Goal: Task Accomplishment & Management: Use online tool/utility

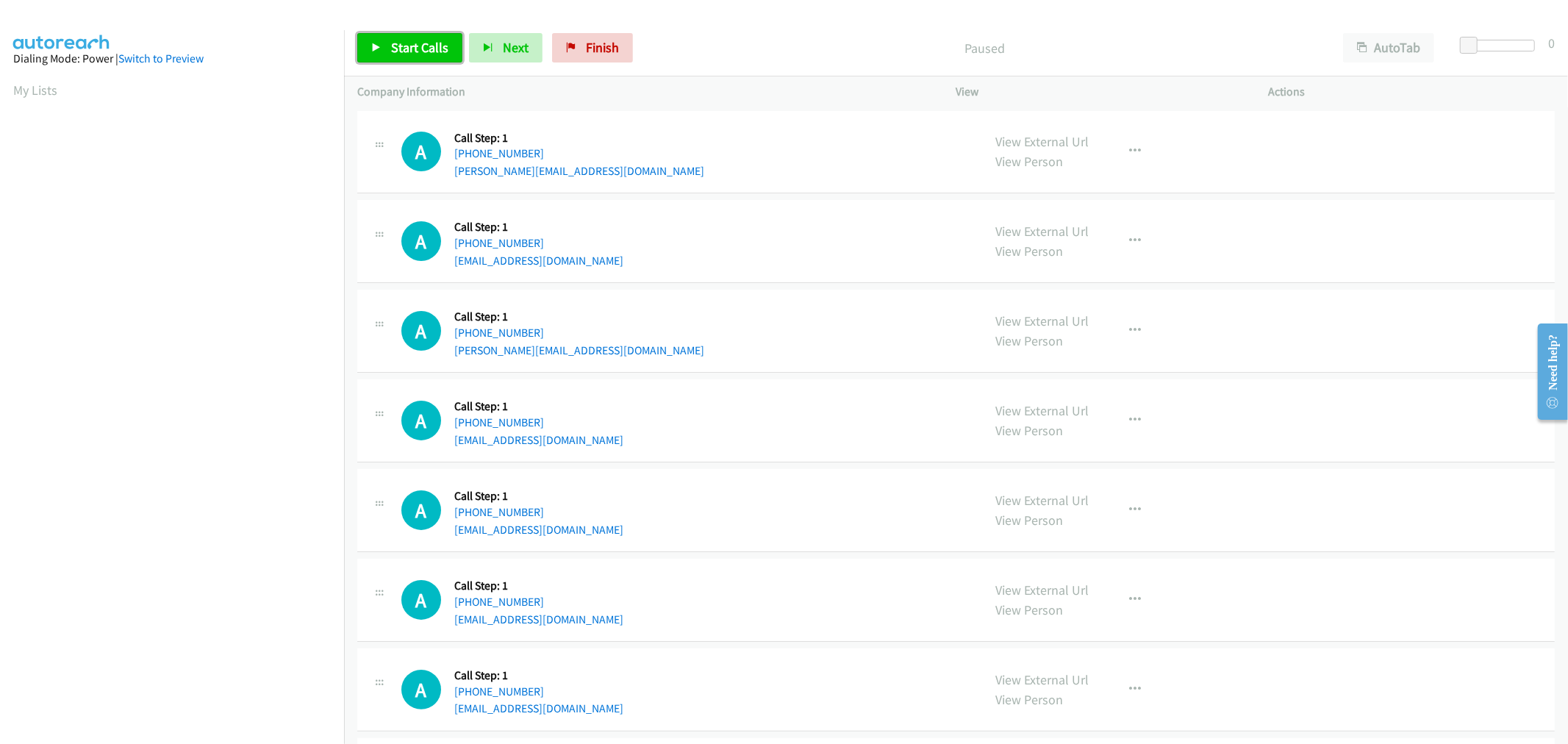
drag, startPoint x: 412, startPoint y: 40, endPoint x: 466, endPoint y: 134, distance: 108.4
click at [411, 39] on span "Start Calls" at bounding box center [419, 47] width 57 height 17
click at [748, 289] on td "A Callback Scheduled Call Step: 1 America/New_York [PHONE_NUMBER] [PERSON_NAME]…" at bounding box center [956, 332] width 1224 height 90
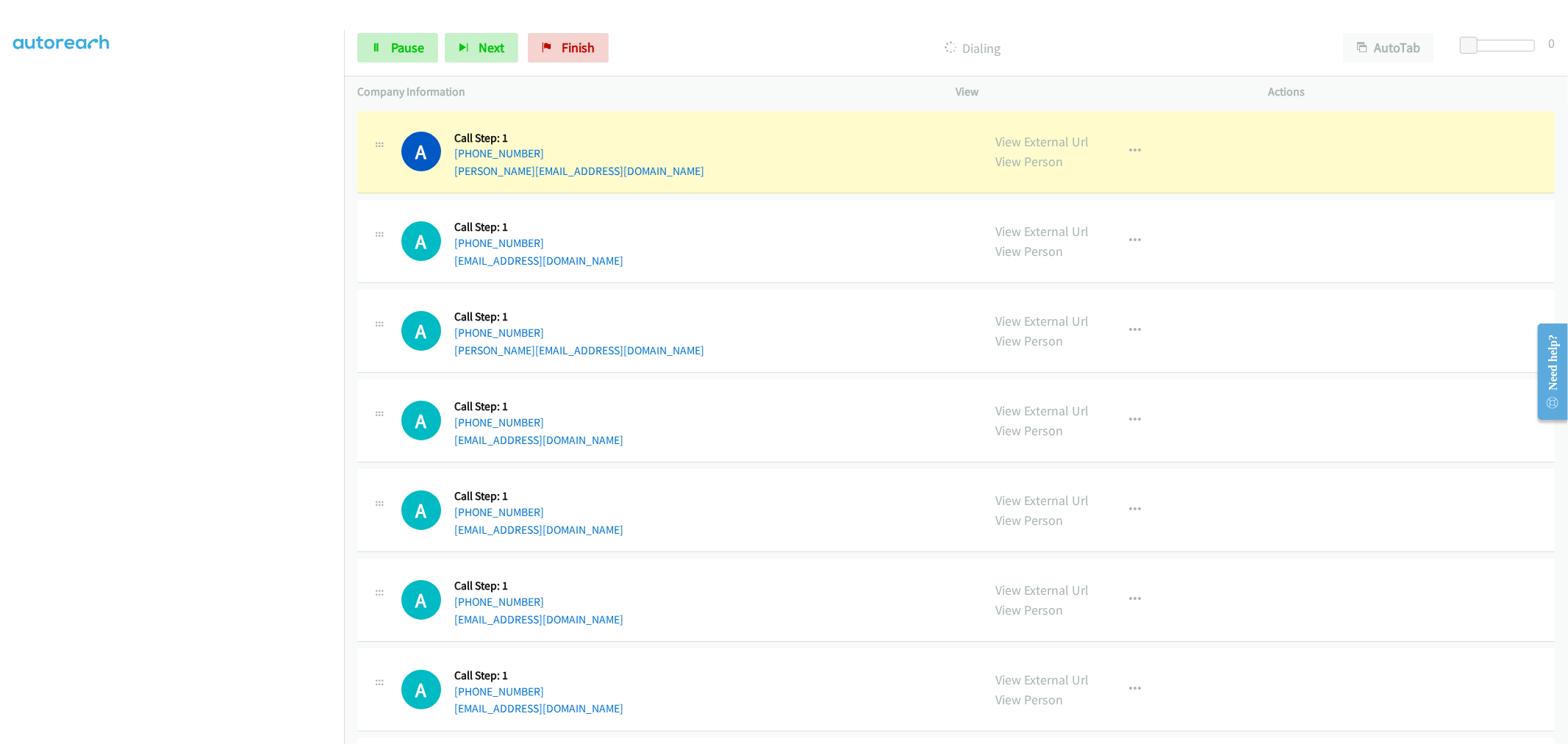
drag, startPoint x: 1031, startPoint y: 147, endPoint x: 950, endPoint y: 76, distance: 107.7
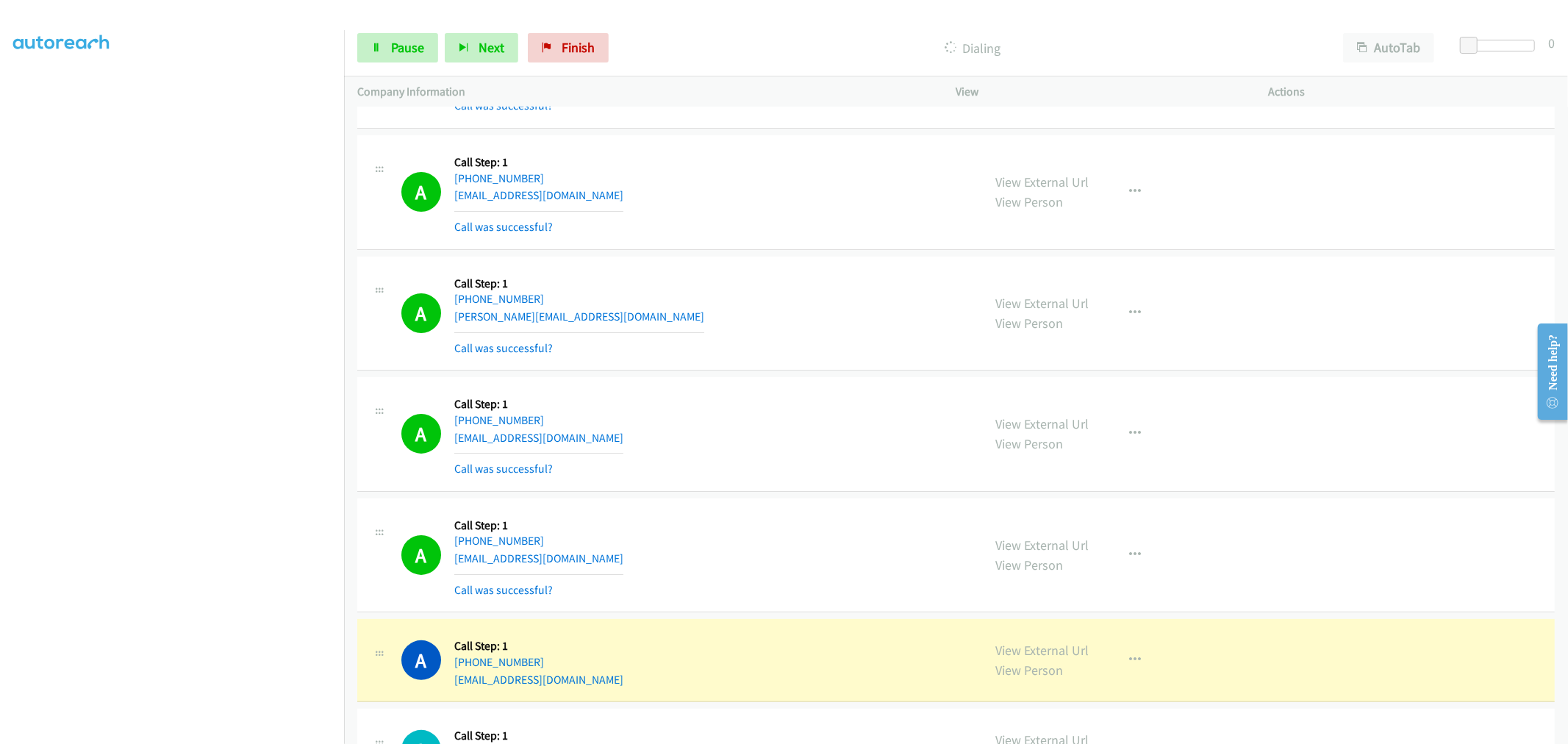
scroll to position [245, 0]
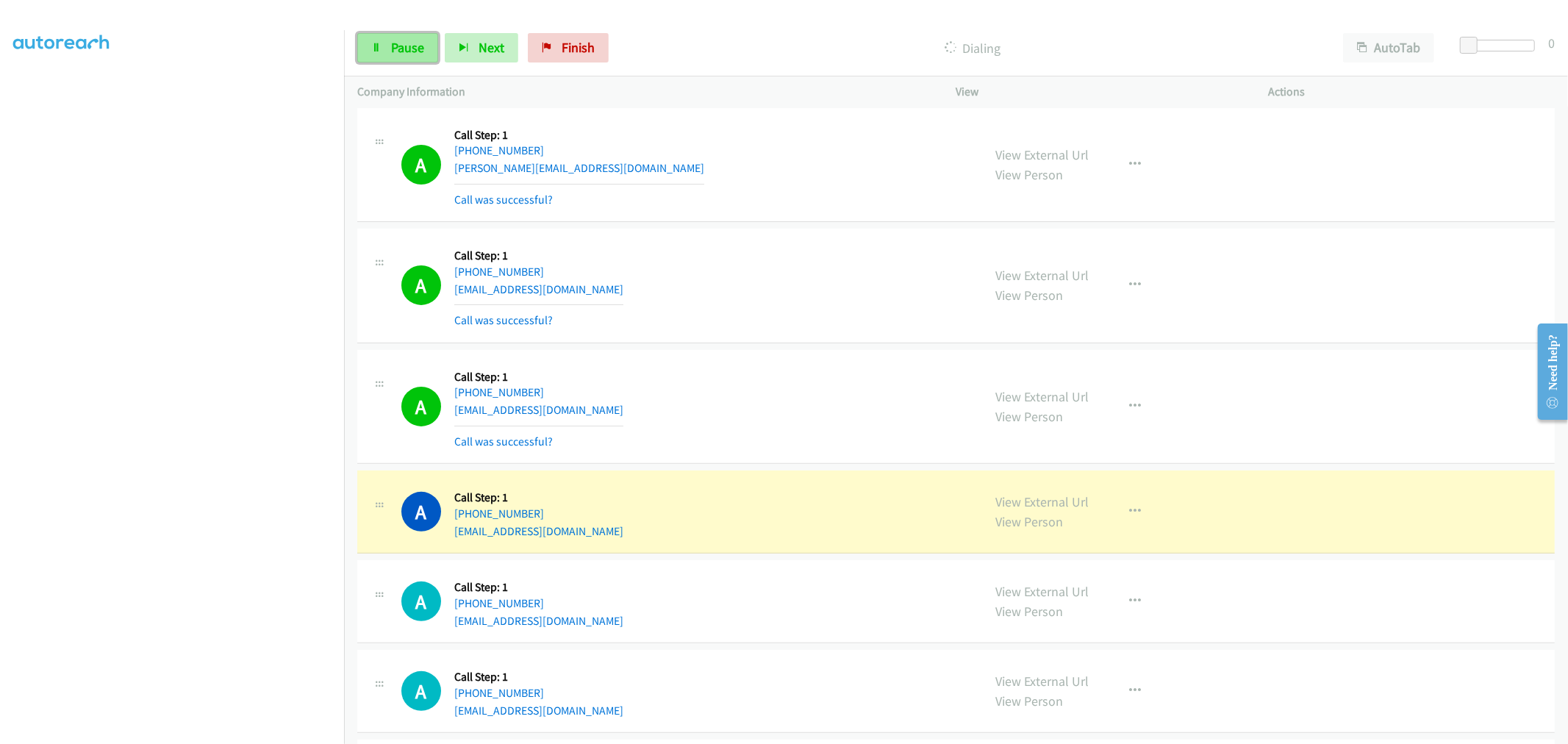
drag, startPoint x: 386, startPoint y: 40, endPoint x: 407, endPoint y: 55, distance: 25.8
click at [386, 40] on link "Pause" at bounding box center [398, 48] width 81 height 29
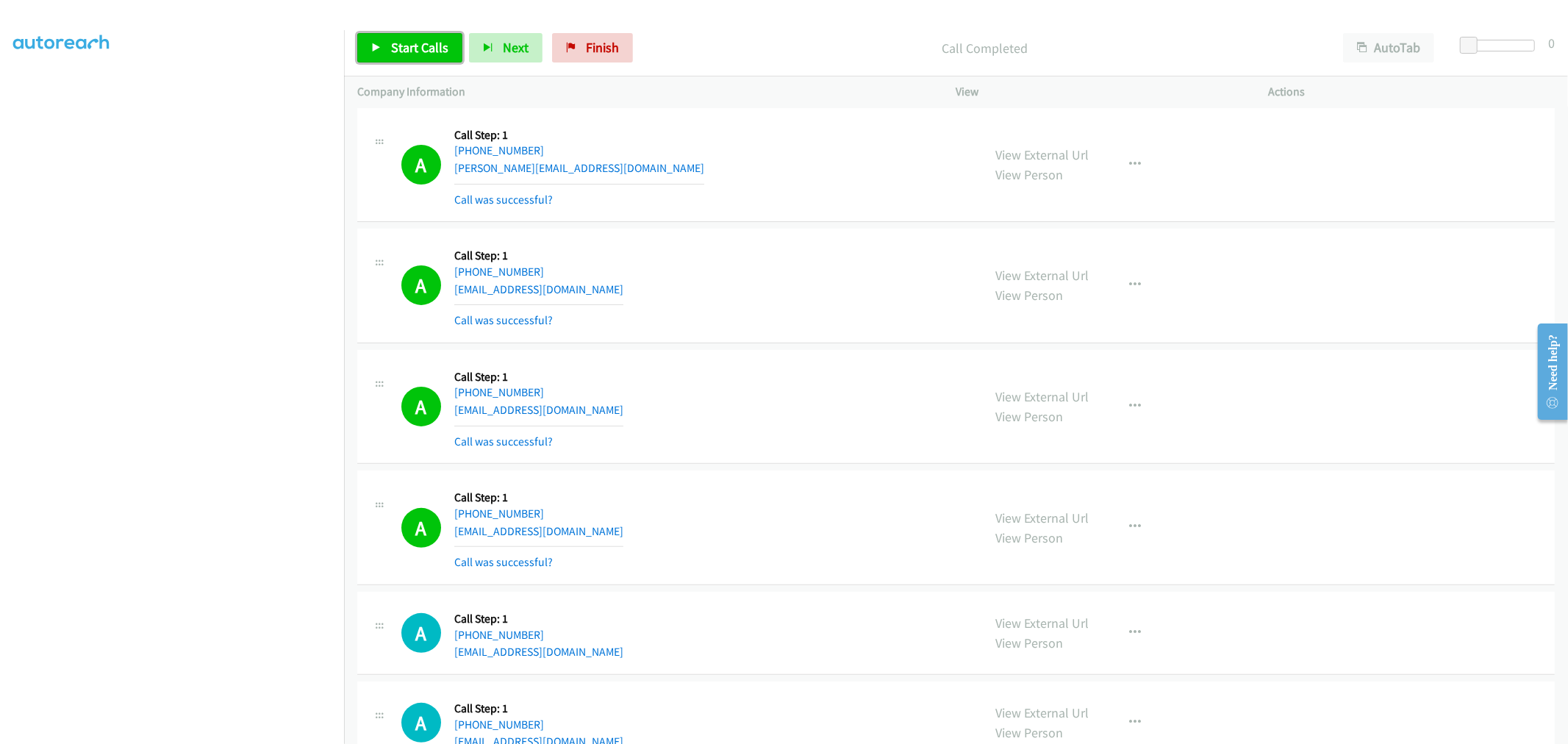
drag, startPoint x: 411, startPoint y: 49, endPoint x: 416, endPoint y: 63, distance: 14.9
click at [411, 49] on span "Start Calls" at bounding box center [419, 47] width 57 height 17
click at [782, 347] on td "A Callback Scheduled Call Step: 1 [GEOGRAPHIC_DATA]/[GEOGRAPHIC_DATA] [PHONE_NU…" at bounding box center [956, 407] width 1224 height 121
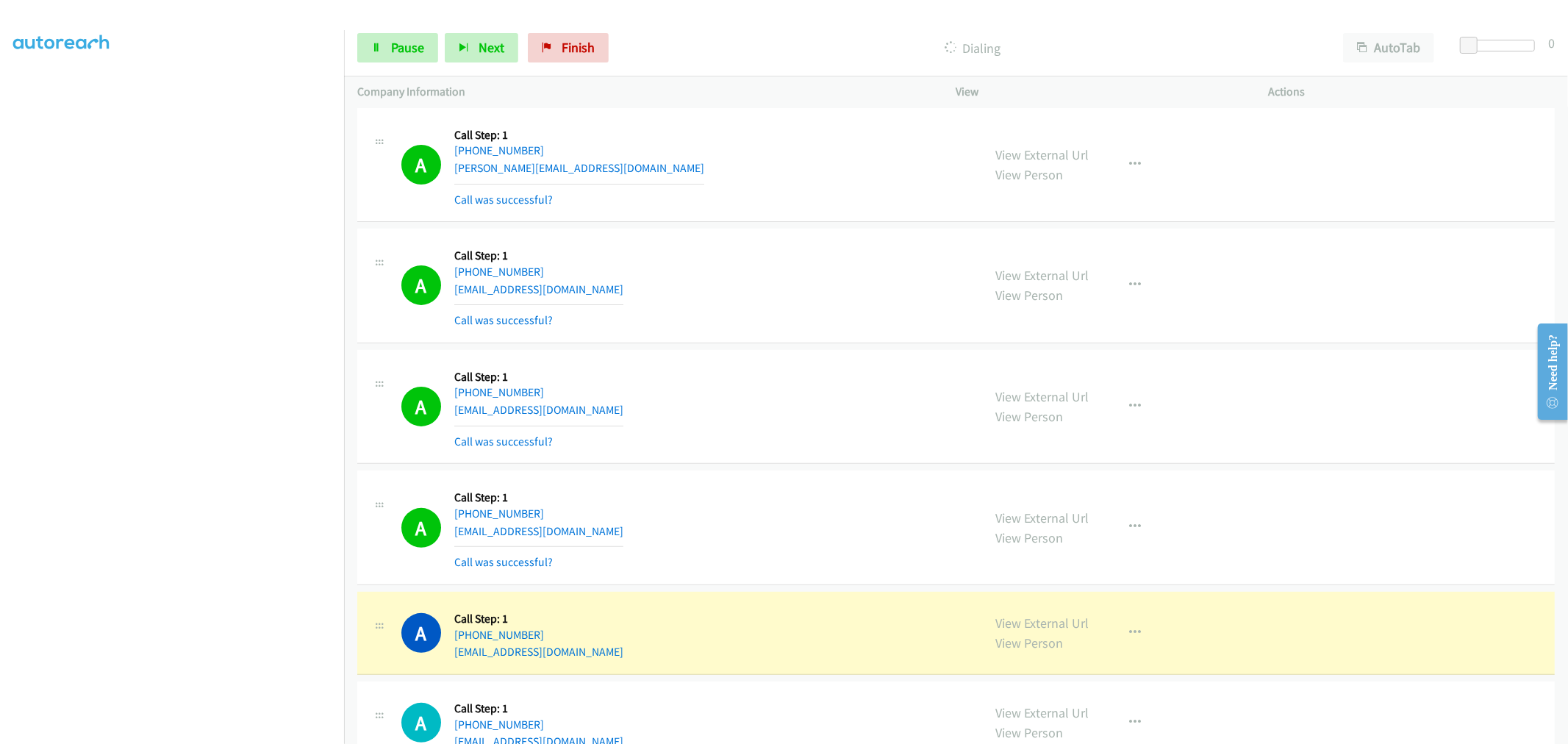
click at [777, 346] on td "A Callback Scheduled Call Step: 1 [GEOGRAPHIC_DATA]/[GEOGRAPHIC_DATA] [PHONE_NU…" at bounding box center [956, 286] width 1224 height 121
click at [759, 217] on div "A Callback Scheduled Call Step: 1 America/New_York [PHONE_NUMBER] [PERSON_NAME]…" at bounding box center [956, 165] width 1198 height 115
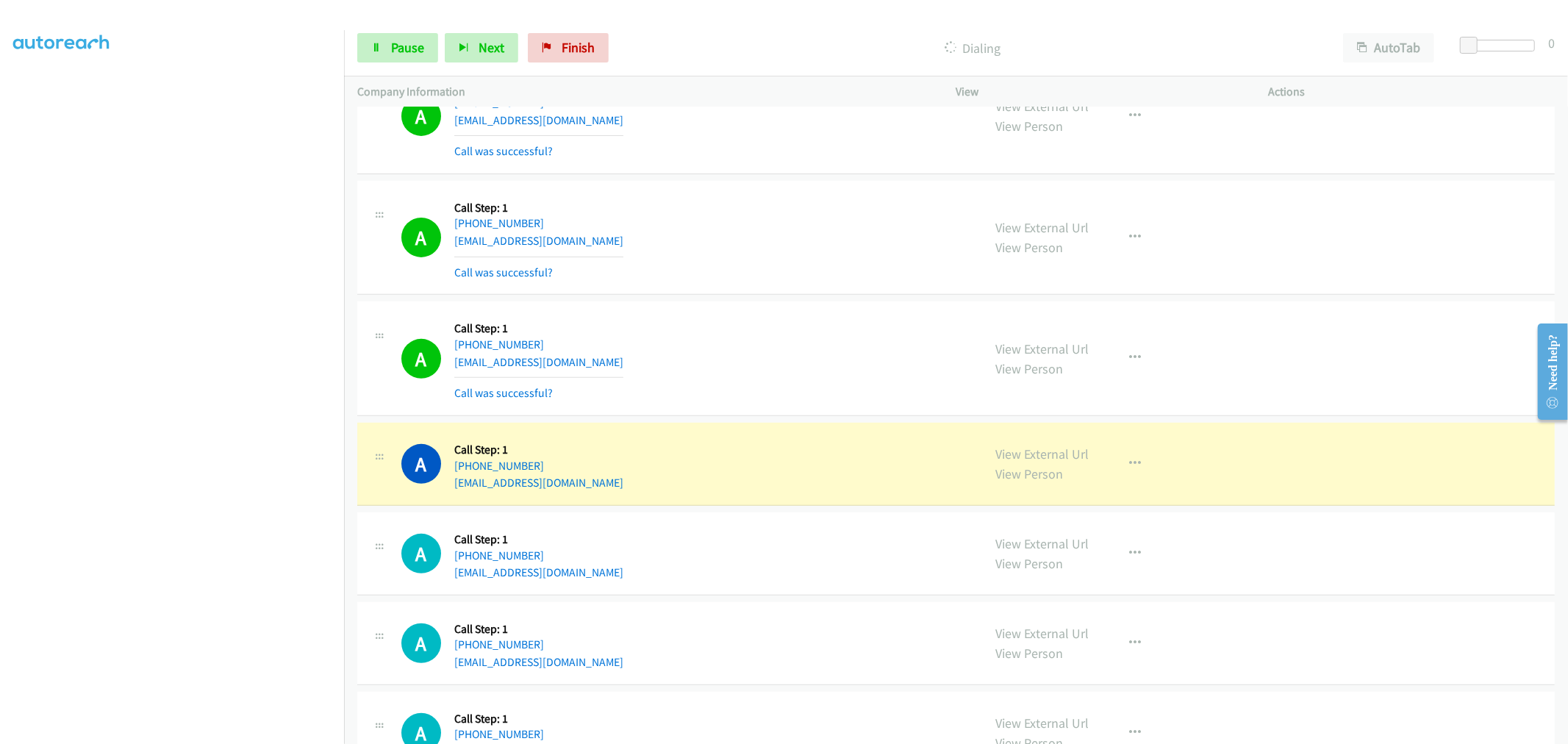
scroll to position [653, 0]
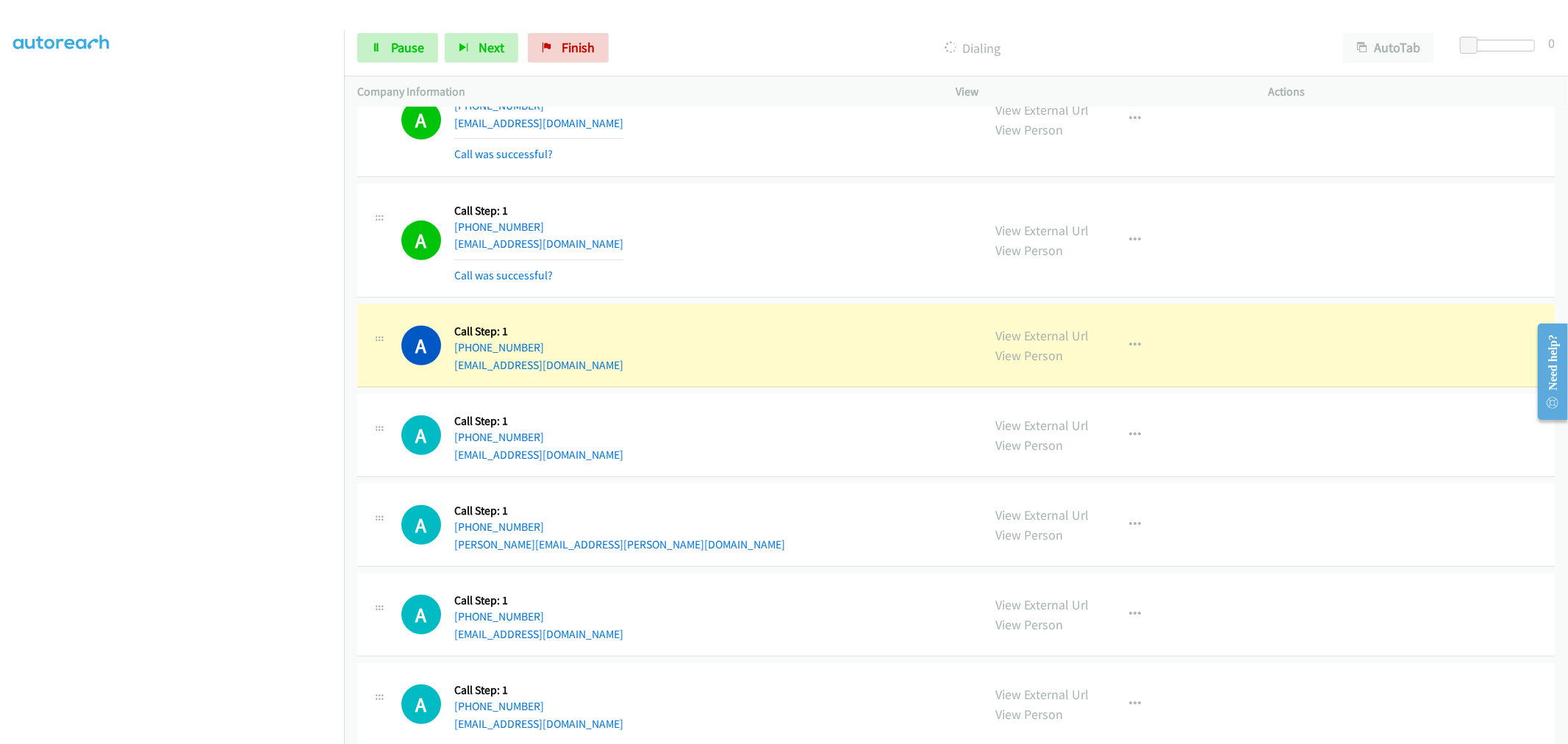
click at [758, 305] on div "A Callback Scheduled Call Step: 1 America/New_York [PHONE_NUMBER] [EMAIL_ADDRES…" at bounding box center [956, 346] width 1198 height 83
click at [760, 303] on td "A Callback Scheduled Call Step: 1 America/New_York [PHONE_NUMBER] [EMAIL_ADDRES…" at bounding box center [956, 346] width 1224 height 90
click at [764, 297] on div "A Callback Scheduled Call Step: 1 America/New_York [PHONE_NUMBER] [EMAIL_ADDRES…" at bounding box center [956, 241] width 1198 height 115
click at [770, 302] on td "A Callback Scheduled Call Step: 1 America/New_York [PHONE_NUMBER] [EMAIL_ADDRES…" at bounding box center [956, 346] width 1224 height 90
click at [770, 301] on td "A Callback Scheduled Call Step: 1 America/New_York [PHONE_NUMBER] [EMAIL_ADDRES…" at bounding box center [956, 346] width 1224 height 90
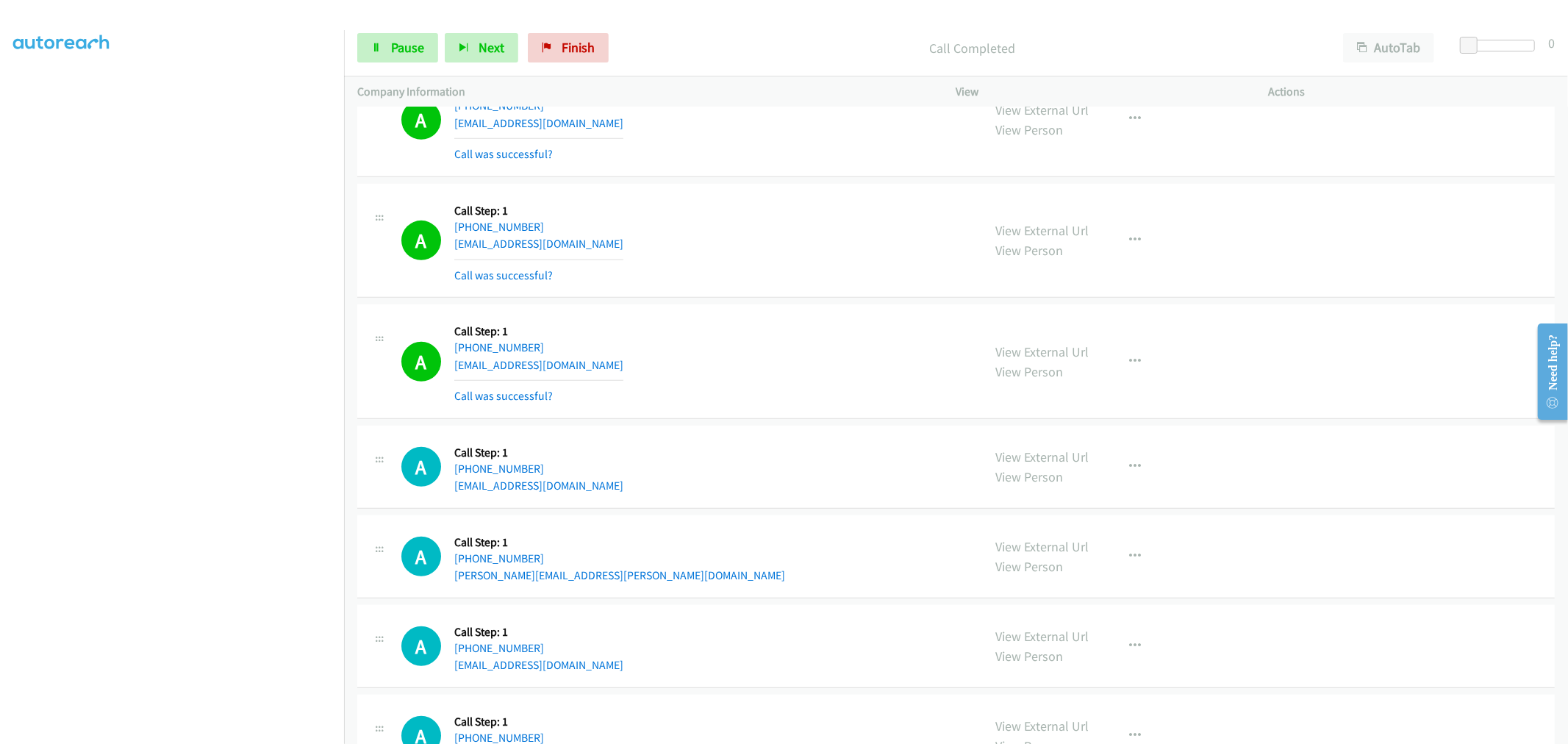
click at [792, 308] on div "A Callback Scheduled Call Step: 1 America/New_York [PHONE_NUMBER] [EMAIL_ADDRES…" at bounding box center [956, 362] width 1198 height 115
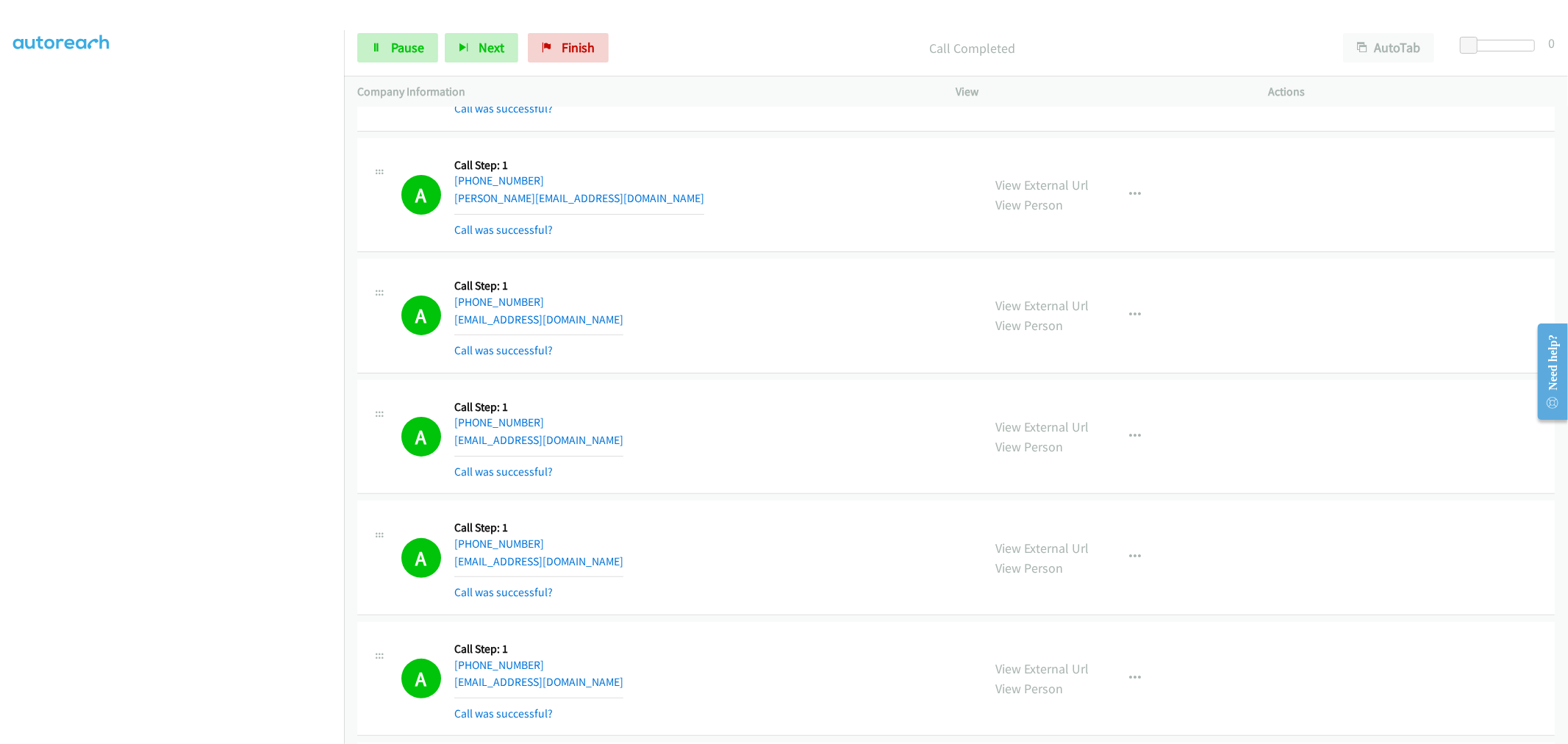
scroll to position [245, 0]
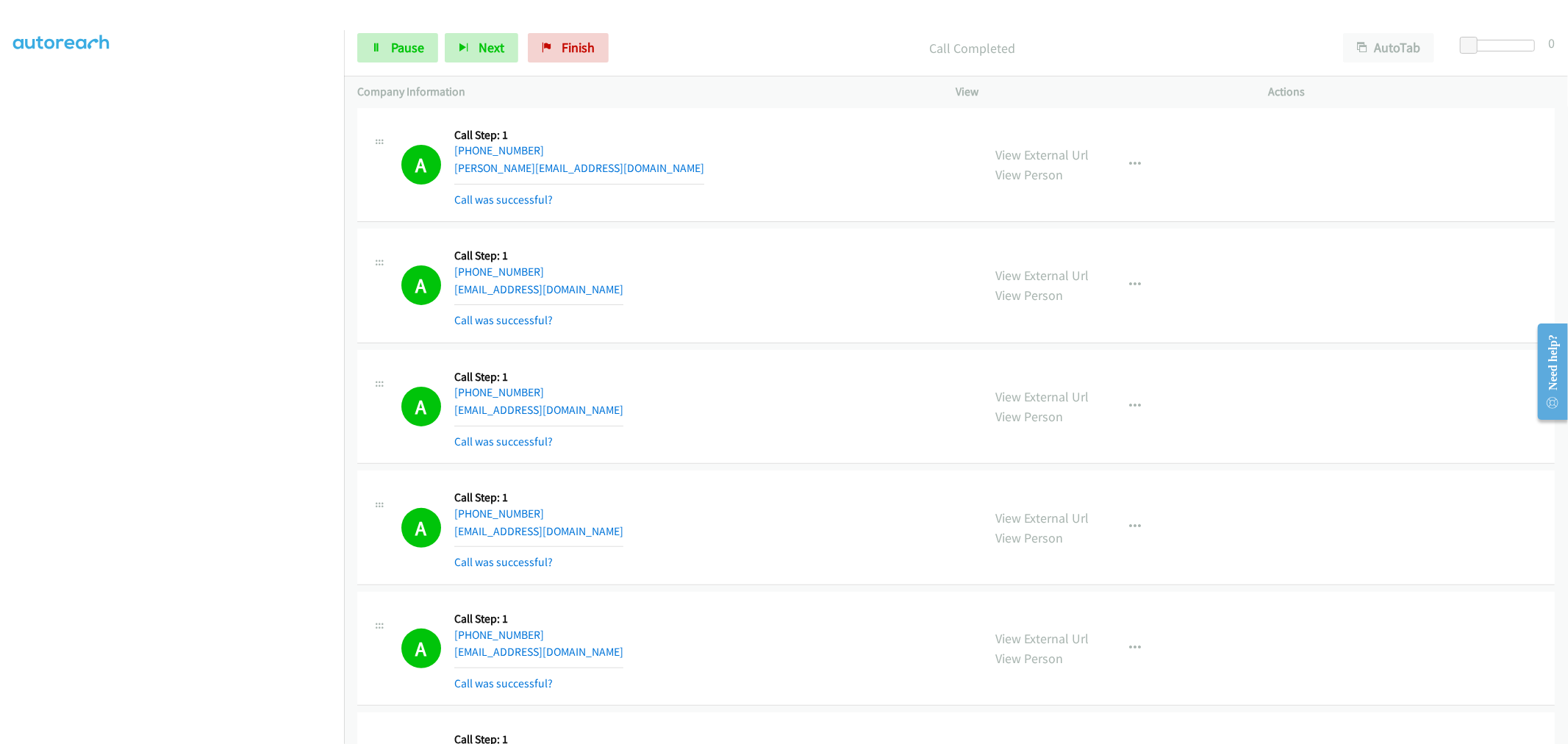
click at [820, 379] on div "A Callback Scheduled Call Step: 1 [GEOGRAPHIC_DATA]/[GEOGRAPHIC_DATA] [PHONE_NU…" at bounding box center [685, 407] width 568 height 87
click at [1138, 409] on button "button" at bounding box center [1136, 406] width 40 height 29
click at [1058, 533] on link "Add to do not call list" at bounding box center [1057, 532] width 196 height 29
drag, startPoint x: 790, startPoint y: 386, endPoint x: 904, endPoint y: 342, distance: 122.2
click at [793, 386] on div "A Callback Scheduled Call Step: 1 [GEOGRAPHIC_DATA]/[GEOGRAPHIC_DATA] [PHONE_NU…" at bounding box center [685, 407] width 568 height 87
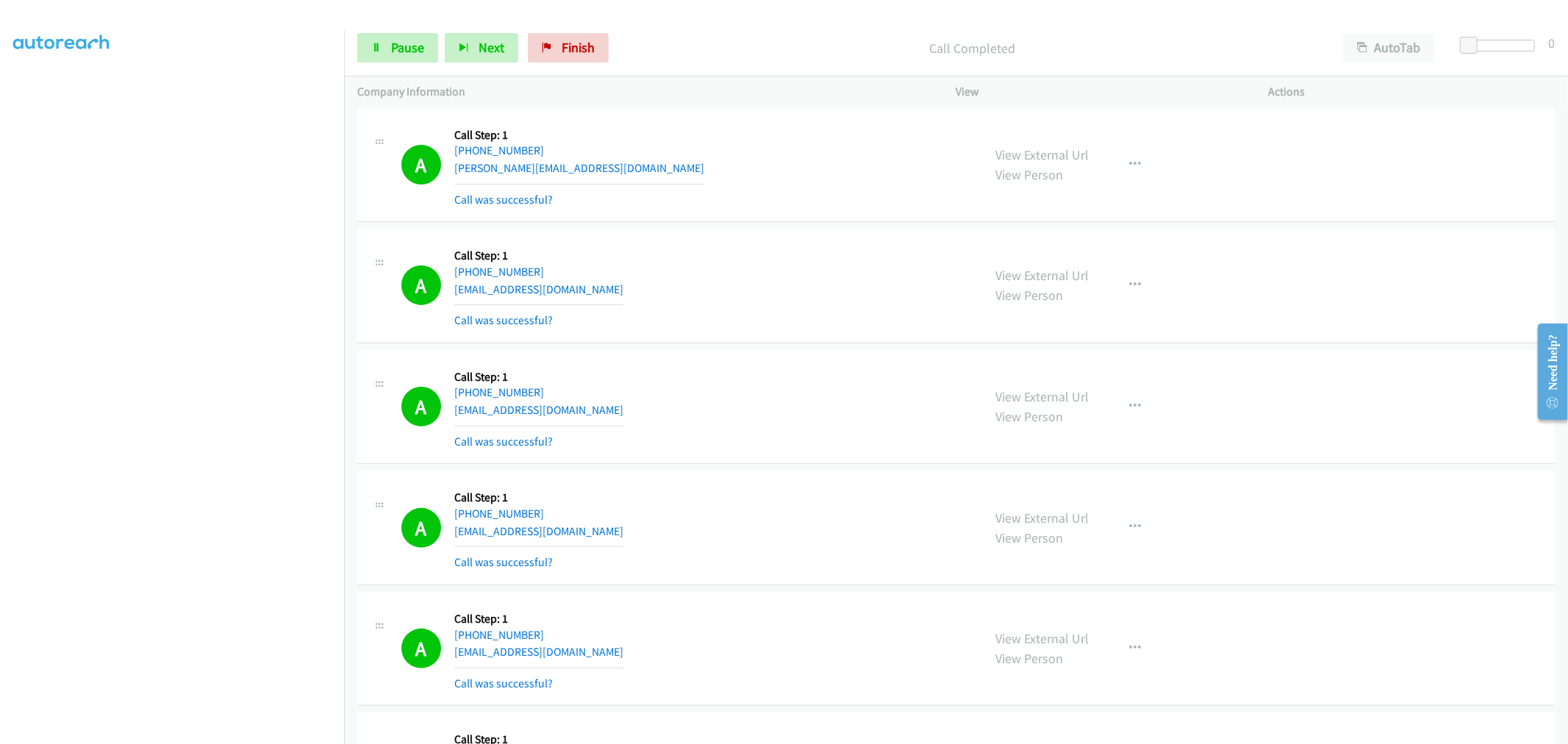
click at [774, 221] on div "A Callback Scheduled Call Step: 1 America/New_York [PHONE_NUMBER] [PERSON_NAME]…" at bounding box center [956, 165] width 1198 height 115
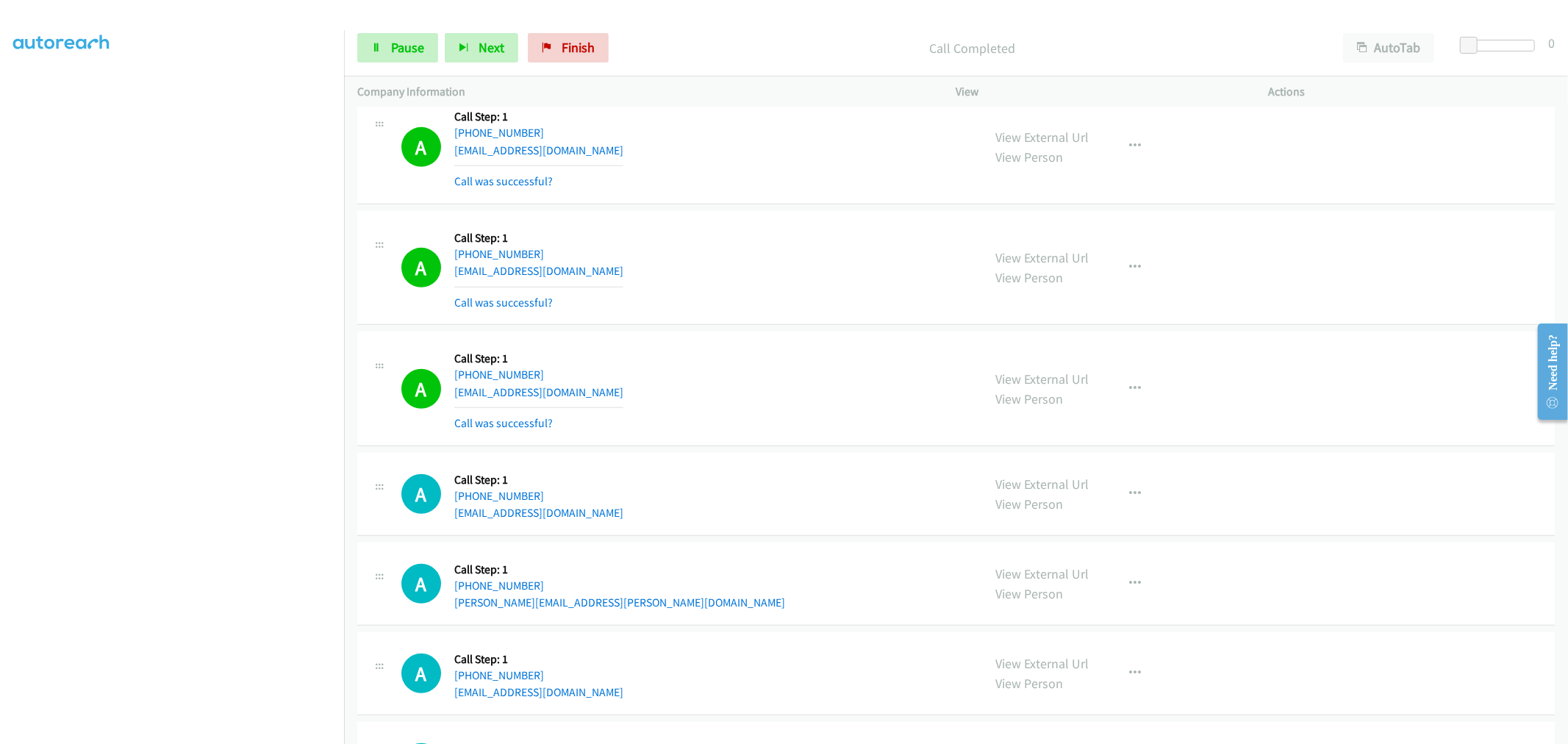
scroll to position [817, 0]
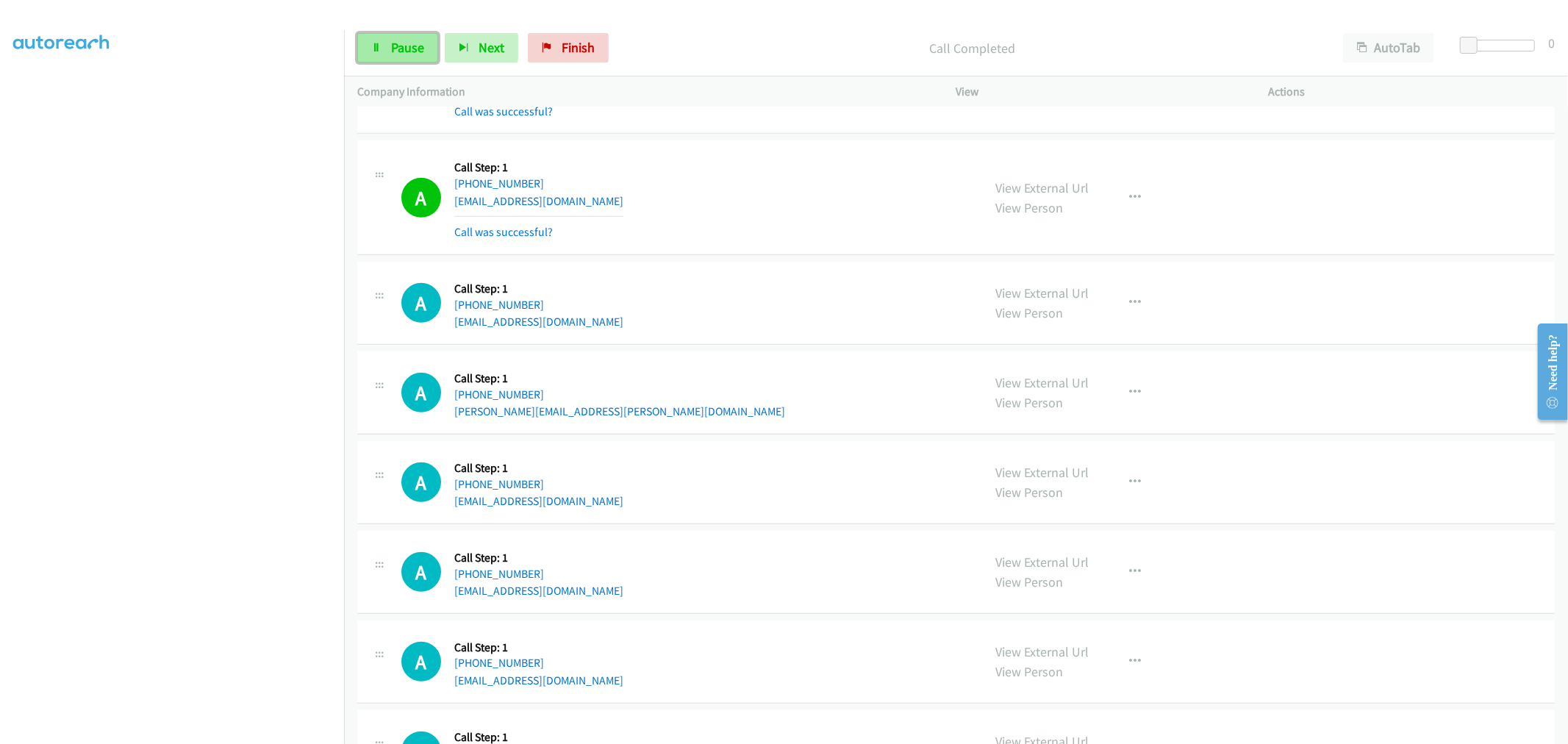
click at [419, 57] on link "Pause" at bounding box center [398, 48] width 81 height 29
click at [414, 52] on span "Start Calls" at bounding box center [419, 47] width 57 height 17
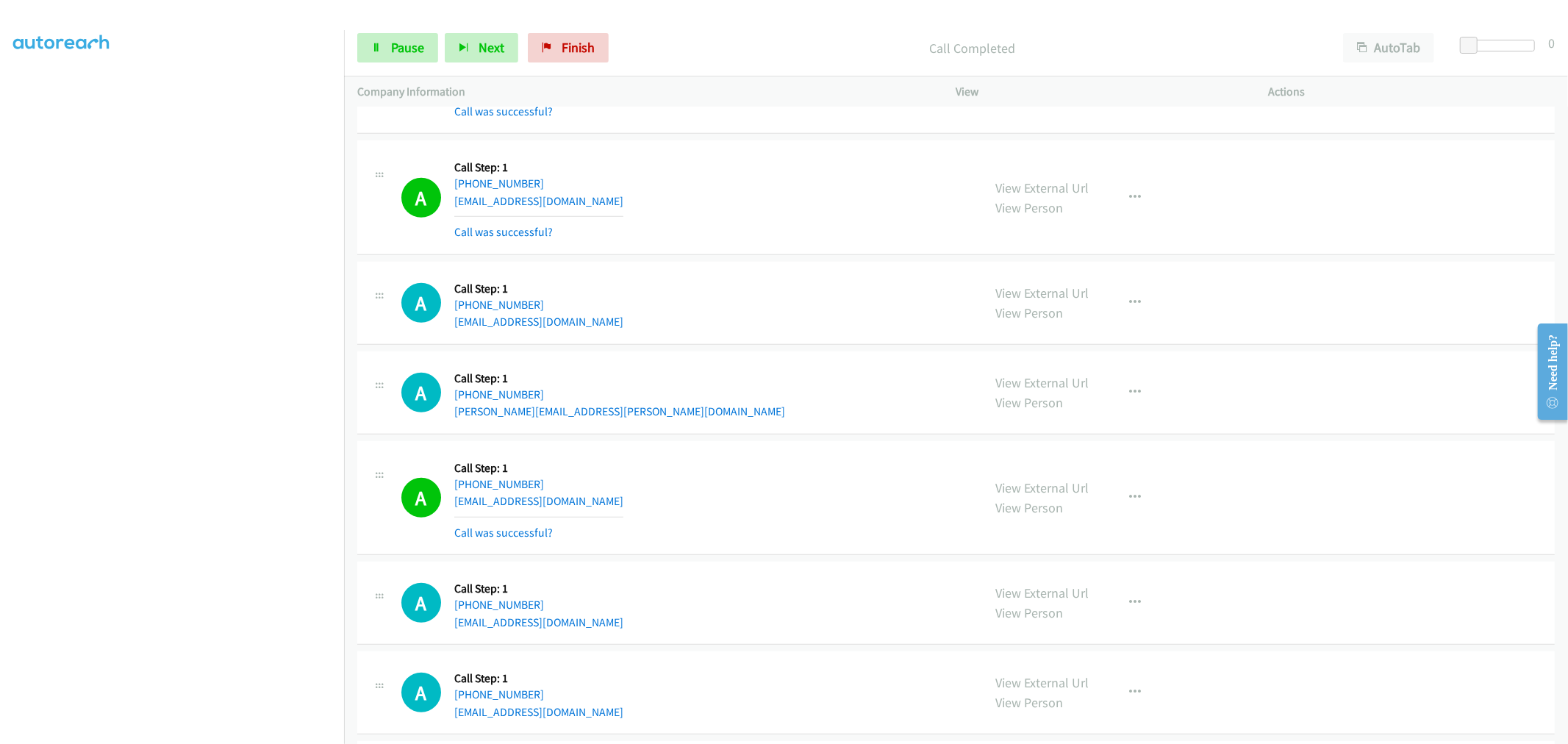
click at [769, 349] on td "A Callback Scheduled Call Step: 1 [GEOGRAPHIC_DATA]/[GEOGRAPHIC_DATA] [PHONE_NU…" at bounding box center [956, 393] width 1224 height 90
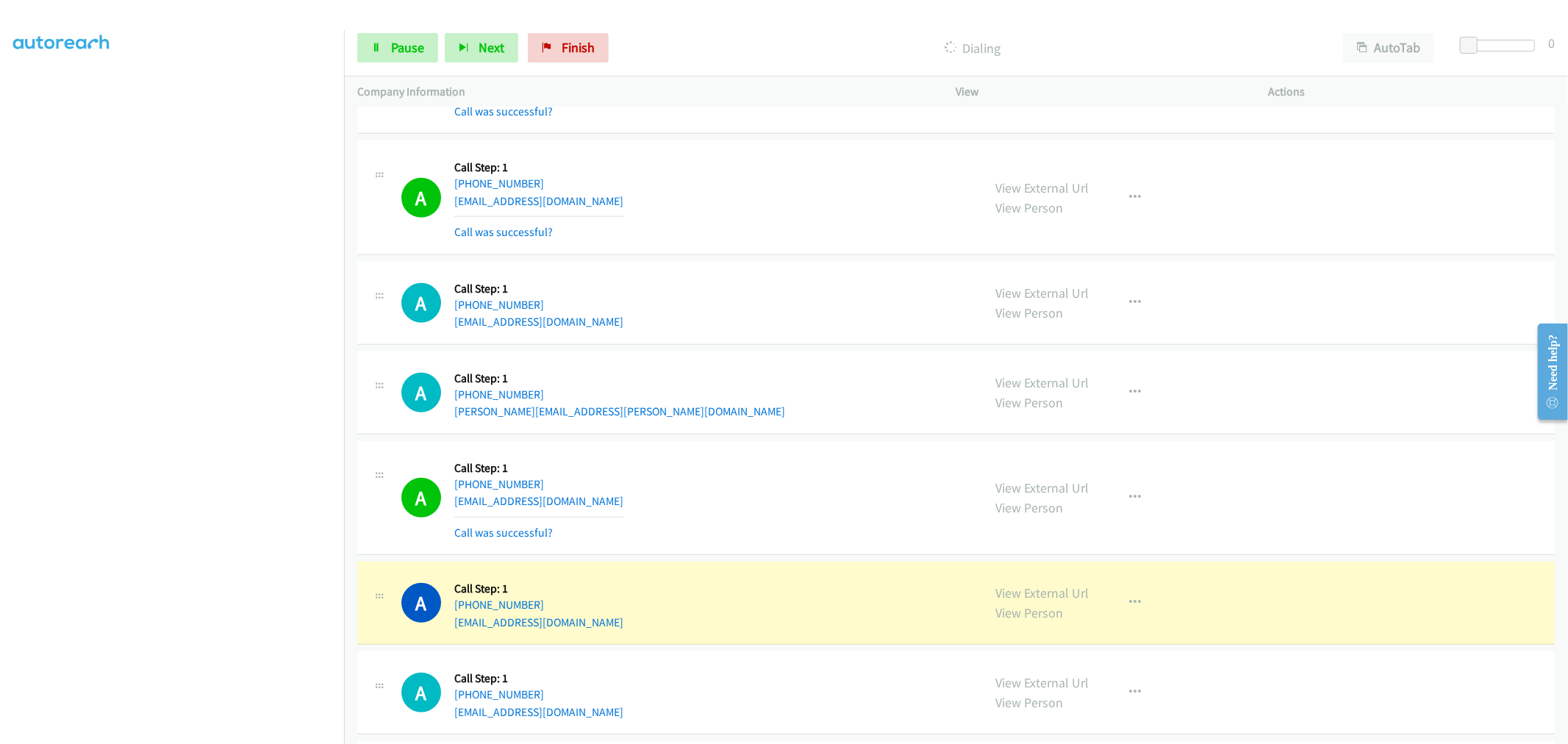
click at [770, 349] on td "A Callback Scheduled Call Step: 1 [GEOGRAPHIC_DATA]/[GEOGRAPHIC_DATA] [PHONE_NU…" at bounding box center [956, 393] width 1224 height 90
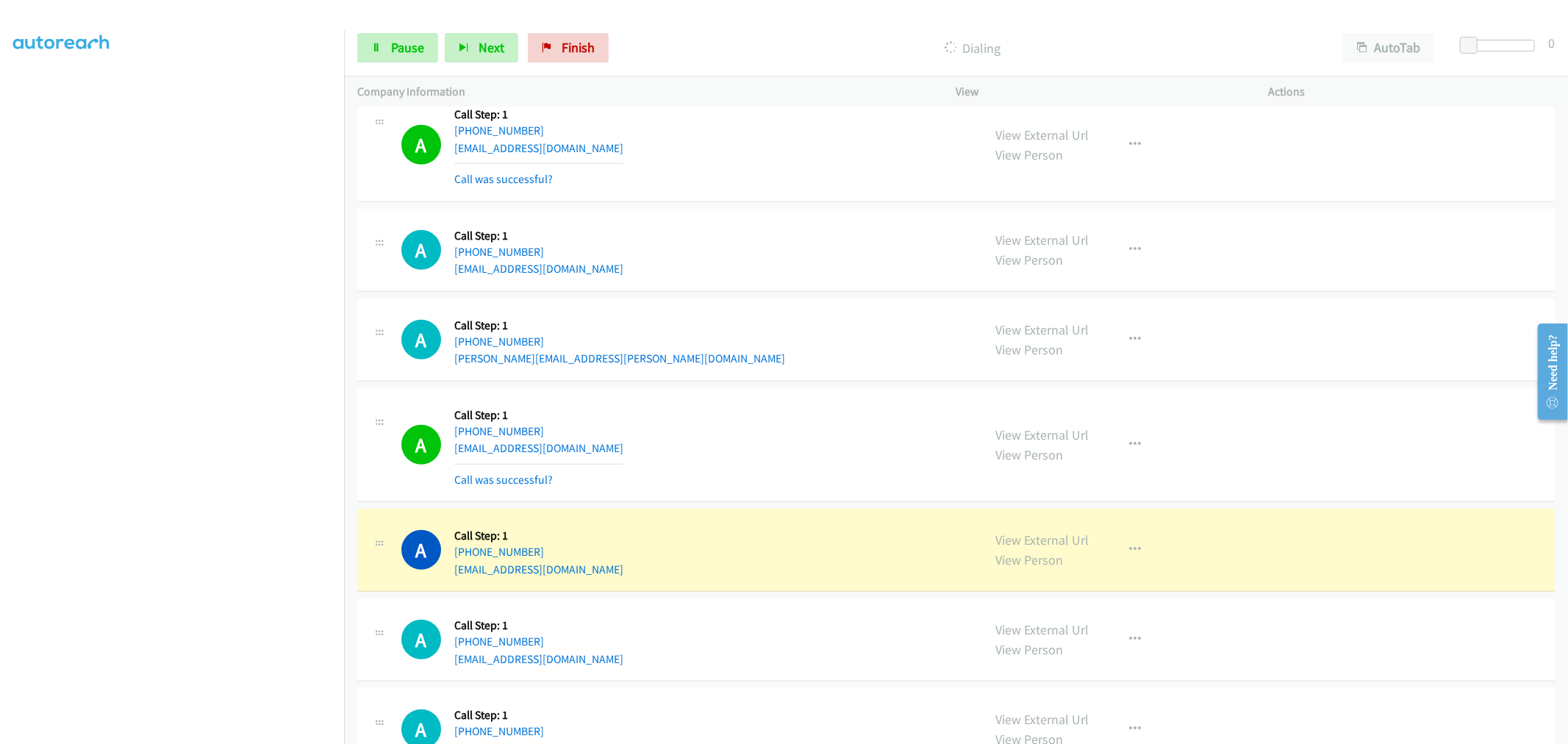
scroll to position [899, 0]
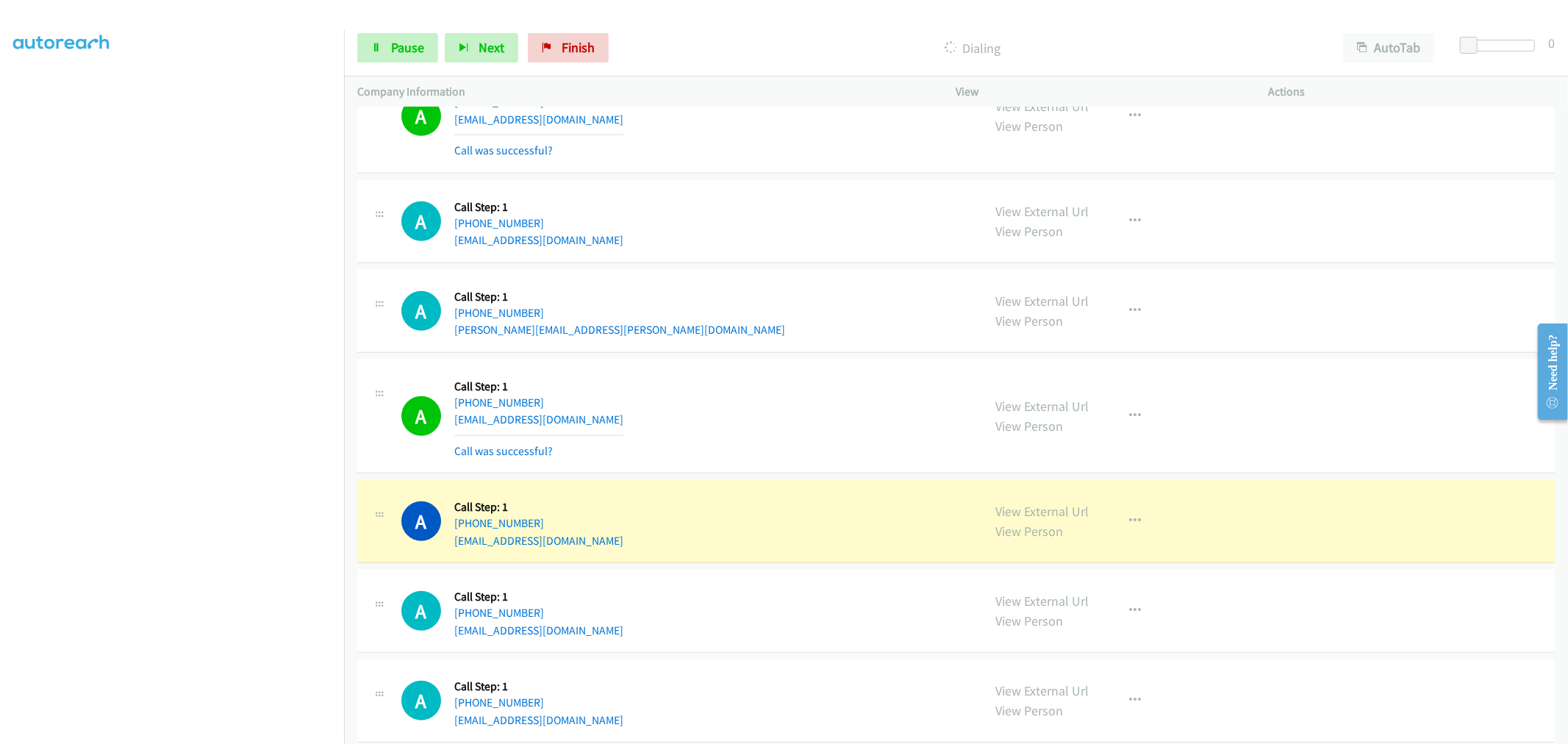
click at [874, 369] on div "A Callback Scheduled Call Step: 1 [GEOGRAPHIC_DATA]/[GEOGRAPHIC_DATA] [PHONE_NU…" at bounding box center [956, 416] width 1198 height 115
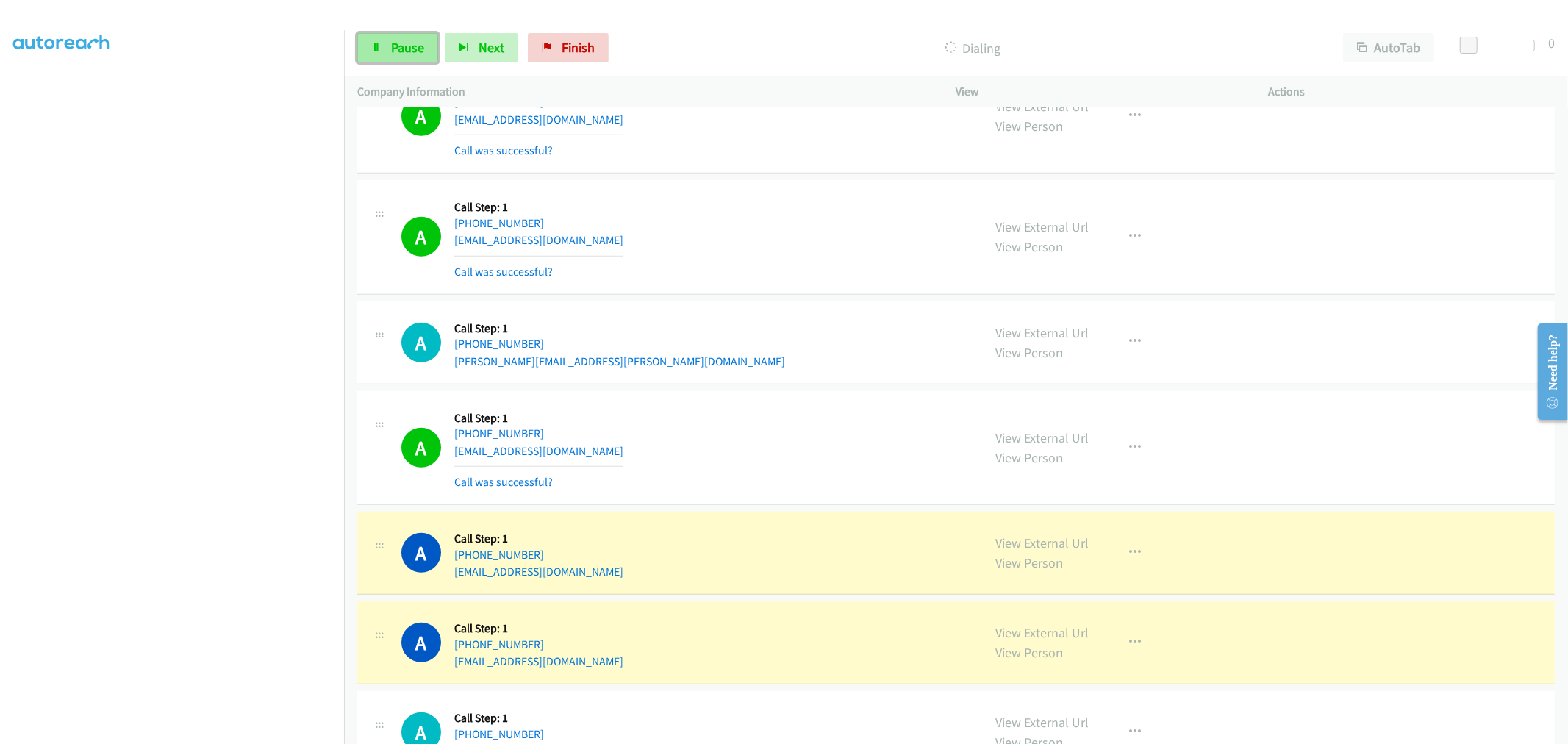
click at [379, 50] on icon at bounding box center [376, 48] width 10 height 10
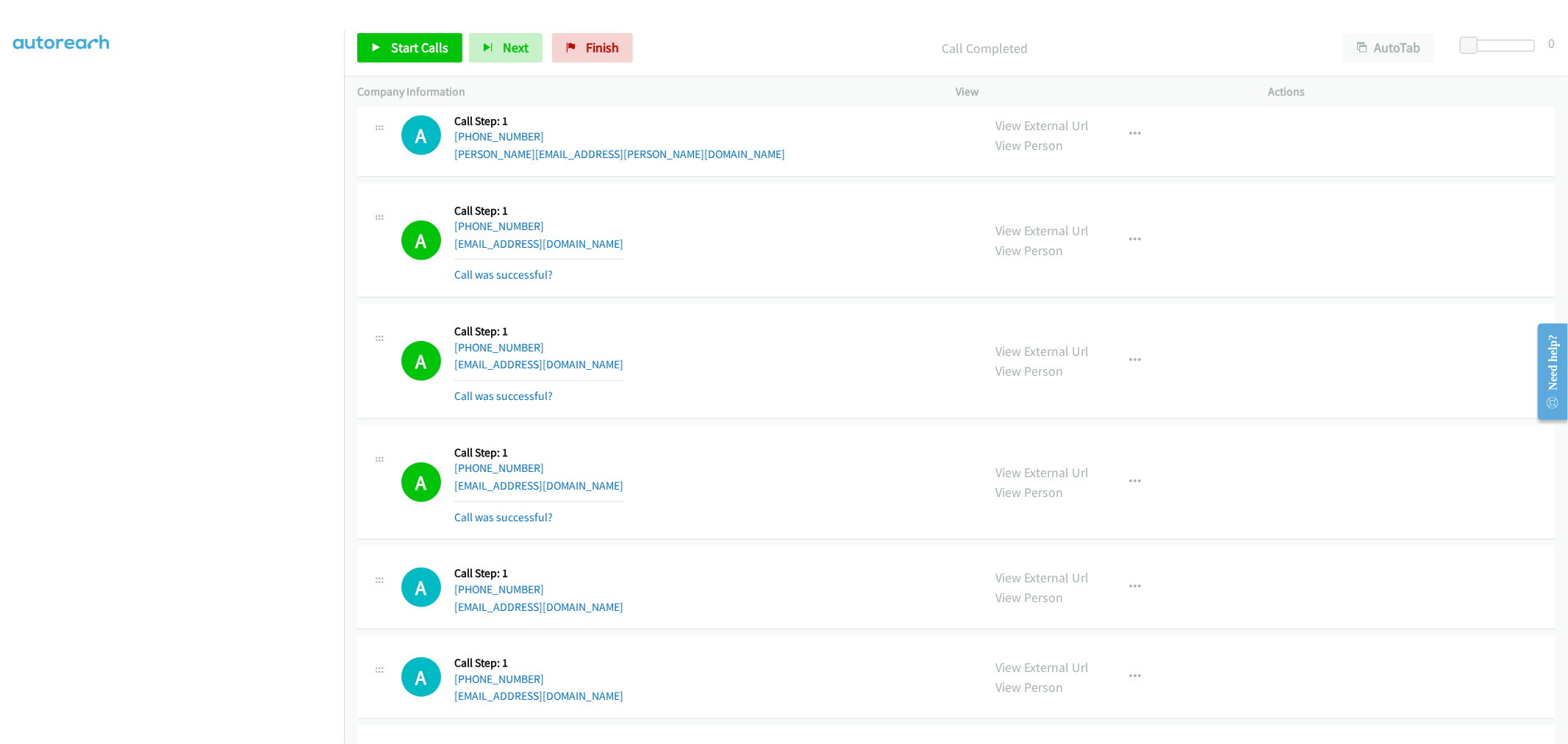
scroll to position [1144, 0]
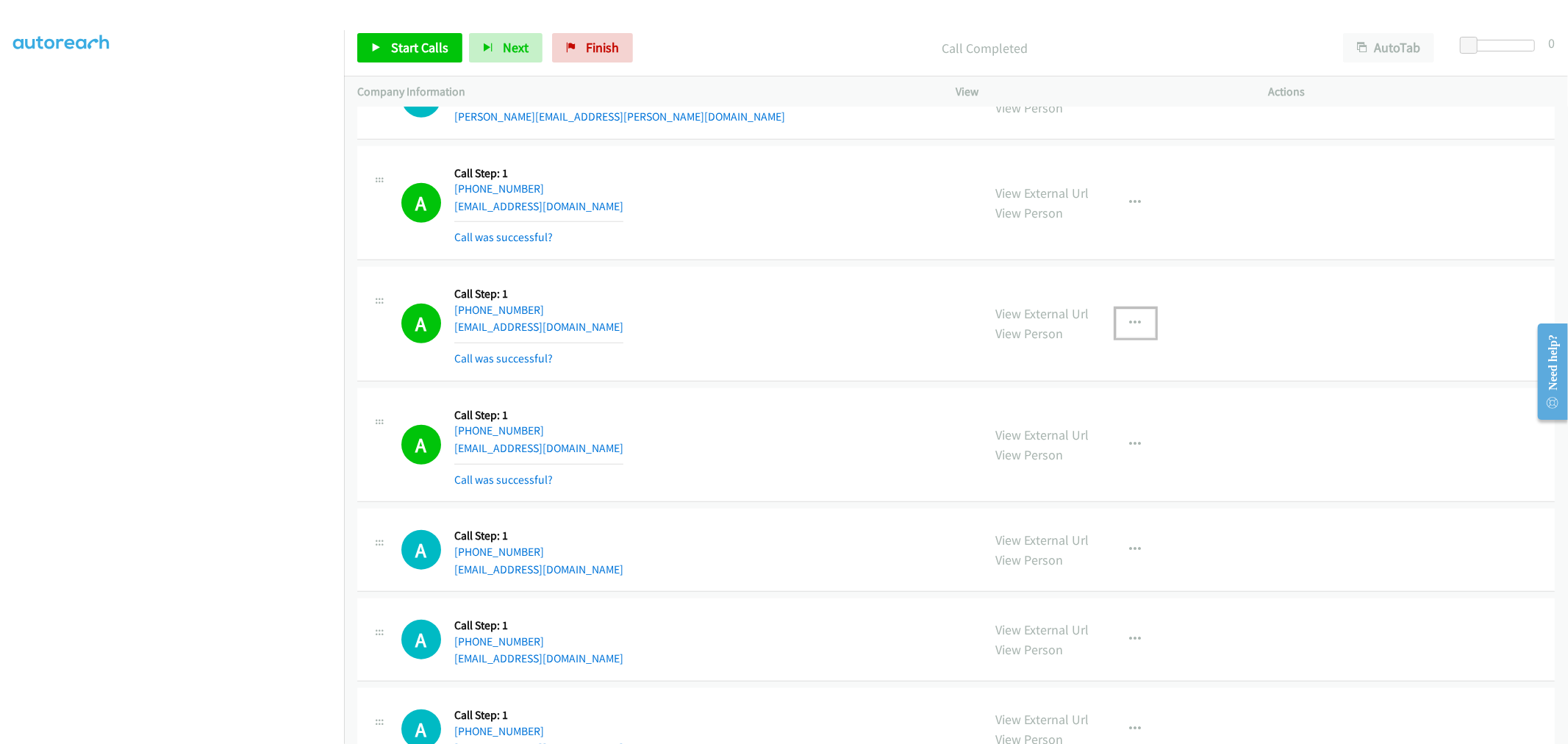
click at [1130, 318] on icon "button" at bounding box center [1135, 324] width 12 height 12
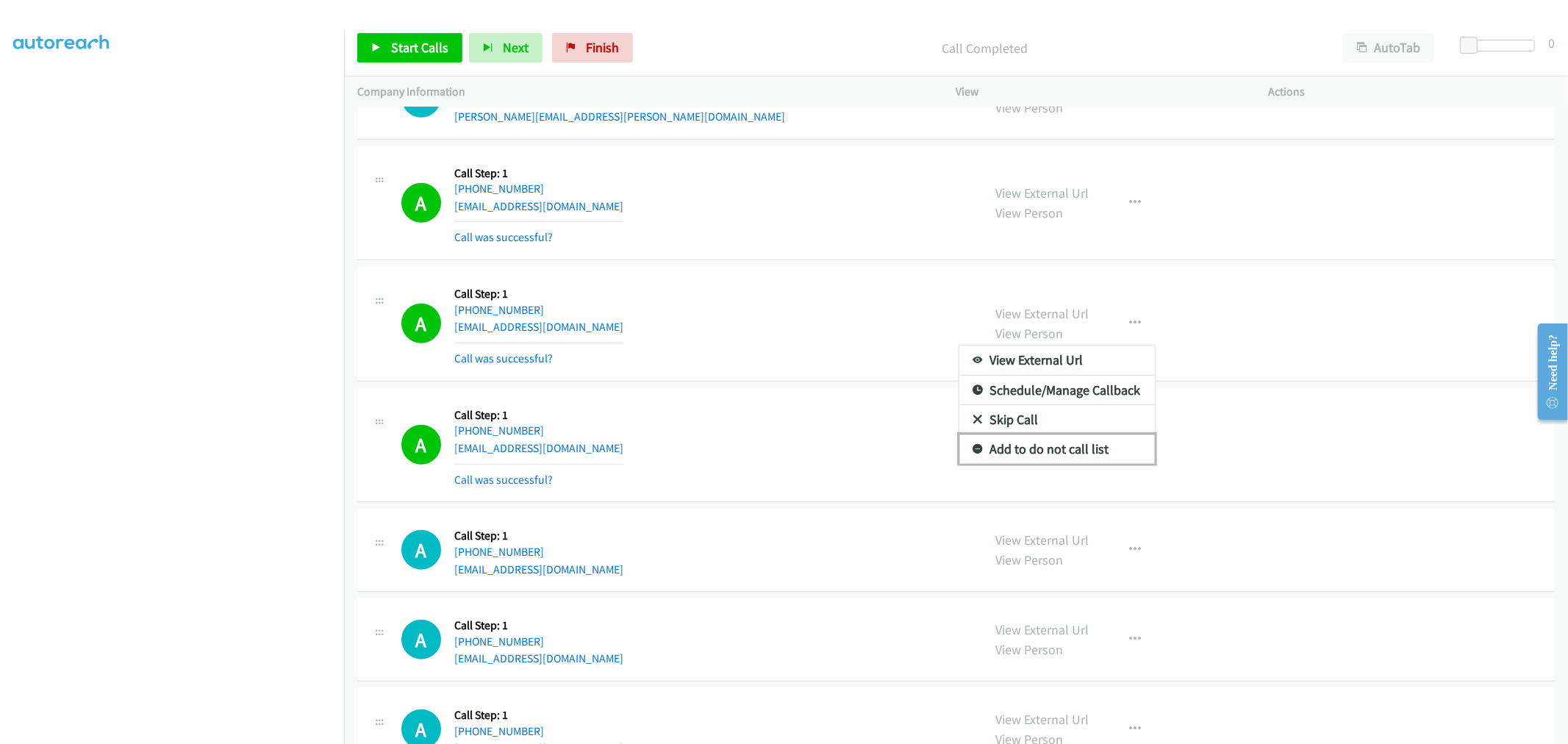
click at [1061, 445] on link "Add to do not call list" at bounding box center [1057, 449] width 196 height 29
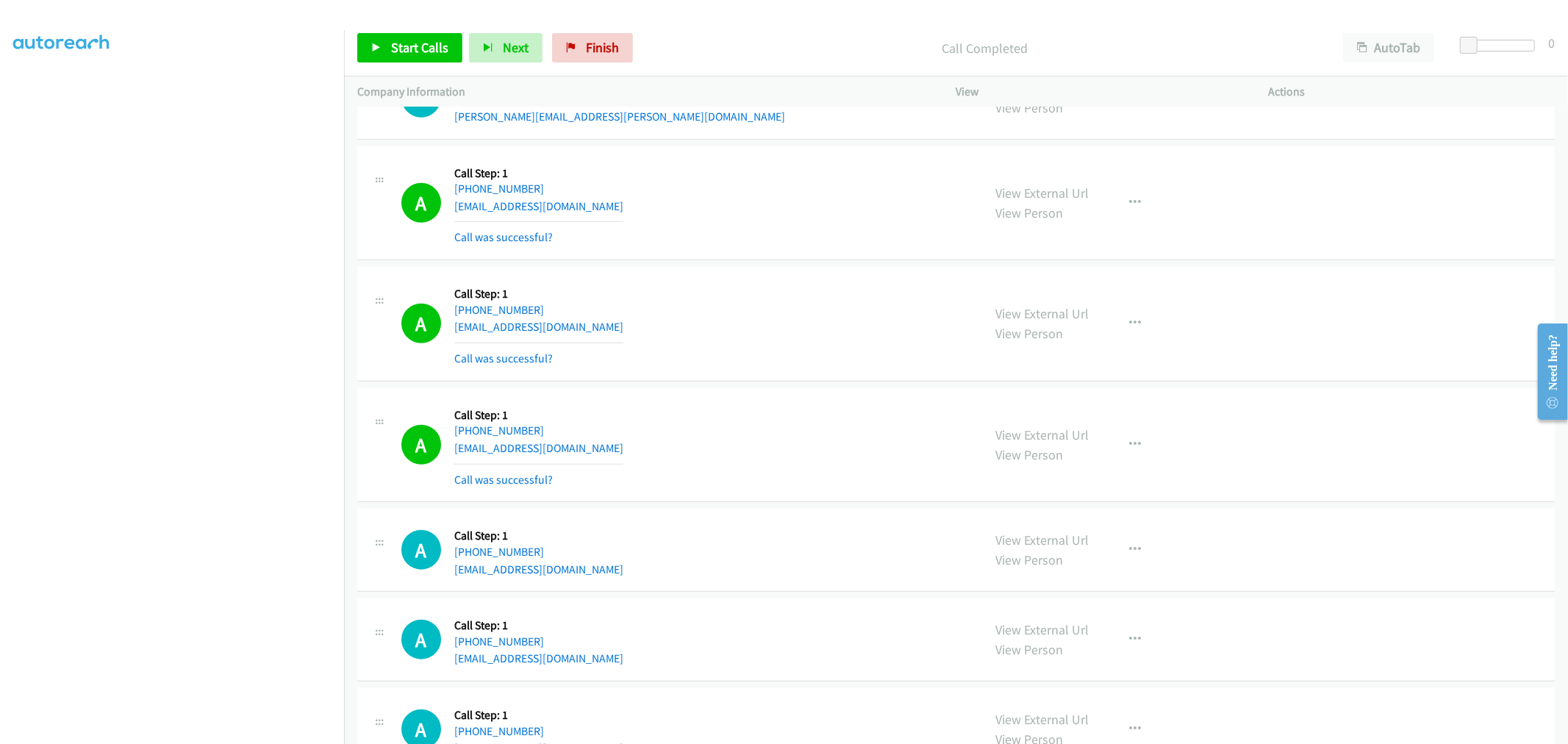
click at [790, 339] on div "A Callback Scheduled Call Step: 1 America/New_York [PHONE_NUMBER] [EMAIL_ADDRES…" at bounding box center [685, 324] width 568 height 87
click at [402, 59] on link "Start Calls" at bounding box center [410, 48] width 105 height 29
click at [767, 144] on td "A Callback Scheduled Call Step: 1 [GEOGRAPHIC_DATA]/[GEOGRAPHIC_DATA] [PHONE_NU…" at bounding box center [956, 203] width 1224 height 121
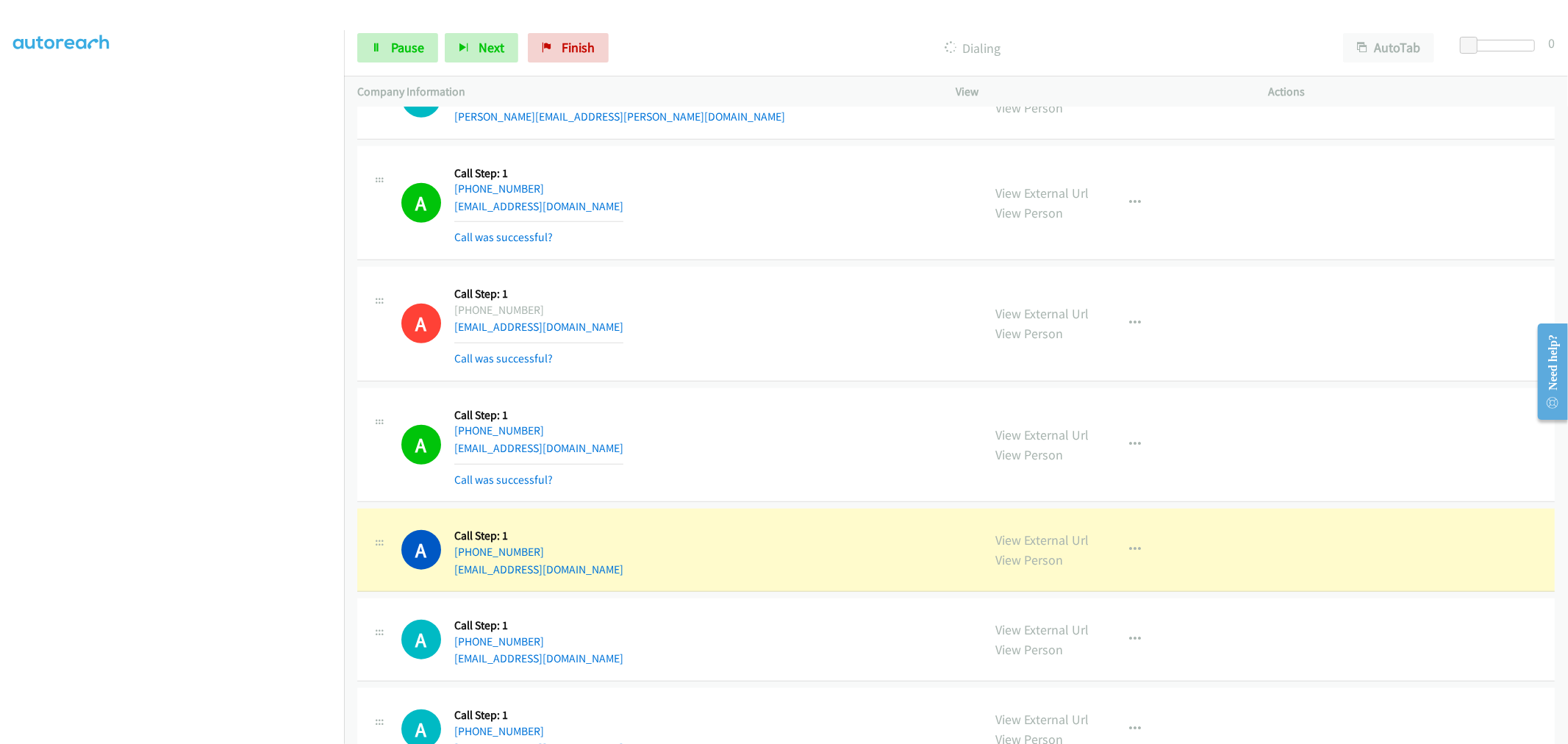
click at [790, 387] on td "A Callback Scheduled Call Step: 1 America/New_York [PHONE_NUMBER] [EMAIL_ADDRES…" at bounding box center [956, 445] width 1224 height 121
click at [789, 265] on td "A Callback Scheduled Call Step: 1 America/New_York [PHONE_NUMBER] [EMAIL_ADDRES…" at bounding box center [956, 324] width 1224 height 121
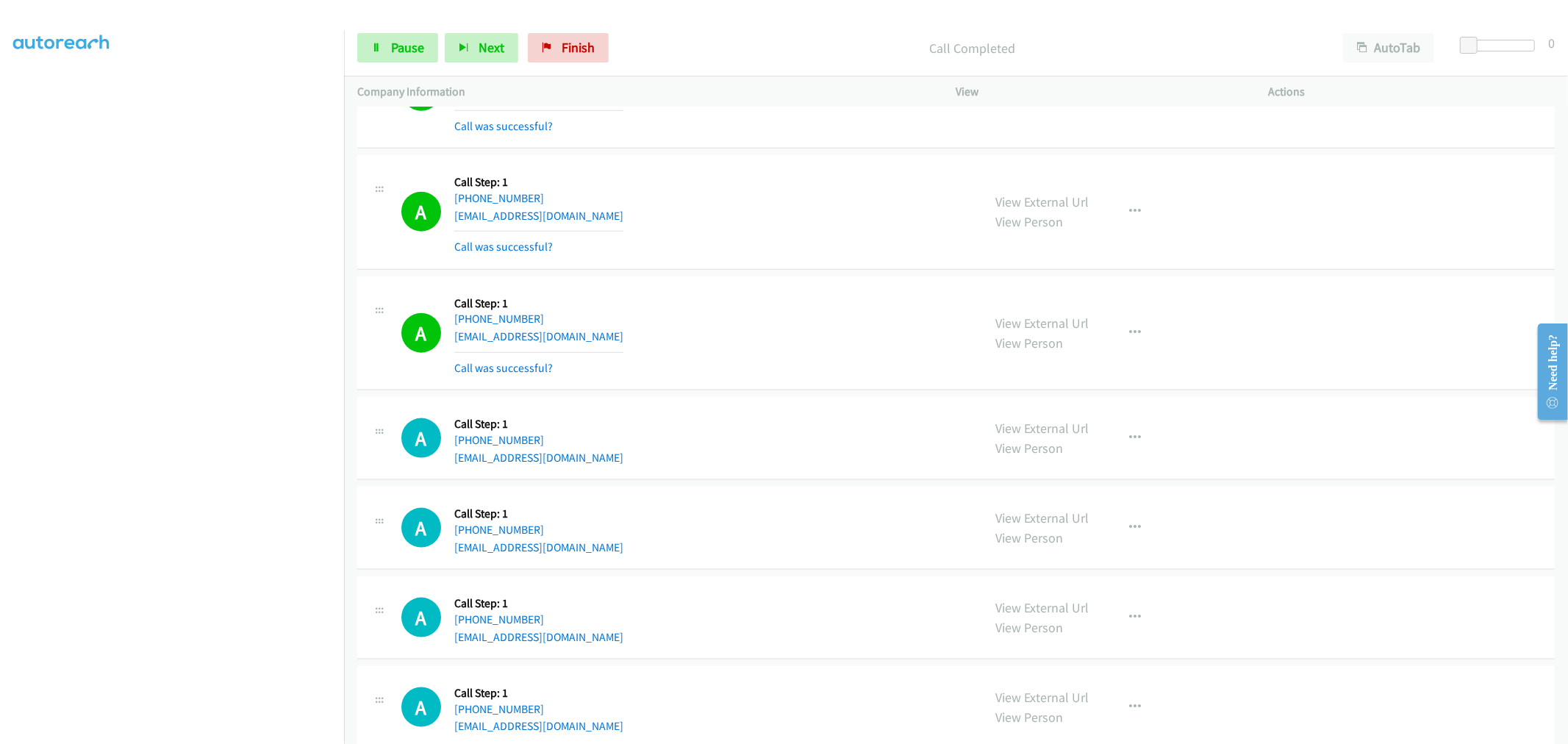
scroll to position [1471, 0]
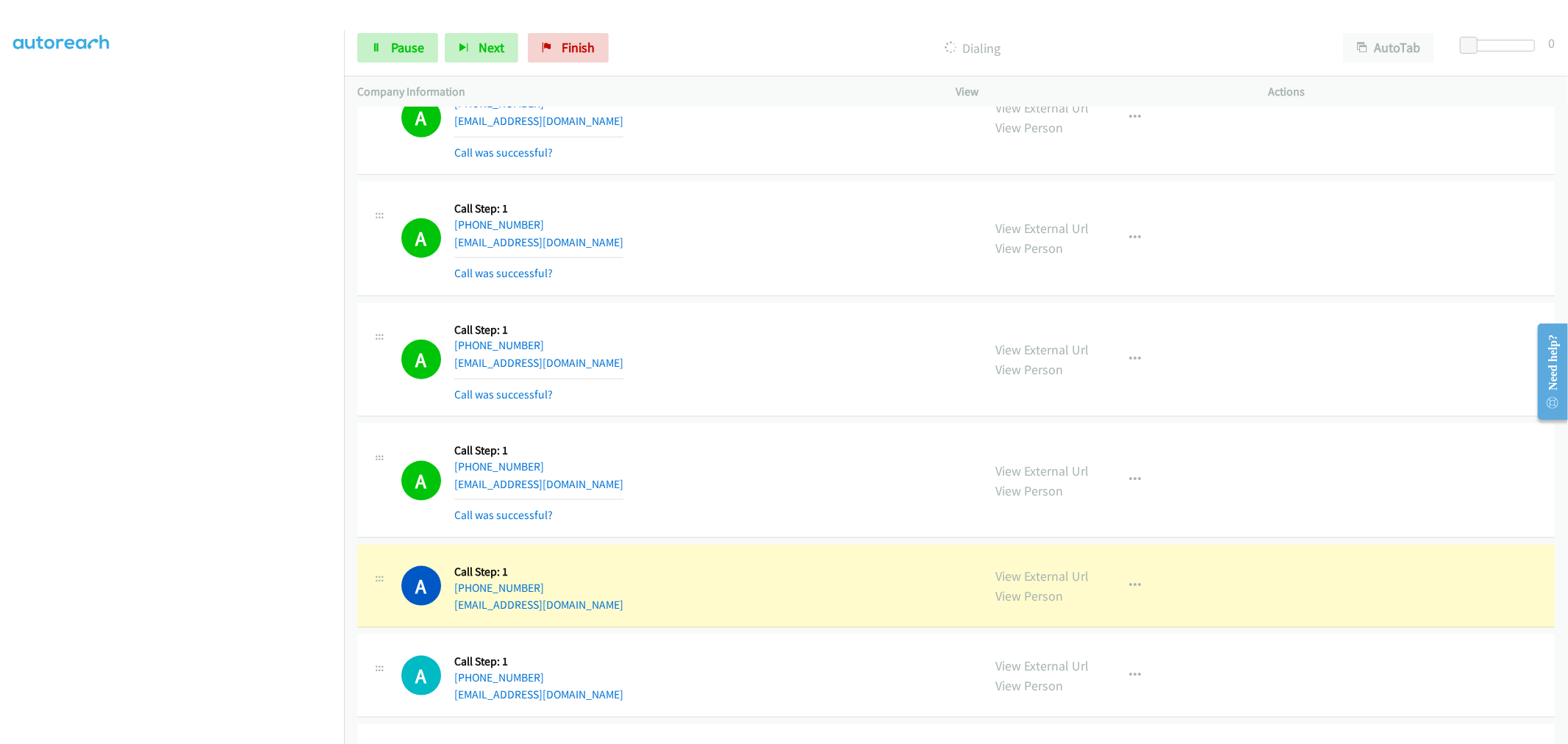
click at [210, 731] on section at bounding box center [172, 395] width 318 height 704
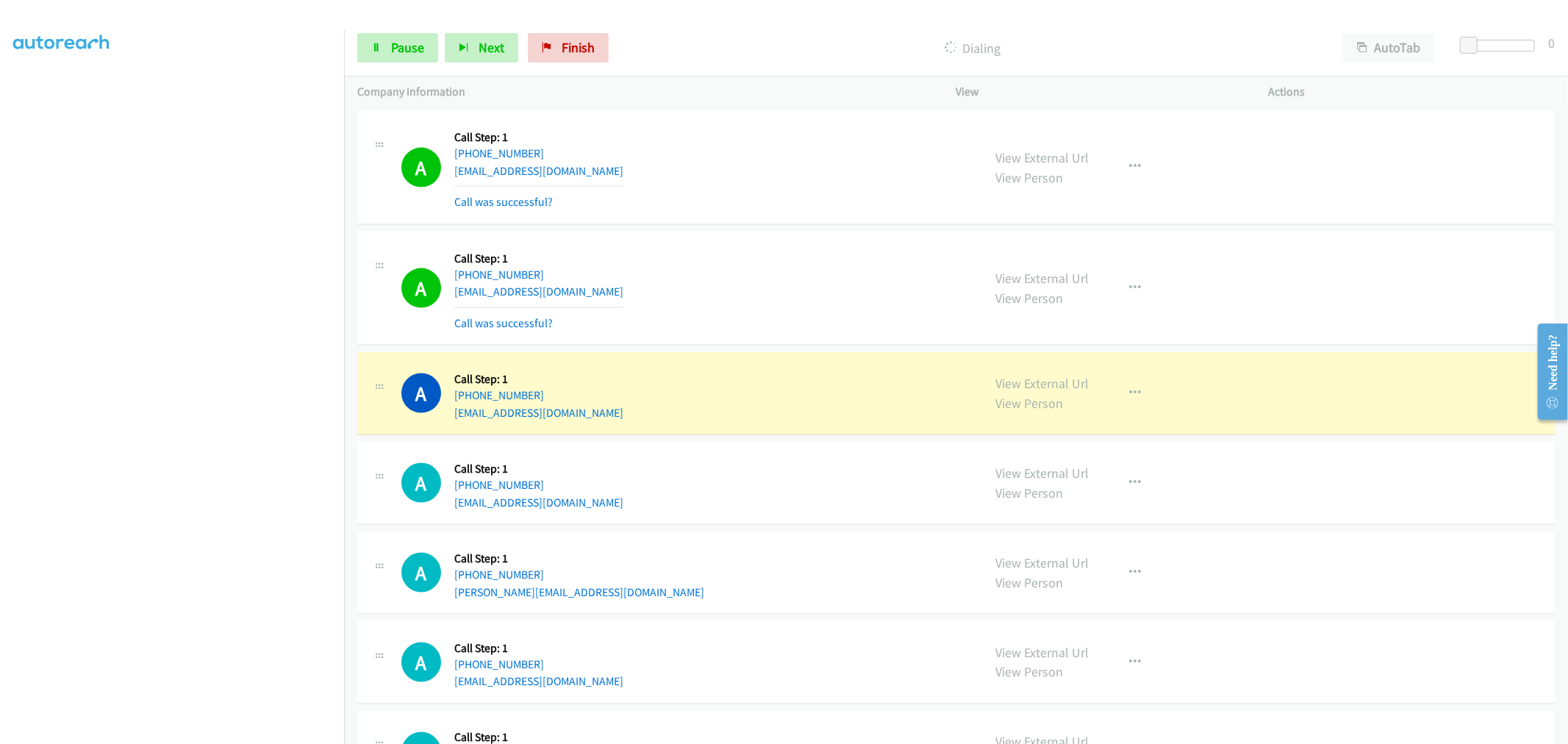
scroll to position [1797, 0]
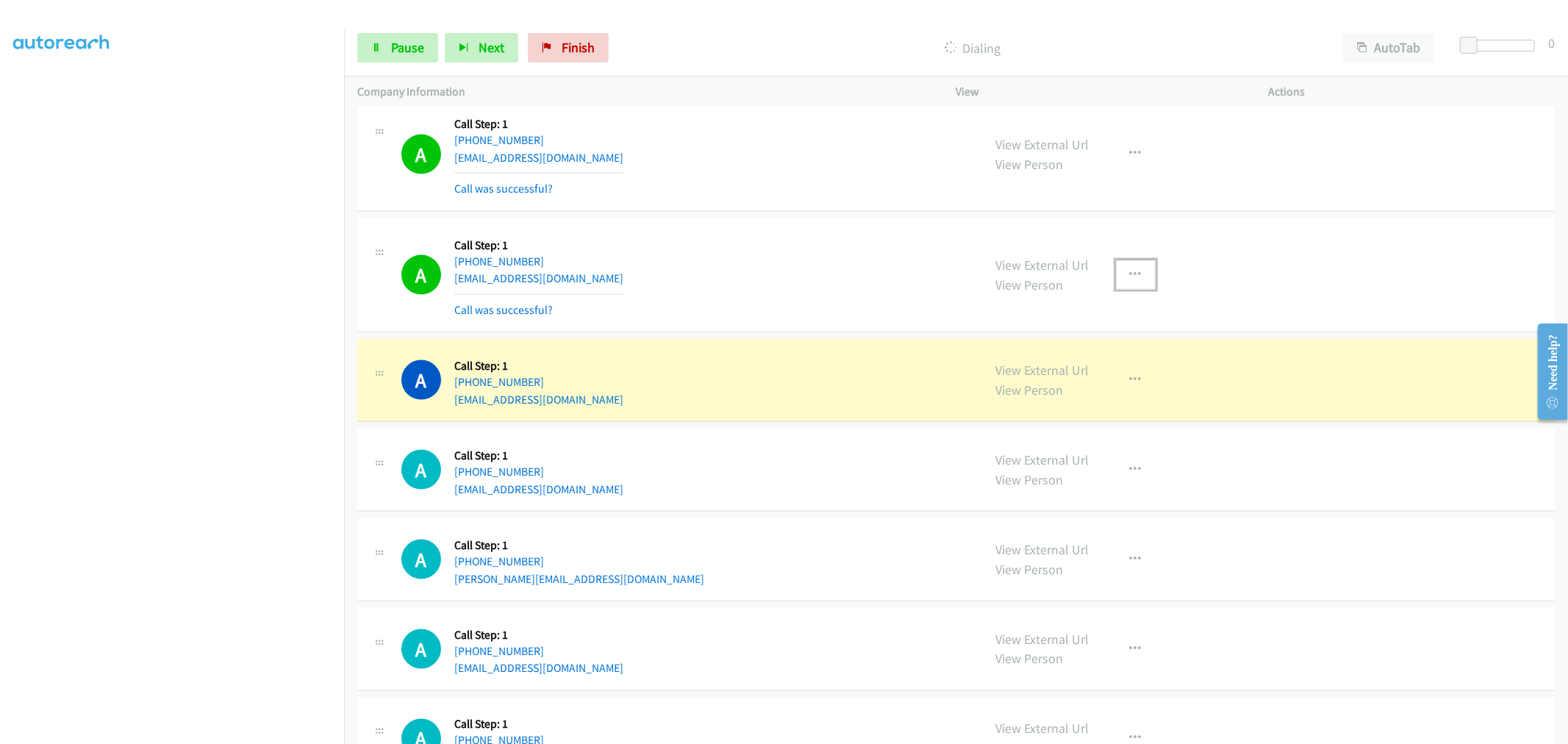
click at [1137, 270] on button "button" at bounding box center [1136, 274] width 40 height 29
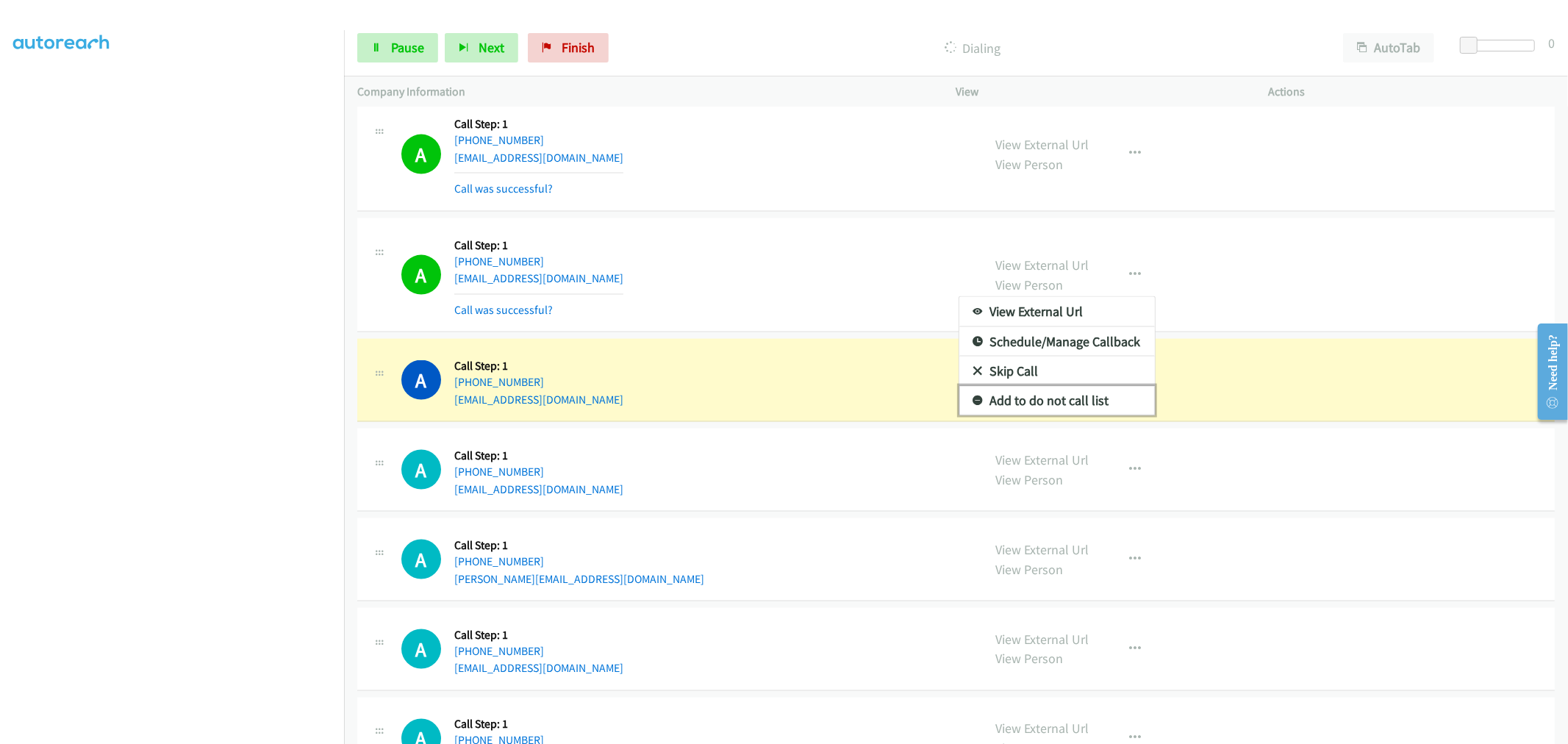
click at [1031, 398] on link "Add to do not call list" at bounding box center [1057, 401] width 196 height 29
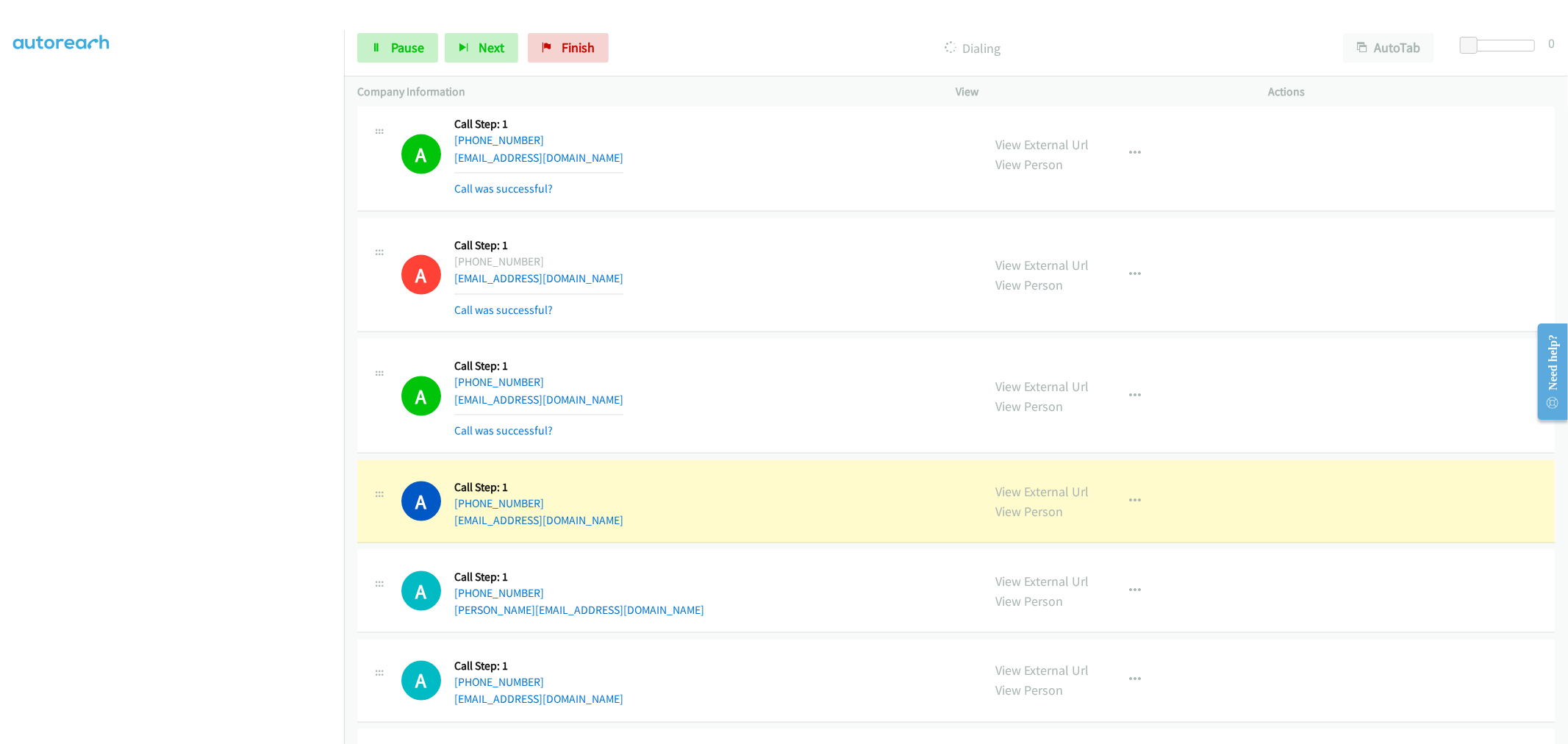
drag, startPoint x: 1025, startPoint y: 489, endPoint x: 802, endPoint y: 147, distance: 408.3
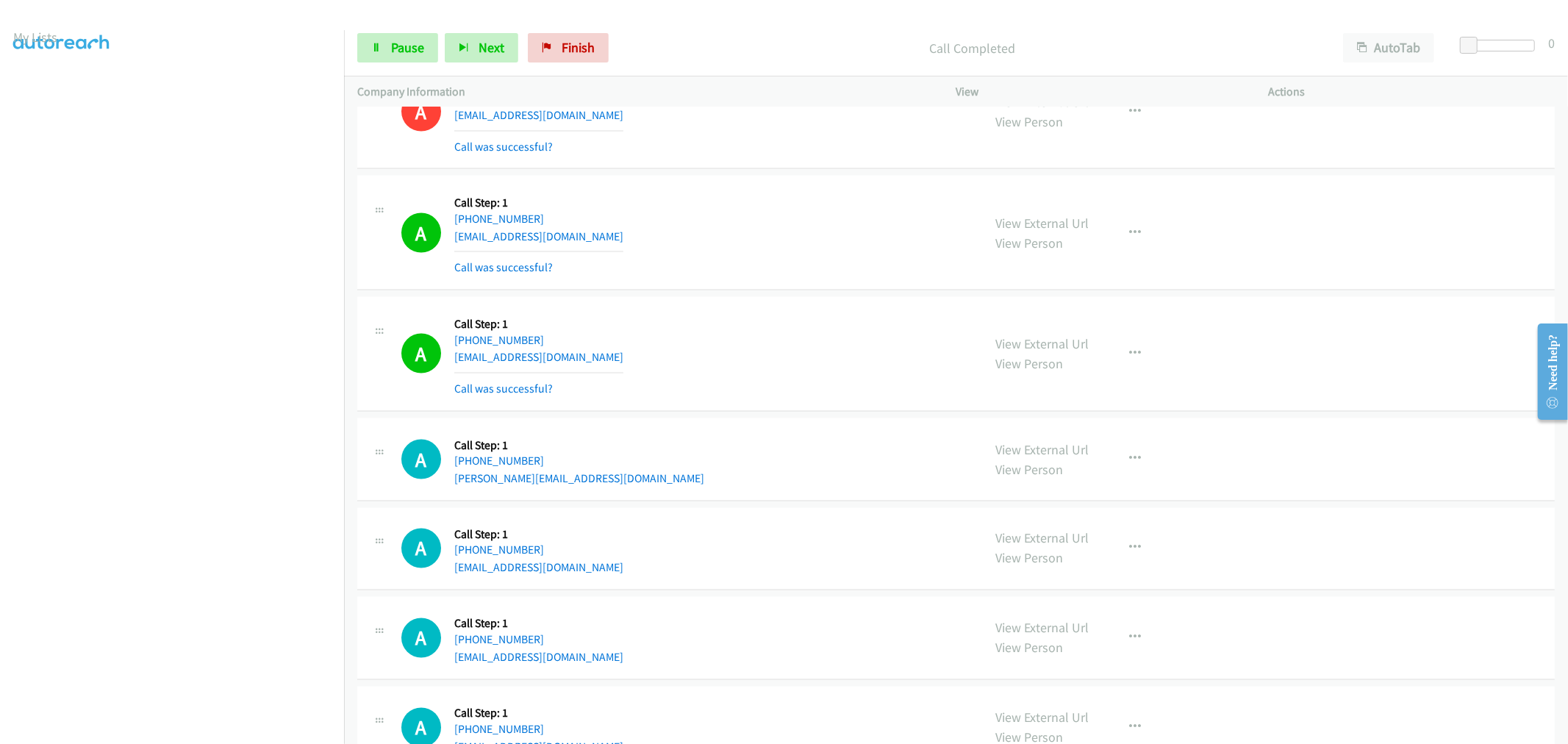
scroll to position [82, 0]
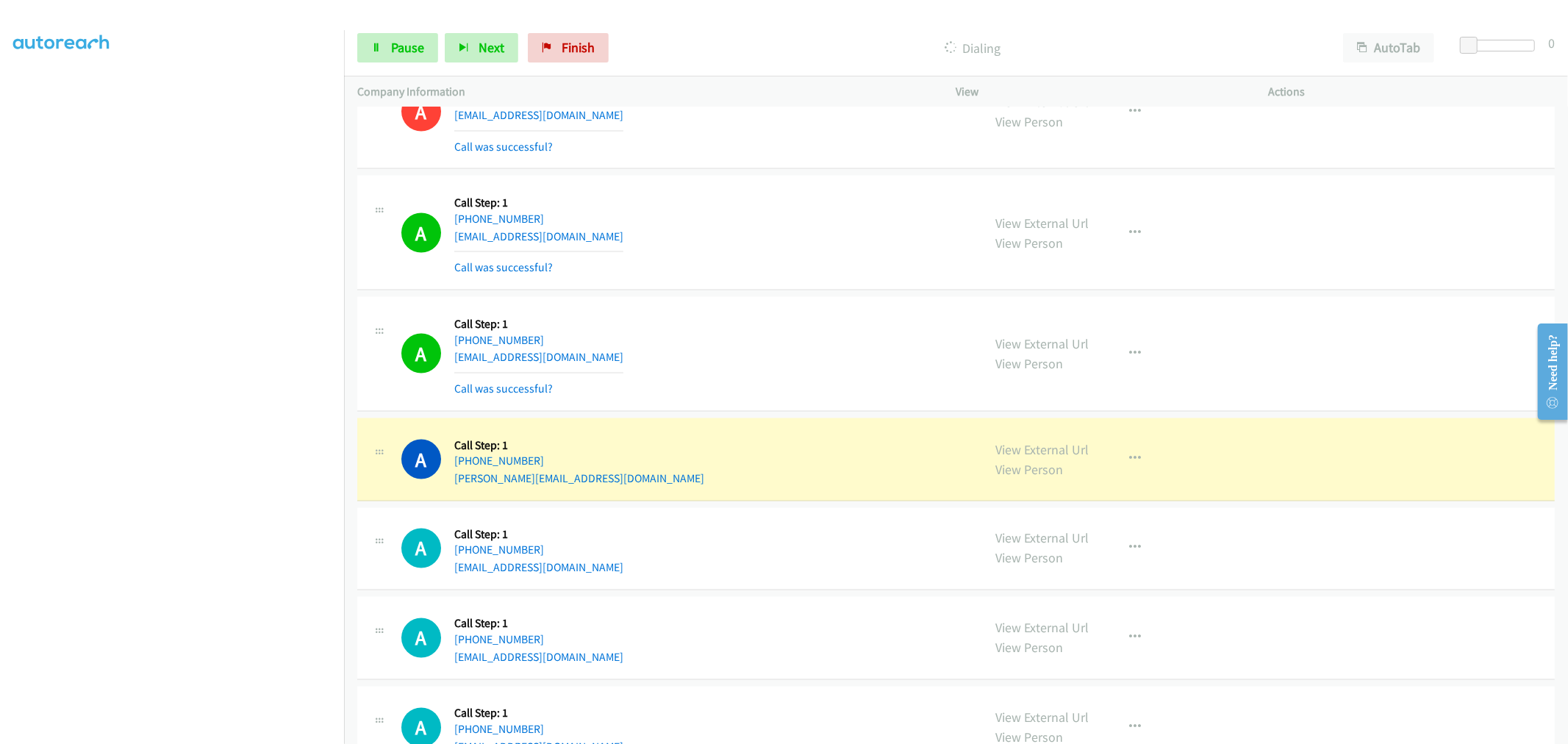
drag, startPoint x: 1051, startPoint y: 335, endPoint x: 1000, endPoint y: 306, distance: 58.7
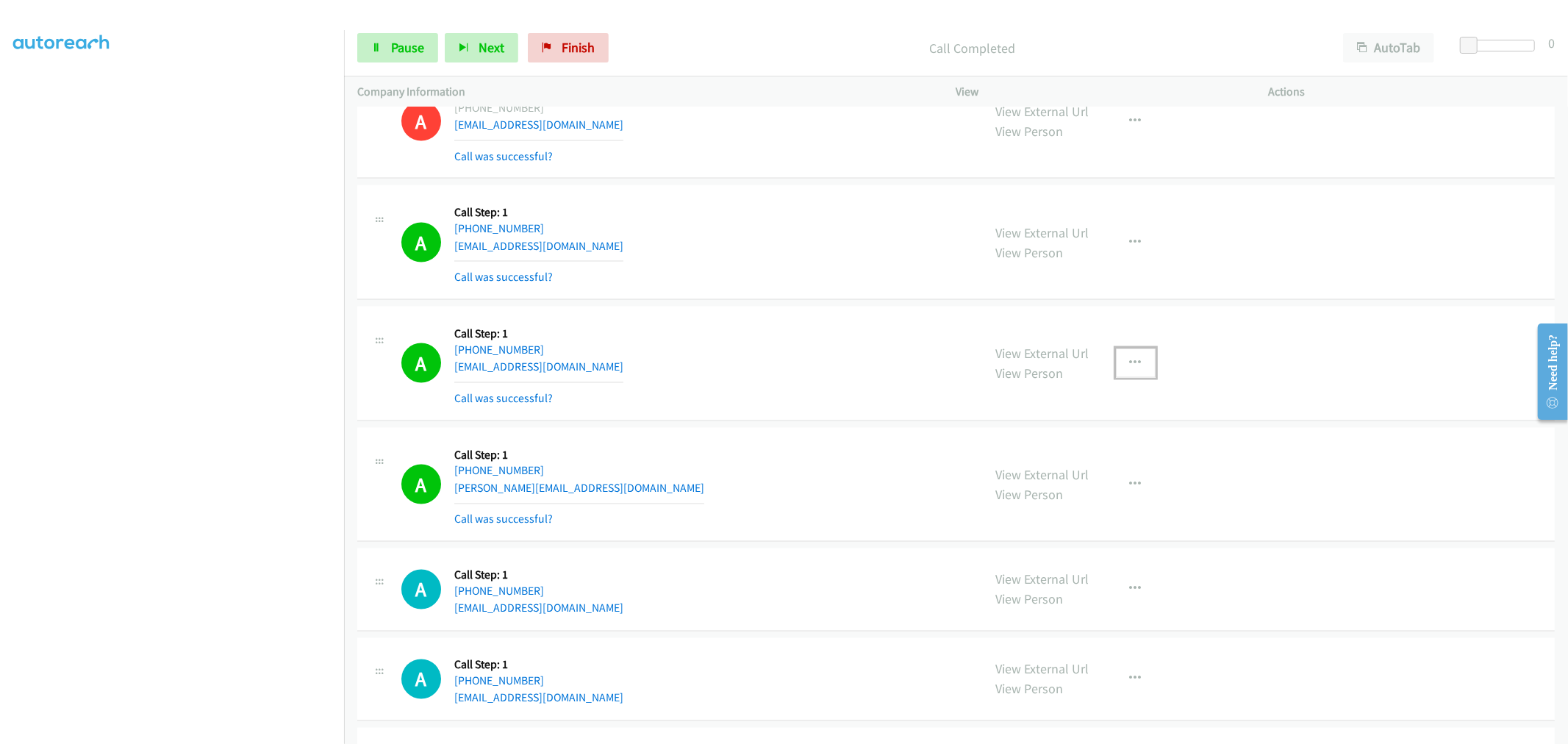
click at [1116, 369] on button "button" at bounding box center [1136, 363] width 40 height 29
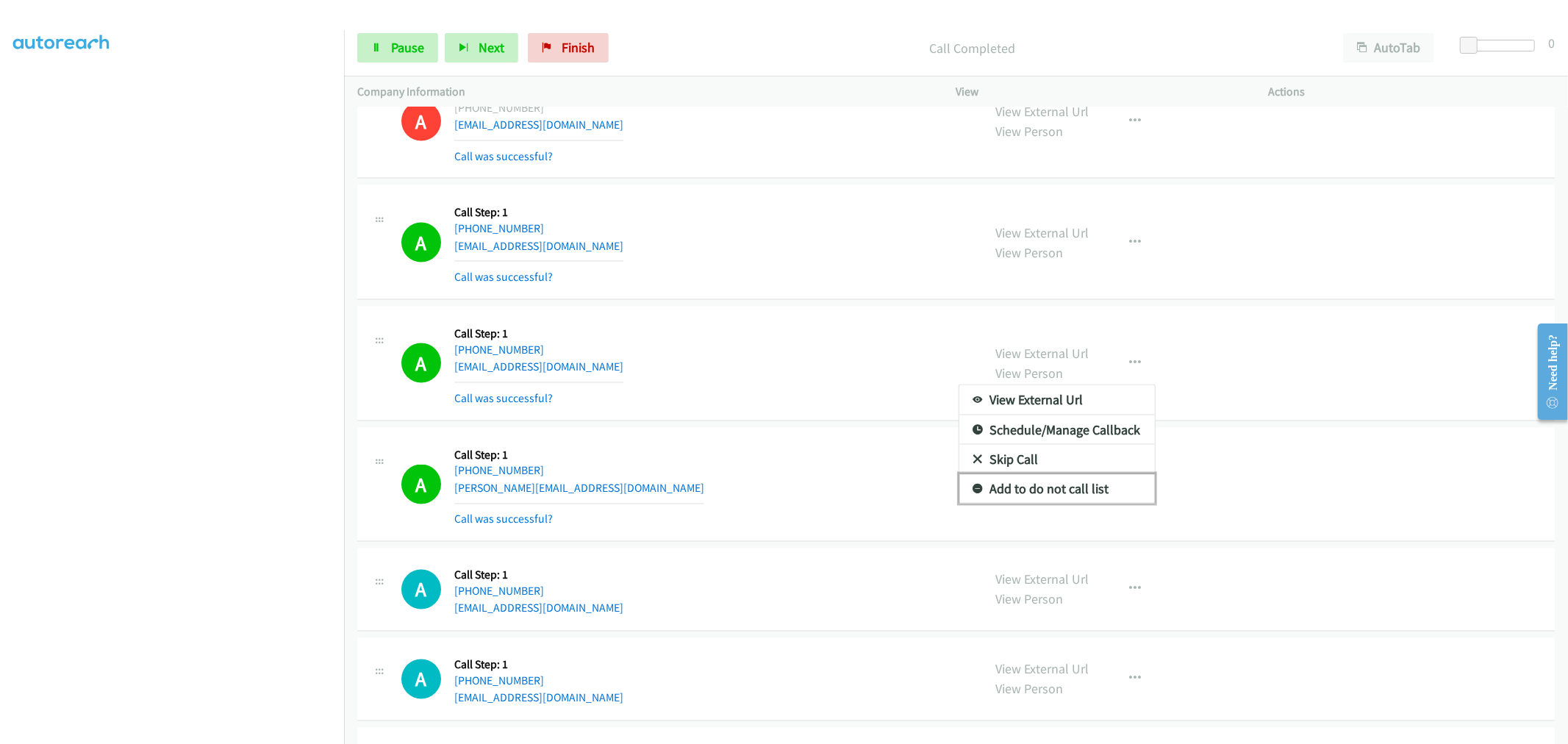
click at [1031, 489] on link "Add to do not call list" at bounding box center [1057, 489] width 196 height 29
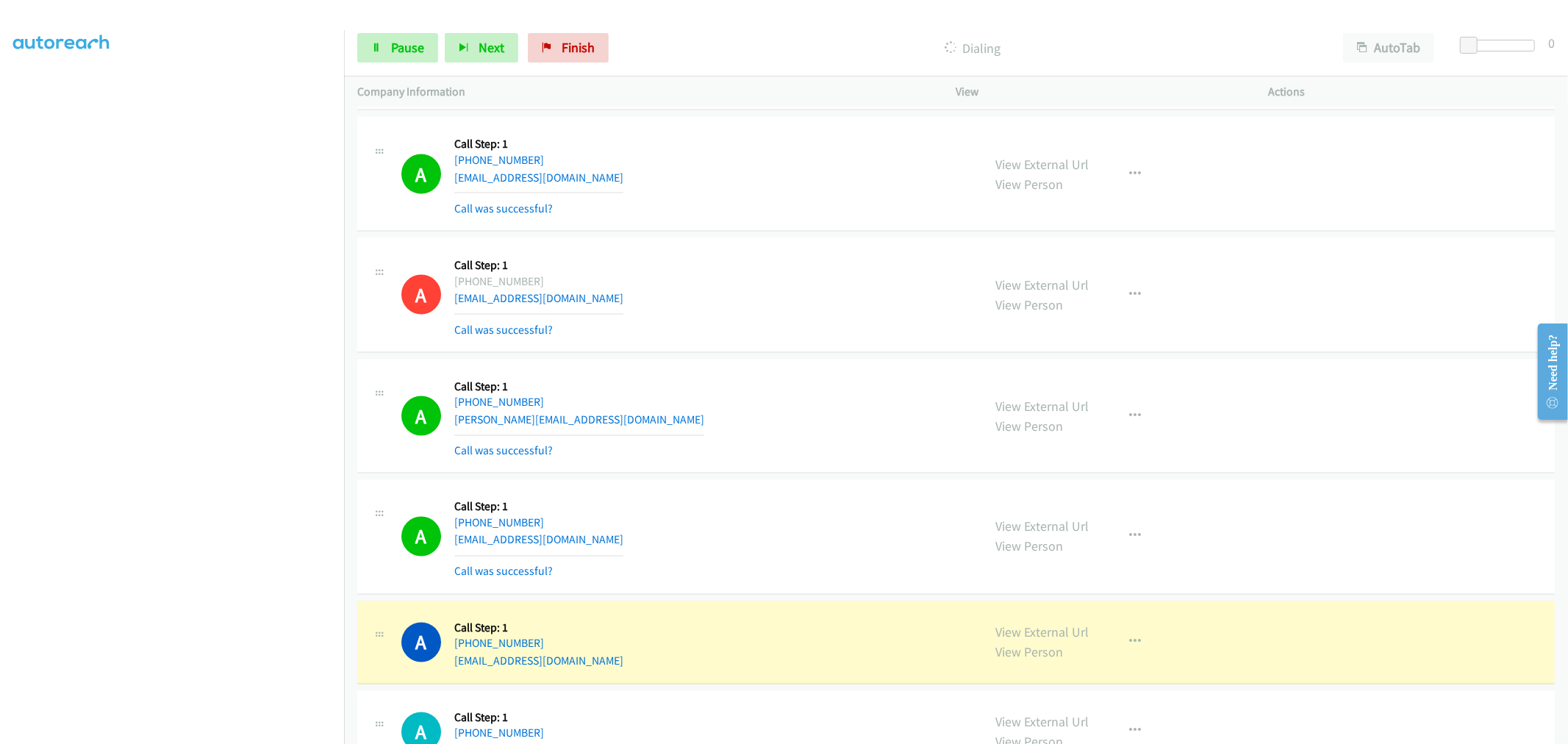
scroll to position [2115, 0]
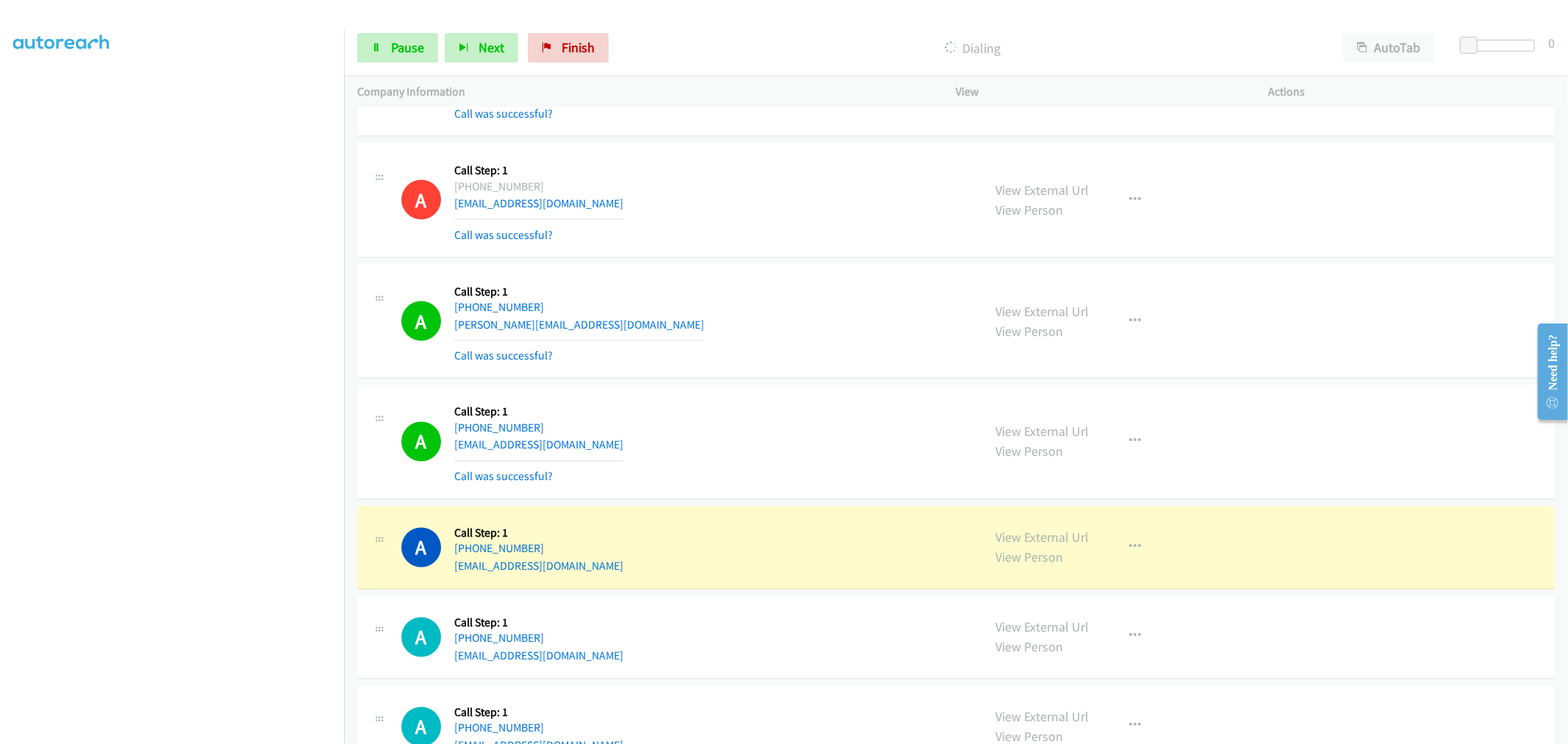
drag, startPoint x: 1015, startPoint y: 531, endPoint x: 895, endPoint y: 395, distance: 181.4
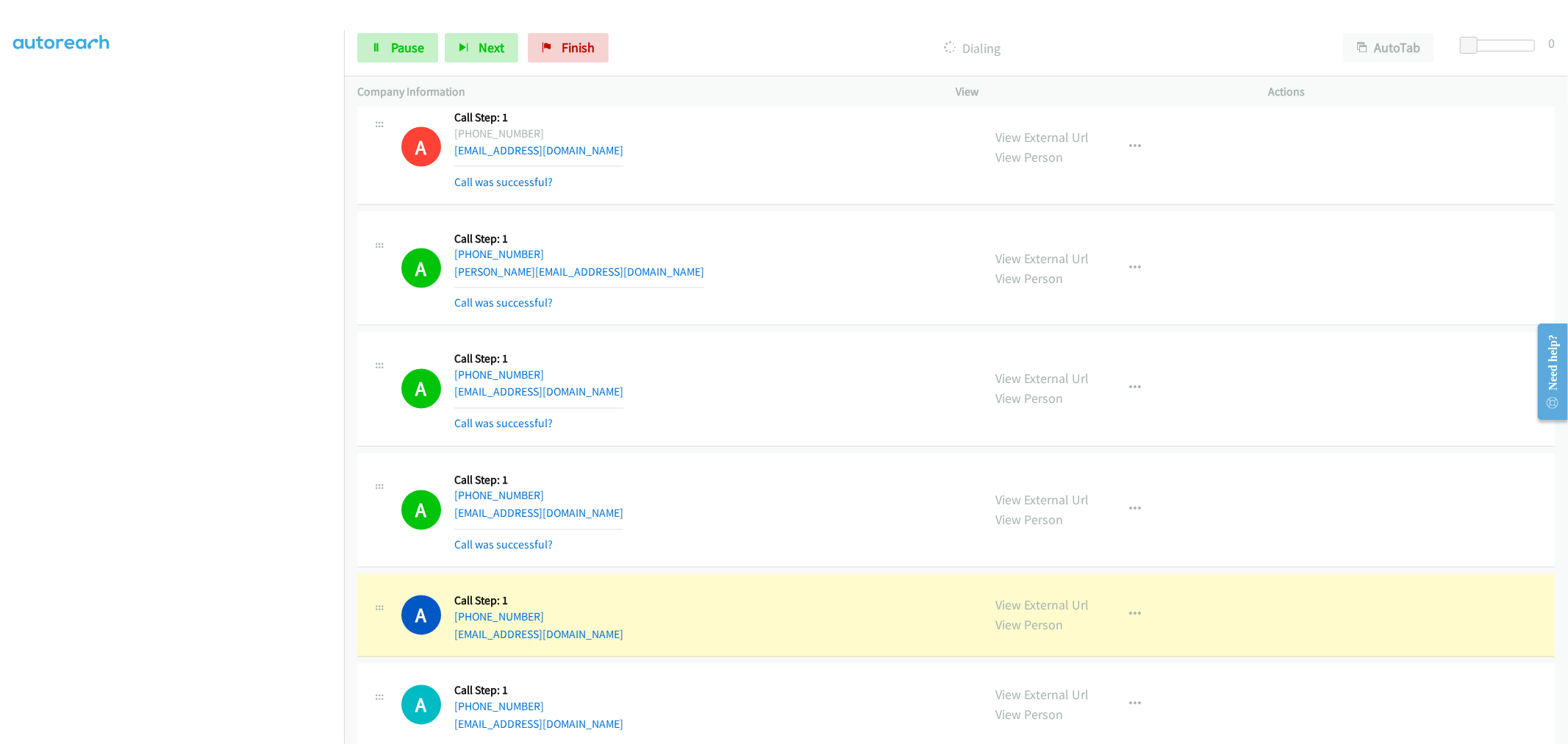
scroll to position [2196, 0]
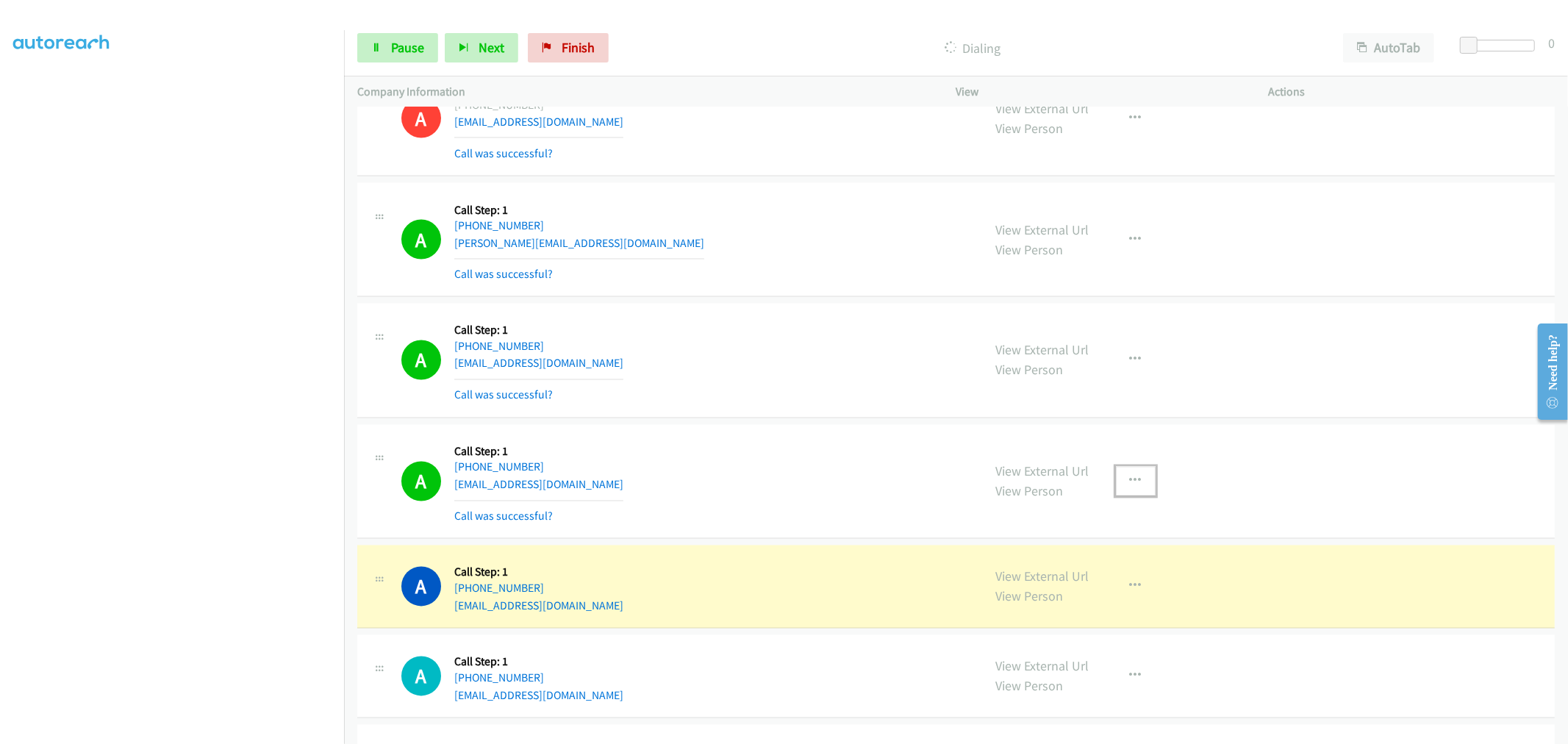
click at [1135, 481] on button "button" at bounding box center [1136, 481] width 40 height 29
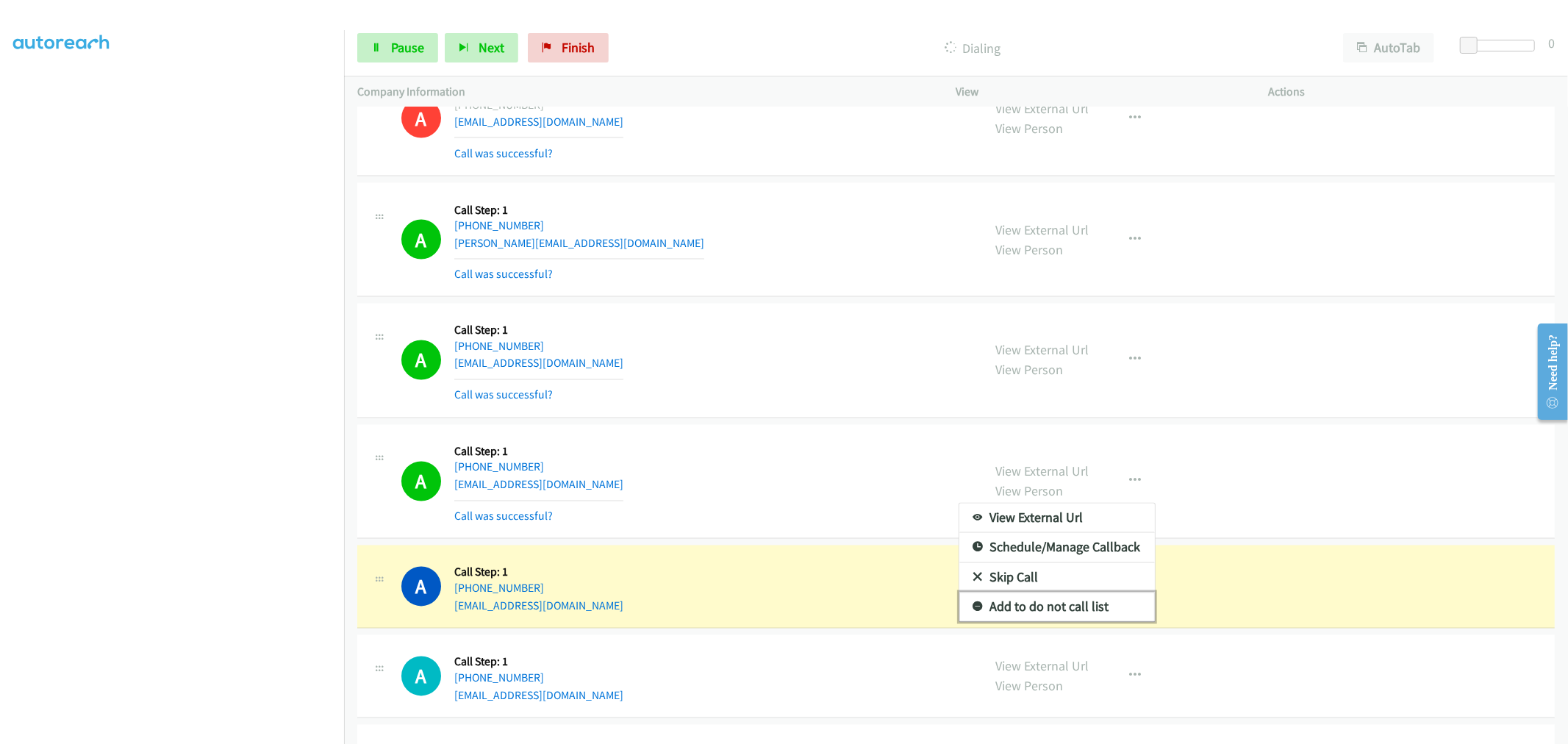
click at [1058, 604] on link "Add to do not call list" at bounding box center [1057, 607] width 196 height 29
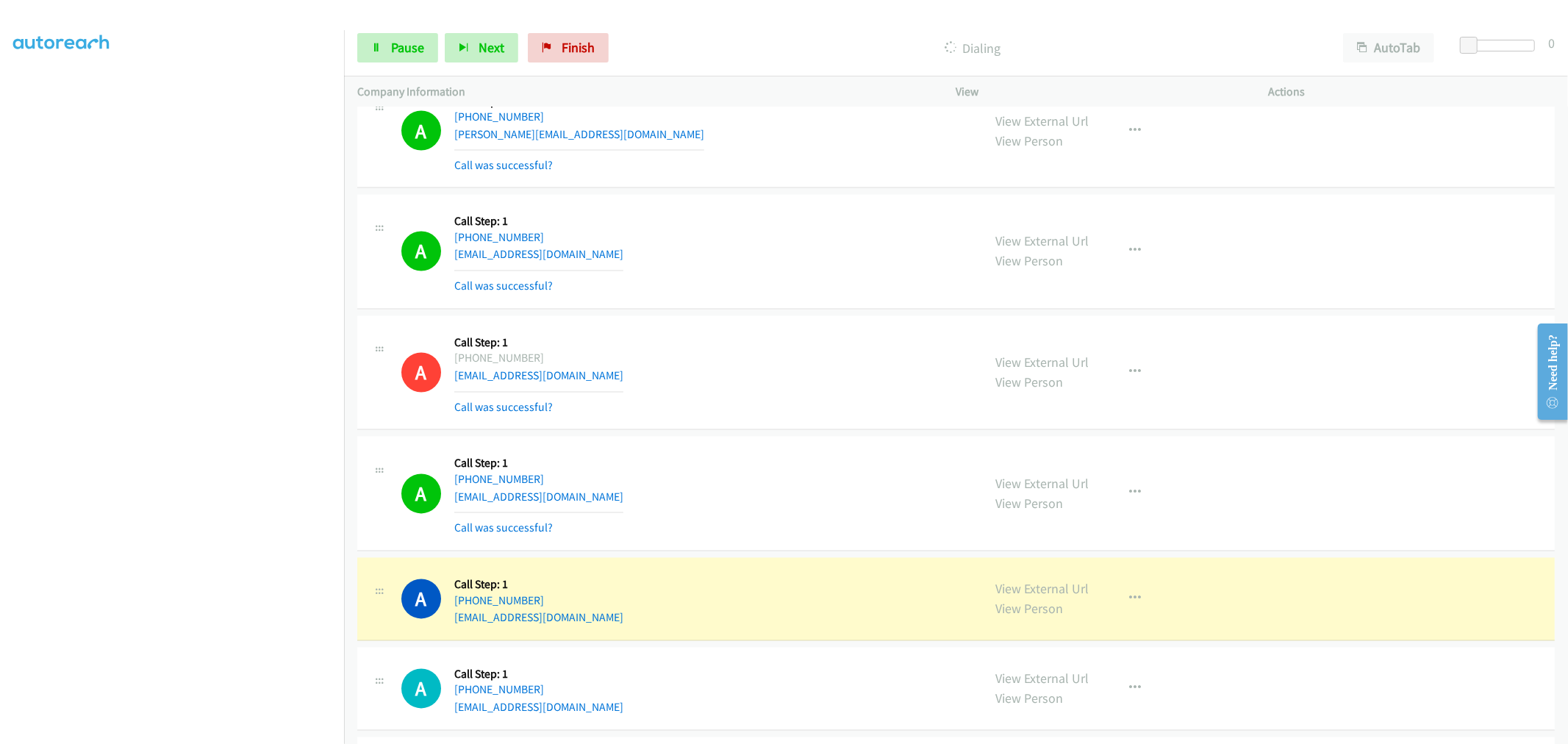
scroll to position [2524, 0]
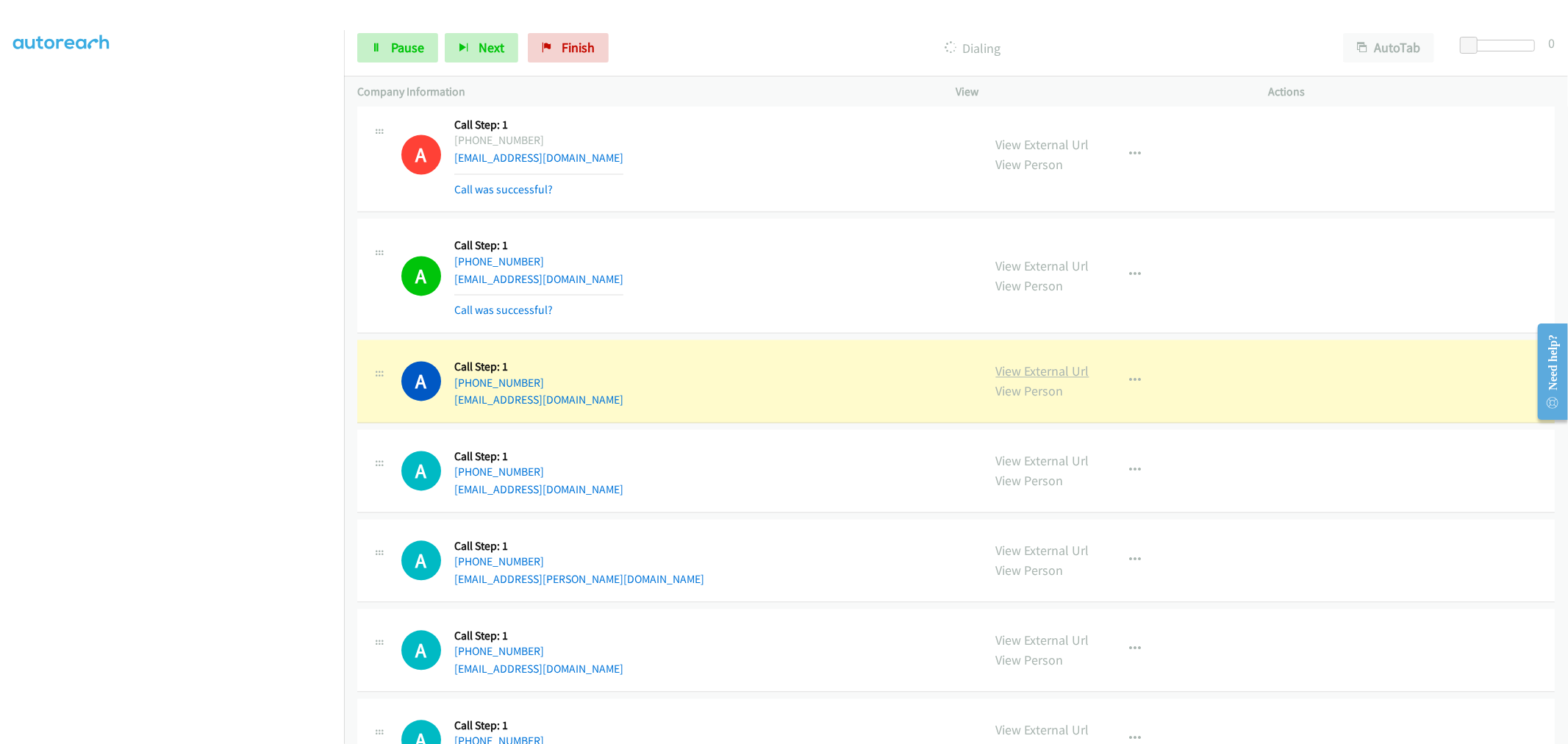
drag, startPoint x: 1018, startPoint y: 374, endPoint x: 1011, endPoint y: 380, distance: 9.2
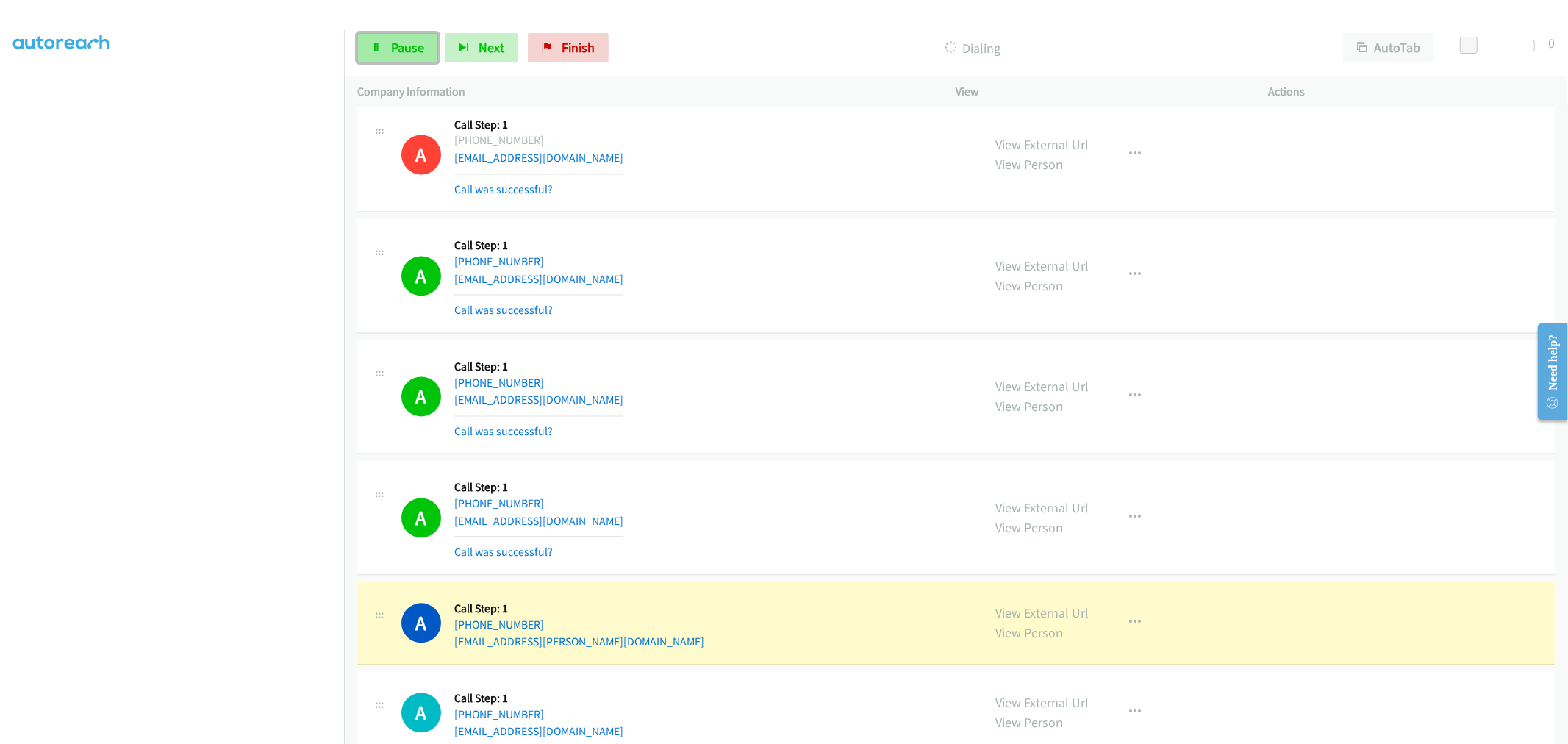
click at [395, 44] on span "Pause" at bounding box center [407, 47] width 33 height 17
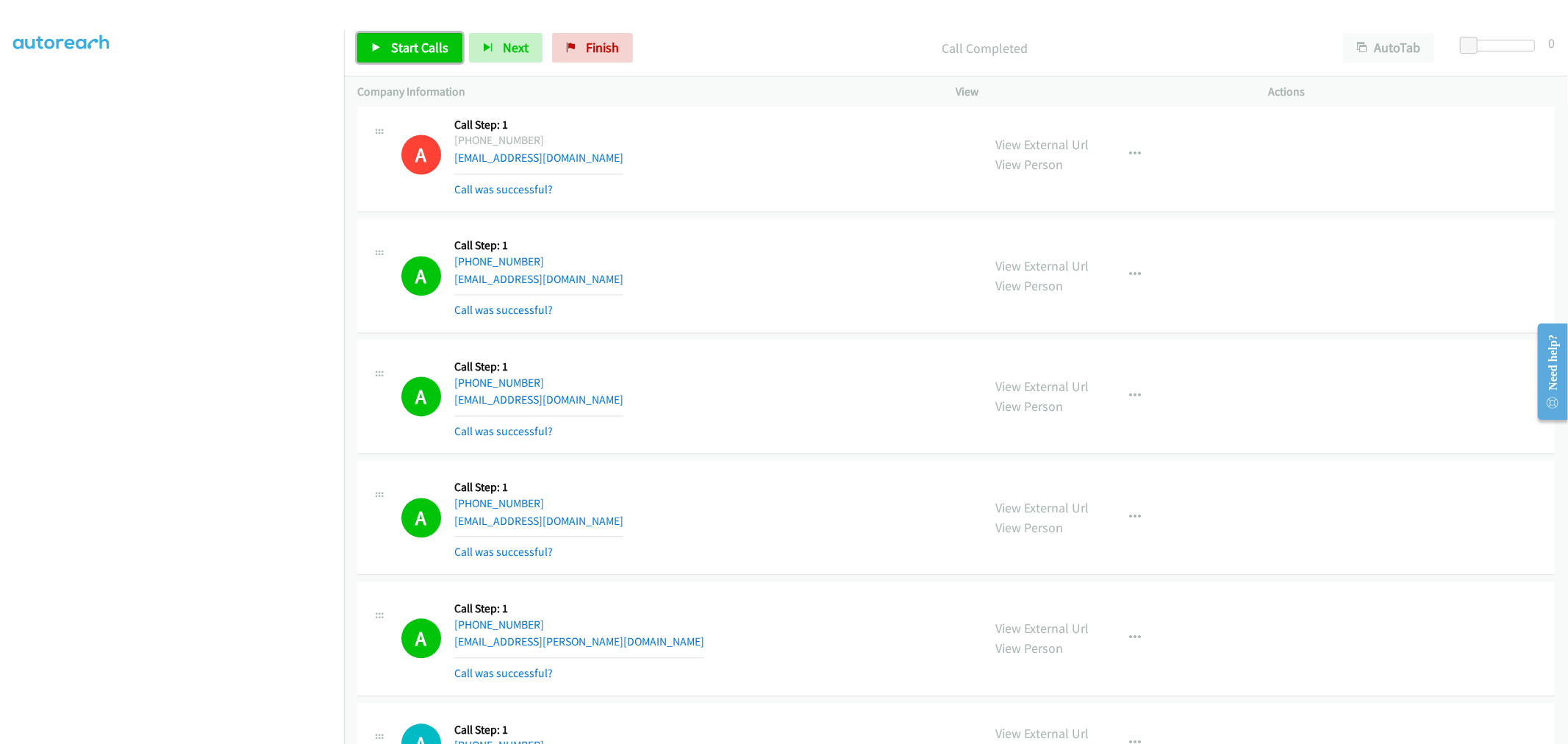
click at [418, 45] on span "Start Calls" at bounding box center [419, 47] width 57 height 17
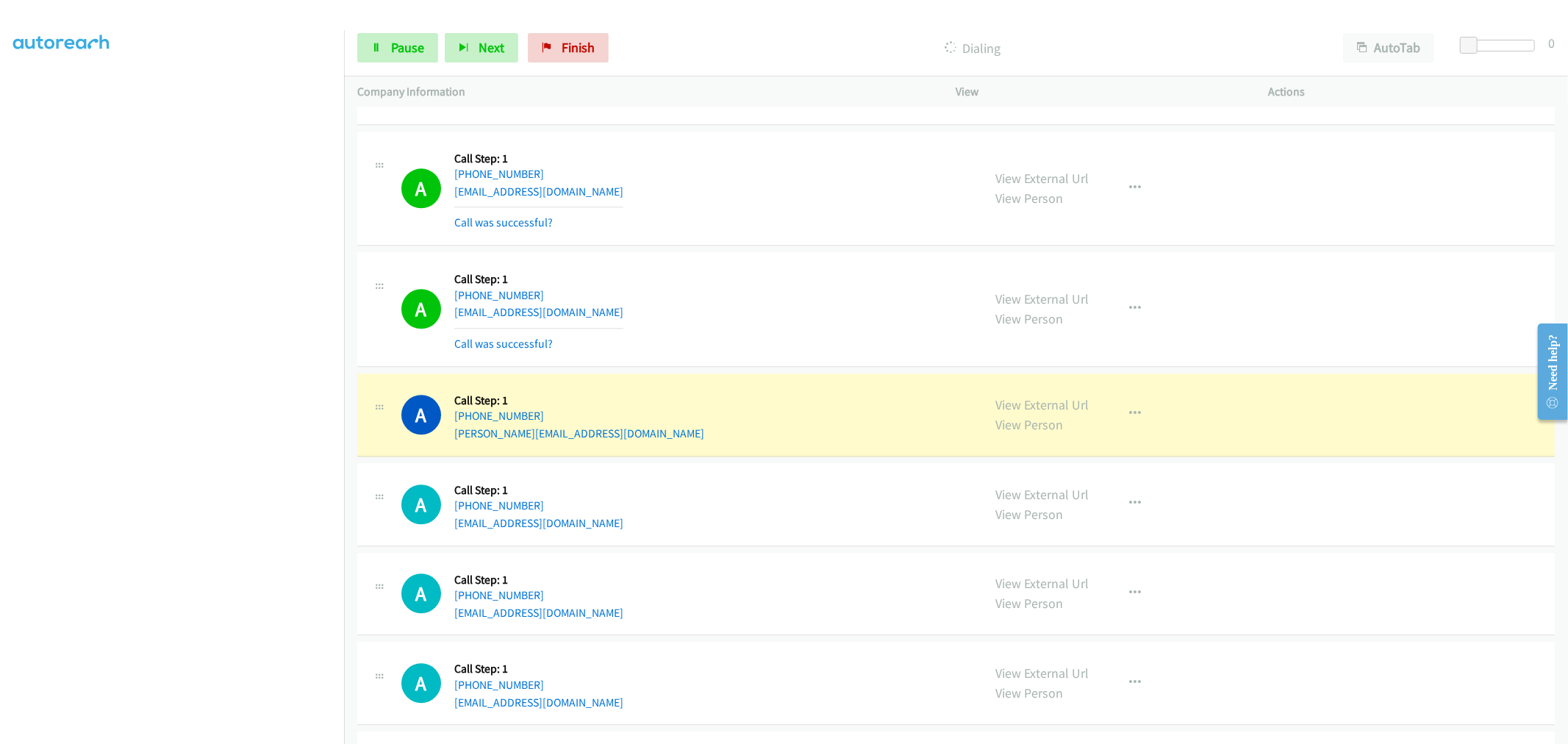
scroll to position [3341, 0]
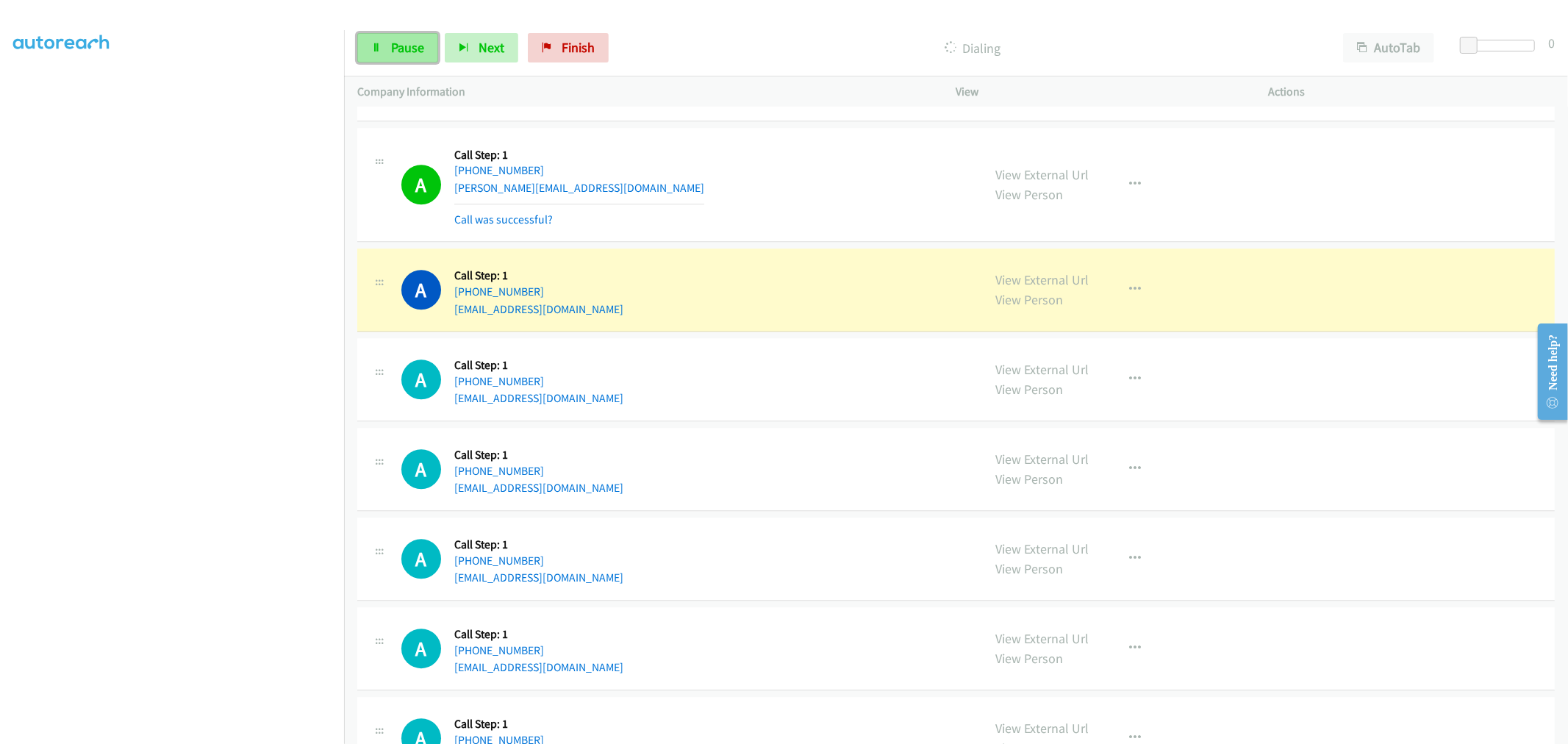
click at [405, 48] on span "Pause" at bounding box center [407, 47] width 33 height 17
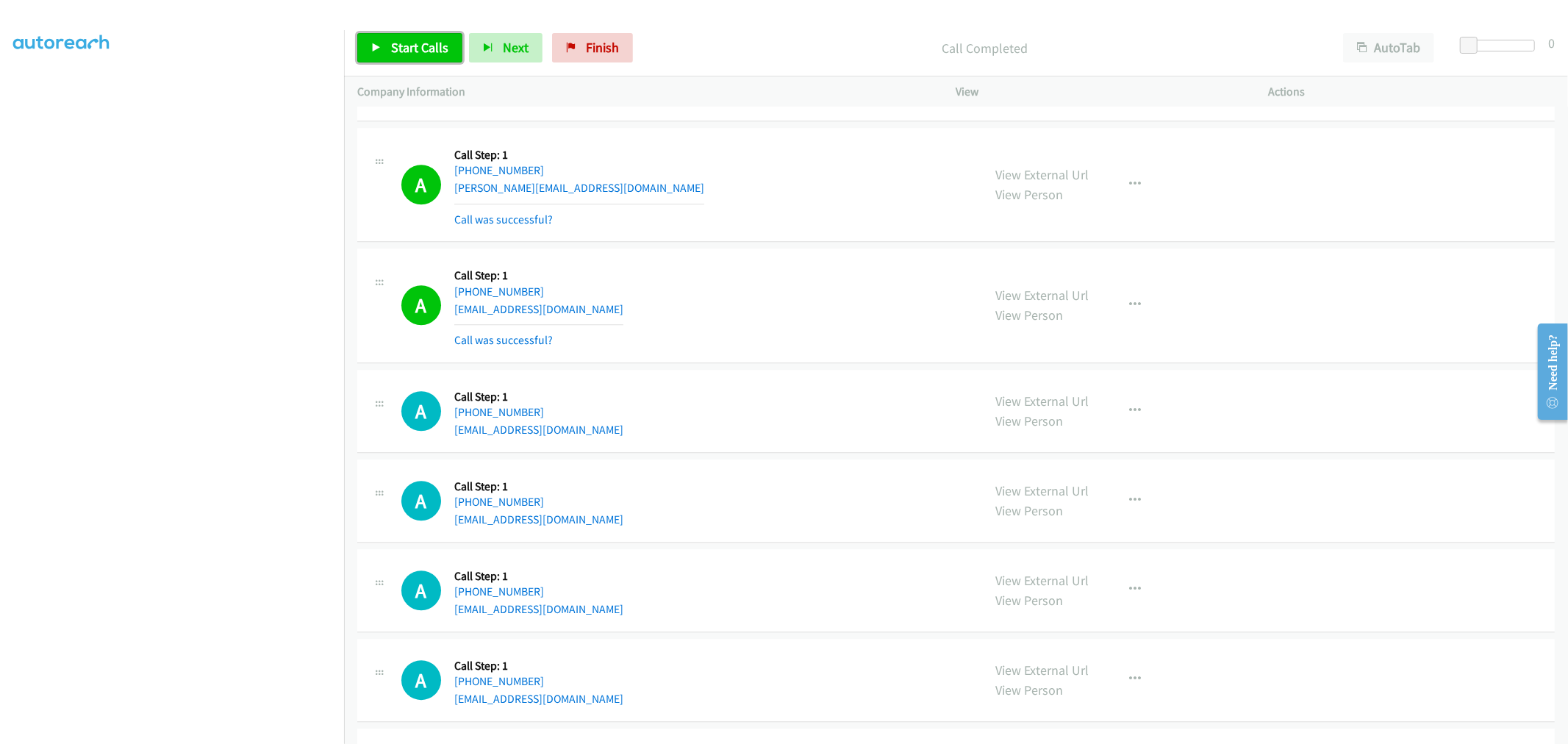
click at [425, 40] on span "Start Calls" at bounding box center [419, 47] width 57 height 17
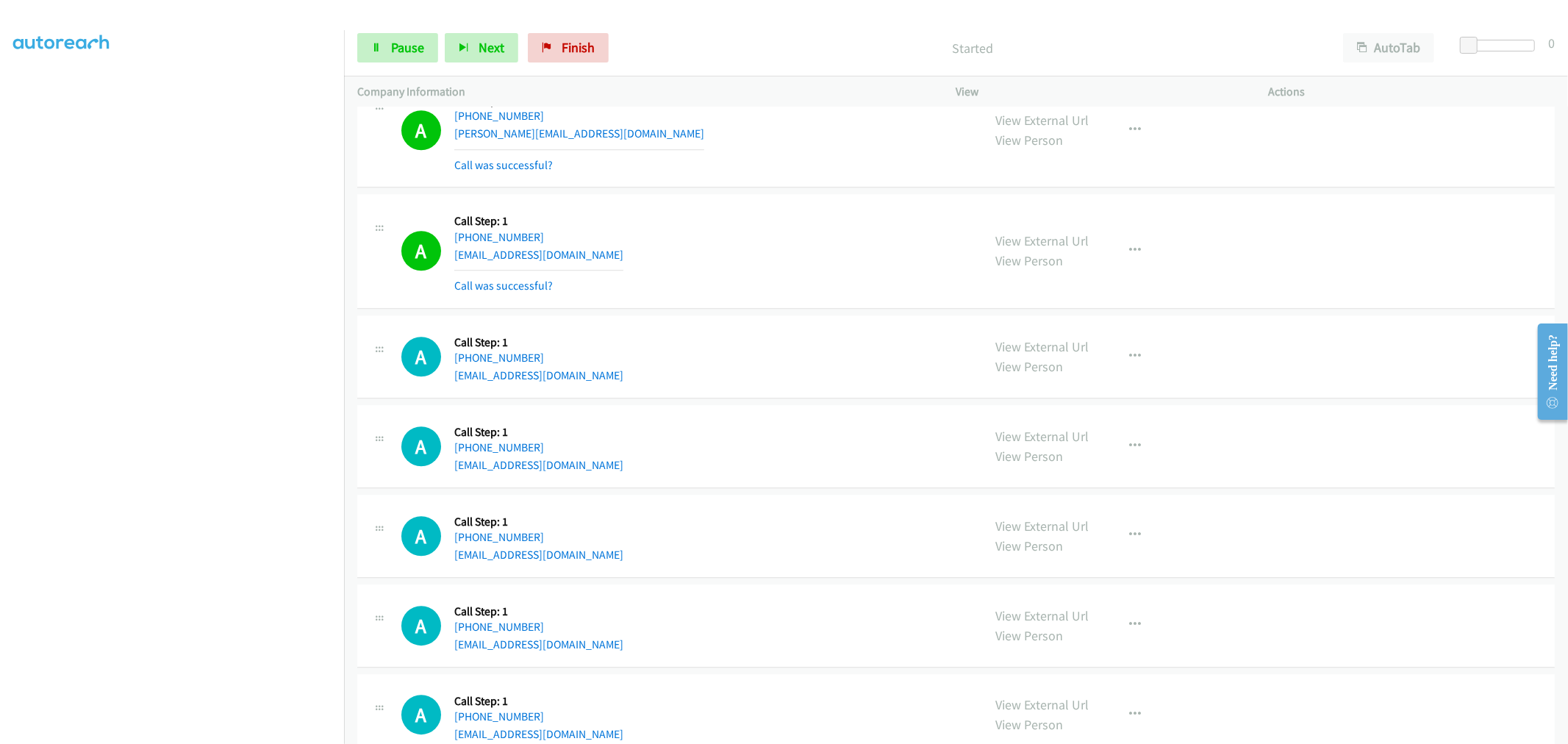
scroll to position [3423, 0]
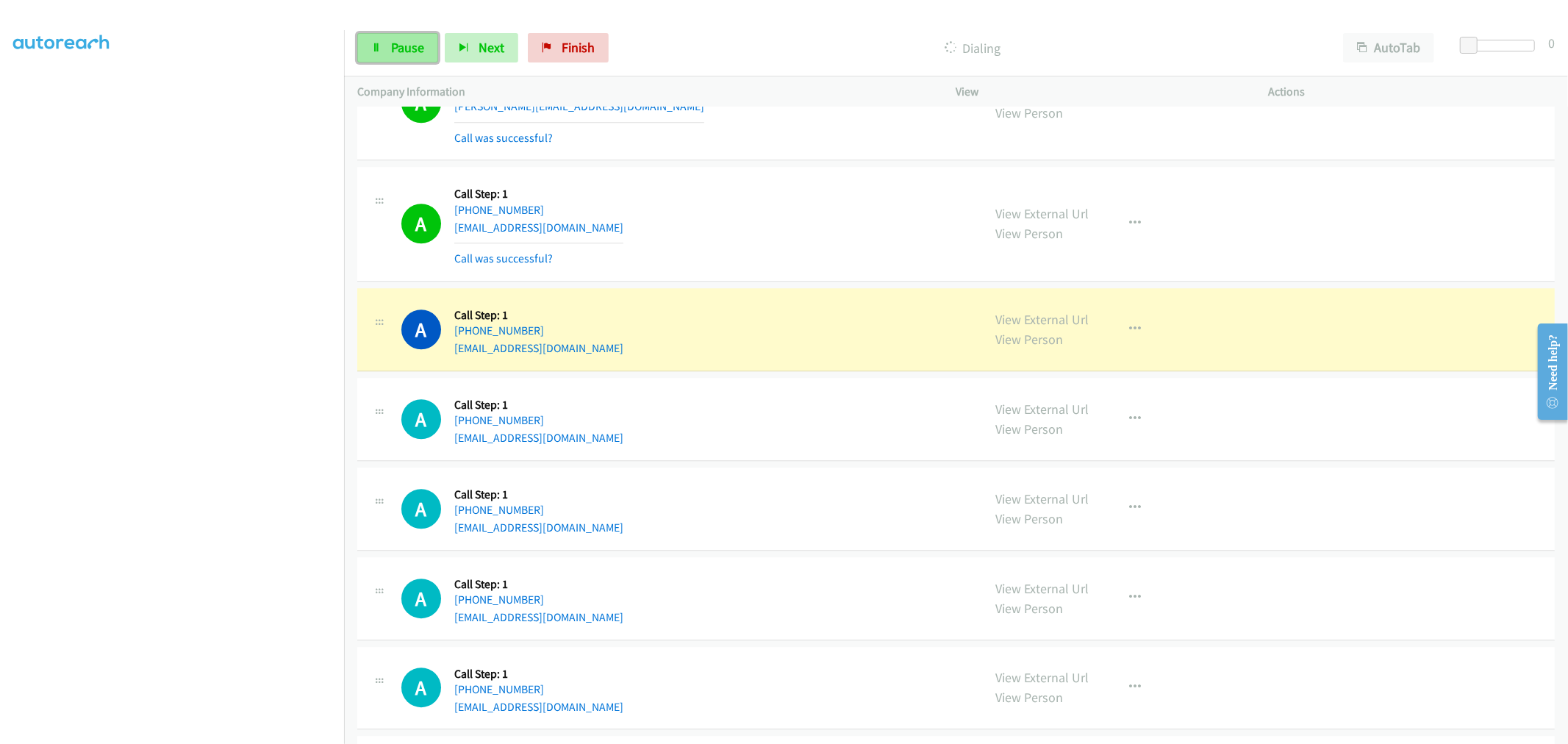
click at [408, 33] on link "Pause" at bounding box center [398, 48] width 81 height 29
click at [758, 165] on td "A Callback Scheduled Call Step: 1 [GEOGRAPHIC_DATA]/[GEOGRAPHIC_DATA] [PHONE_NU…" at bounding box center [956, 224] width 1224 height 121
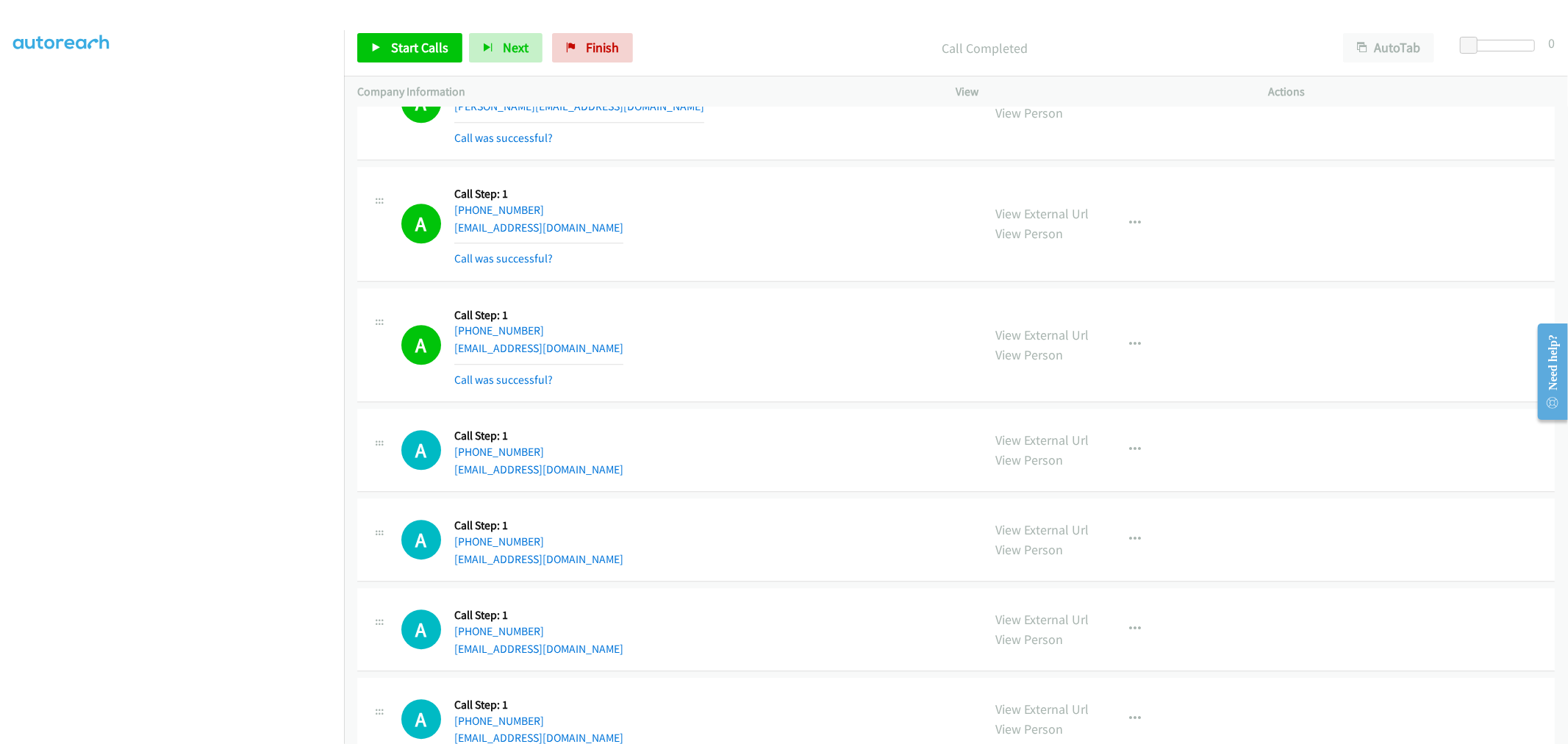
scroll to position [3504, 0]
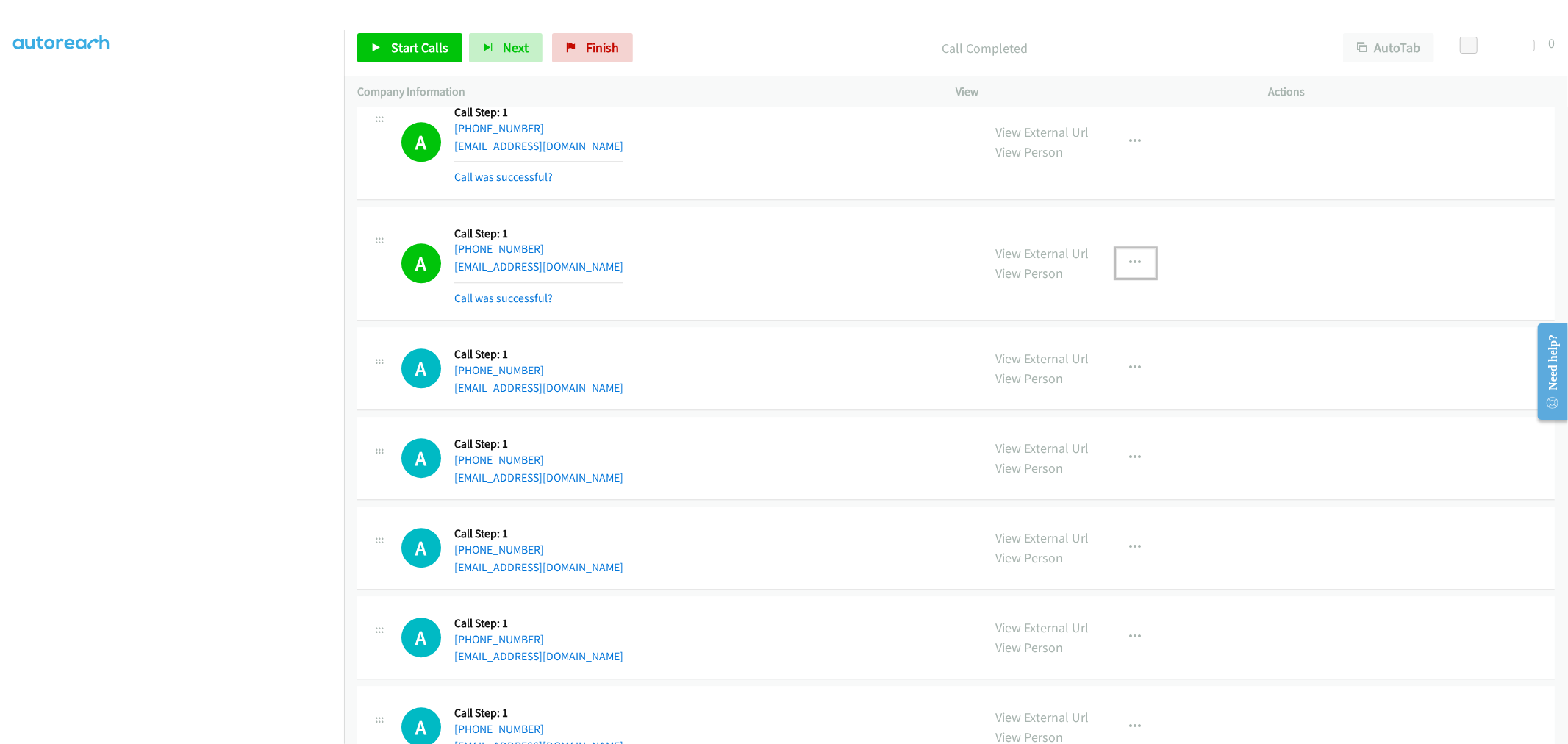
click at [1130, 265] on icon "button" at bounding box center [1135, 263] width 12 height 12
click at [1017, 397] on link "Add to do not call list" at bounding box center [1057, 389] width 196 height 29
click at [671, 190] on div "A Callback Scheduled Call Step: 1 [GEOGRAPHIC_DATA]/[GEOGRAPHIC_DATA] [PHONE_NU…" at bounding box center [956, 143] width 1198 height 115
click at [397, 52] on span "Start Calls" at bounding box center [419, 47] width 57 height 17
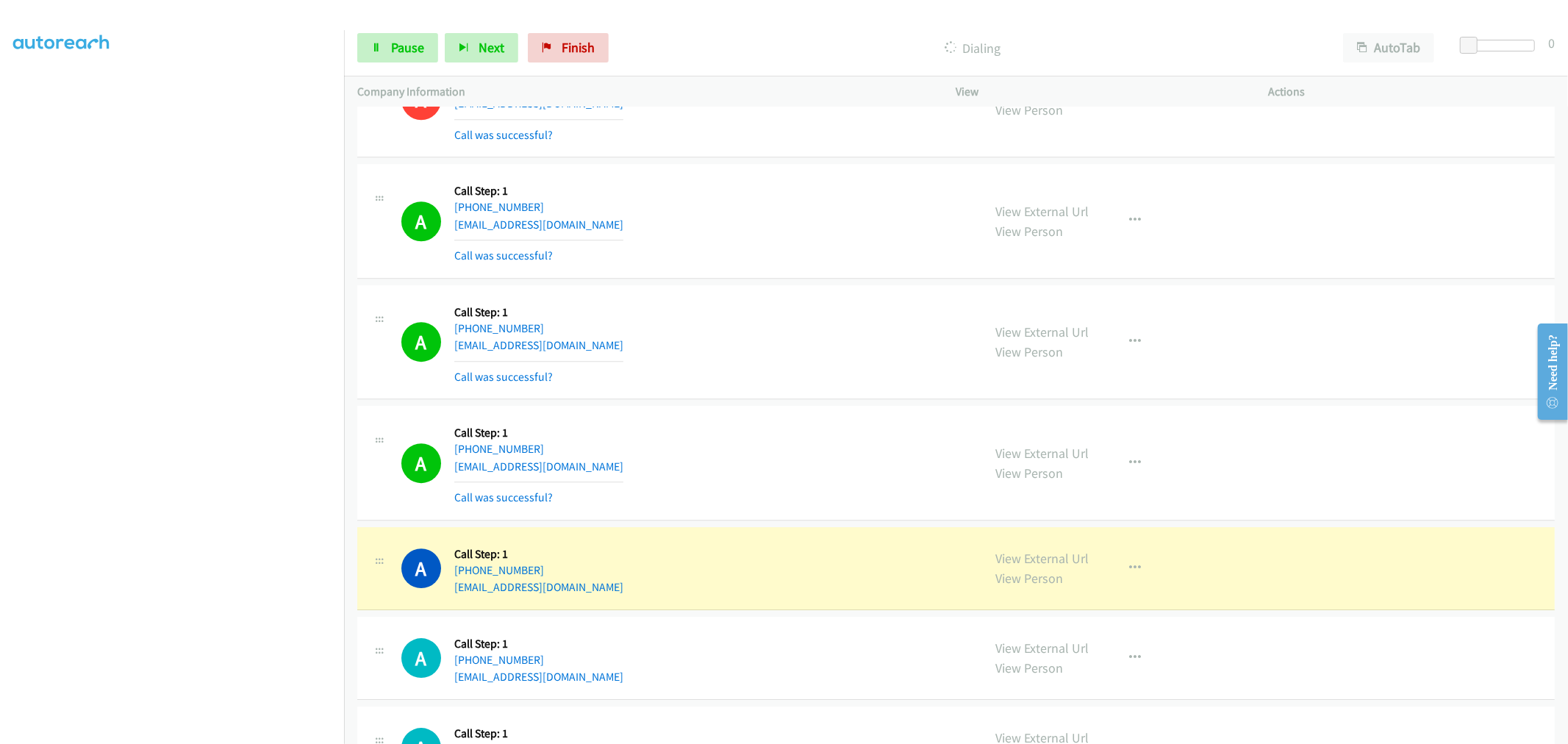
scroll to position [3749, 0]
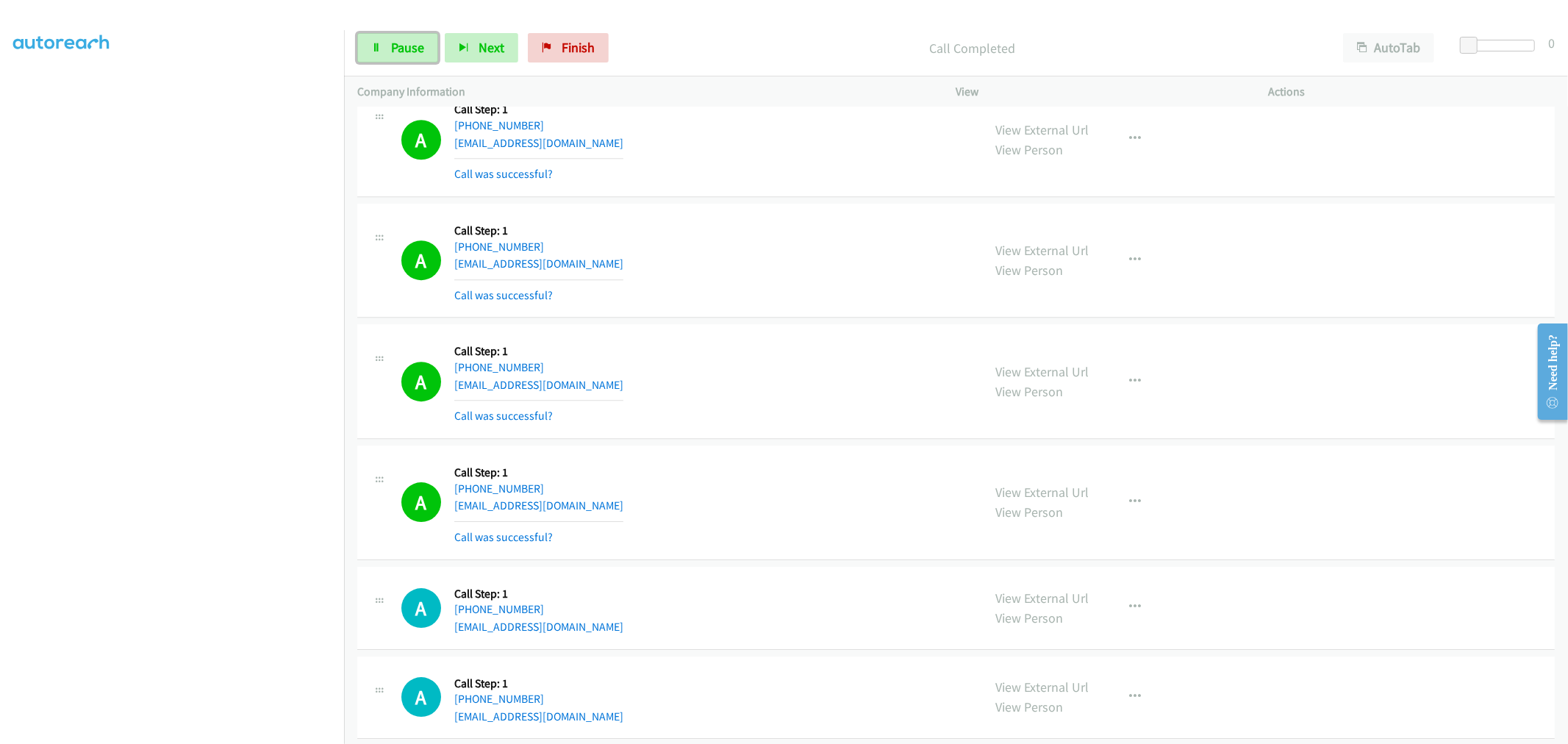
drag, startPoint x: 416, startPoint y: 48, endPoint x: 430, endPoint y: 78, distance: 33.1
click at [416, 48] on span "Pause" at bounding box center [407, 47] width 33 height 17
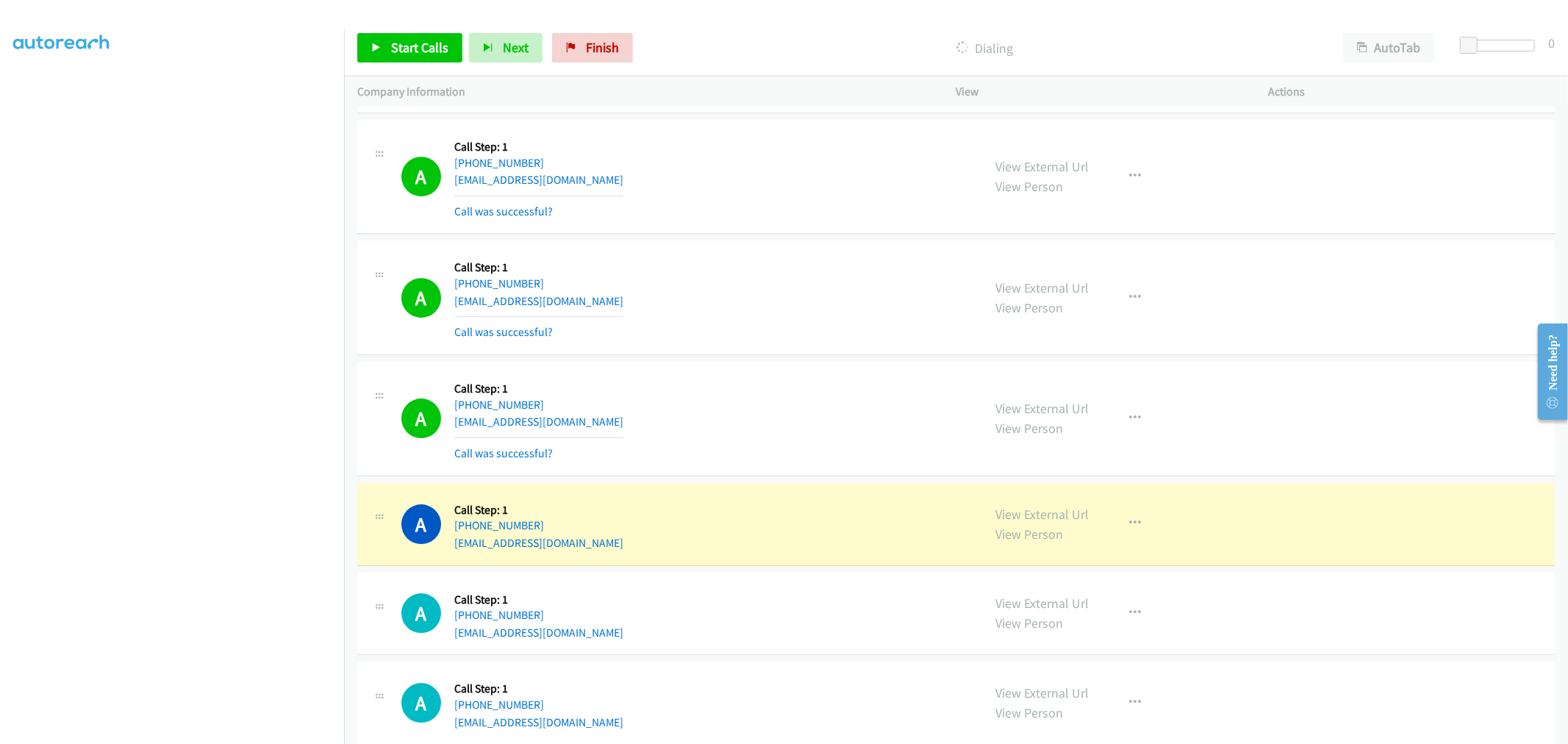
scroll to position [3914, 0]
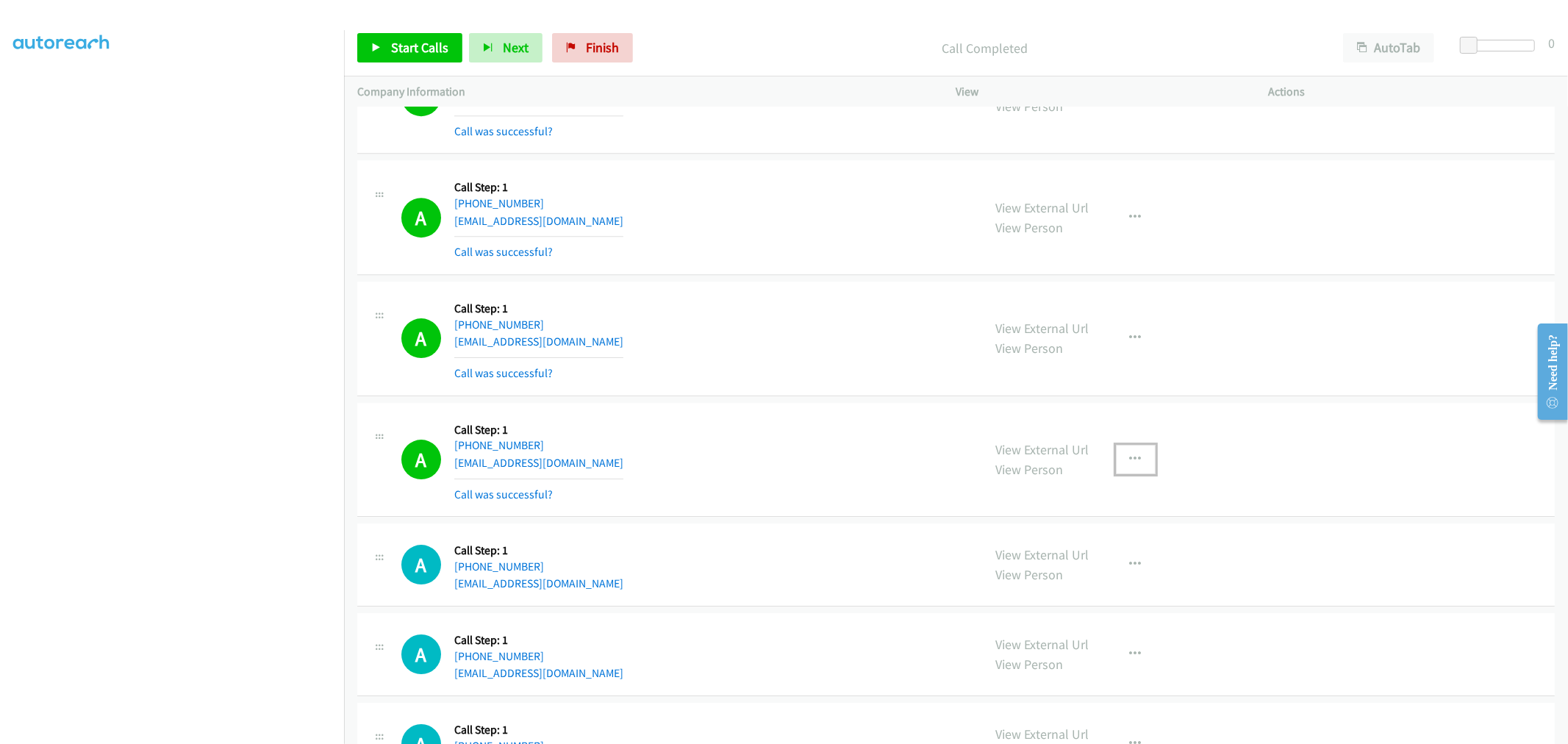
click at [1135, 458] on button "button" at bounding box center [1136, 459] width 40 height 29
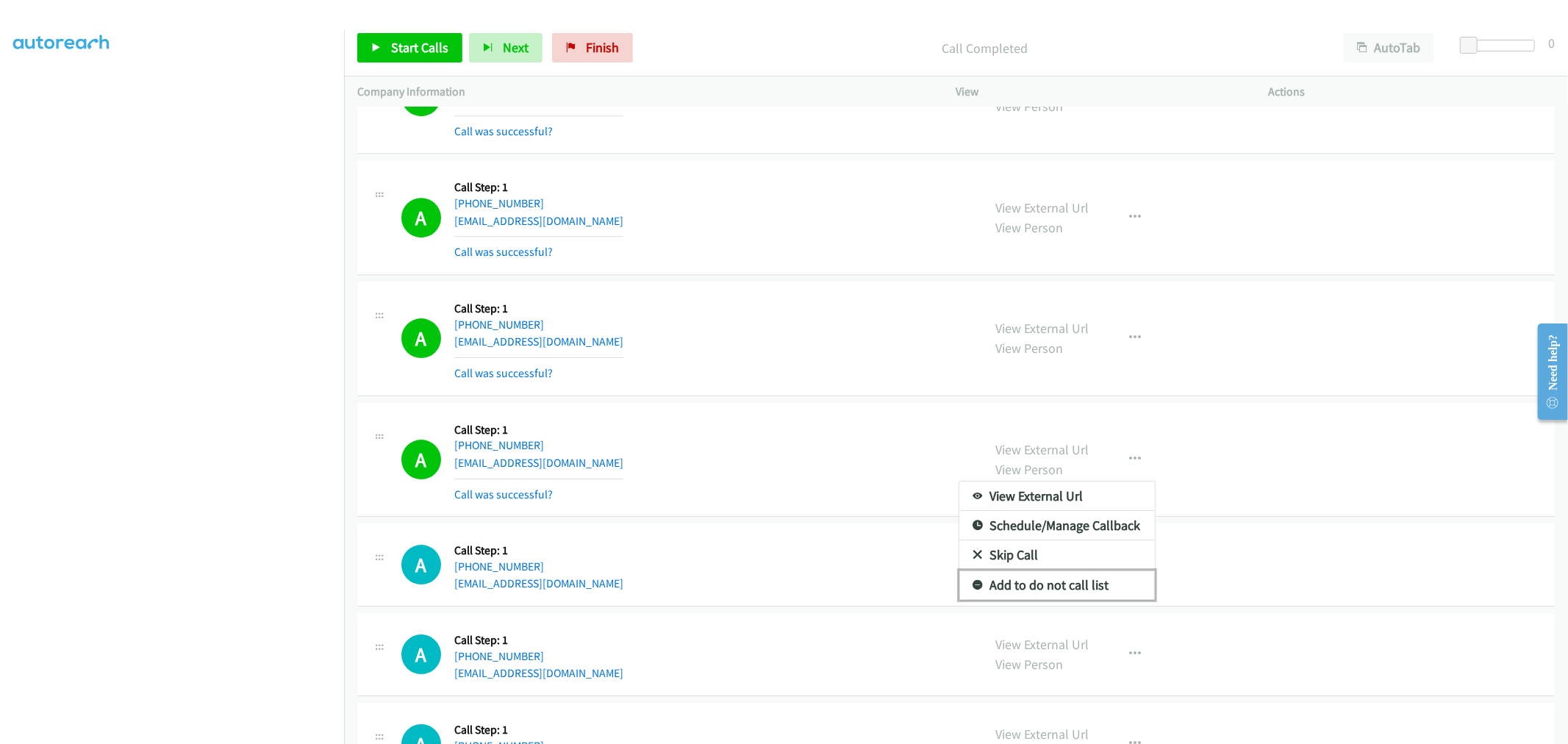
click at [1037, 589] on link "Add to do not call list" at bounding box center [1057, 585] width 196 height 29
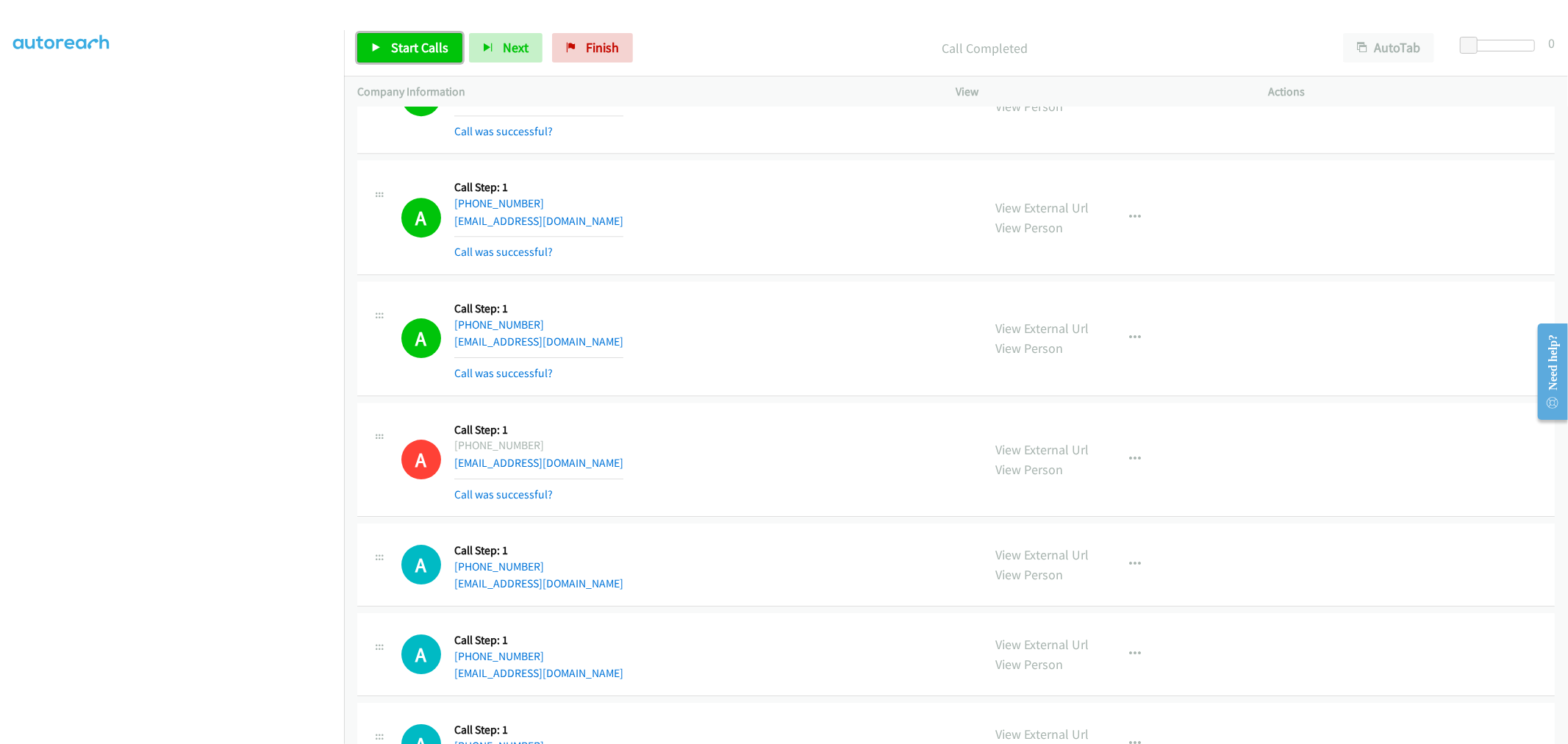
click at [420, 55] on span "Start Calls" at bounding box center [419, 47] width 57 height 17
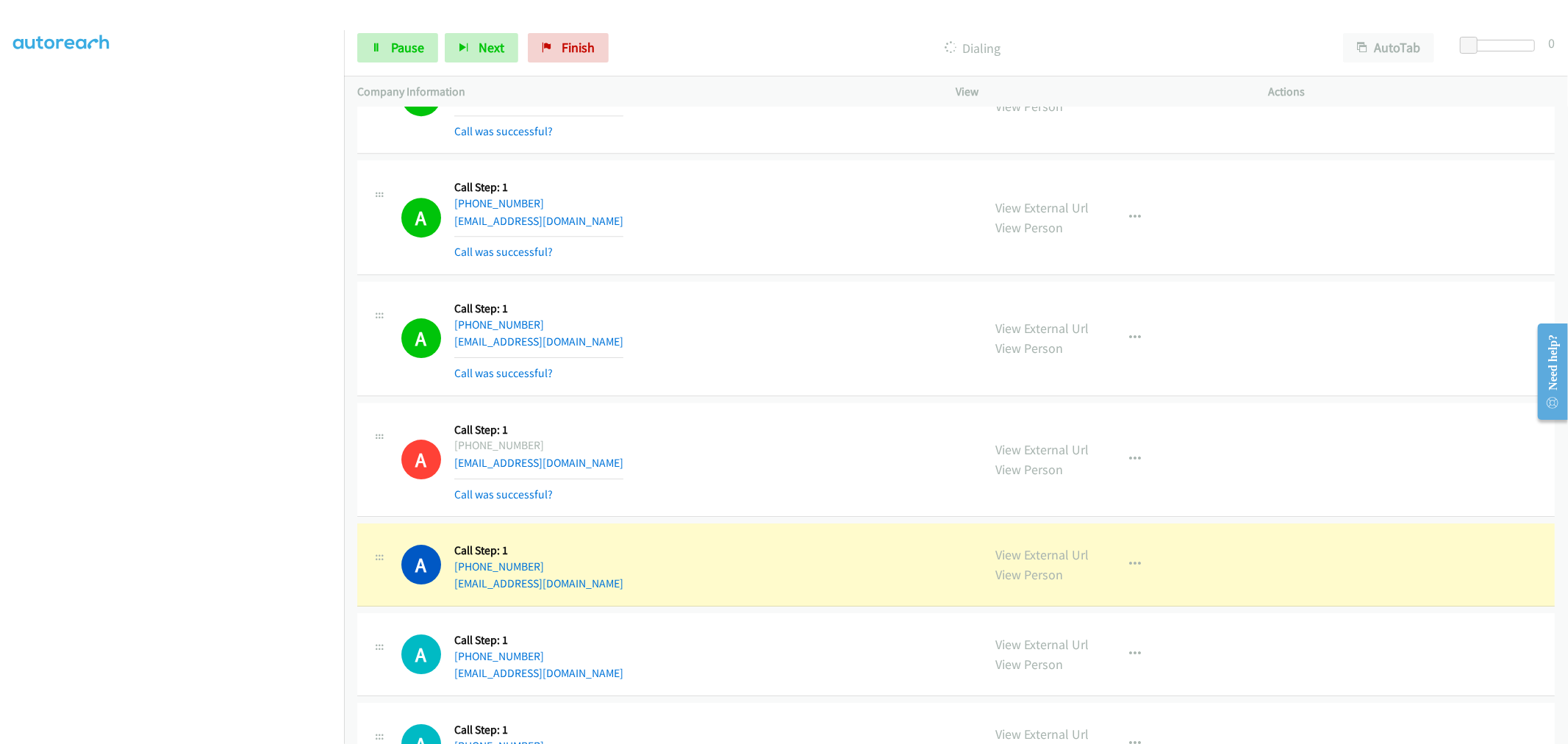
drag, startPoint x: 1031, startPoint y: 554, endPoint x: 1029, endPoint y: 541, distance: 13.2
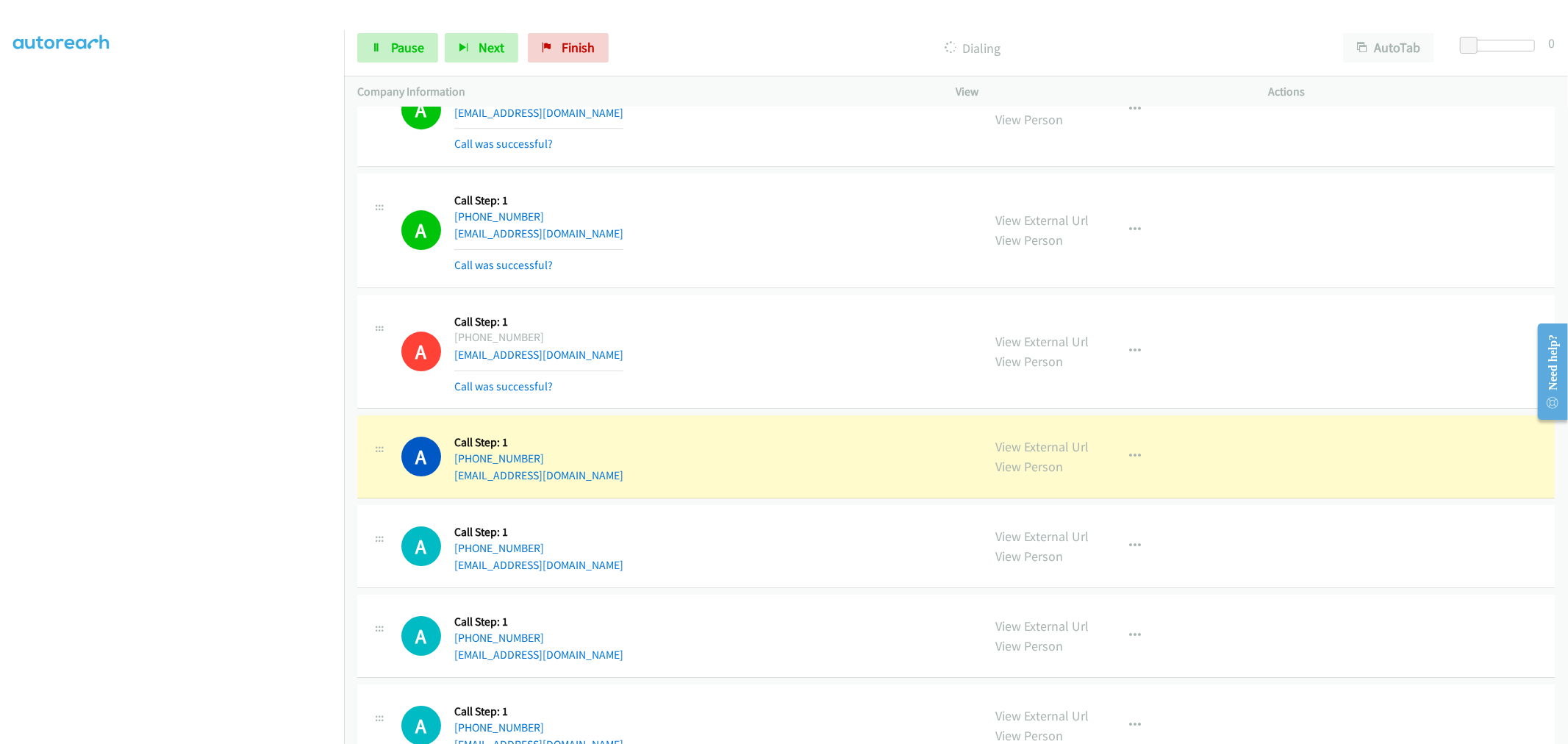
scroll to position [4158, 0]
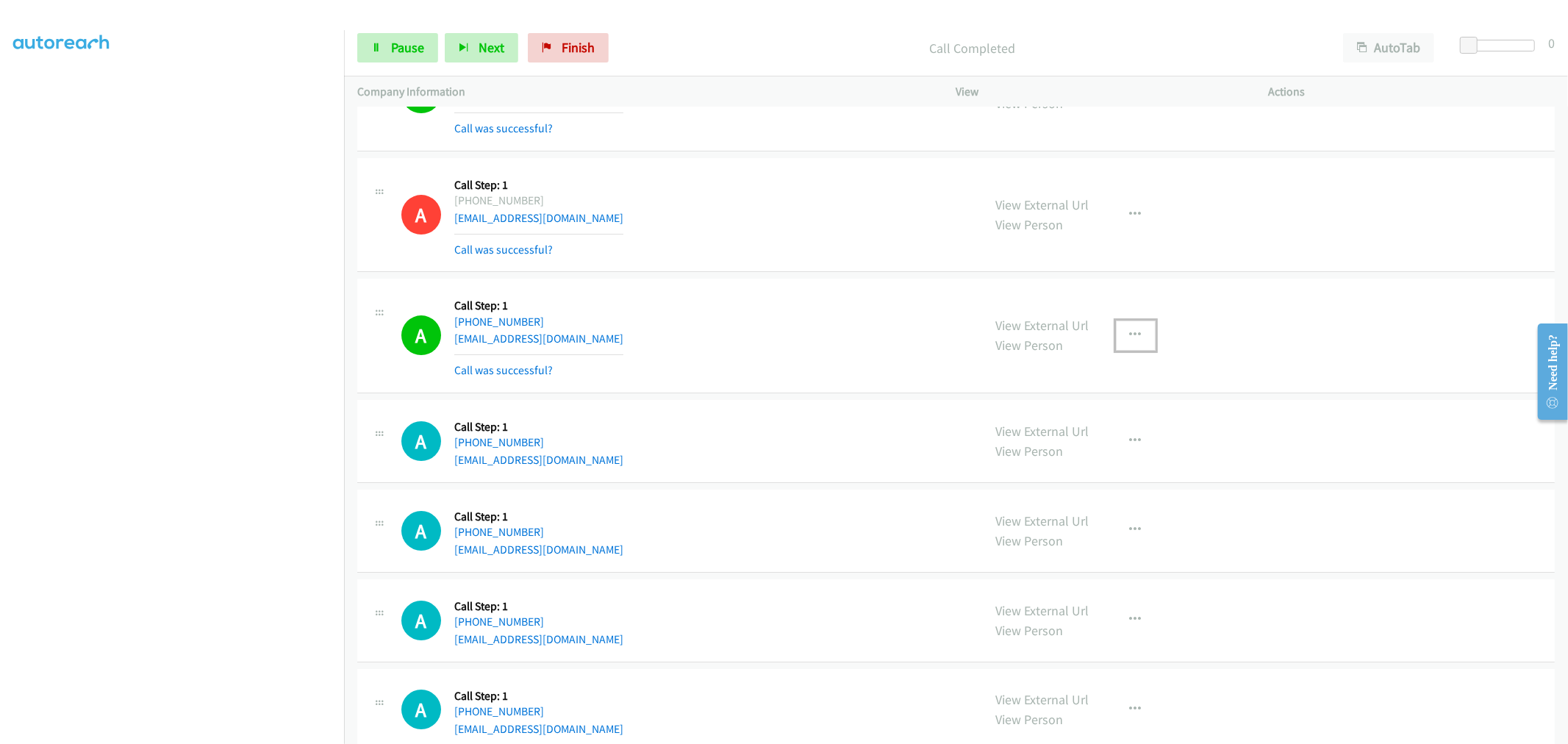
click at [1130, 333] on icon "button" at bounding box center [1135, 335] width 12 height 12
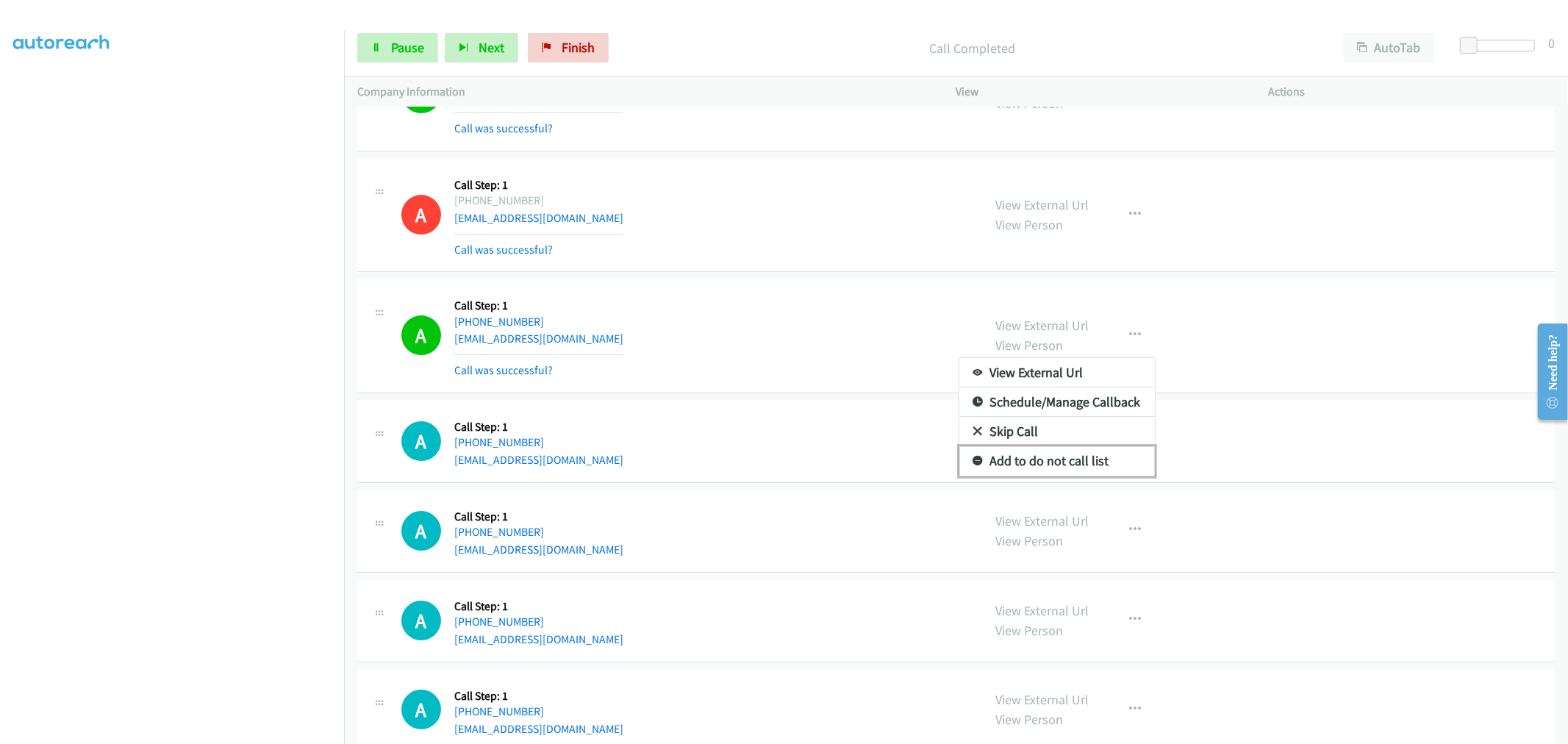
click at [1038, 466] on link "Add to do not call list" at bounding box center [1057, 461] width 196 height 29
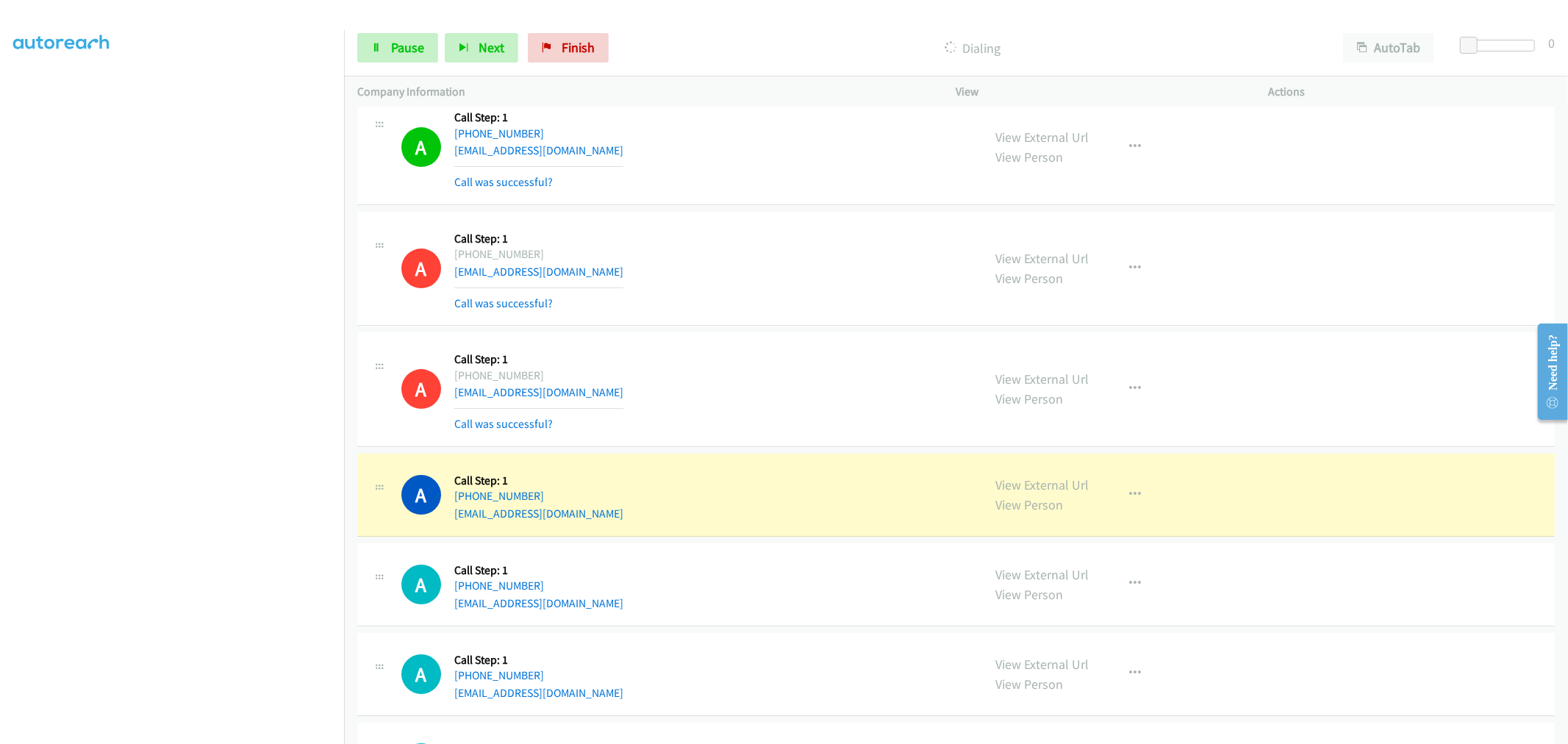
scroll to position [4321, 0]
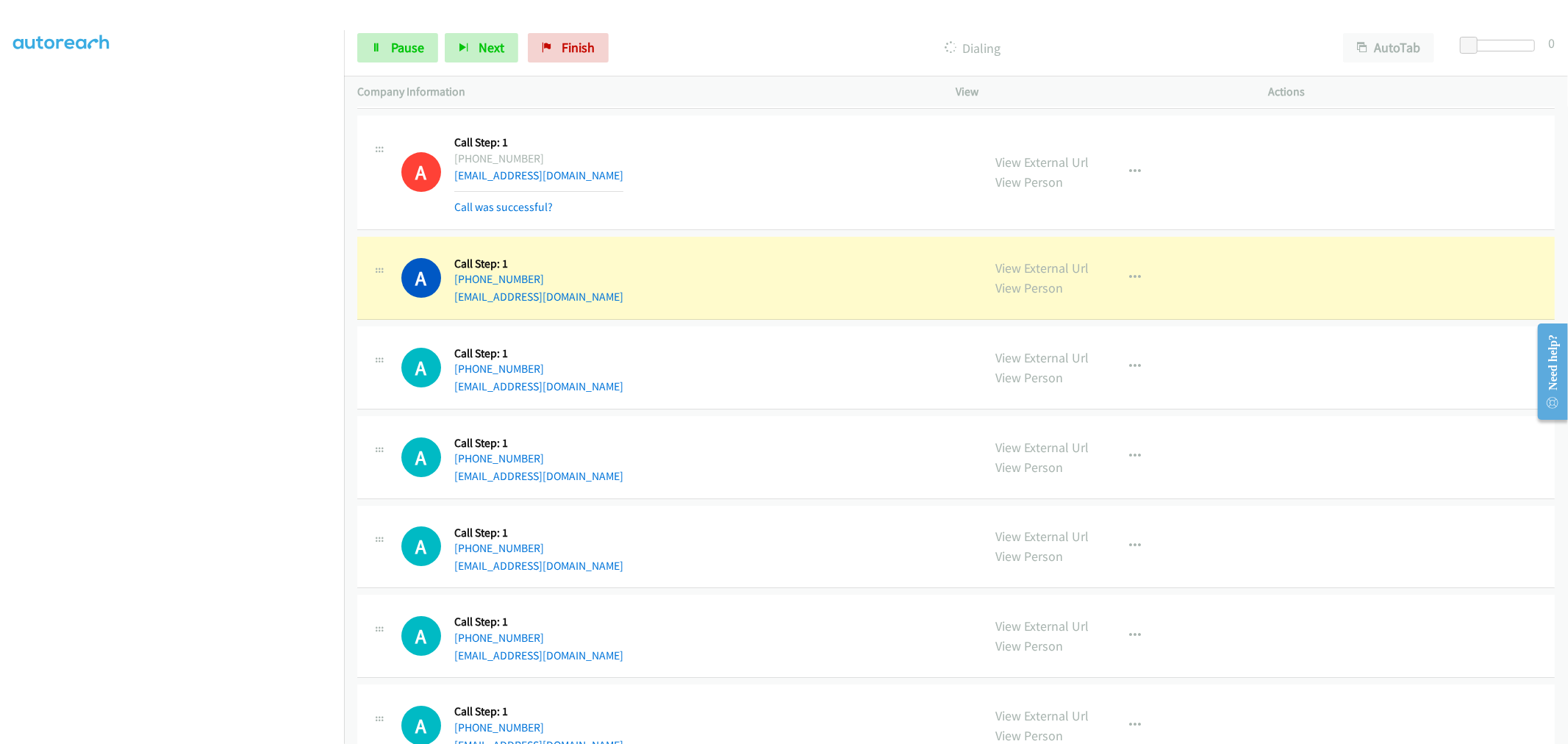
drag, startPoint x: 1009, startPoint y: 278, endPoint x: 960, endPoint y: 260, distance: 52.2
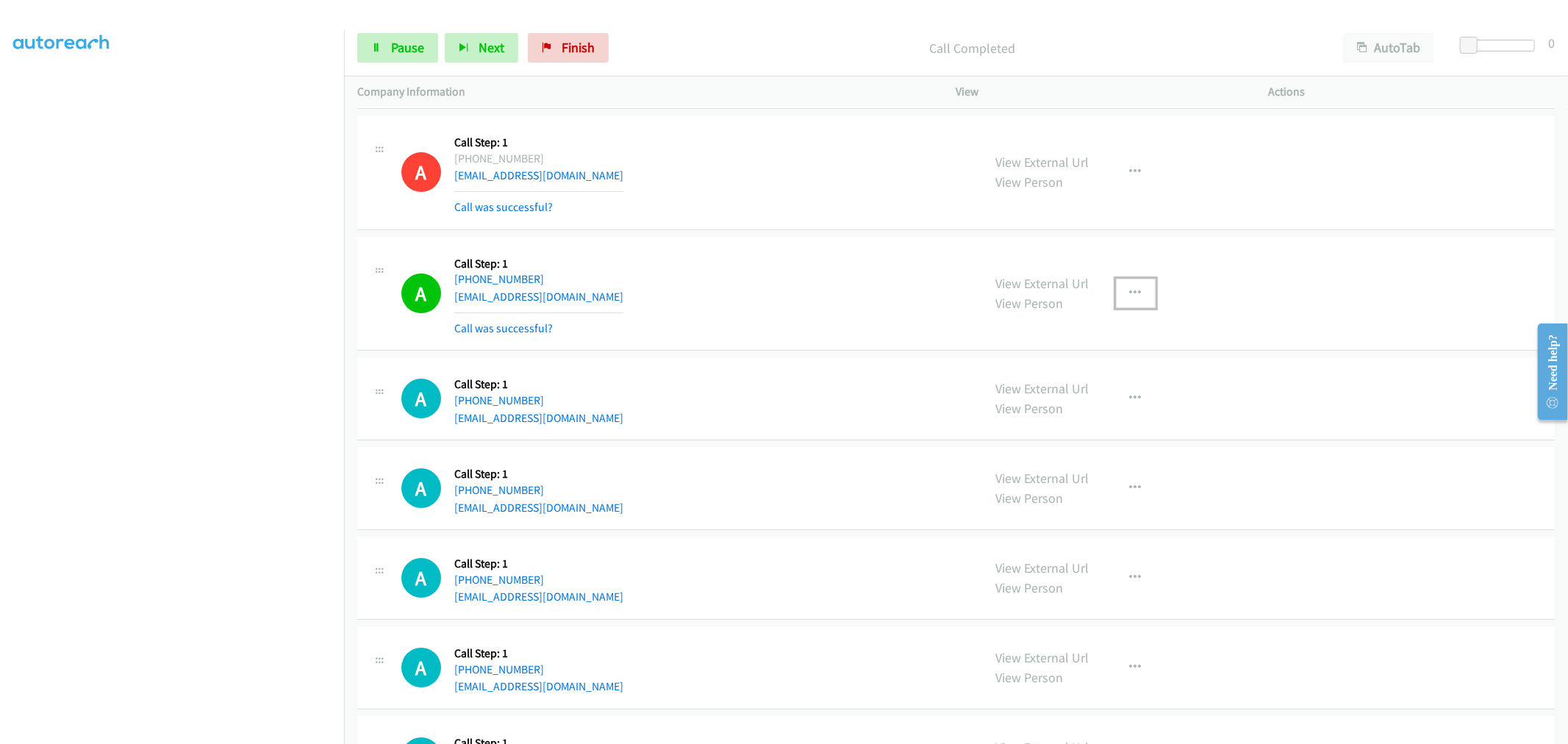
click at [1130, 289] on icon "button" at bounding box center [1135, 293] width 12 height 12
click at [1069, 410] on link "Add to do not call list" at bounding box center [1057, 419] width 196 height 29
click at [391, 40] on span "Pause" at bounding box center [407, 47] width 33 height 17
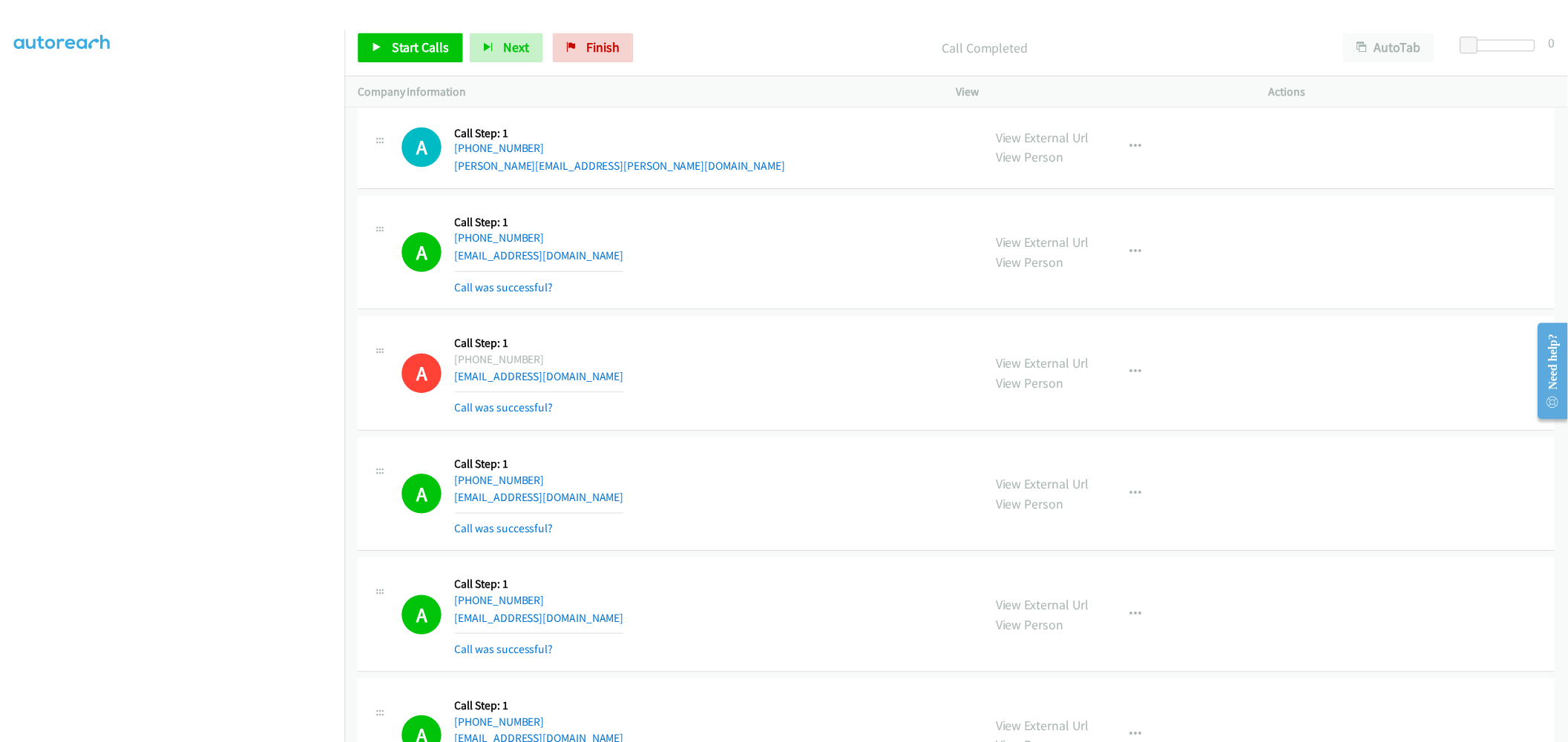
scroll to position [1318, 0]
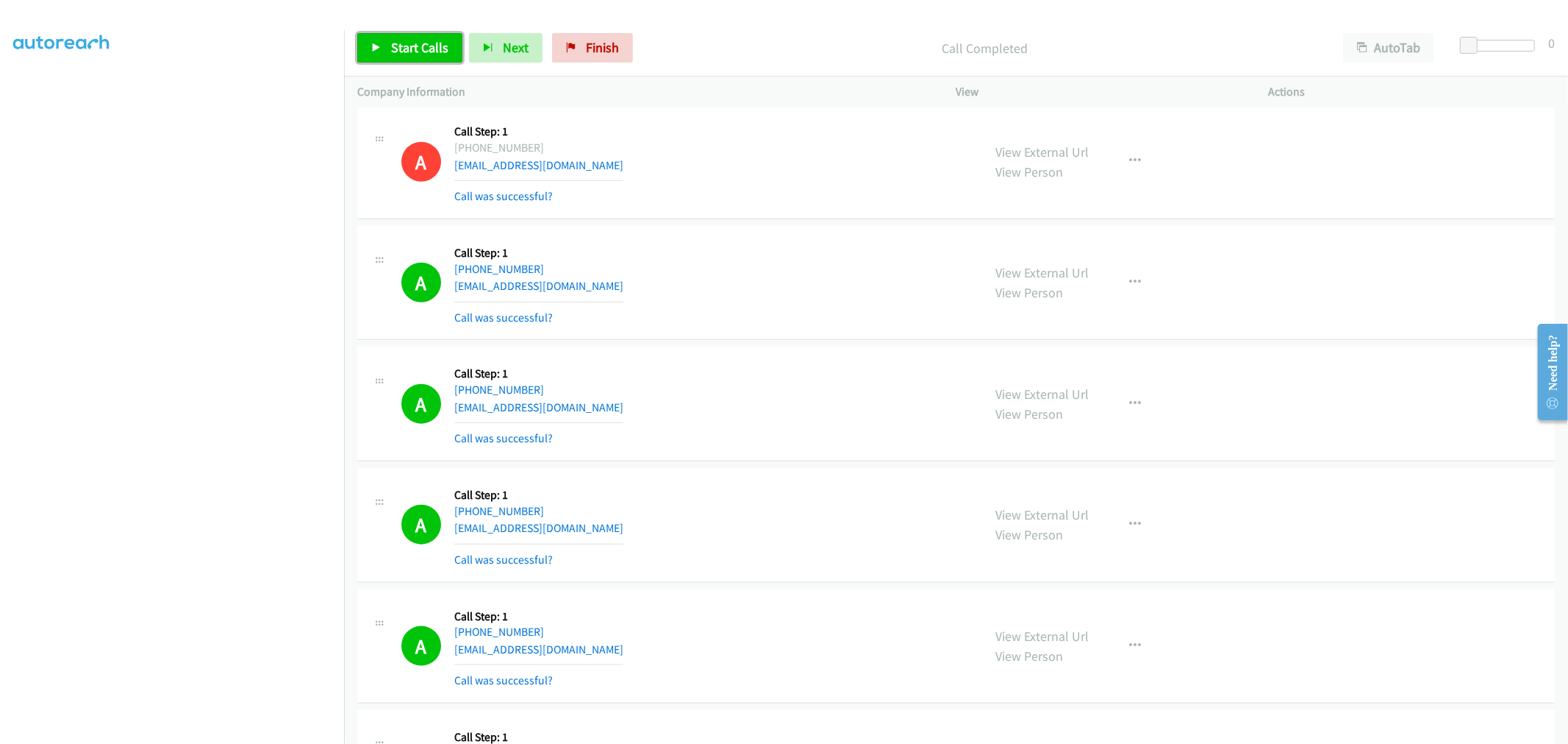
click at [425, 62] on link "Start Calls" at bounding box center [410, 48] width 105 height 29
click at [778, 347] on div "A Callback Scheduled Call Step: 1 America/New_York [PHONE_NUMBER] [EMAIL_ADDRES…" at bounding box center [956, 404] width 1198 height 115
click at [779, 344] on td "A Callback Scheduled Call Step: 1 America/New_York [PHONE_NUMBER] [EMAIL_ADDRES…" at bounding box center [956, 404] width 1224 height 121
click at [782, 224] on td "A Callback Scheduled Call Step: 1 America/New_York [PHONE_NUMBER] [EMAIL_ADDRES…" at bounding box center [956, 282] width 1224 height 121
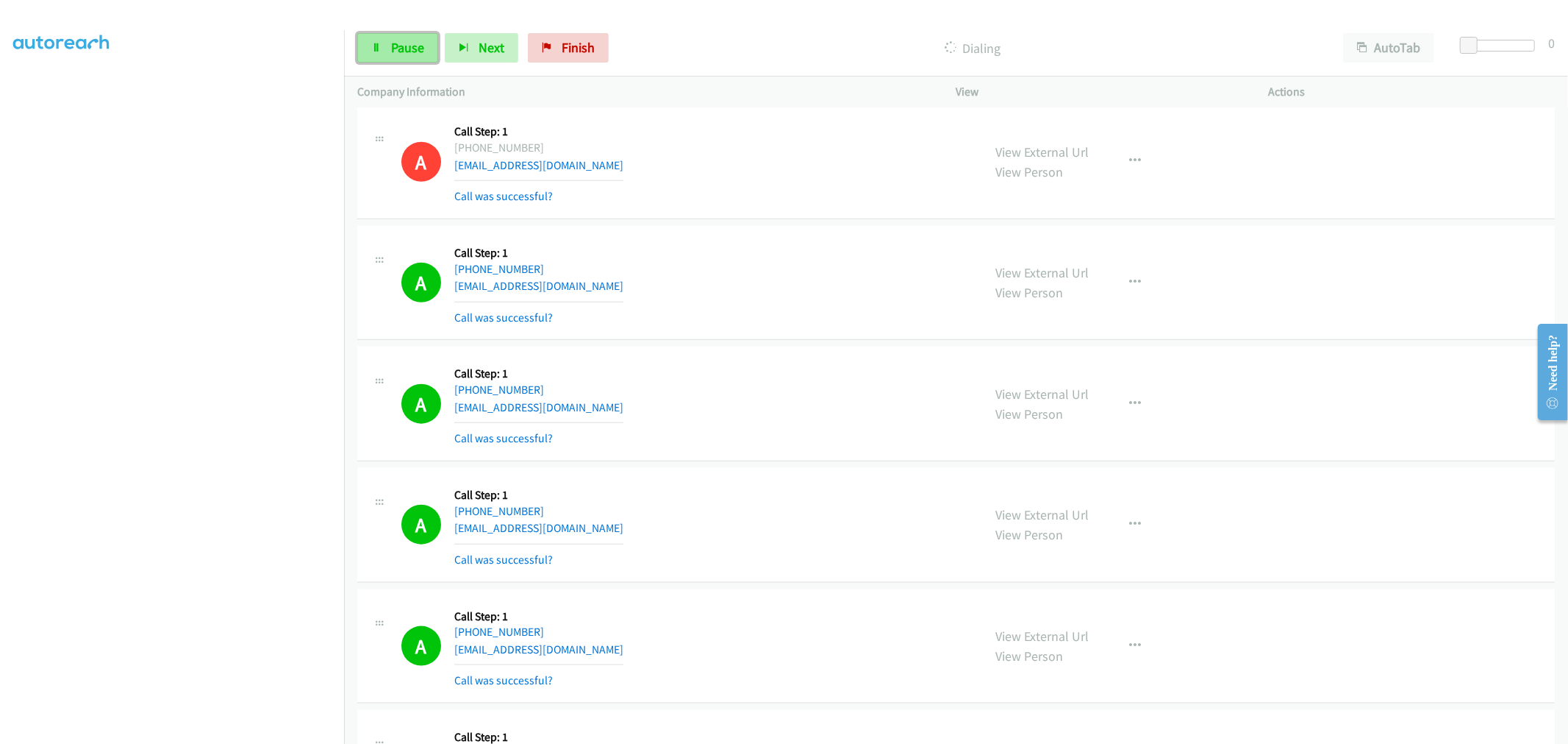
click at [407, 56] on span "Pause" at bounding box center [407, 47] width 33 height 17
click at [786, 221] on td "A Callback Scheduled Call Step: 1 America/New_York [PHONE_NUMBER] [EMAIL_ADDRES…" at bounding box center [956, 162] width 1224 height 121
click at [797, 341] on td "A Callback Scheduled Call Step: 1 America/New_York [PHONE_NUMBER] [EMAIL_ADDRES…" at bounding box center [956, 282] width 1224 height 121
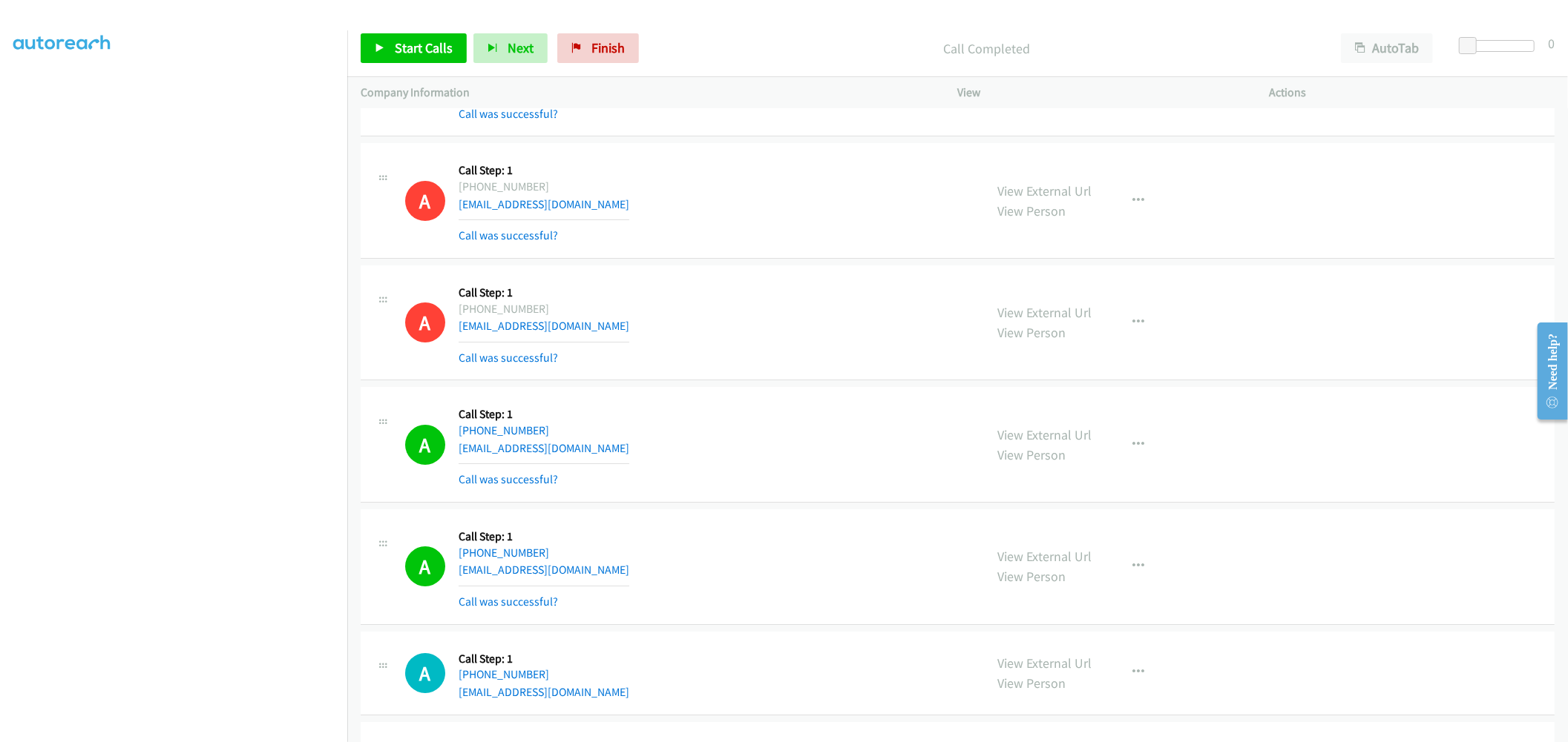
scroll to position [4648, 0]
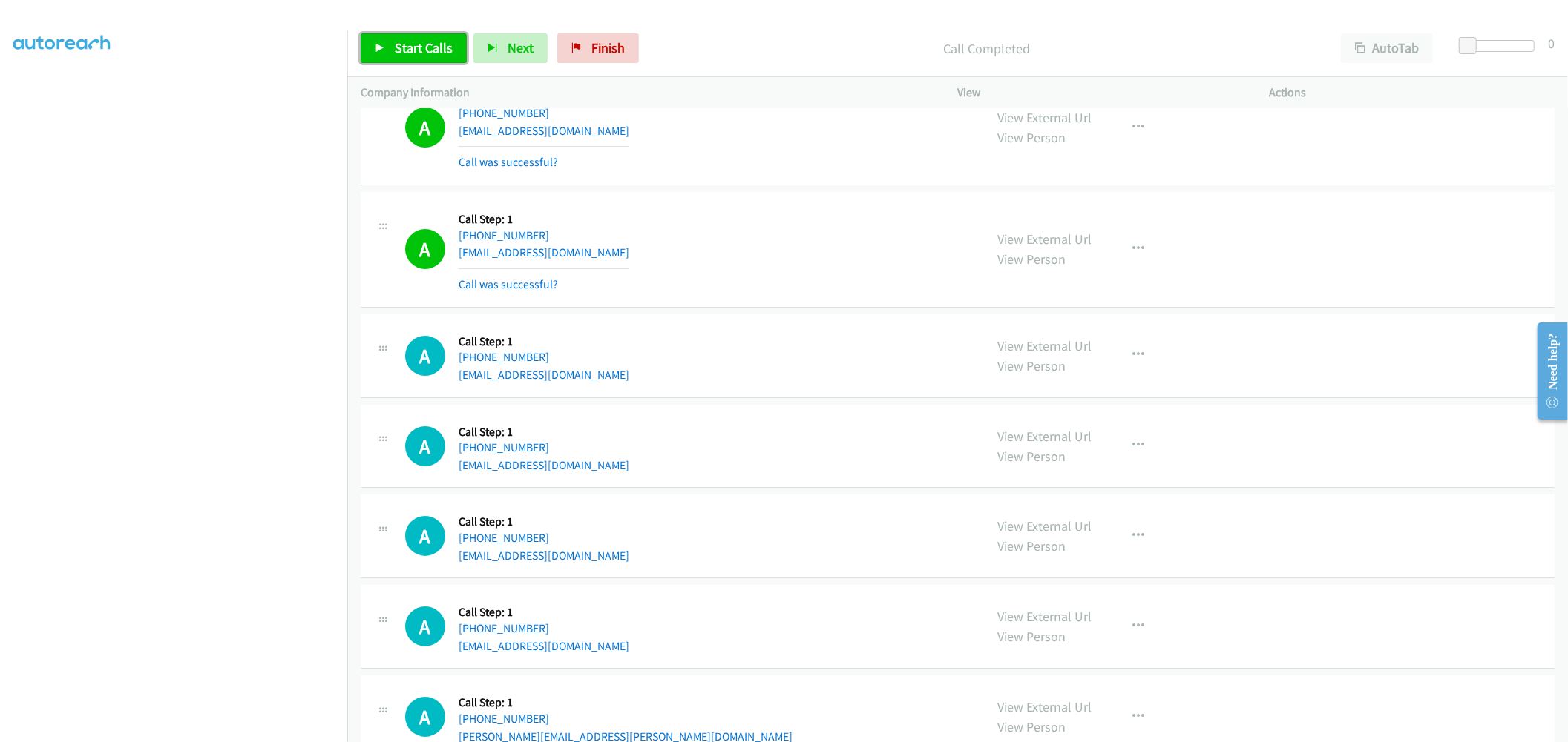
click at [421, 37] on link "Start Calls" at bounding box center [414, 48] width 106 height 30
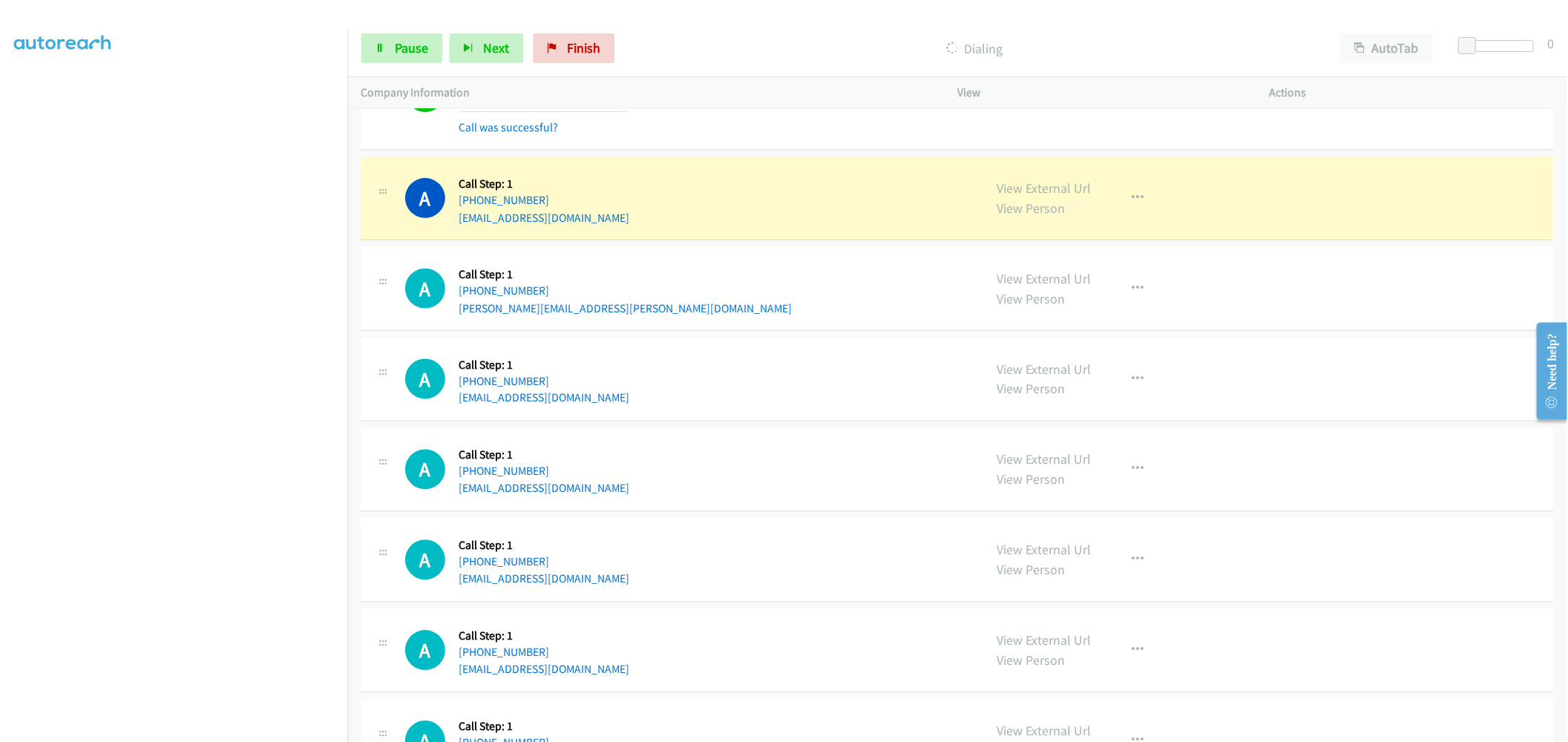
scroll to position [5148, 0]
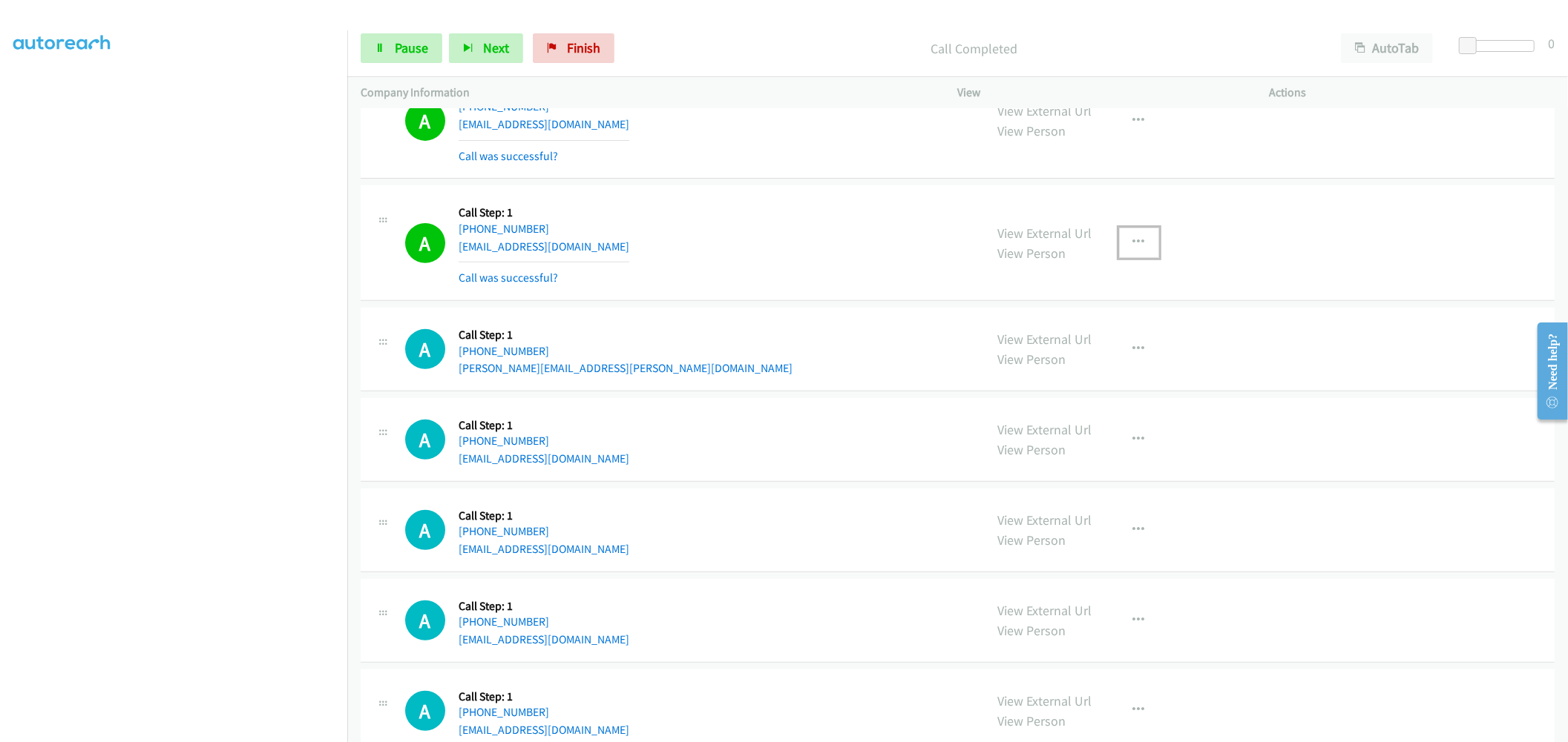
drag, startPoint x: 1130, startPoint y: 237, endPoint x: 1109, endPoint y: 304, distance: 70.2
click at [1130, 237] on button "button" at bounding box center [1138, 242] width 40 height 30
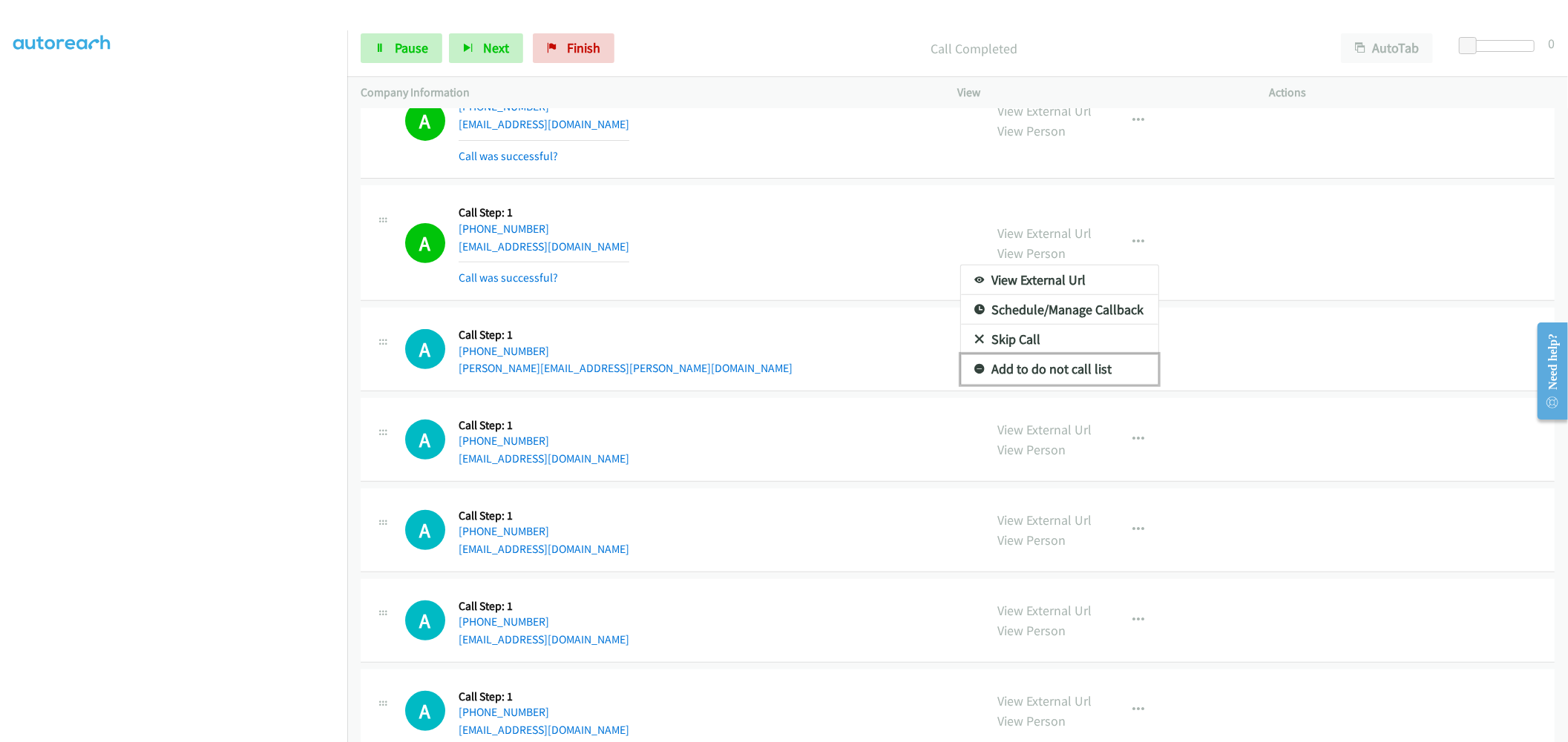
click at [1051, 359] on link "Add to do not call list" at bounding box center [1059, 369] width 198 height 30
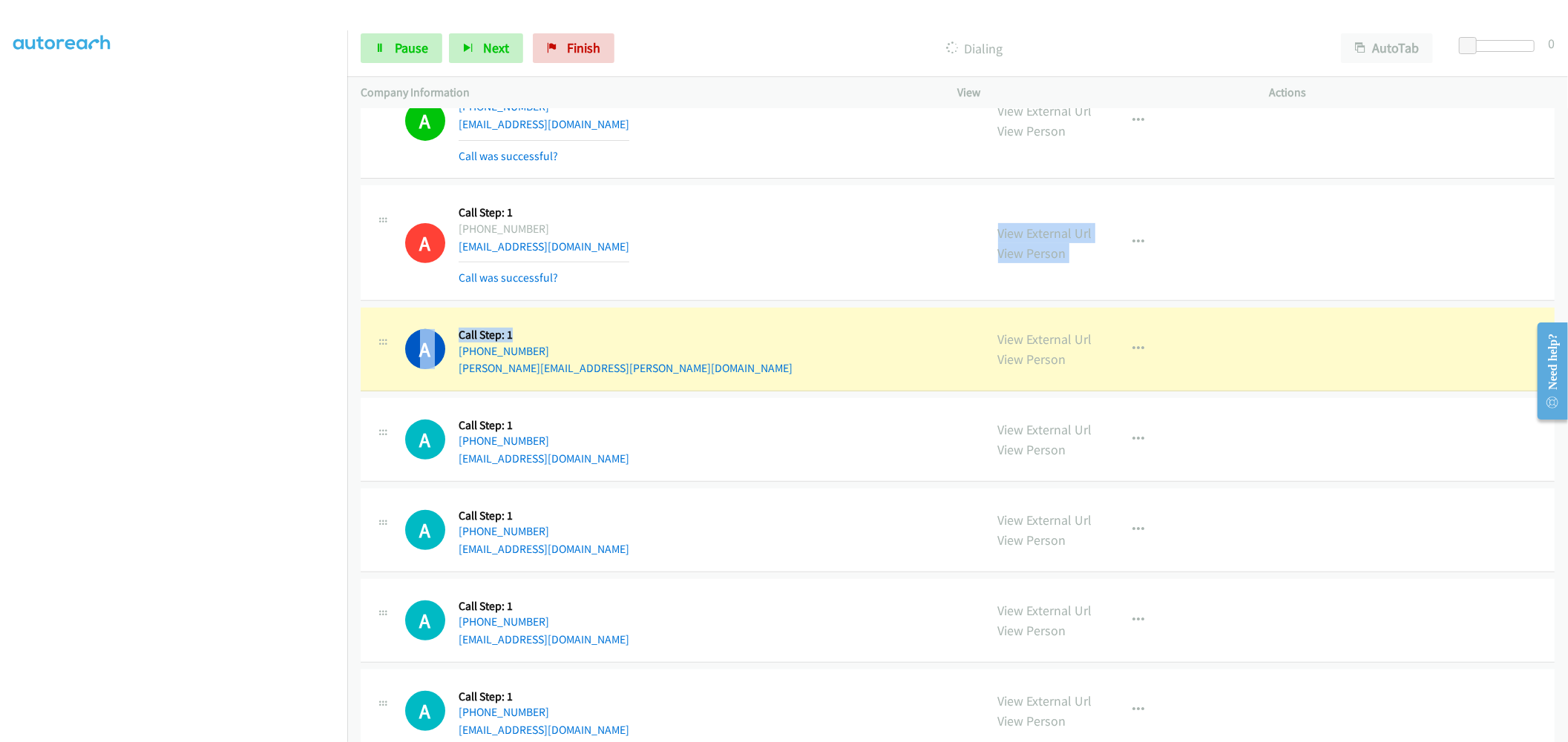
click at [791, 189] on div "A Callback Scheduled Call Step: 1 America/Los_Angeles [PHONE_NUMBER] [EMAIL_ADD…" at bounding box center [958, 243] width 1194 height 116
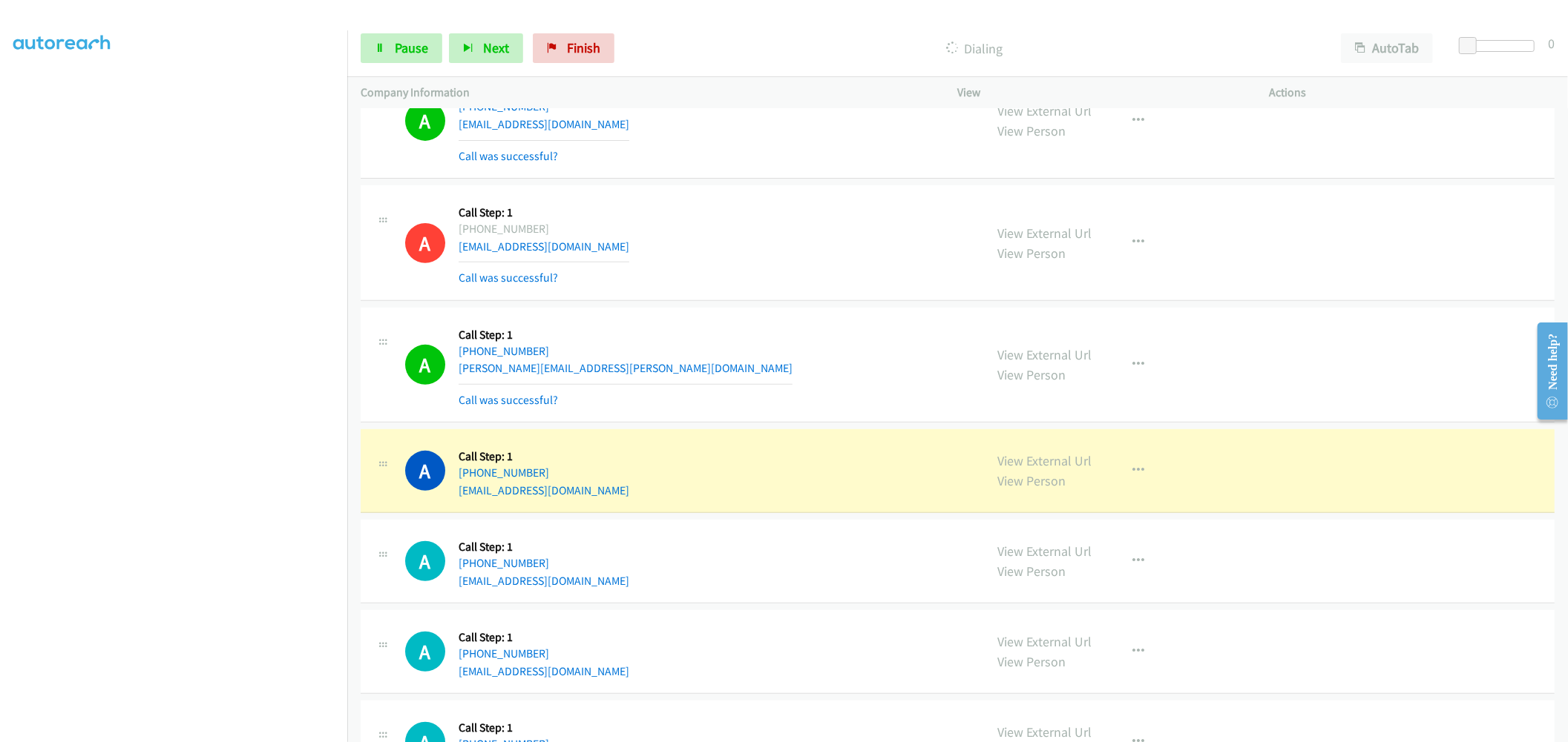
drag, startPoint x: 1064, startPoint y: 469, endPoint x: 1048, endPoint y: 453, distance: 22.6
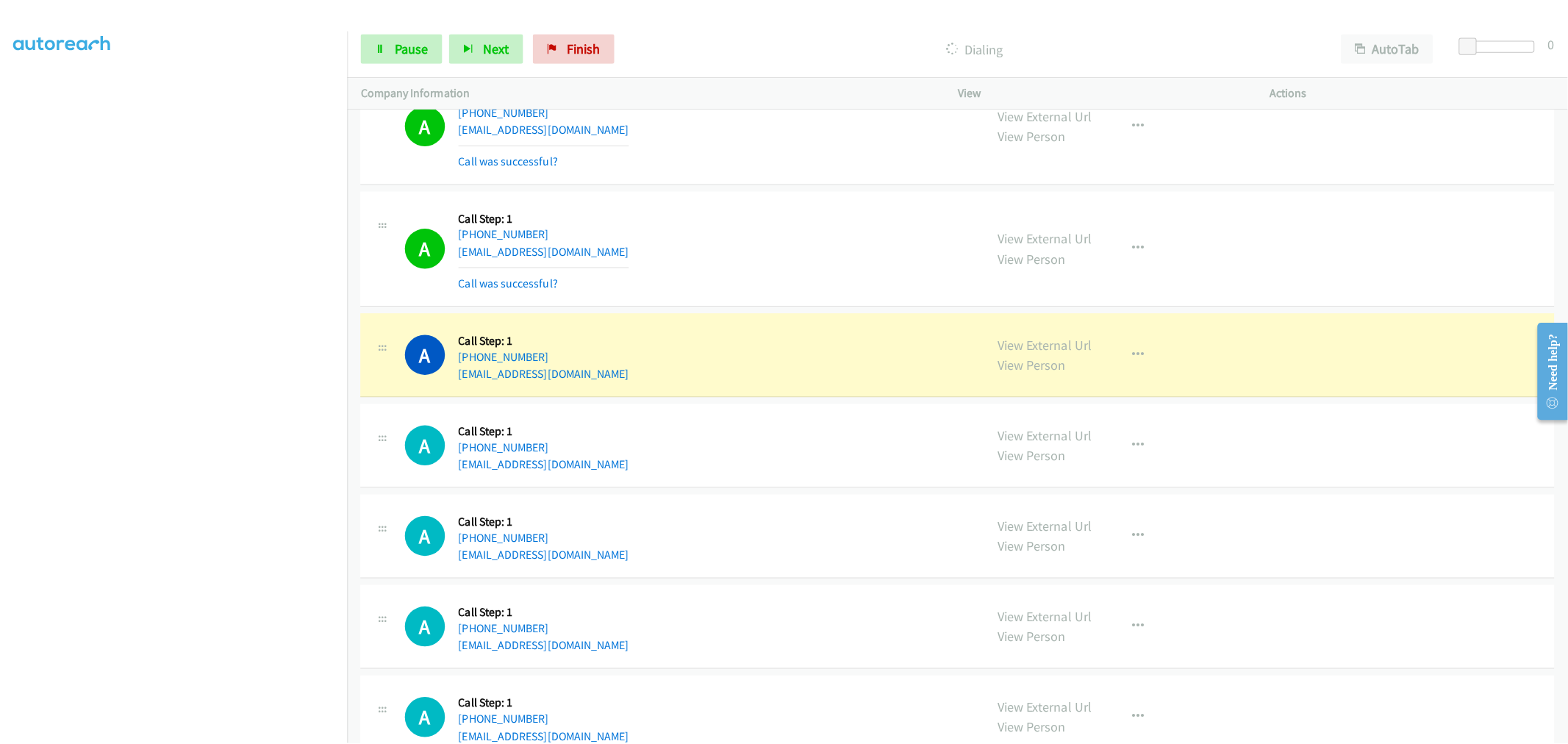
scroll to position [5674, 0]
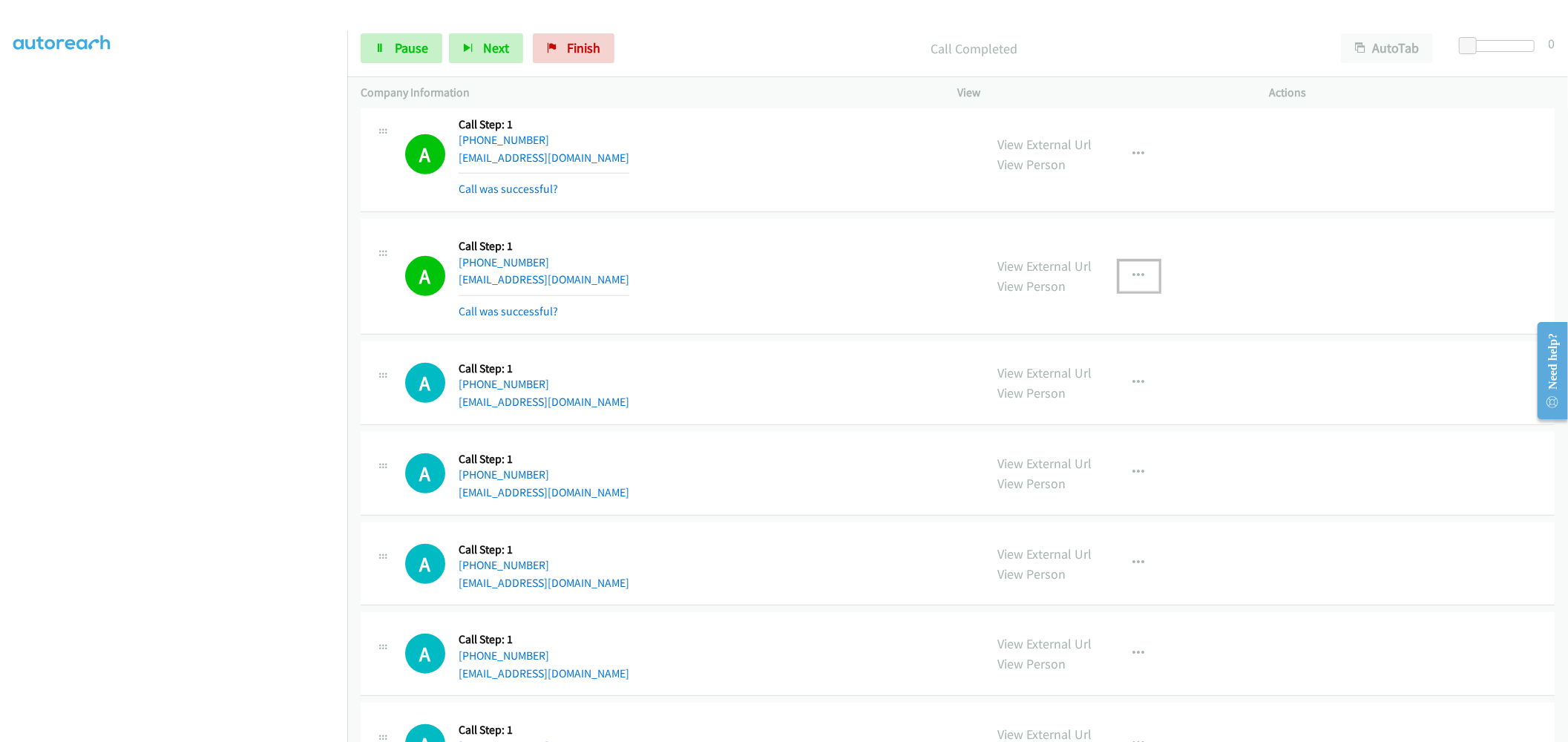
click at [1135, 286] on button "button" at bounding box center [1138, 275] width 40 height 30
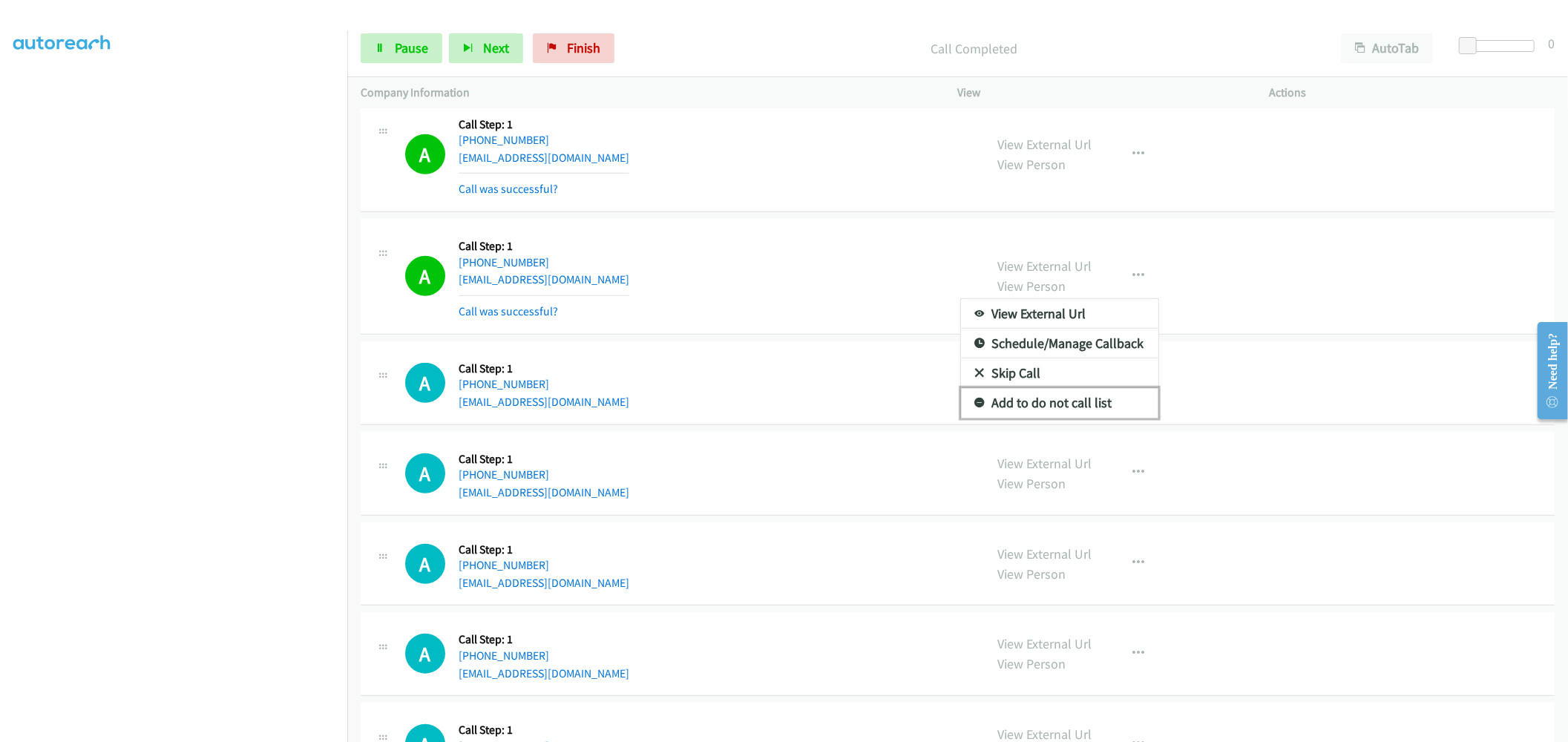
click at [1041, 403] on link "Add to do not call list" at bounding box center [1059, 403] width 198 height 30
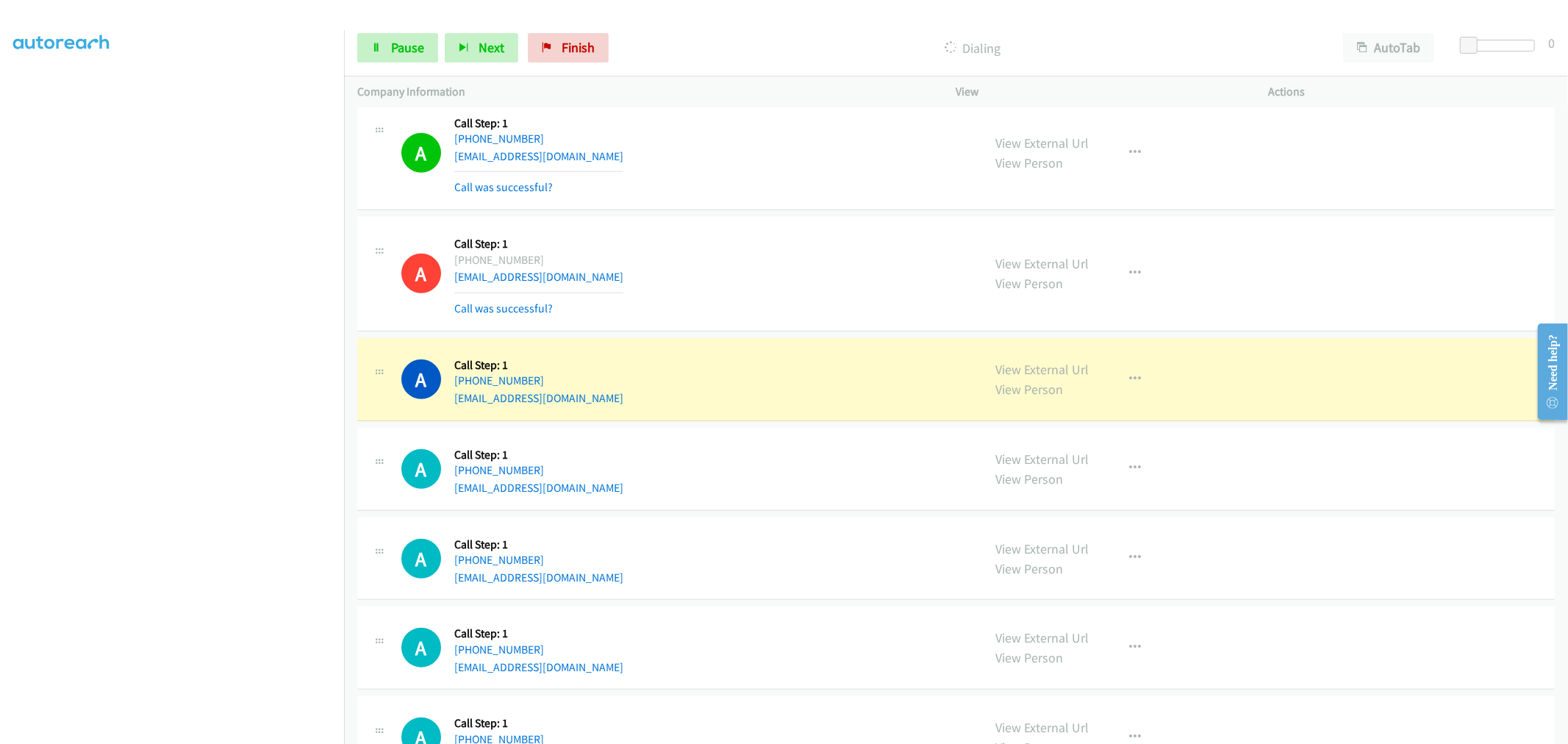
click at [822, 251] on div "A Callback Scheduled Call Step: 1 America/New_York [PHONE_NUMBER] [EMAIL_ADDRES…" at bounding box center [685, 274] width 568 height 87
click at [397, 56] on span "Pause" at bounding box center [407, 47] width 33 height 17
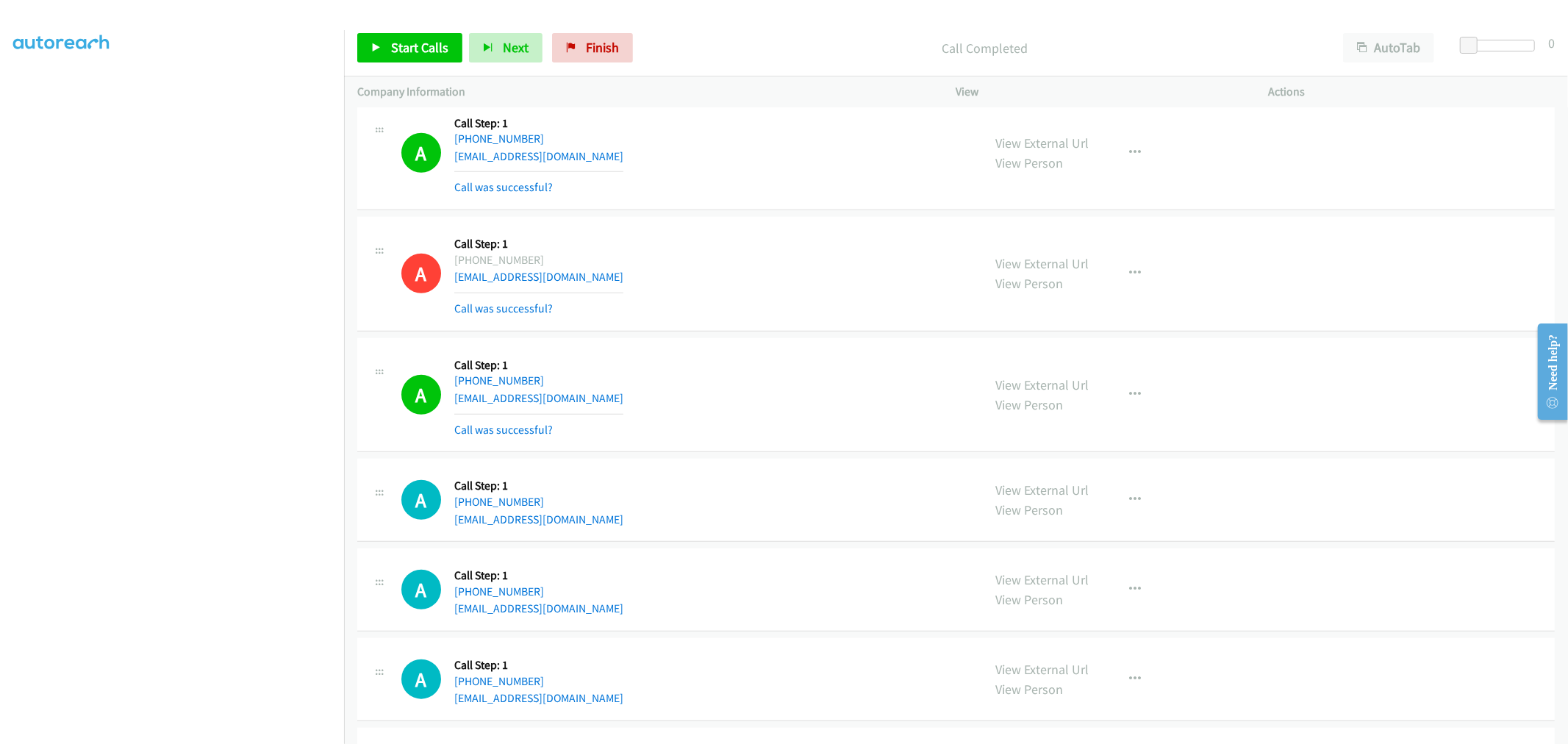
drag, startPoint x: 1010, startPoint y: 138, endPoint x: 791, endPoint y: 52, distance: 235.3
click at [388, 61] on link "Start Calls" at bounding box center [410, 48] width 105 height 29
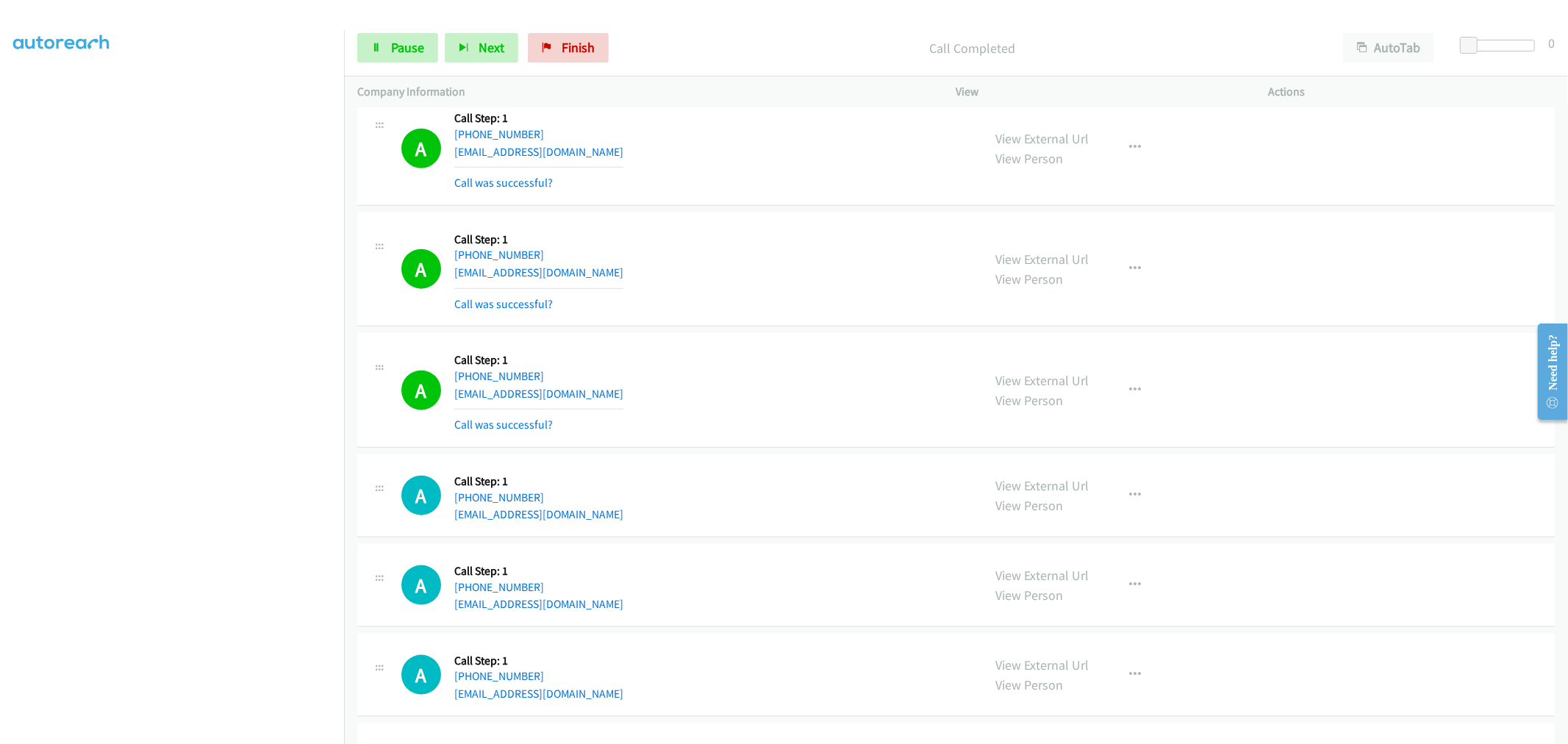
scroll to position [6081, 0]
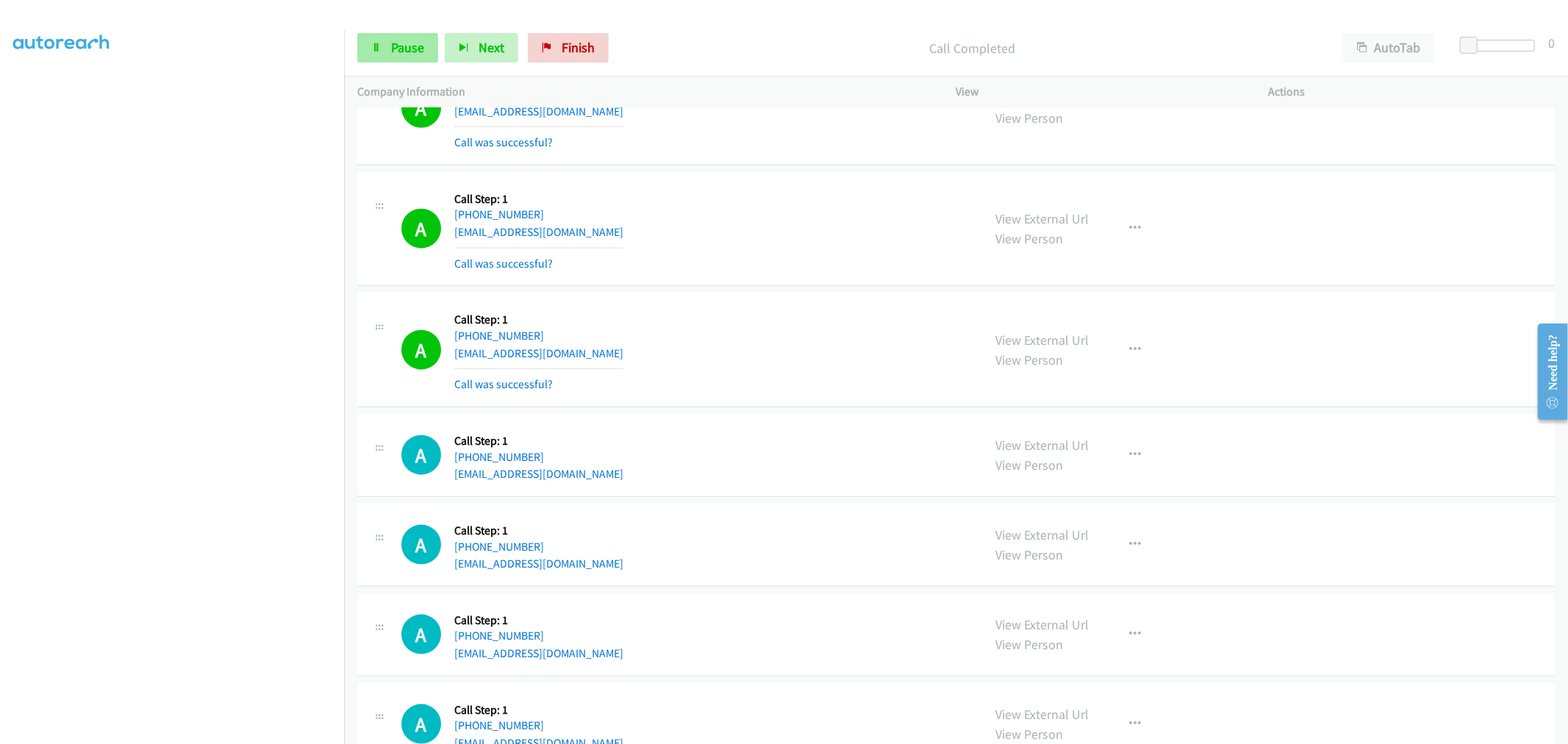
drag, startPoint x: 381, startPoint y: 25, endPoint x: 394, endPoint y: 40, distance: 19.8
click at [382, 25] on div "Start Calls Pause Next Finish Call Completed AutoTab AutoTab 0" at bounding box center [956, 48] width 1224 height 56
click at [394, 40] on span "Pause" at bounding box center [407, 47] width 33 height 17
click at [417, 48] on span "Start Calls" at bounding box center [419, 47] width 57 height 17
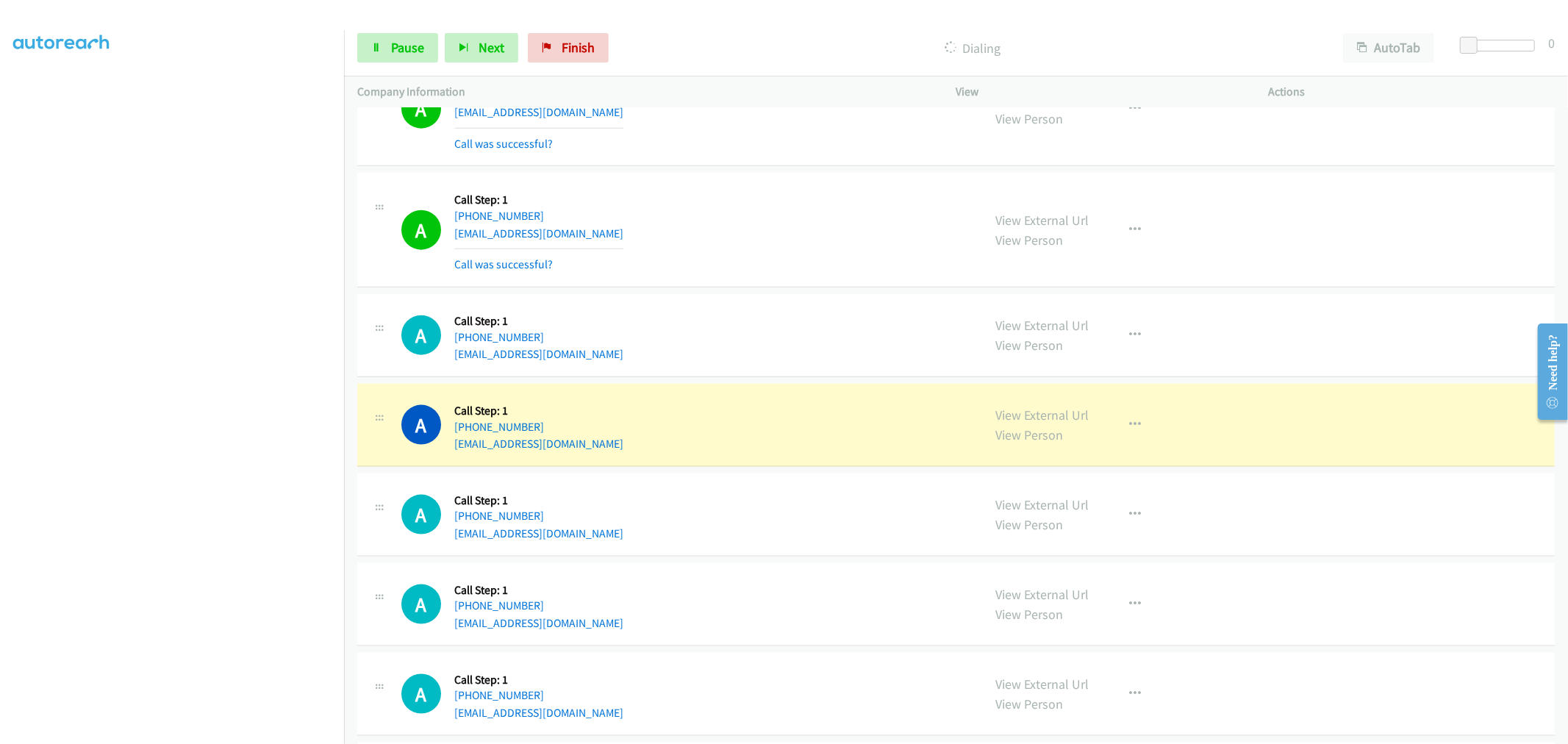
scroll to position [6327, 0]
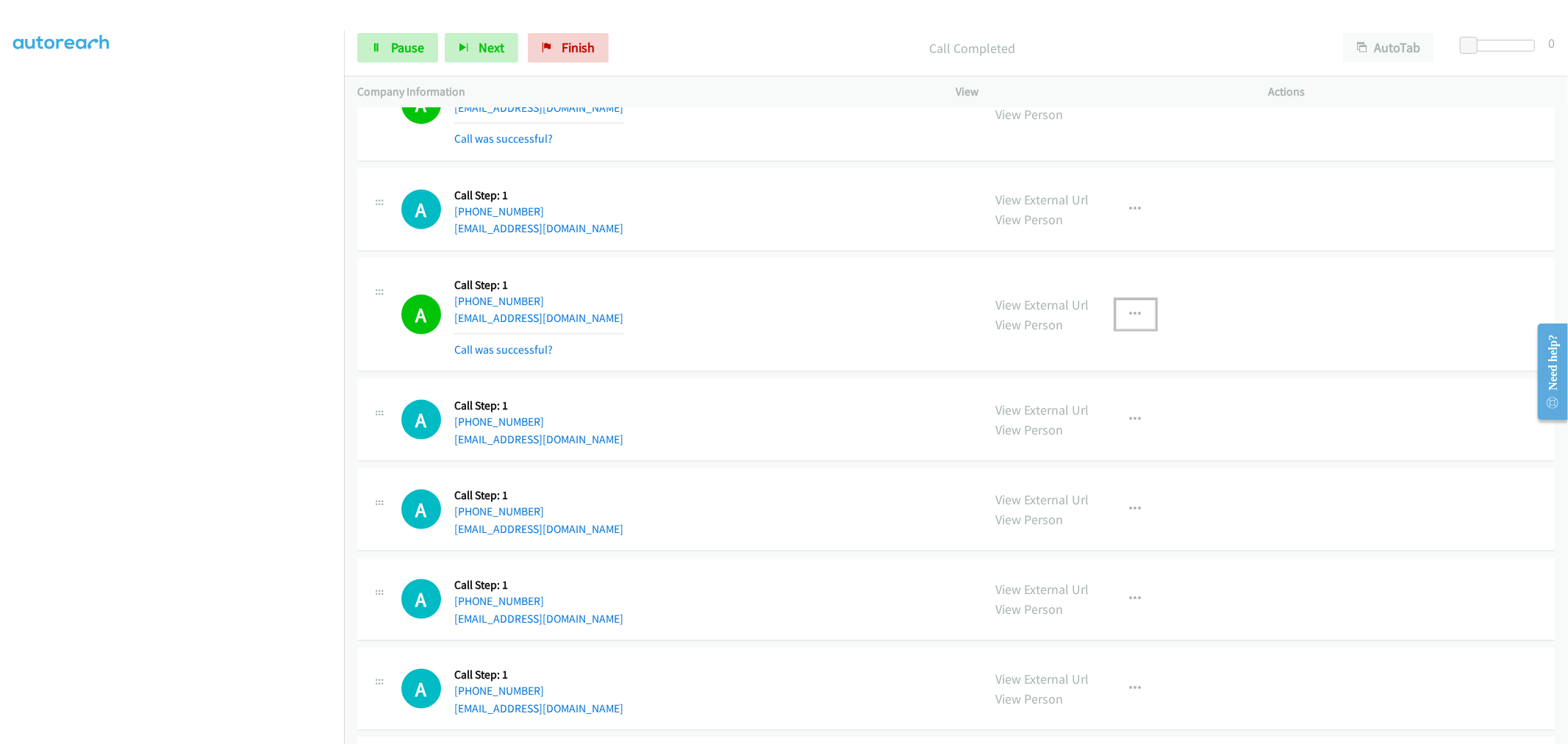
click at [1130, 320] on icon "button" at bounding box center [1135, 314] width 12 height 12
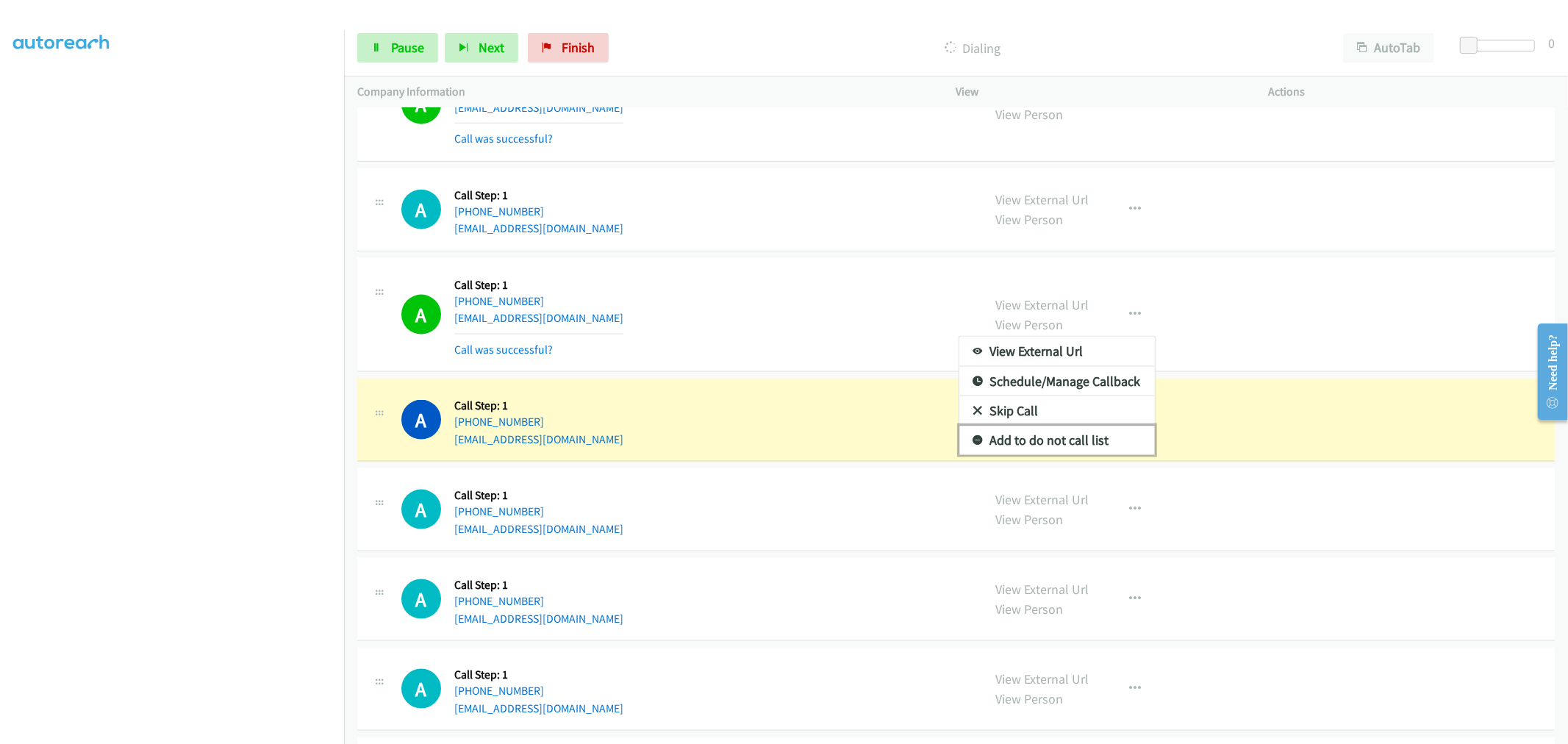
click at [1020, 442] on link "Add to do not call list" at bounding box center [1057, 440] width 196 height 29
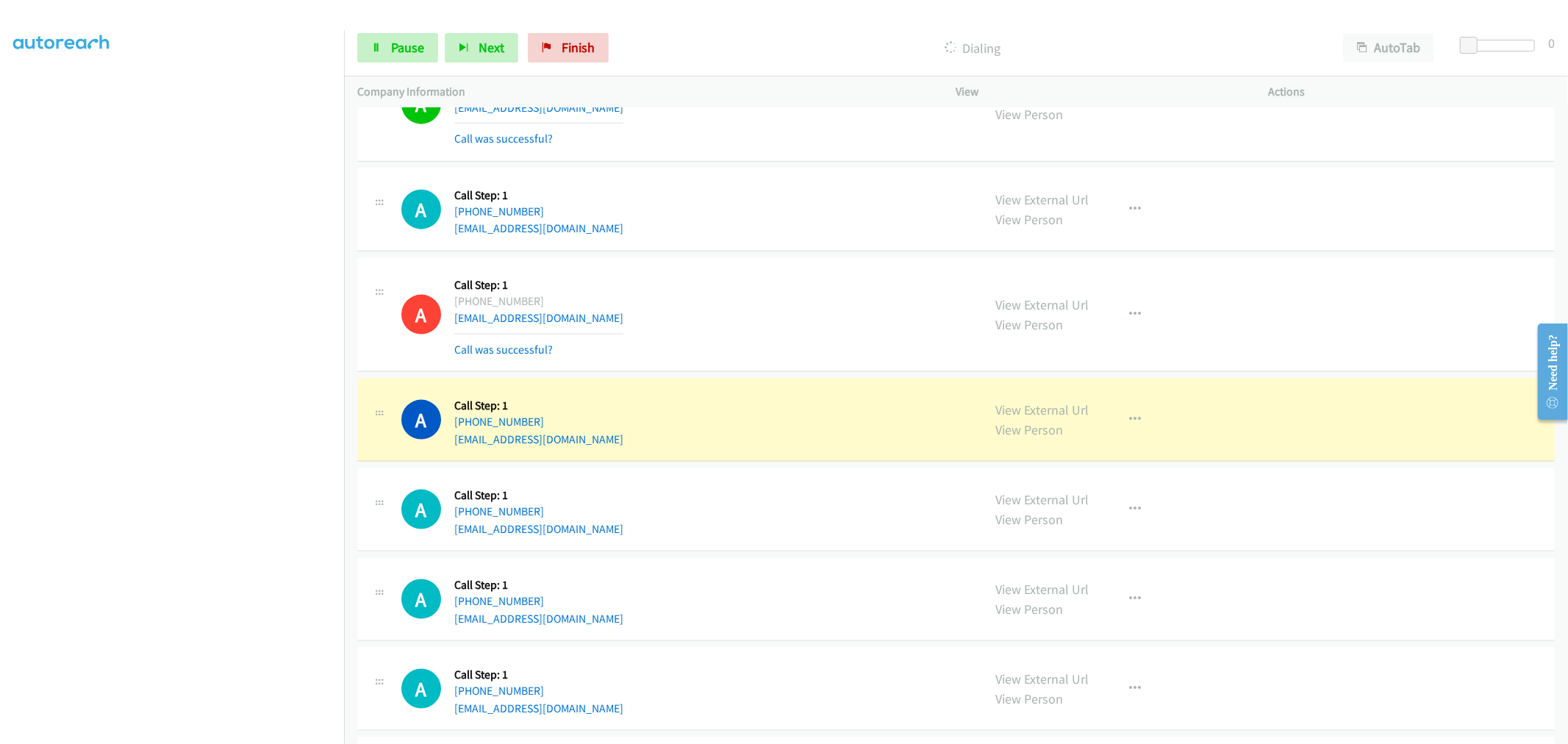
click at [778, 380] on td "A Callback Scheduled Call Step: 1 America/Los_Angeles [PHONE_NUMBER] [EMAIL_ADD…" at bounding box center [956, 420] width 1224 height 90
drag, startPoint x: 1038, startPoint y: 412, endPoint x: 1019, endPoint y: 391, distance: 28.3
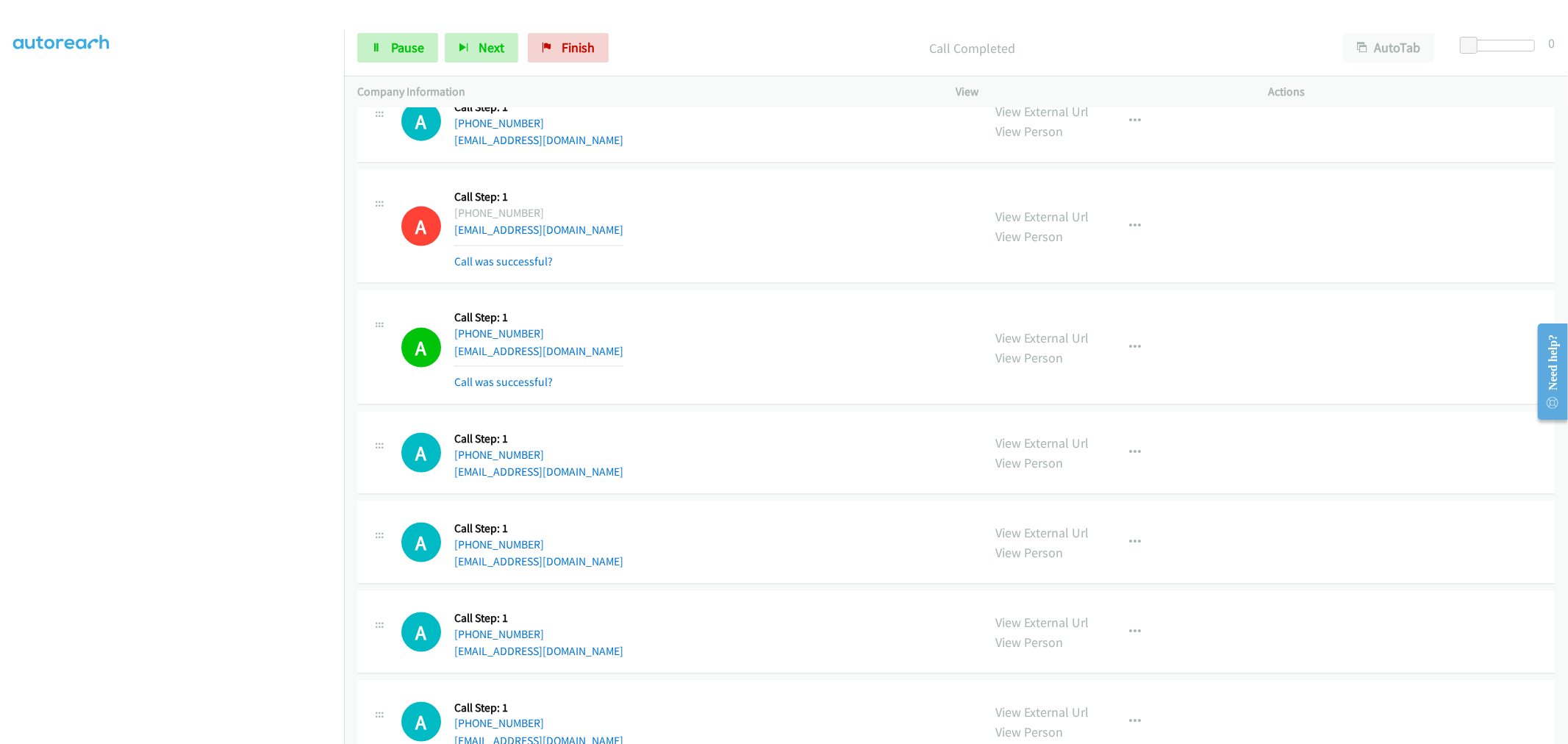
scroll to position [6572, 0]
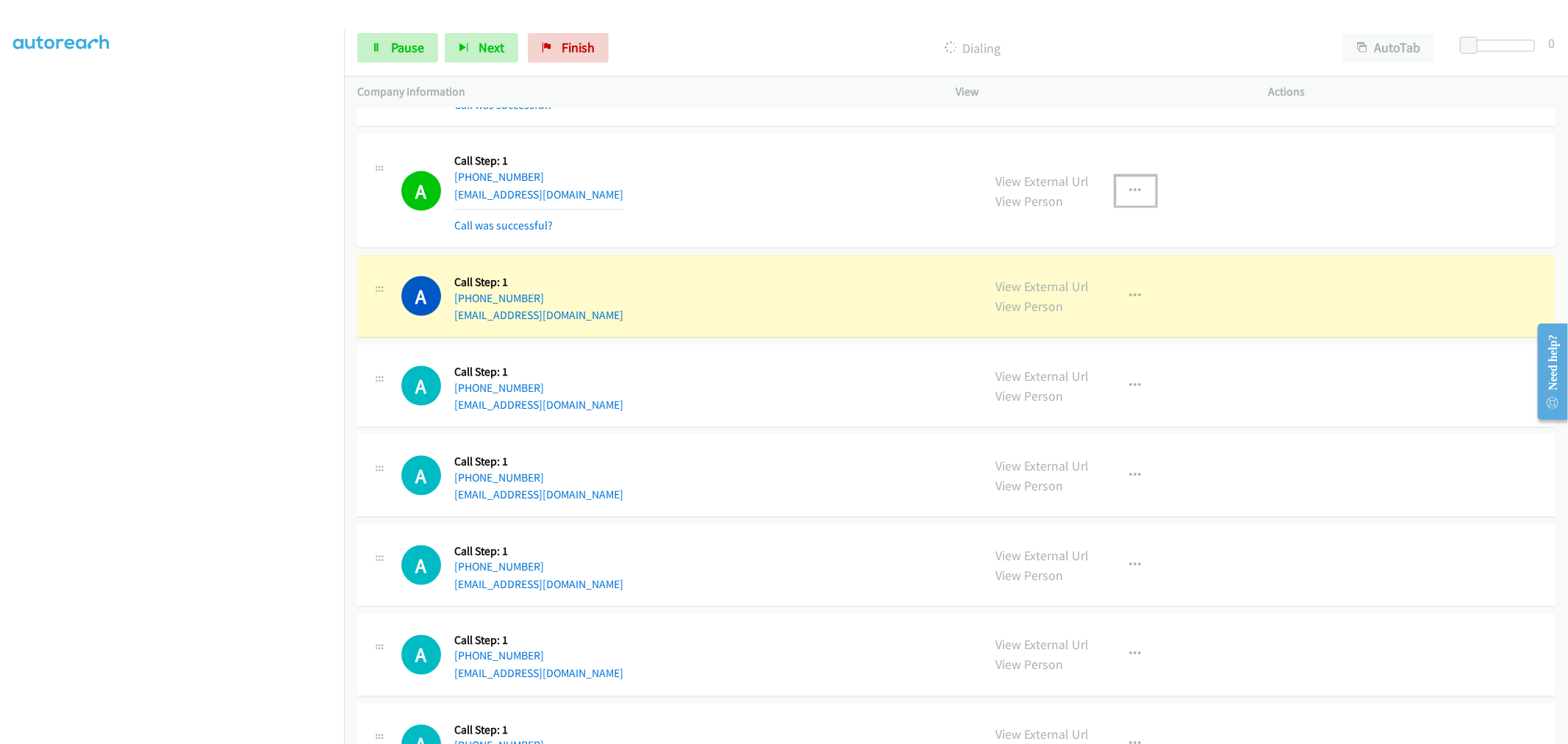
drag, startPoint x: 1123, startPoint y: 192, endPoint x: 1113, endPoint y: 210, distance: 20.6
click at [1130, 192] on icon "button" at bounding box center [1135, 191] width 12 height 12
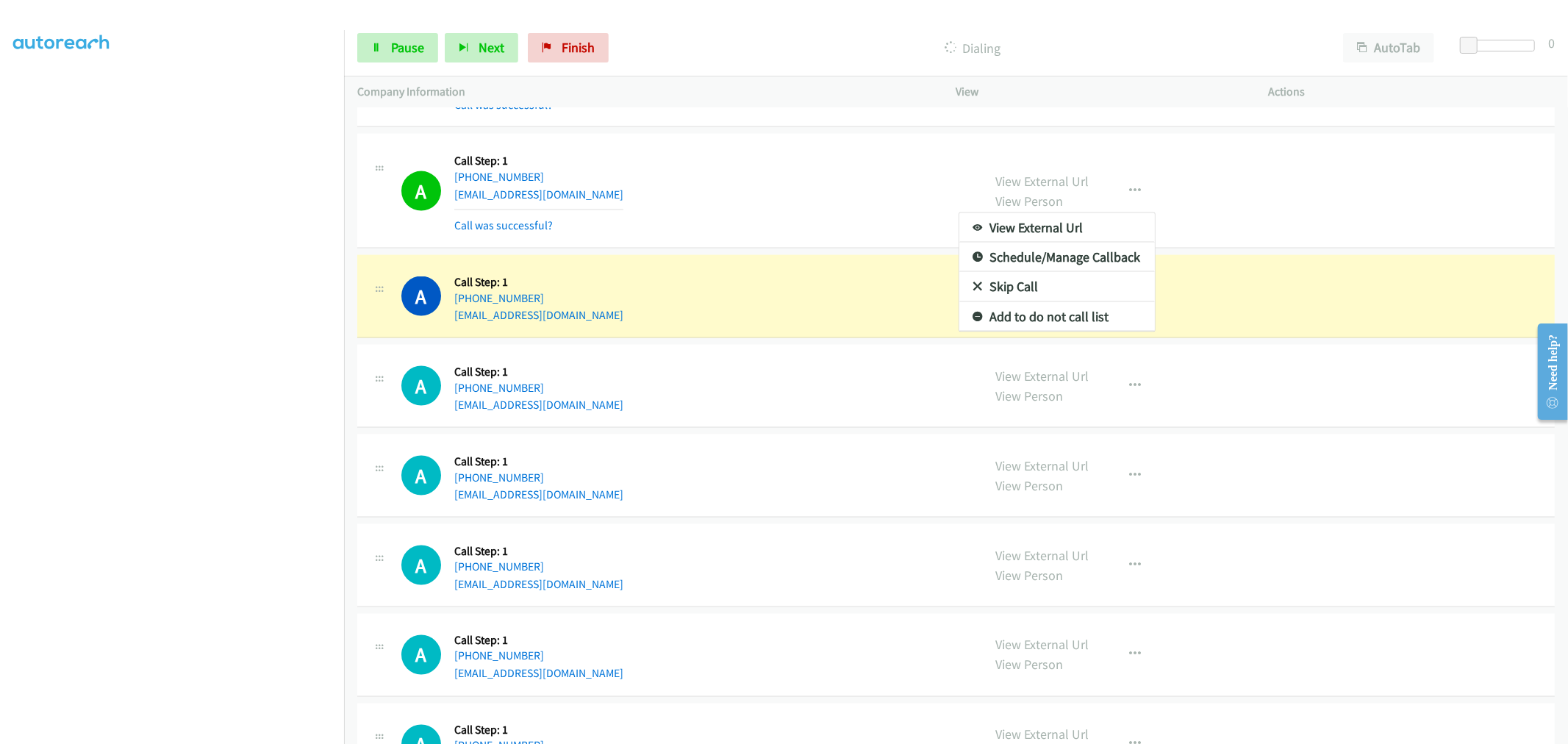
click at [818, 208] on div at bounding box center [784, 372] width 1568 height 744
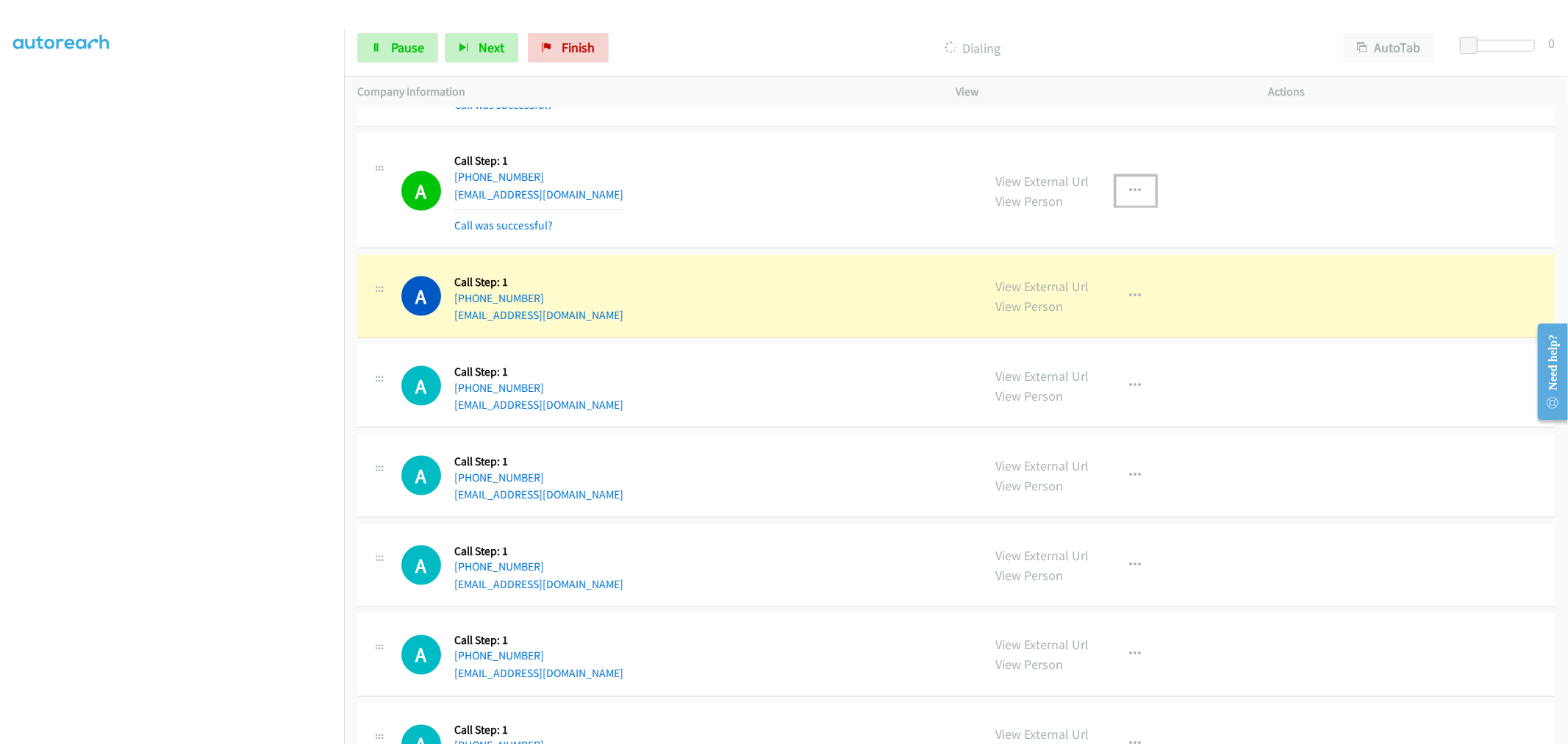
click at [1134, 198] on icon "button" at bounding box center [1135, 191] width 12 height 12
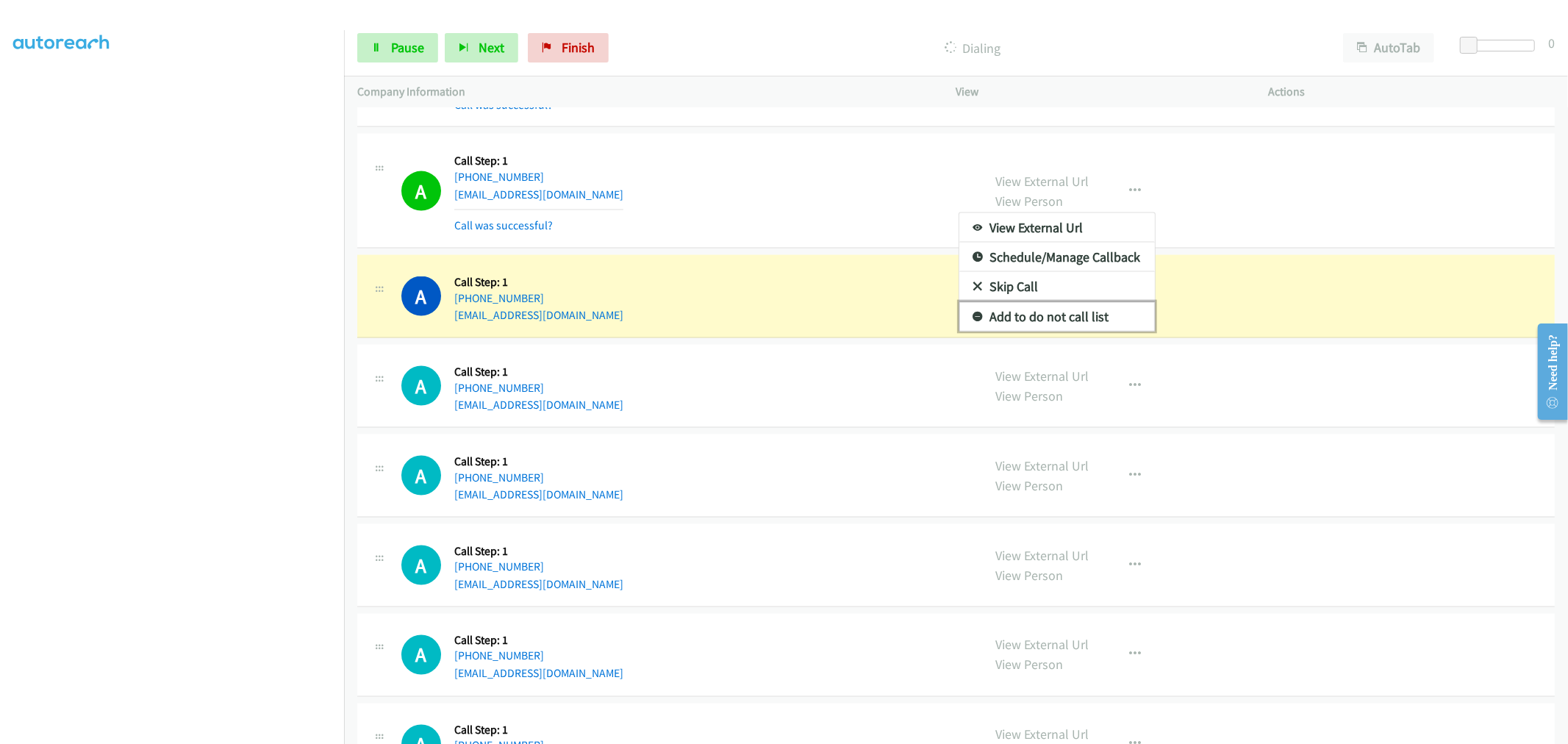
click at [1057, 328] on link "Add to do not call list" at bounding box center [1057, 316] width 196 height 29
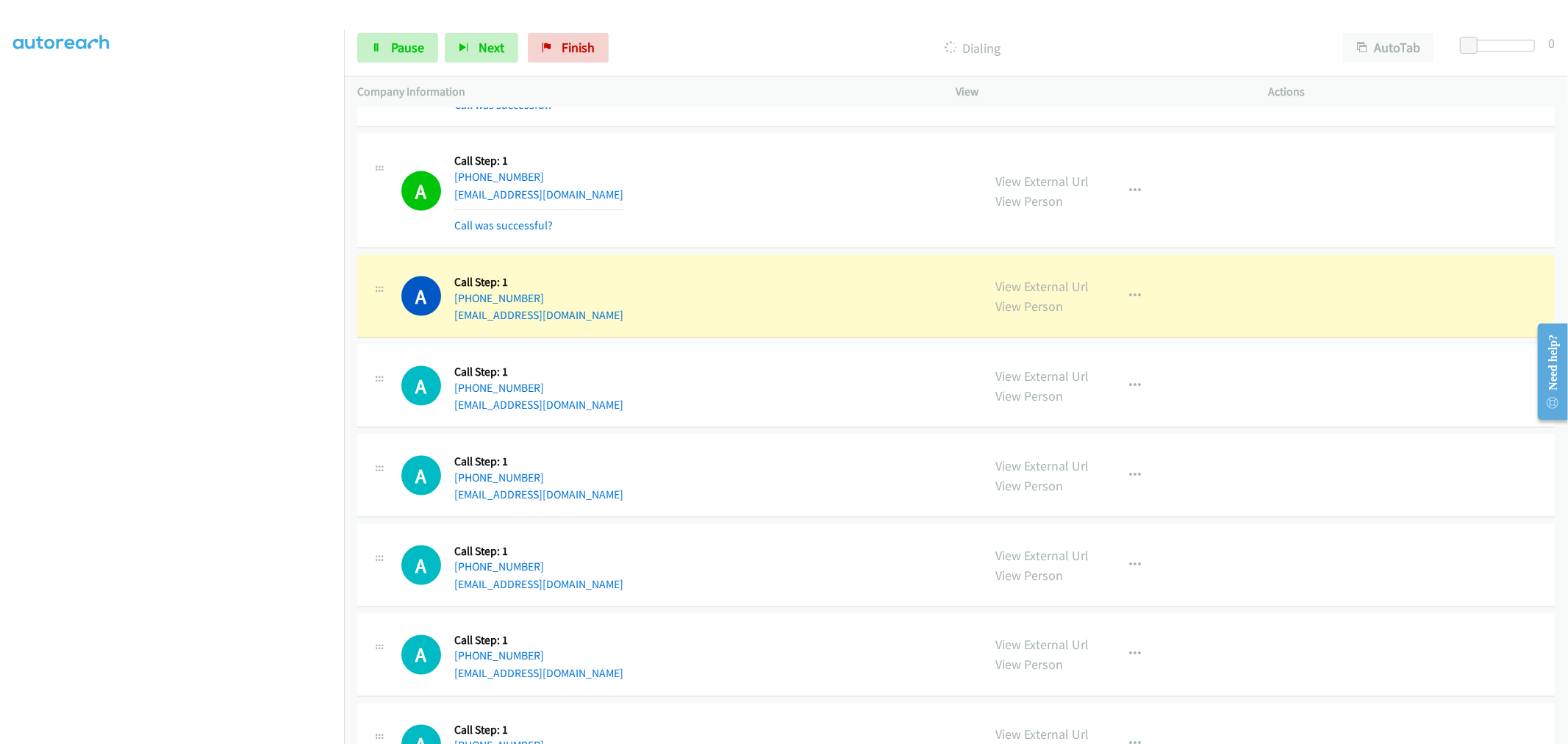
click at [851, 259] on div "A Callback Scheduled Call Step: 1 America/Los_Angeles [PHONE_NUMBER] [EMAIL_ADD…" at bounding box center [956, 297] width 1198 height 83
click at [791, 272] on div "A Callback Scheduled Call Step: 1 America/Los_Angeles [PHONE_NUMBER] [EMAIL_ADD…" at bounding box center [685, 296] width 568 height 56
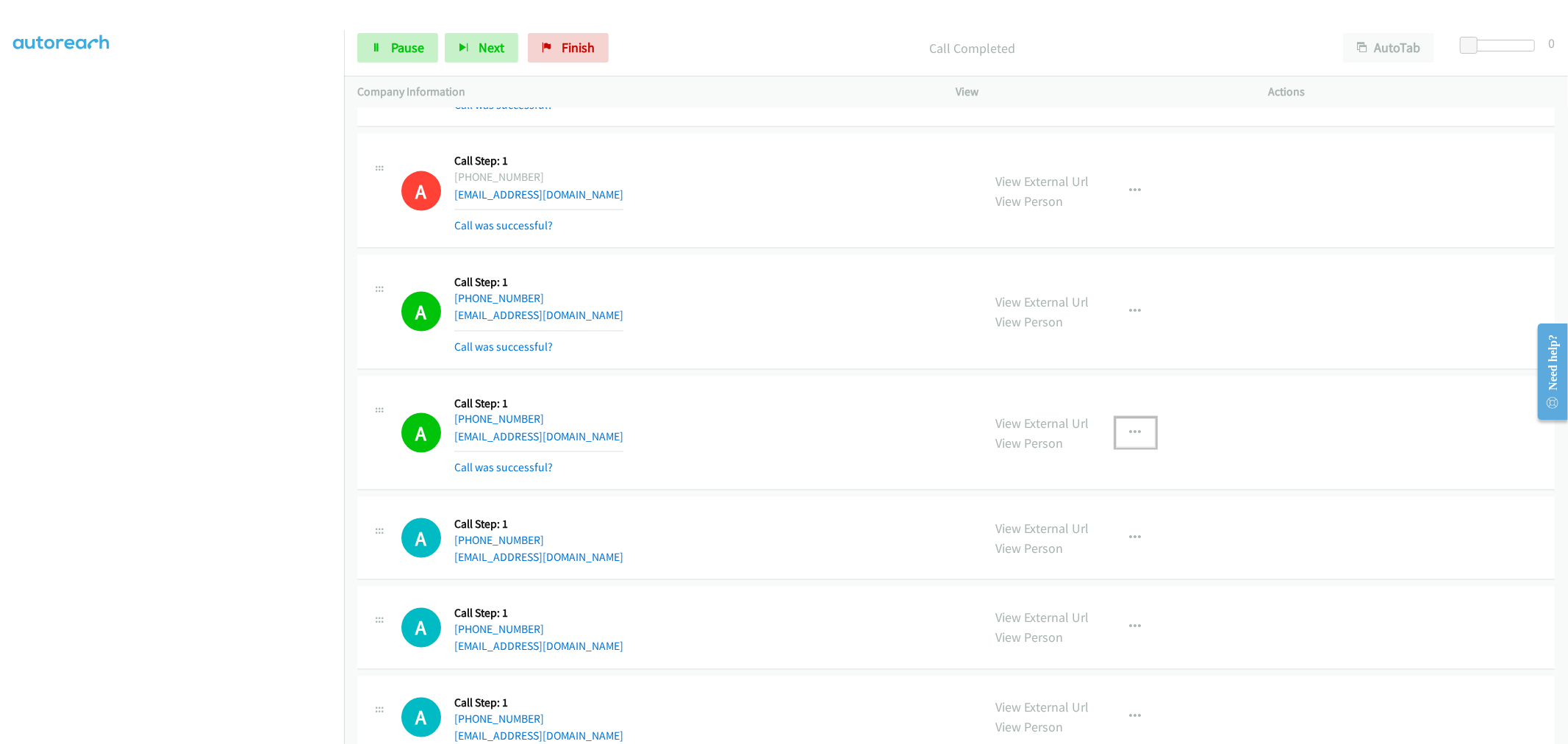
click at [1130, 439] on icon "button" at bounding box center [1135, 433] width 12 height 12
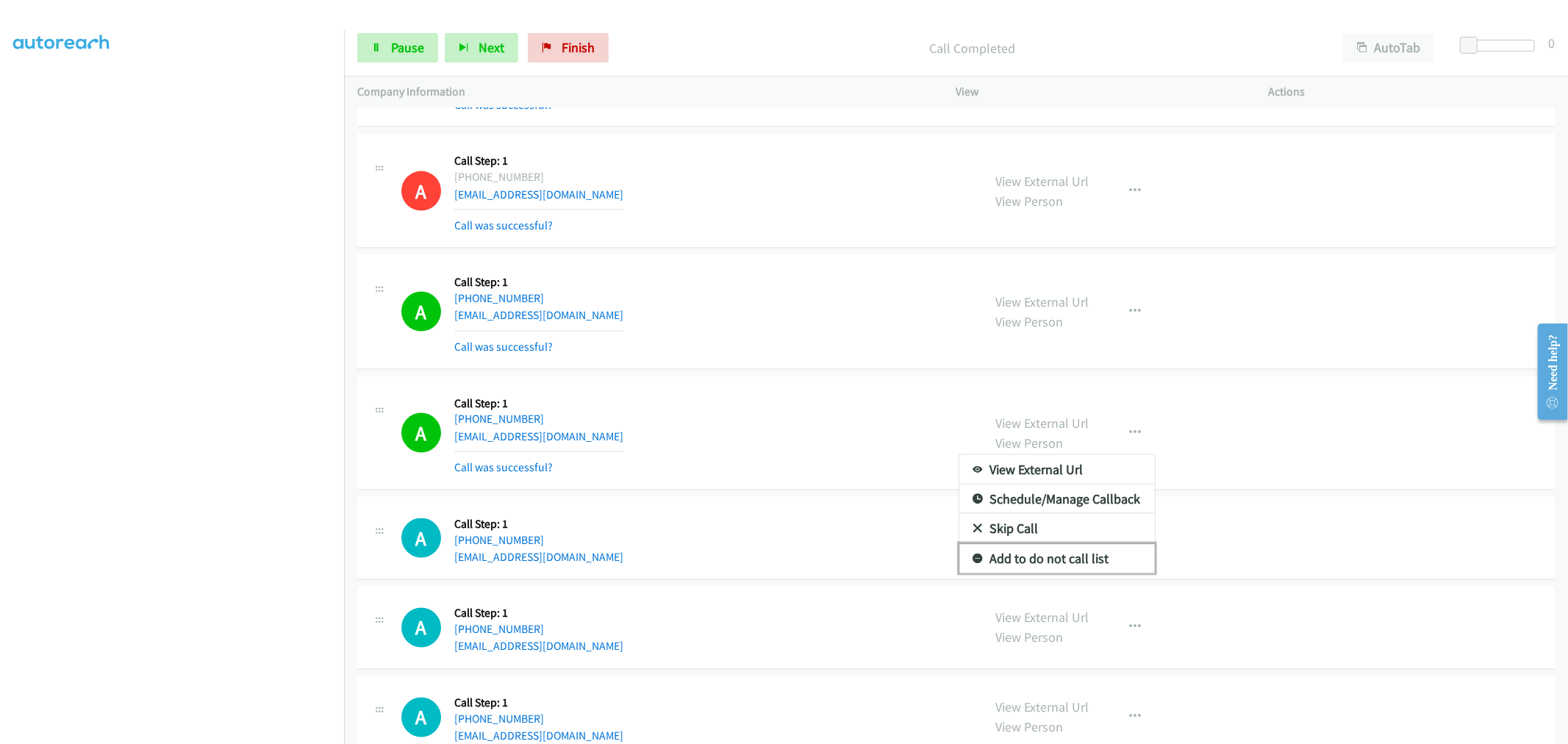
click at [1058, 562] on link "Add to do not call list" at bounding box center [1057, 558] width 196 height 29
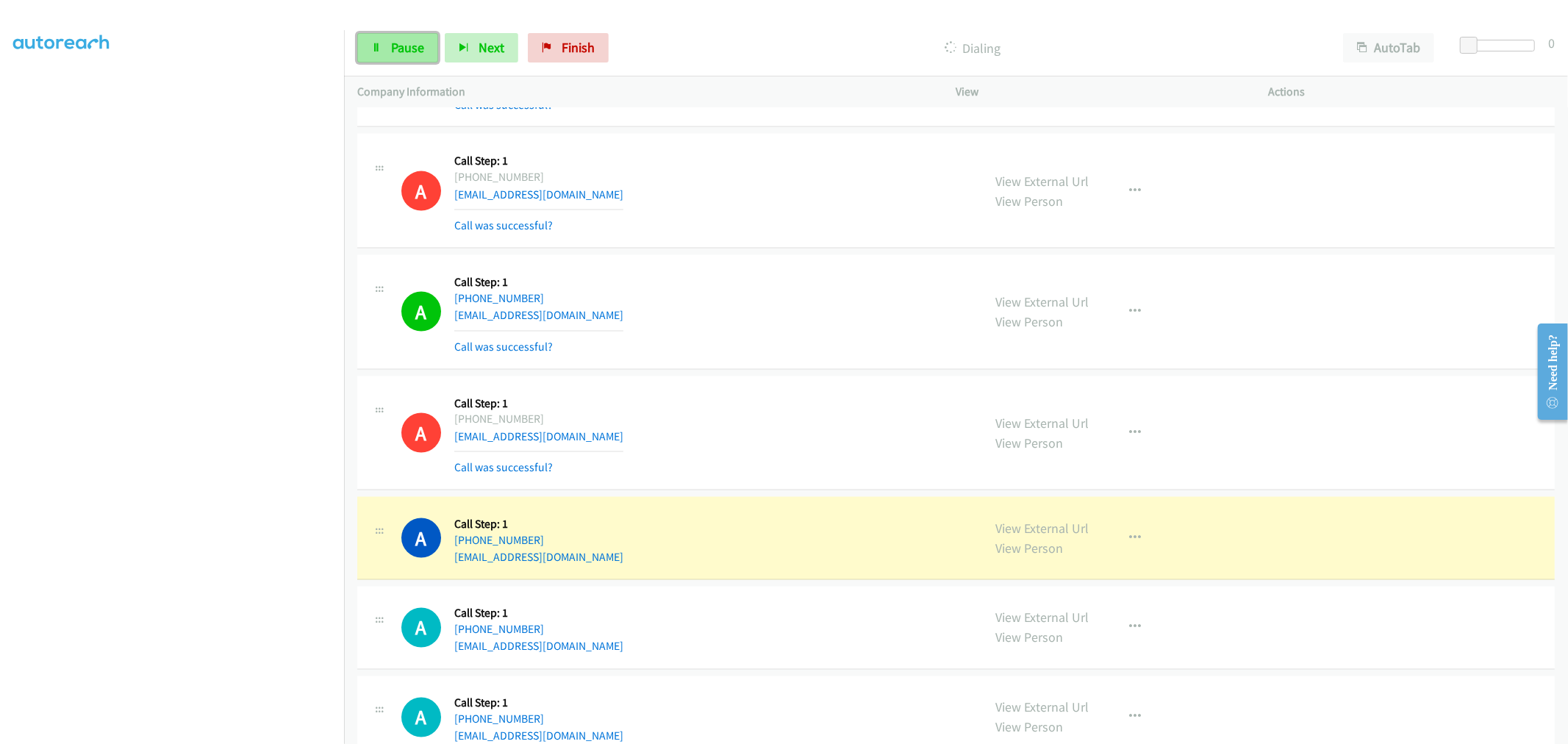
click at [376, 50] on icon at bounding box center [376, 48] width 10 height 10
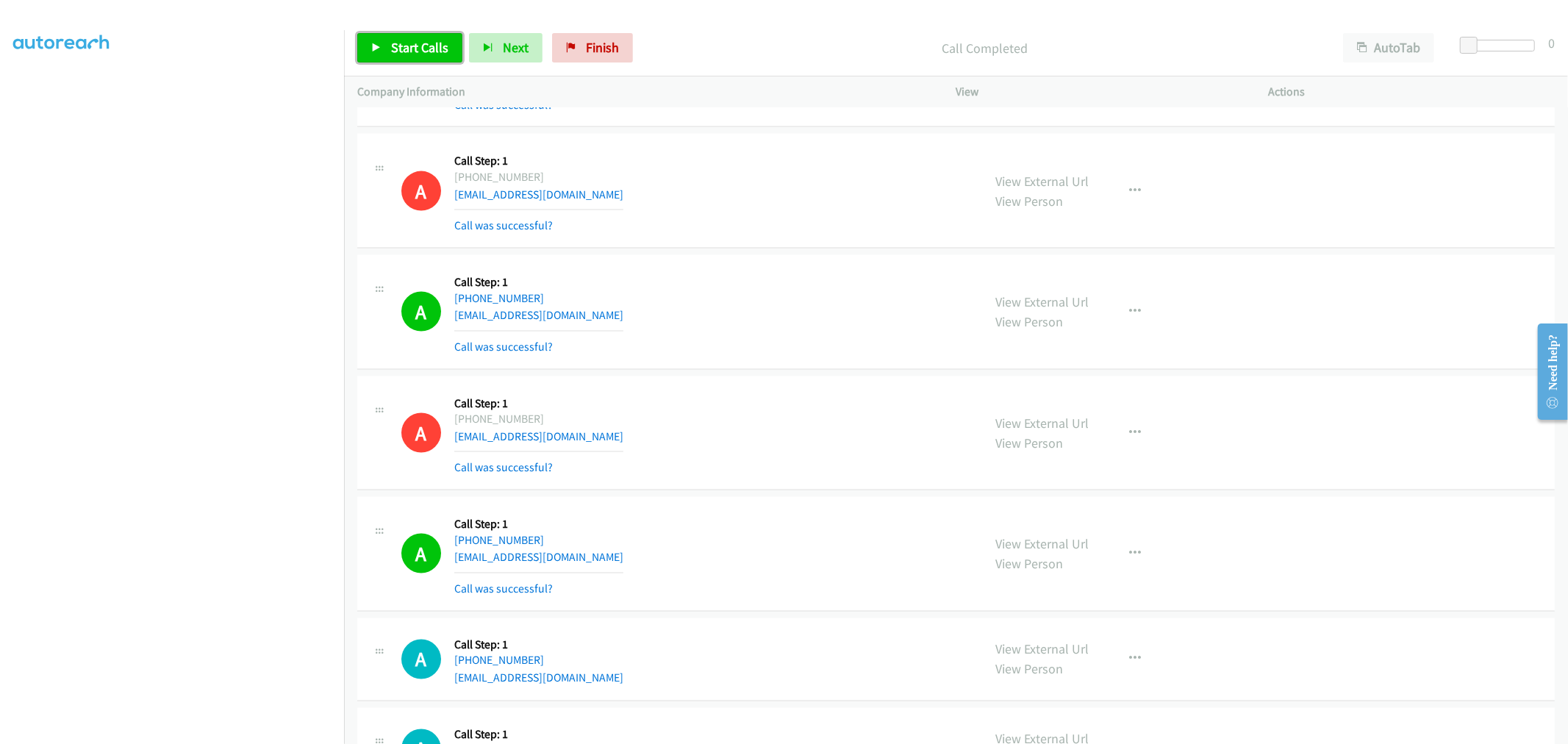
click at [392, 48] on span "Start Calls" at bounding box center [419, 47] width 57 height 17
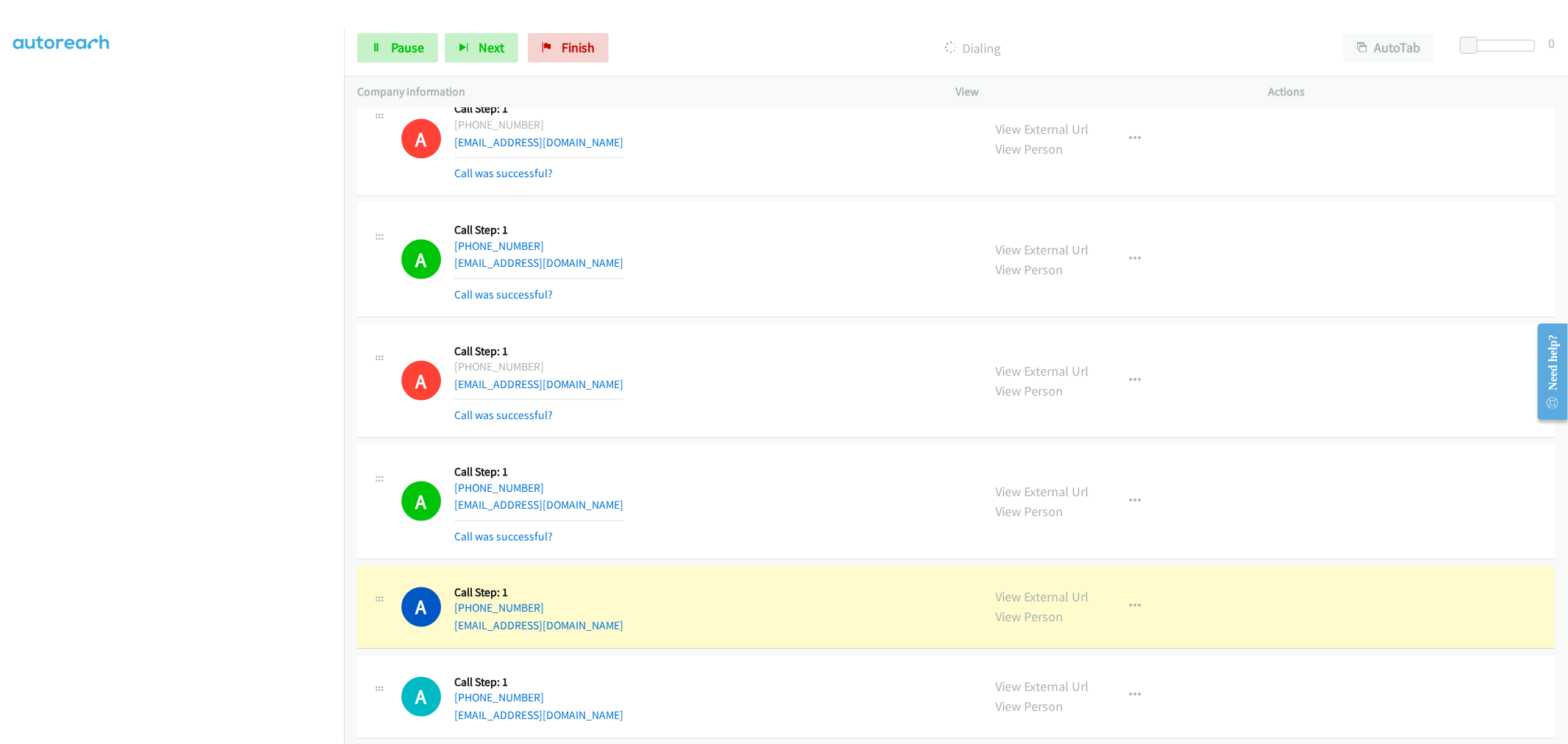
scroll to position [6654, 0]
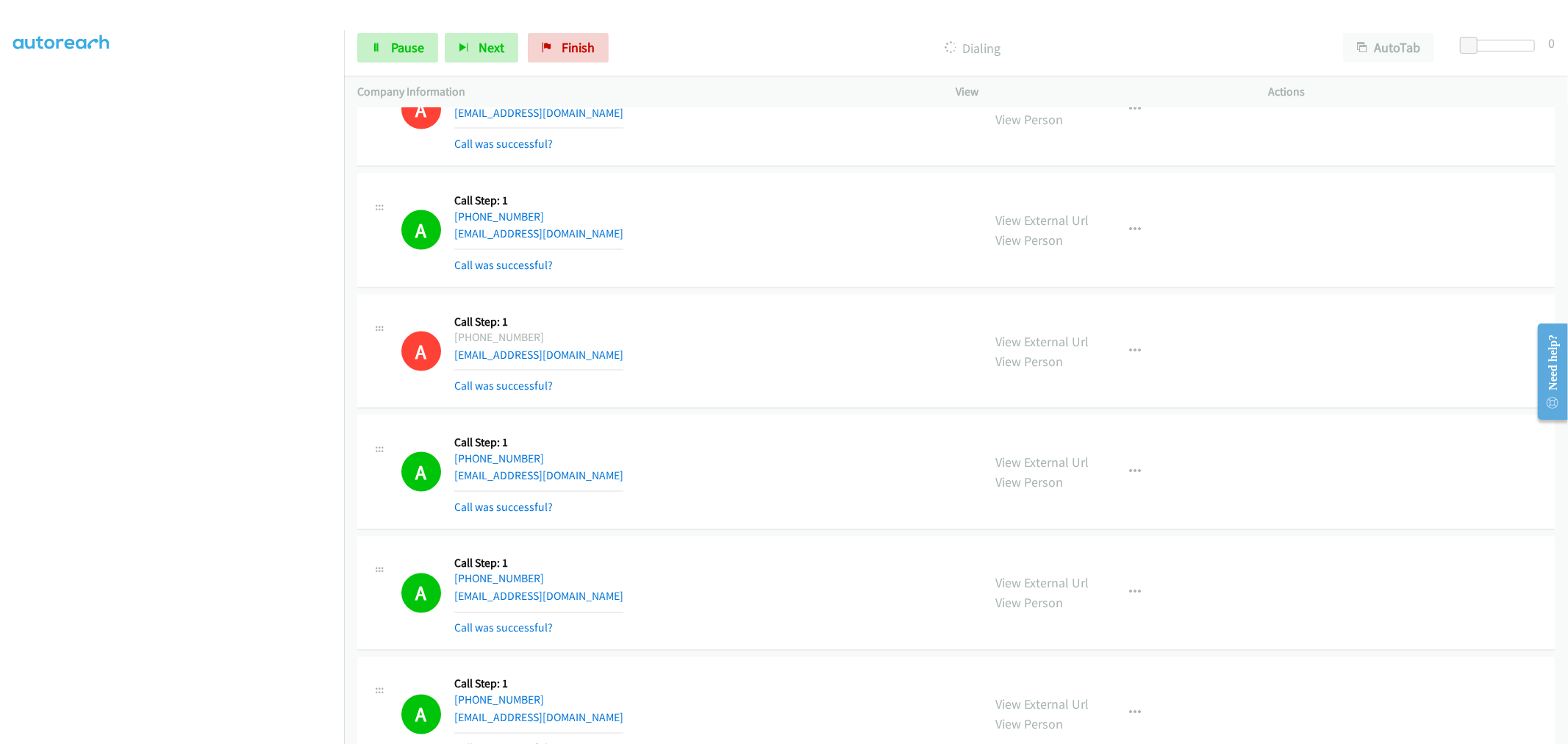
click at [801, 297] on td "A Callback Scheduled Call Step: 1 America/New_York [PHONE_NUMBER] [EMAIL_ADDRES…" at bounding box center [956, 351] width 1224 height 121
click at [790, 296] on td "A Callback Scheduled Call Step: 1 America/New_York [PHONE_NUMBER] [EMAIL_ADDRES…" at bounding box center [956, 351] width 1224 height 121
click at [790, 299] on div "A Callback Scheduled Call Step: 1 America/New_York [PHONE_NUMBER] [EMAIL_ADDRES…" at bounding box center [956, 352] width 1198 height 115
click at [785, 297] on td "A Callback Scheduled Call Step: 1 America/New_York [PHONE_NUMBER] [EMAIL_ADDRES…" at bounding box center [956, 351] width 1224 height 121
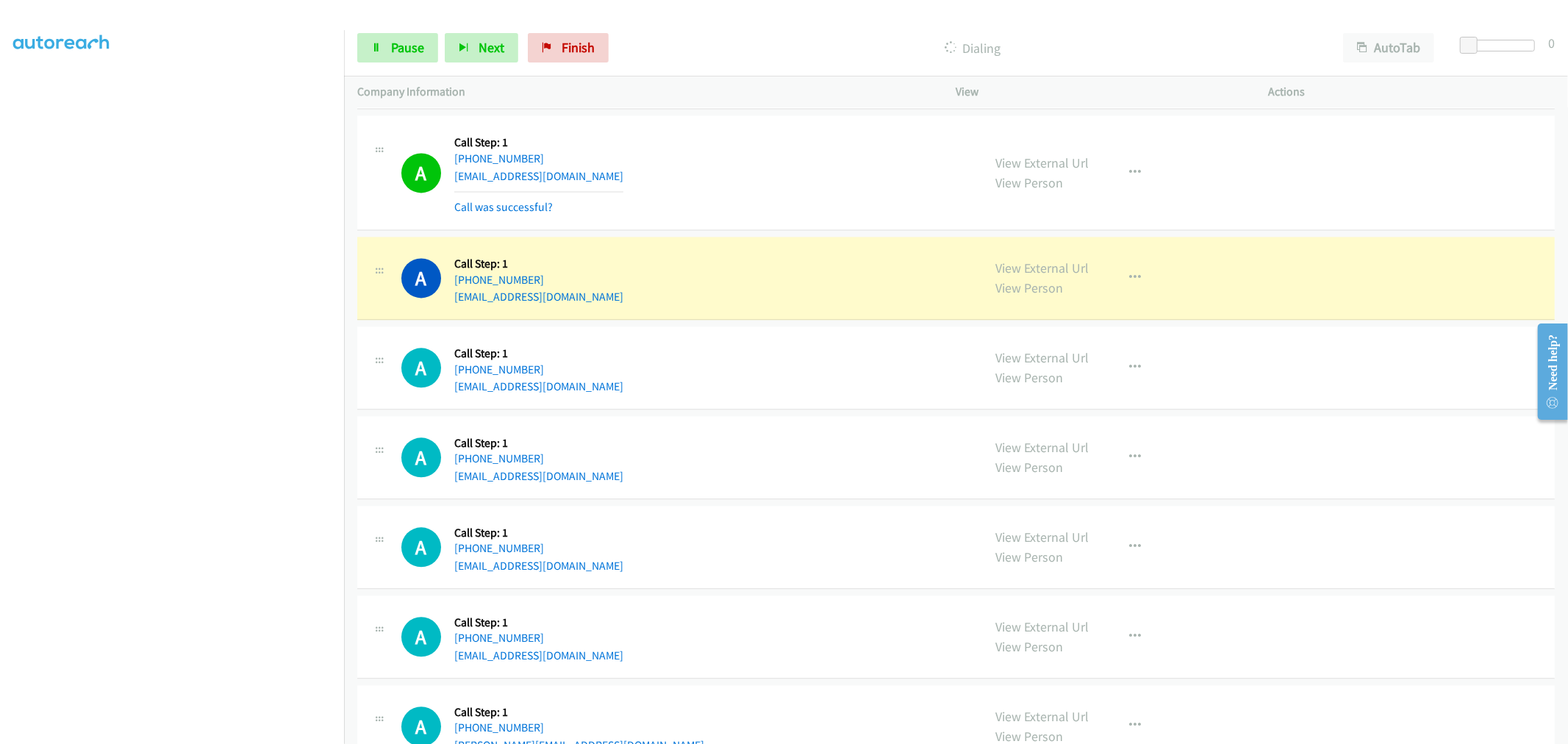
scroll to position [7471, 0]
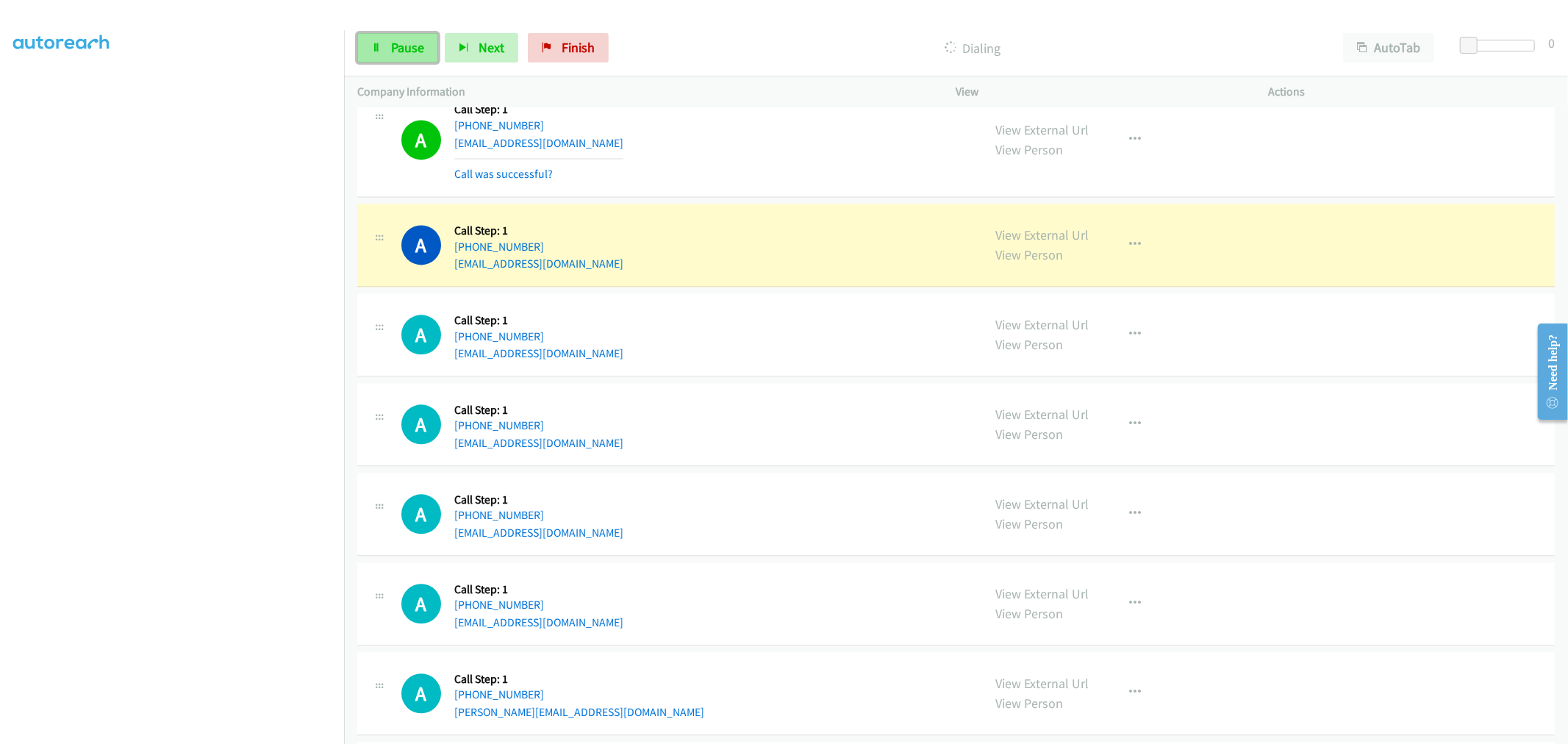
click at [400, 44] on span "Pause" at bounding box center [407, 47] width 33 height 17
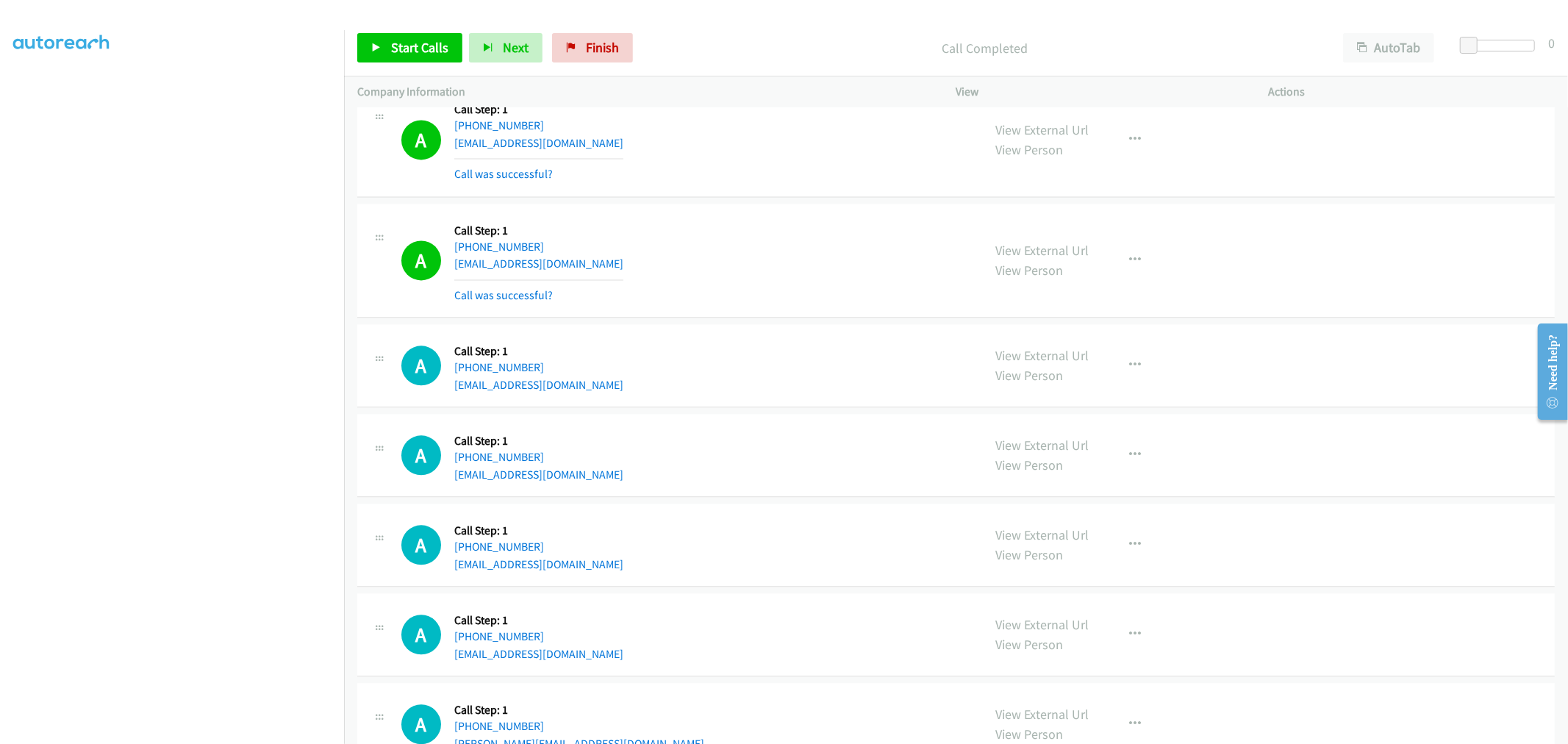
click at [783, 201] on td "A Callback Scheduled Call Step: 1 [GEOGRAPHIC_DATA]/[GEOGRAPHIC_DATA] [PHONE_NU…" at bounding box center [956, 140] width 1224 height 121
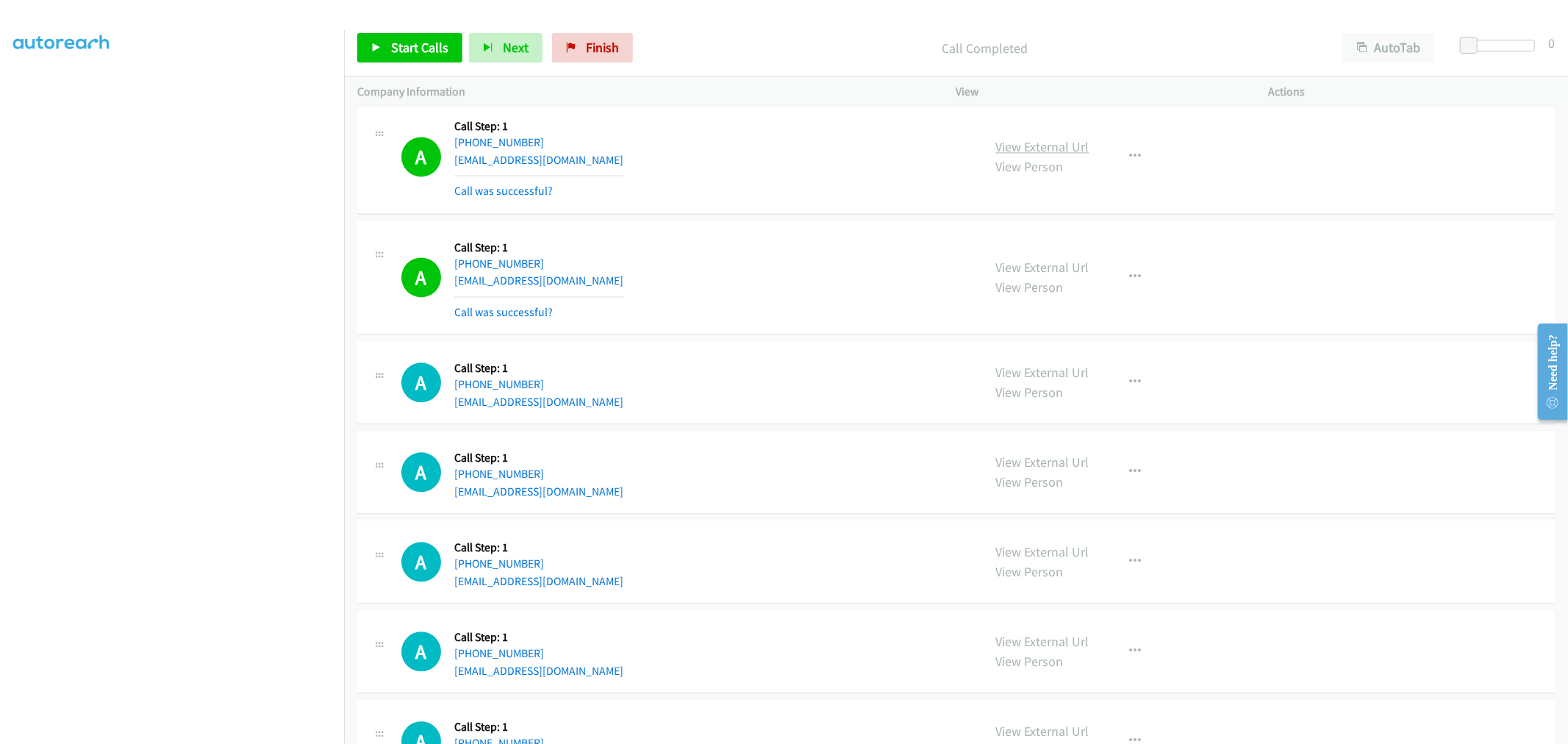
scroll to position [7476, 0]
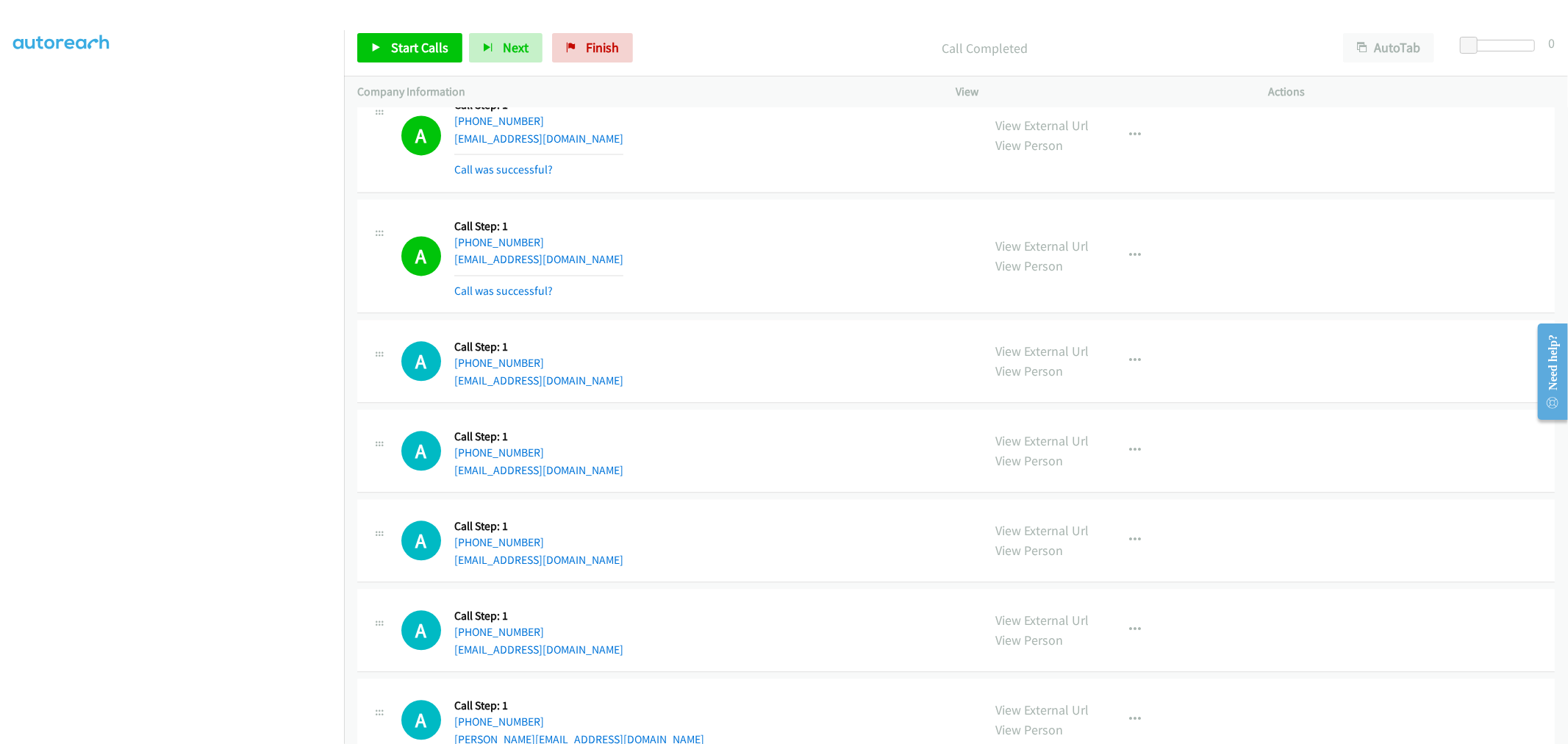
click at [793, 197] on td "A Callback Scheduled Call Step: 1 [GEOGRAPHIC_DATA]/[GEOGRAPHIC_DATA] [PHONE_NU…" at bounding box center [956, 136] width 1224 height 121
click at [846, 313] on div "A Callback Scheduled Call Step: 1 [GEOGRAPHIC_DATA]/[GEOGRAPHIC_DATA] [PHONE_NU…" at bounding box center [956, 256] width 1198 height 115
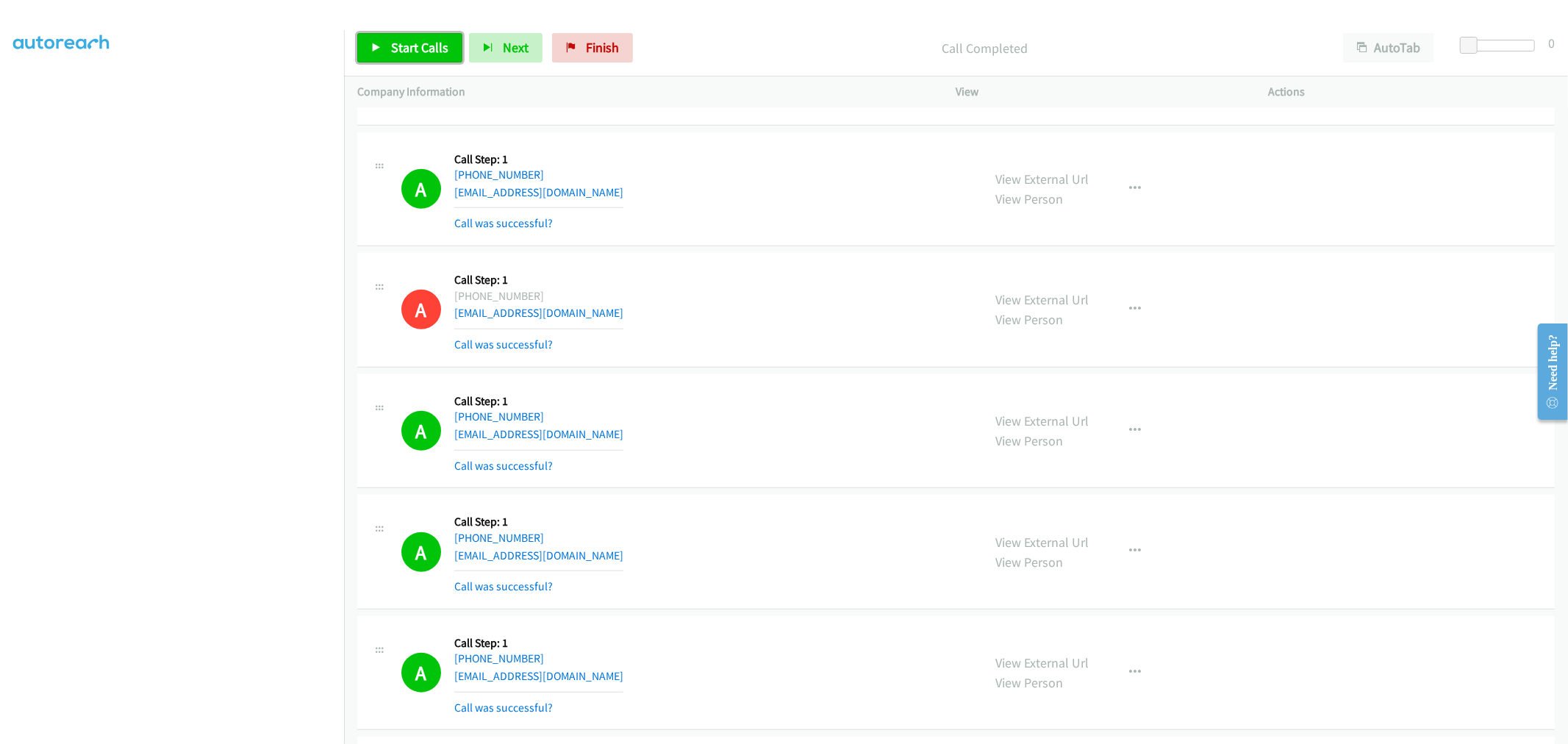
click at [392, 44] on span "Start Calls" at bounding box center [419, 47] width 57 height 17
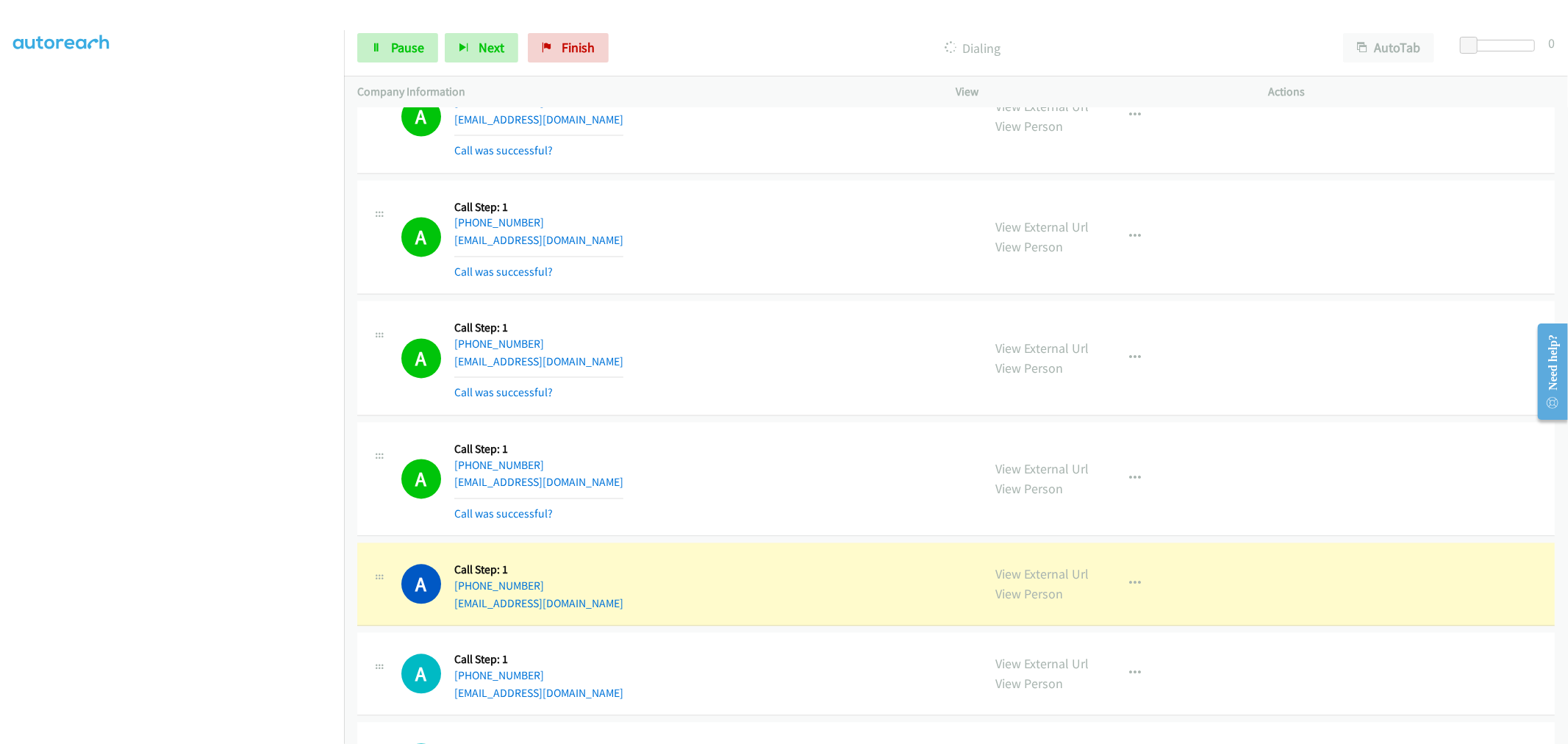
scroll to position [7435, 0]
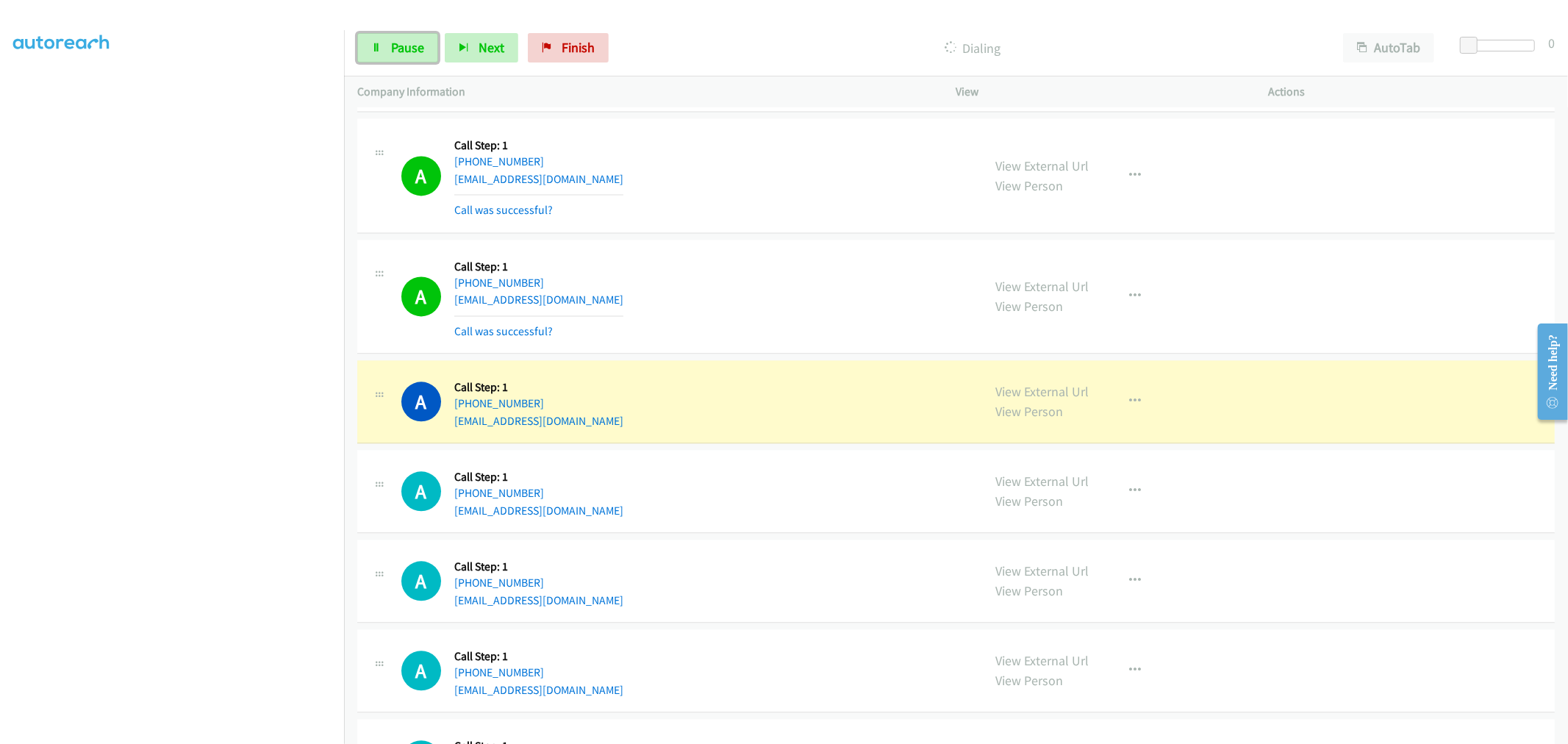
drag, startPoint x: 405, startPoint y: 48, endPoint x: 652, endPoint y: 114, distance: 255.7
click at [405, 48] on span "Pause" at bounding box center [407, 47] width 33 height 17
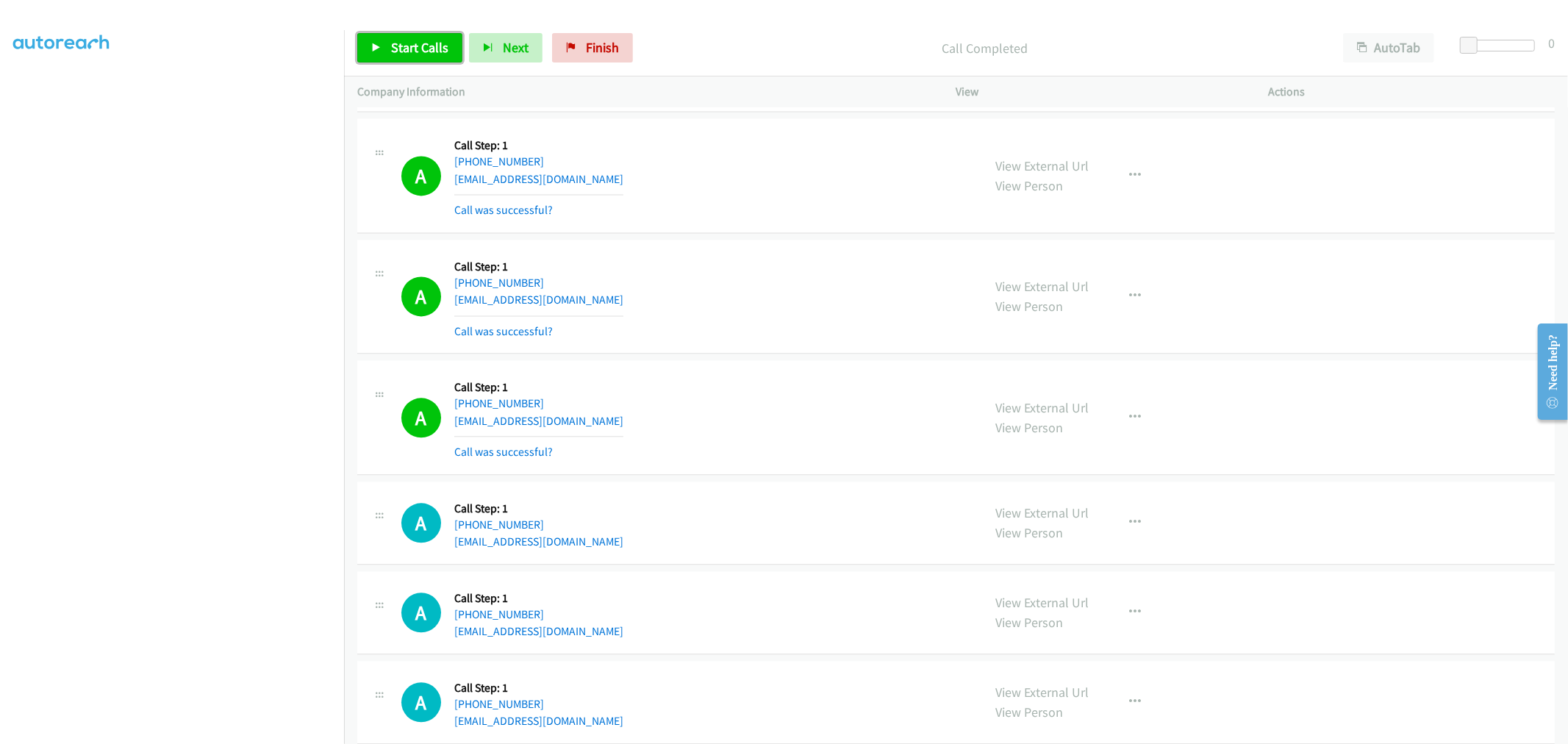
drag, startPoint x: 391, startPoint y: 41, endPoint x: 387, endPoint y: 0, distance: 41.2
click at [391, 41] on span "Start Calls" at bounding box center [419, 47] width 57 height 17
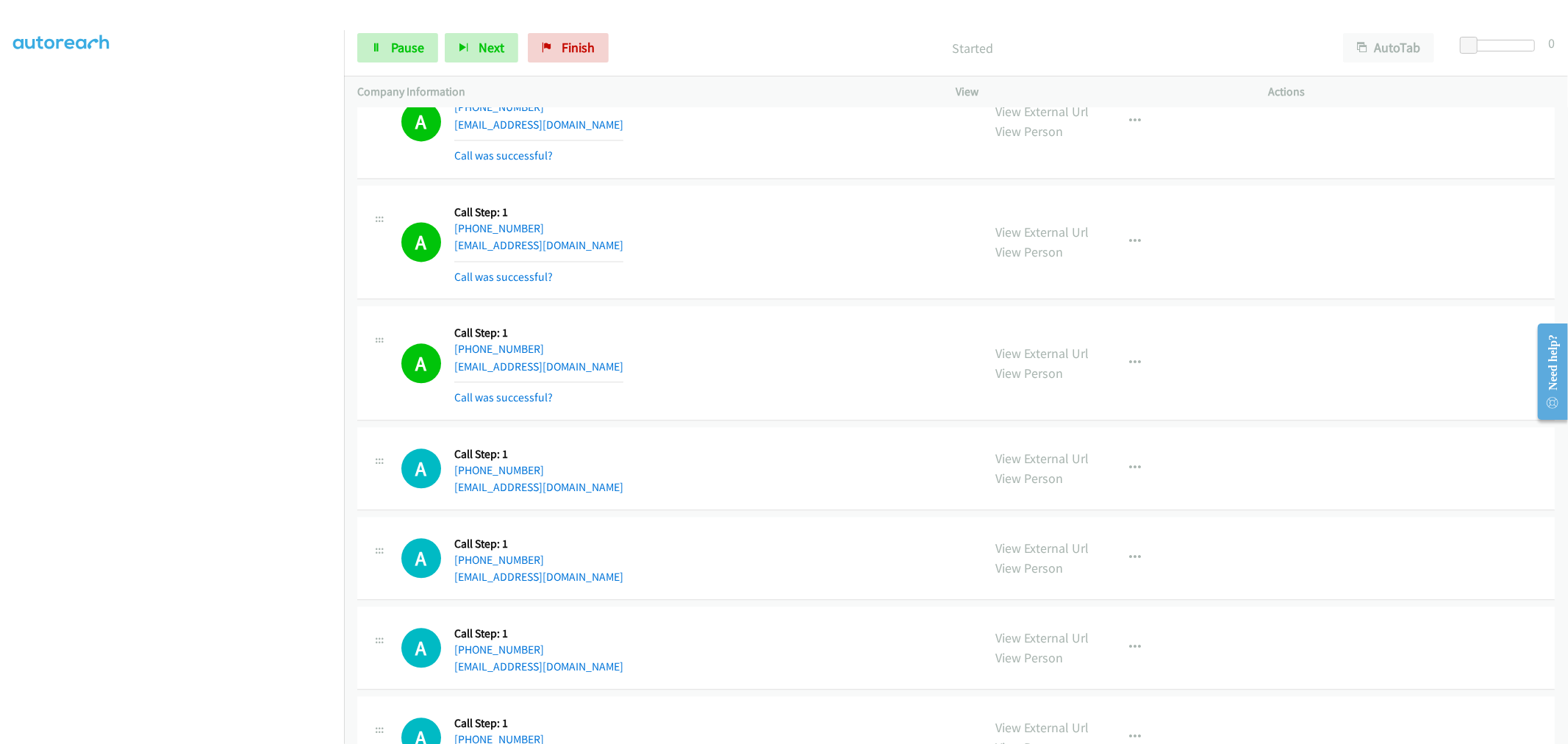
scroll to position [7518, 0]
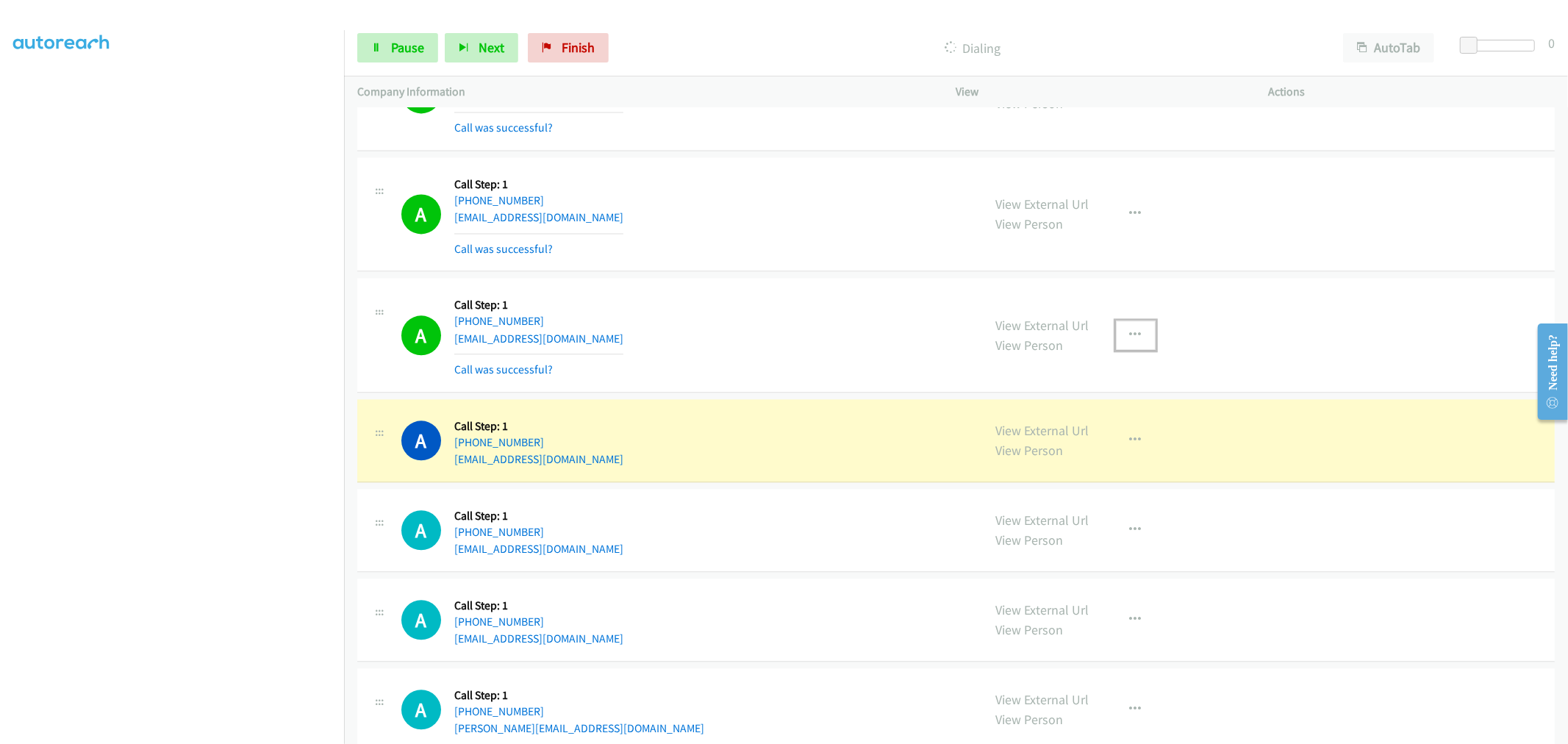
click at [1142, 337] on button "button" at bounding box center [1136, 335] width 40 height 29
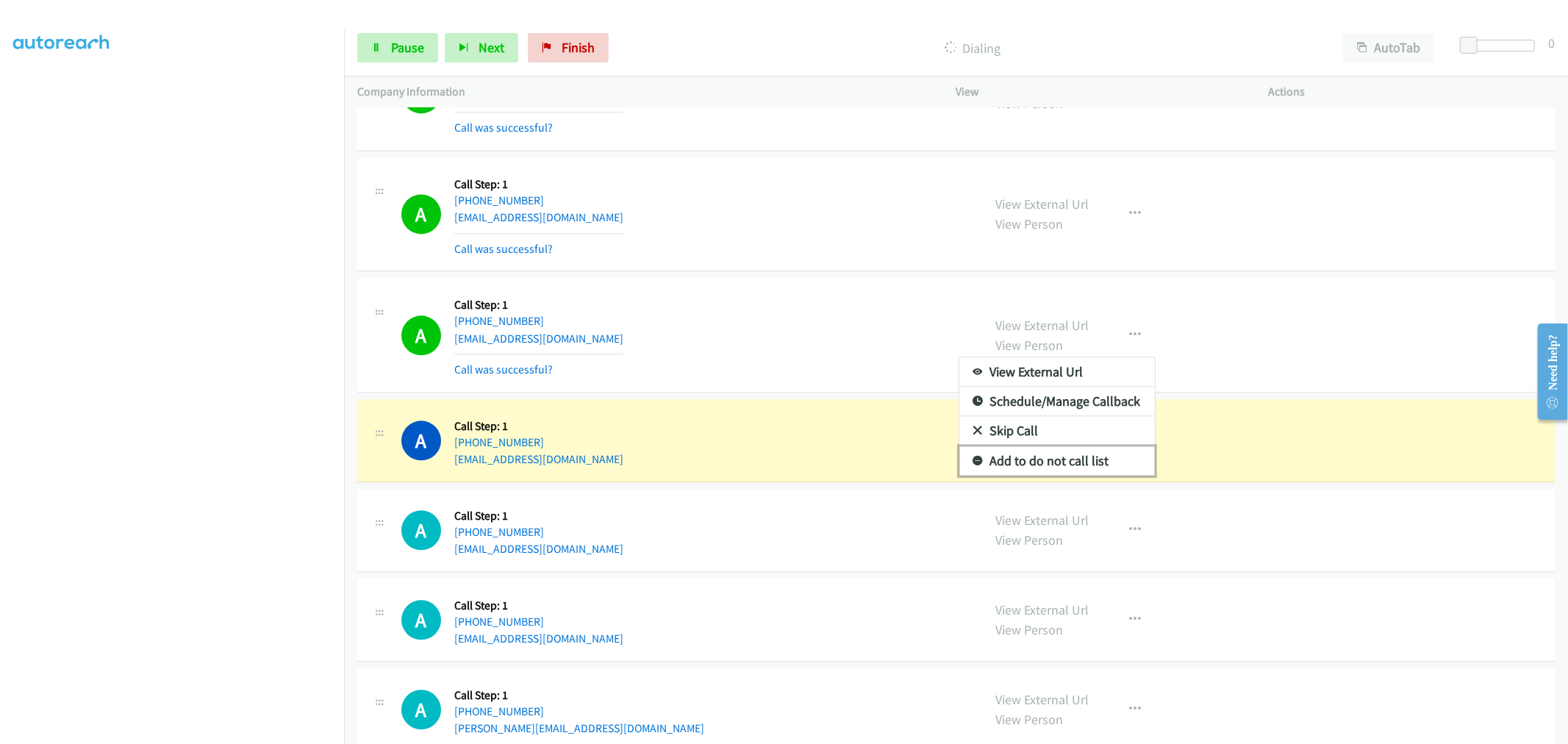
click at [1050, 461] on link "Add to do not call list" at bounding box center [1057, 461] width 196 height 29
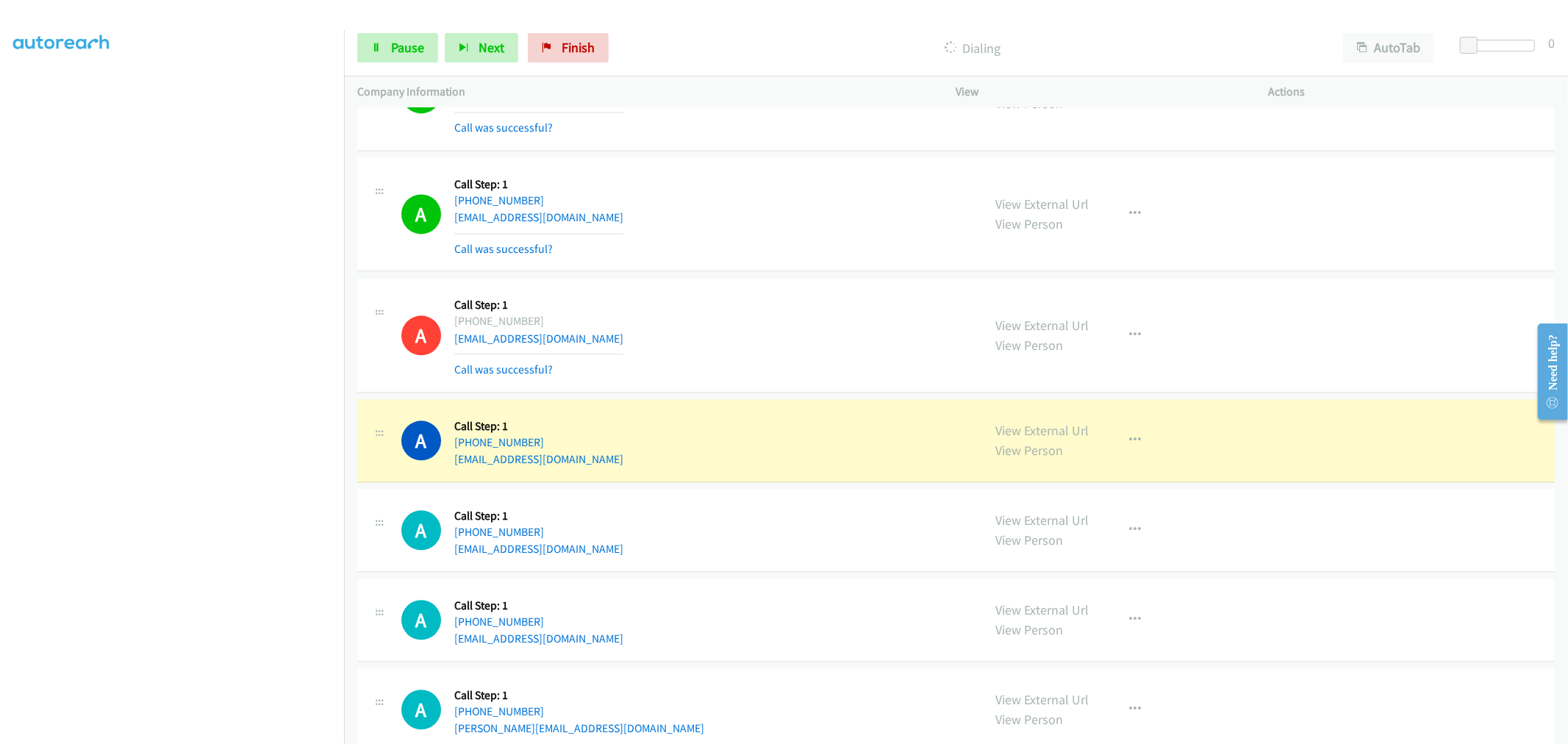
click at [766, 408] on div "A Callback Scheduled Call Step: 1 America/New_York [PHONE_NUMBER] [EMAIL_ADDRES…" at bounding box center [956, 441] width 1198 height 83
click at [795, 313] on div "A Callback Scheduled Call Step: 1 America/Los_Angeles [PHONE_NUMBER] [EMAIL_ADD…" at bounding box center [685, 335] width 568 height 87
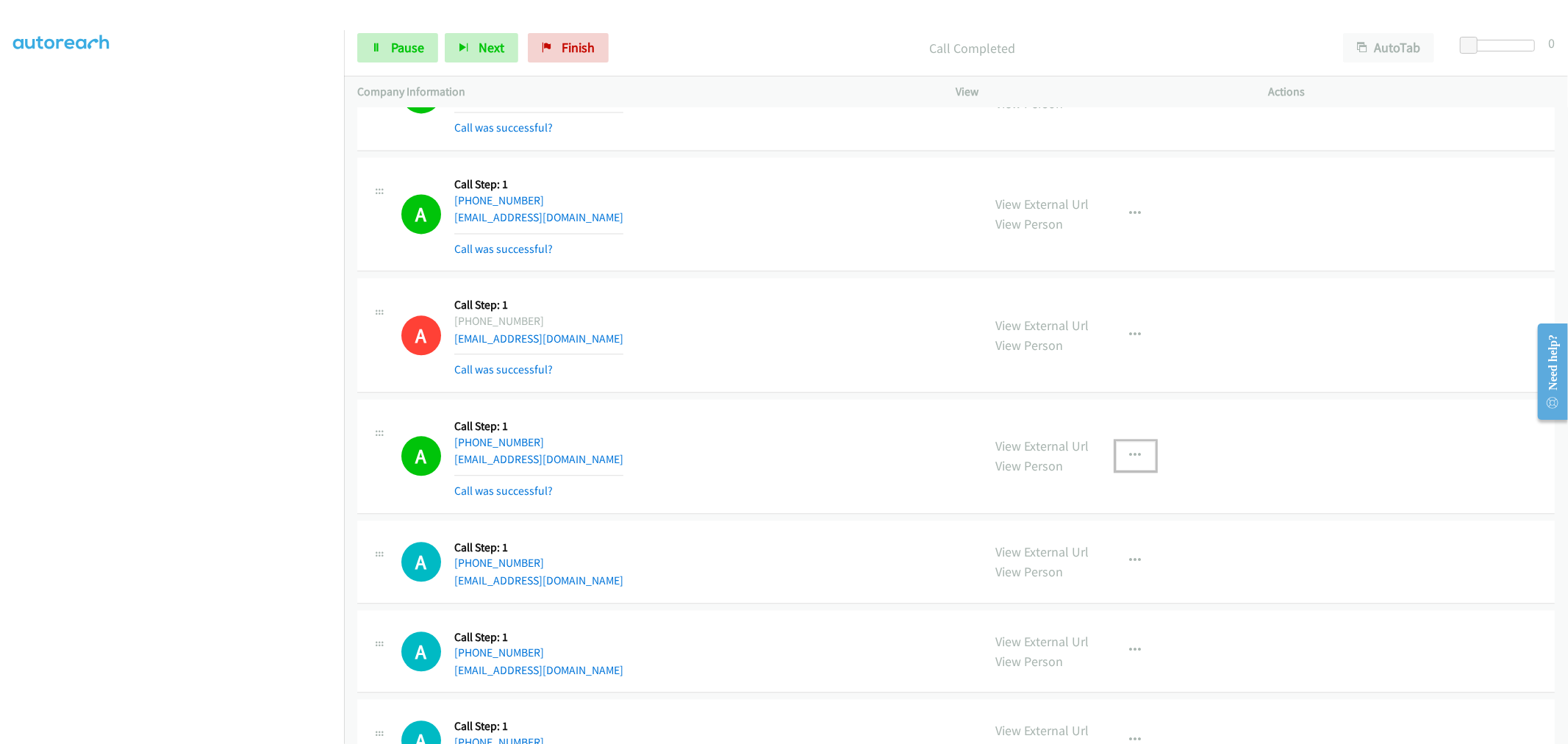
click at [1130, 460] on icon "button" at bounding box center [1135, 456] width 12 height 12
click at [1008, 591] on link "Add to do not call list" at bounding box center [1057, 581] width 196 height 29
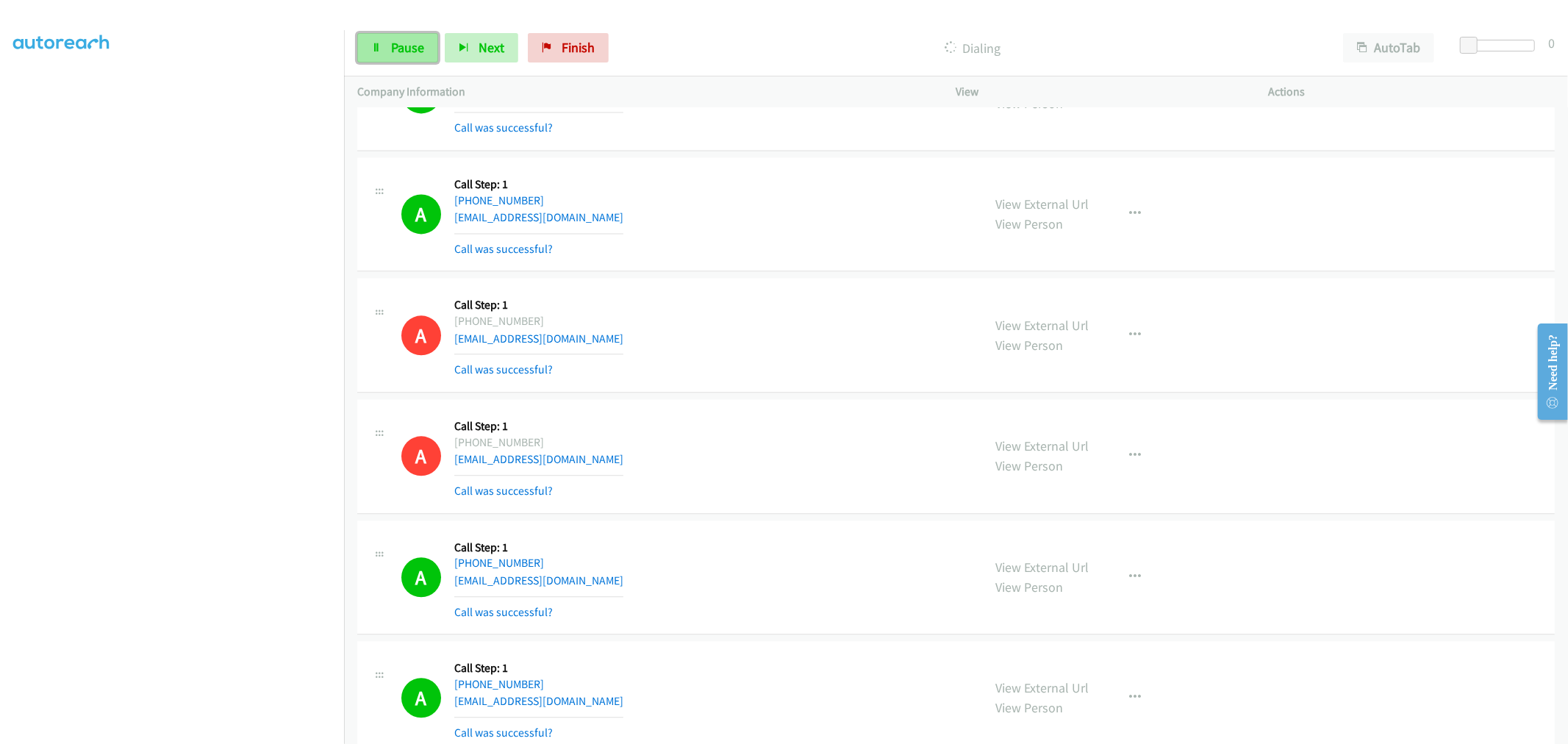
click at [407, 38] on link "Pause" at bounding box center [398, 48] width 81 height 29
click at [902, 386] on div "A Callback Scheduled Call Step: 1 America/Los_Angeles [PHONE_NUMBER] [EMAIL_ADD…" at bounding box center [956, 336] width 1198 height 115
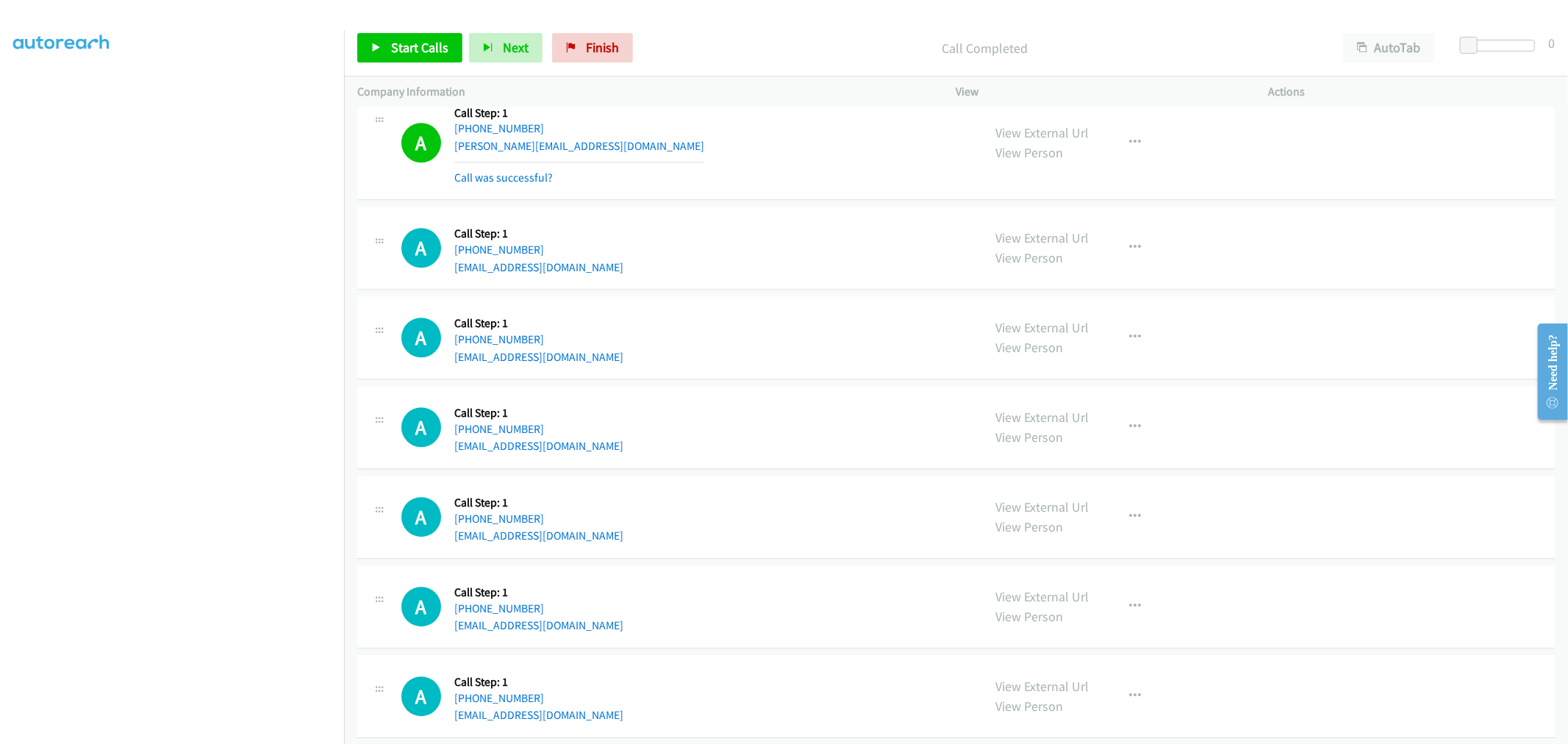
scroll to position [7986, 0]
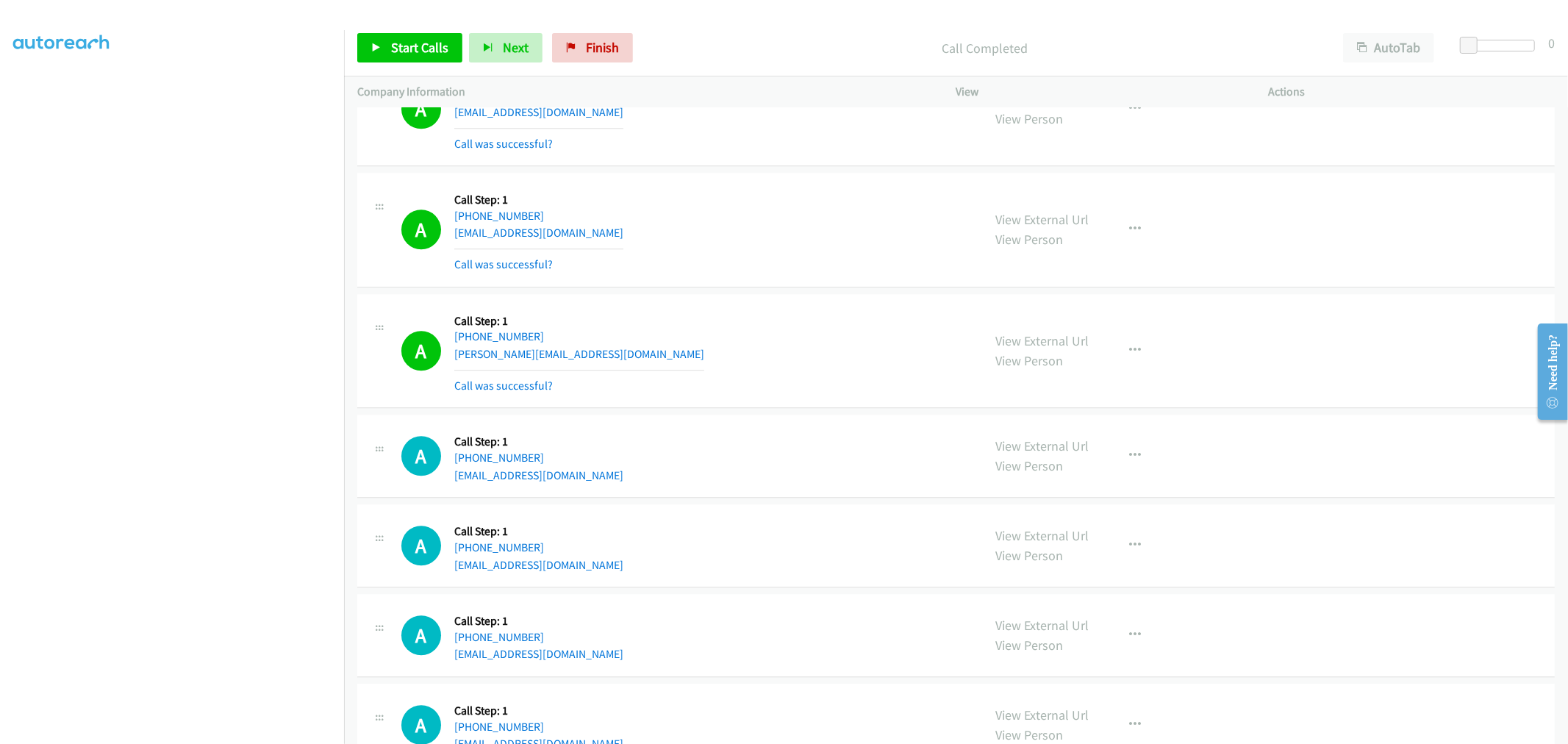
click at [676, 288] on div "A Callback Scheduled Call Step: 1 America/New_York [PHONE_NUMBER] [EMAIL_ADDRES…" at bounding box center [956, 230] width 1198 height 115
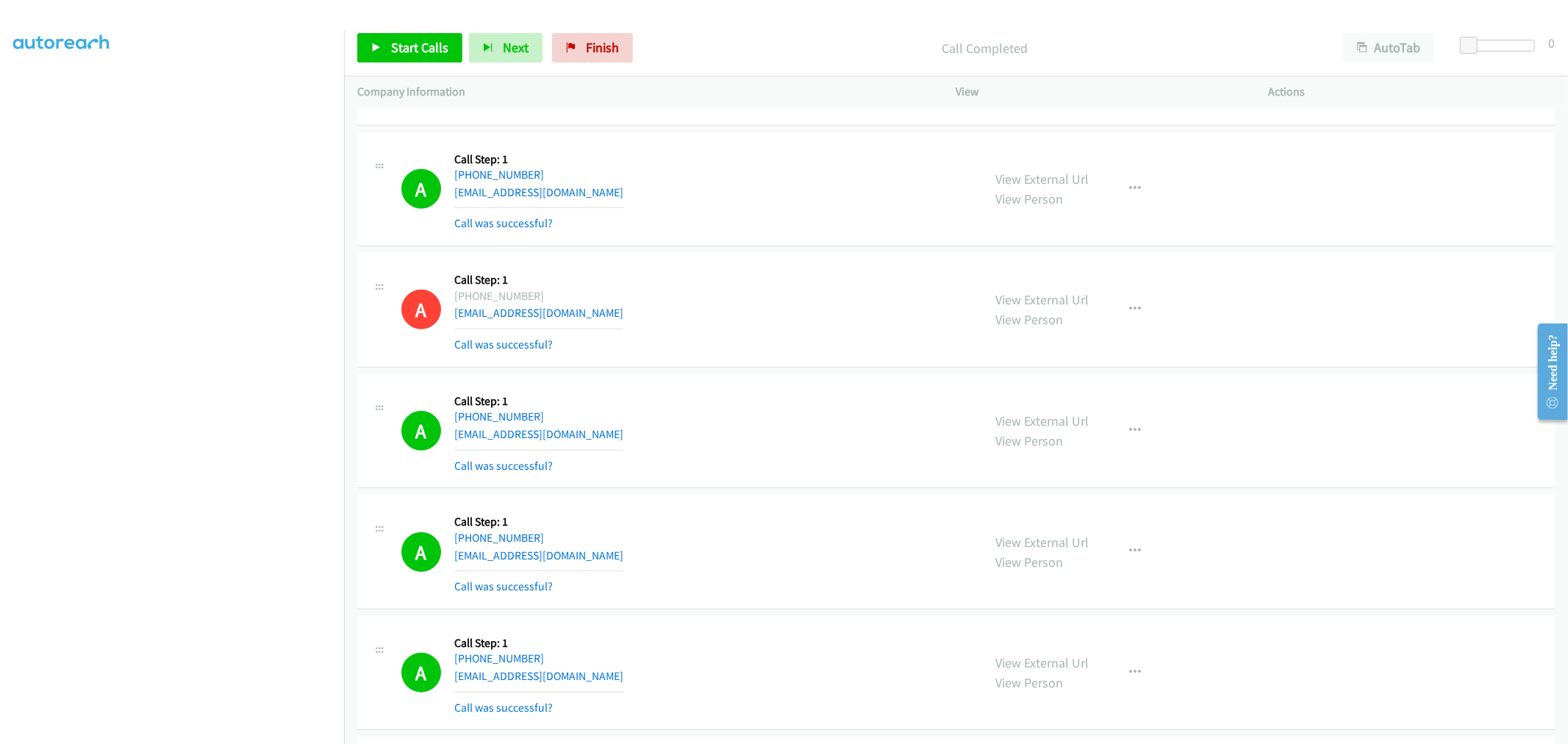
click at [1149, 430] on div "View External Url View Person View External Url Email Schedule/Manage Callback …" at bounding box center [1145, 431] width 326 height 87
click at [1137, 432] on button "button" at bounding box center [1136, 431] width 40 height 29
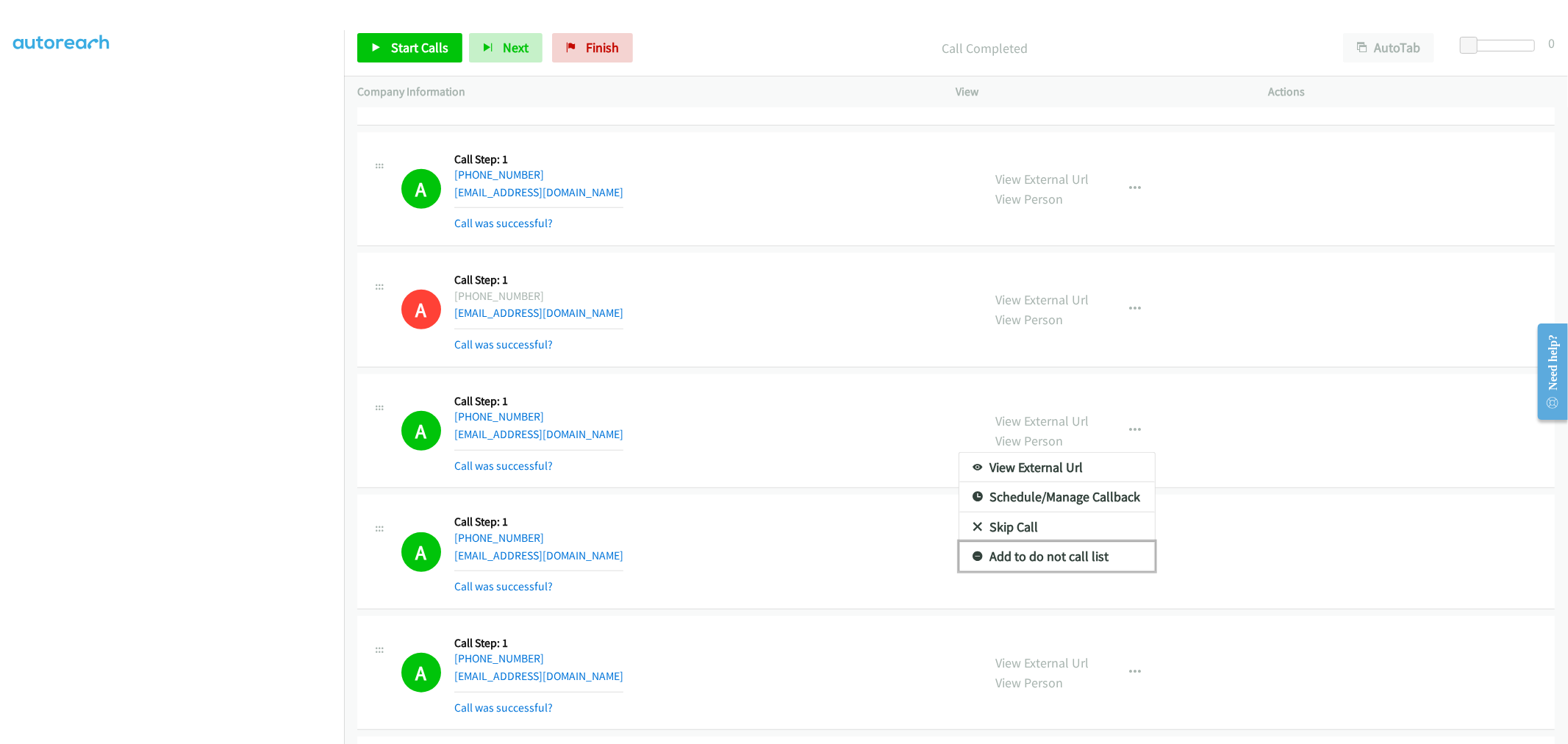
click at [1038, 556] on link "Add to do not call list" at bounding box center [1057, 556] width 196 height 29
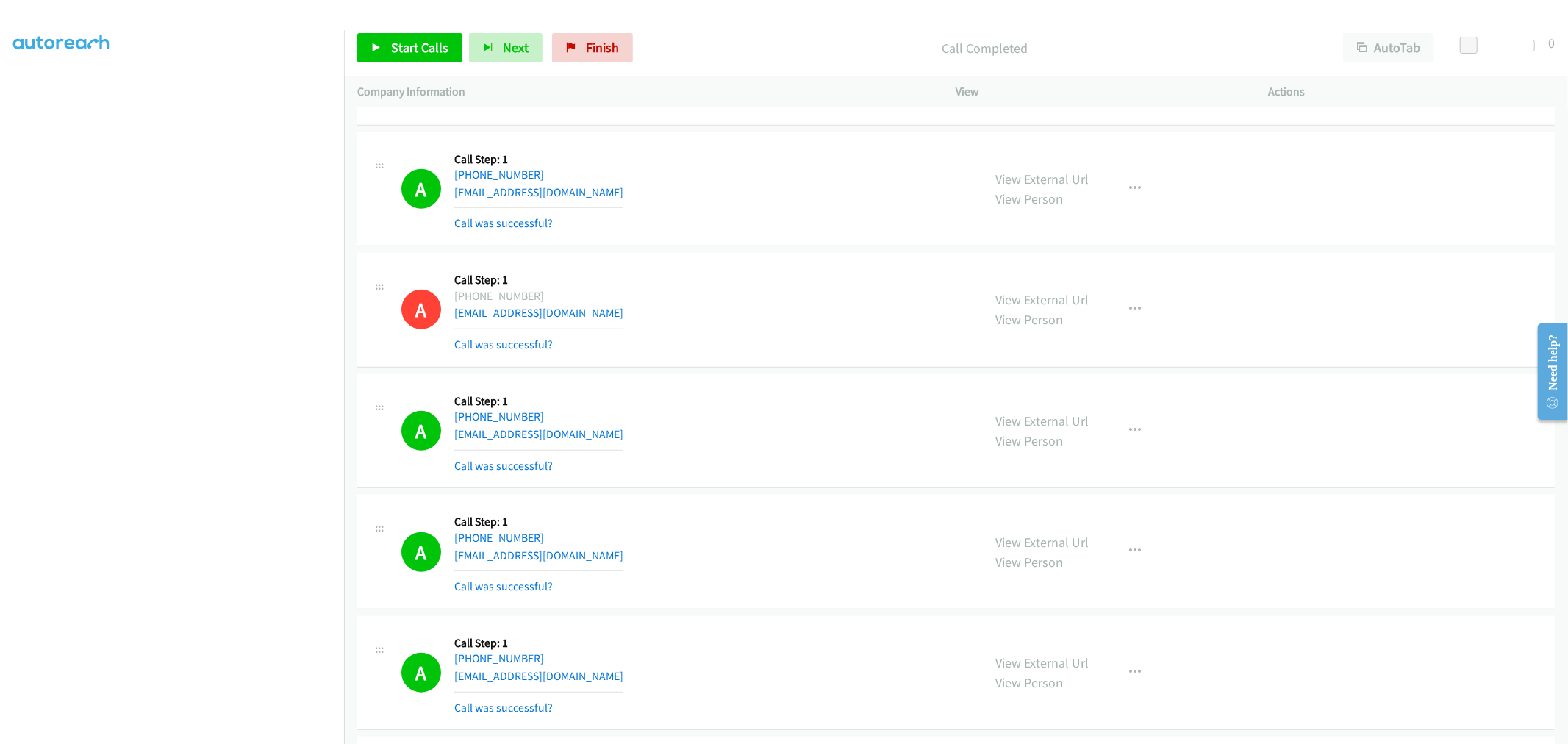
click at [801, 429] on div "A Callback Scheduled Call Step: 1 America/New_York [PHONE_NUMBER] [EMAIL_ADDRES…" at bounding box center [685, 431] width 568 height 87
click at [728, 331] on div "A Callback Scheduled Call Step: 1 America/New_York [PHONE_NUMBER] [EMAIL_ADDRES…" at bounding box center [685, 310] width 568 height 87
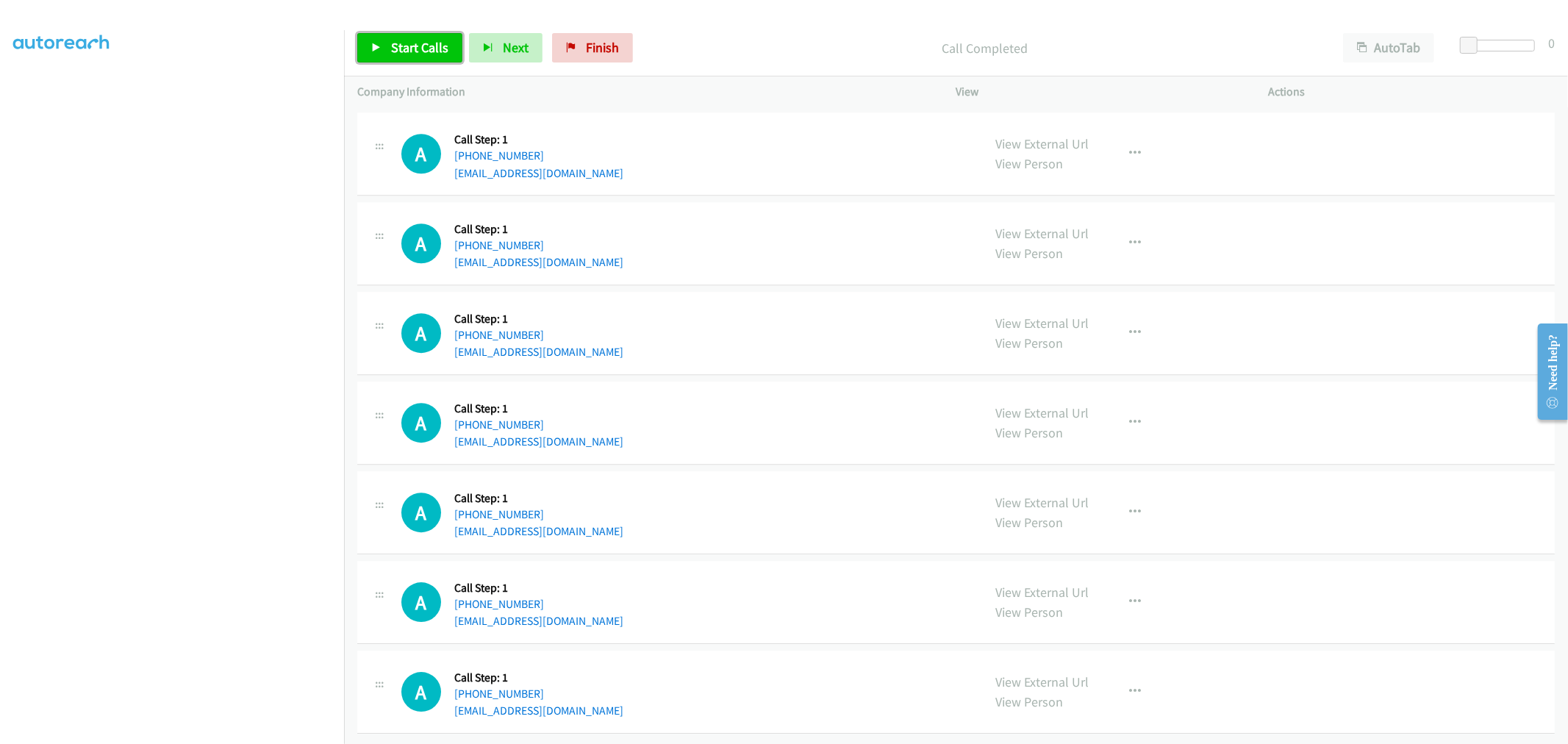
click at [386, 52] on link "Start Calls" at bounding box center [410, 48] width 105 height 29
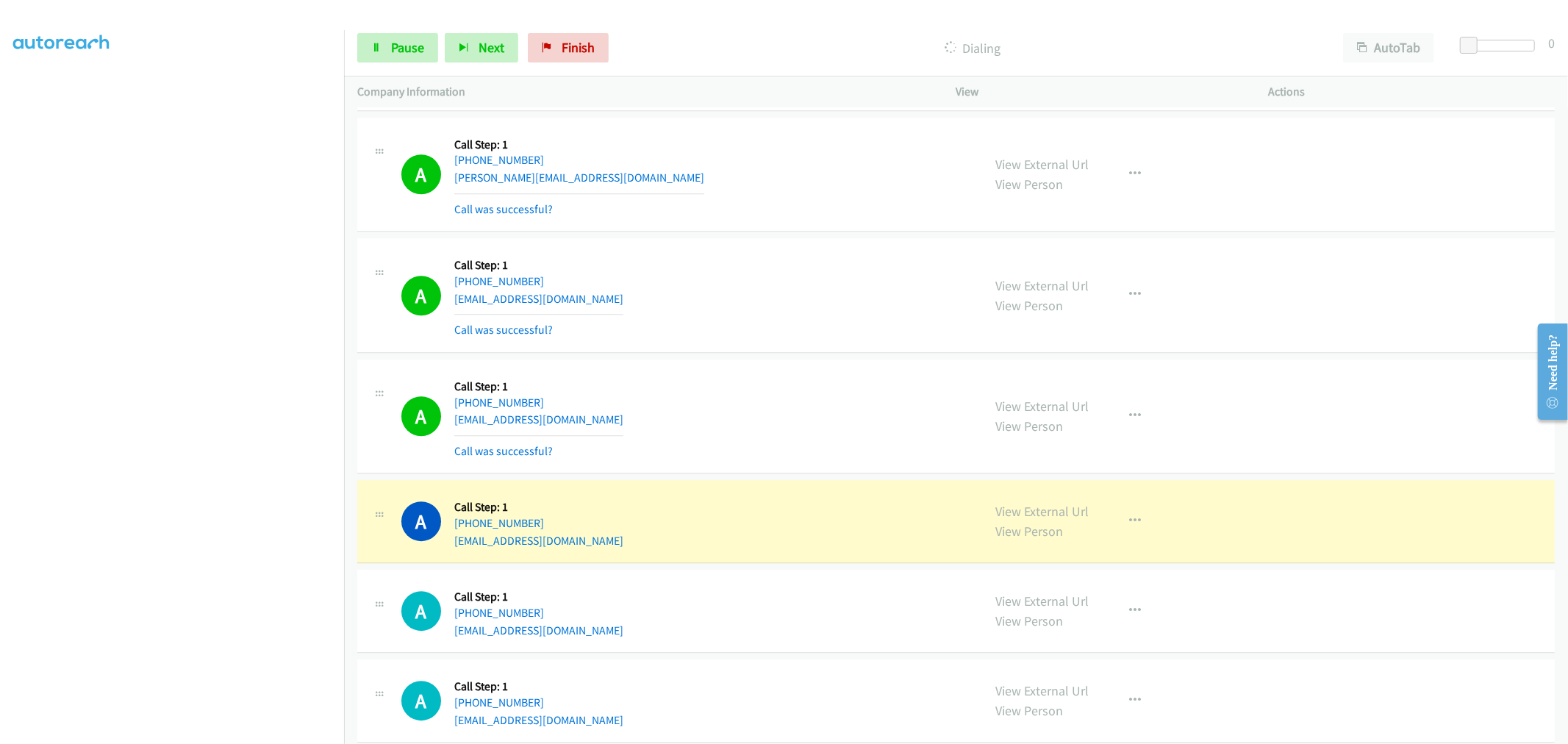
scroll to position [8313, 0]
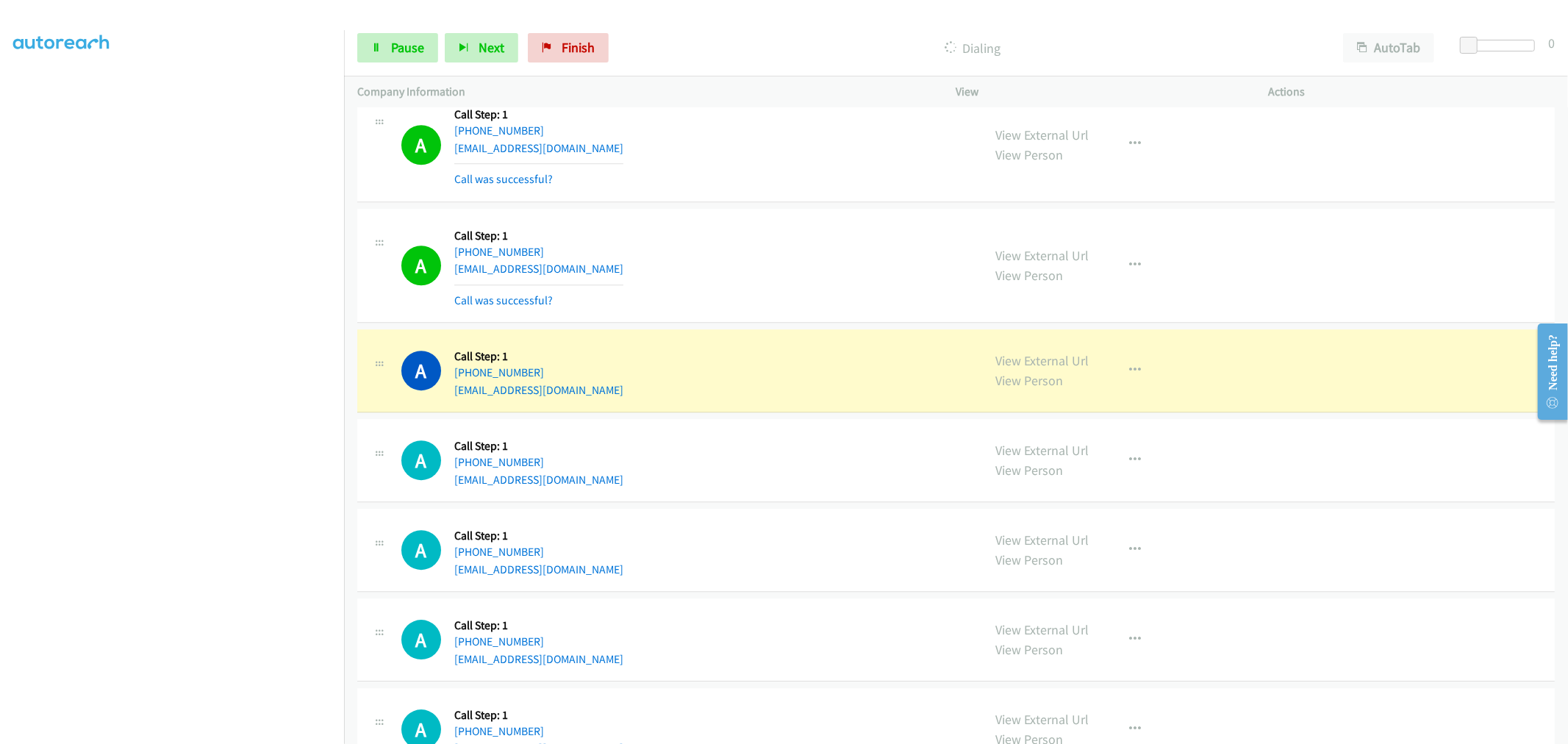
click at [791, 267] on div "A Callback Scheduled Call Step: 1 America/New_York [PHONE_NUMBER] [EMAIL_ADDRES…" at bounding box center [685, 266] width 568 height 87
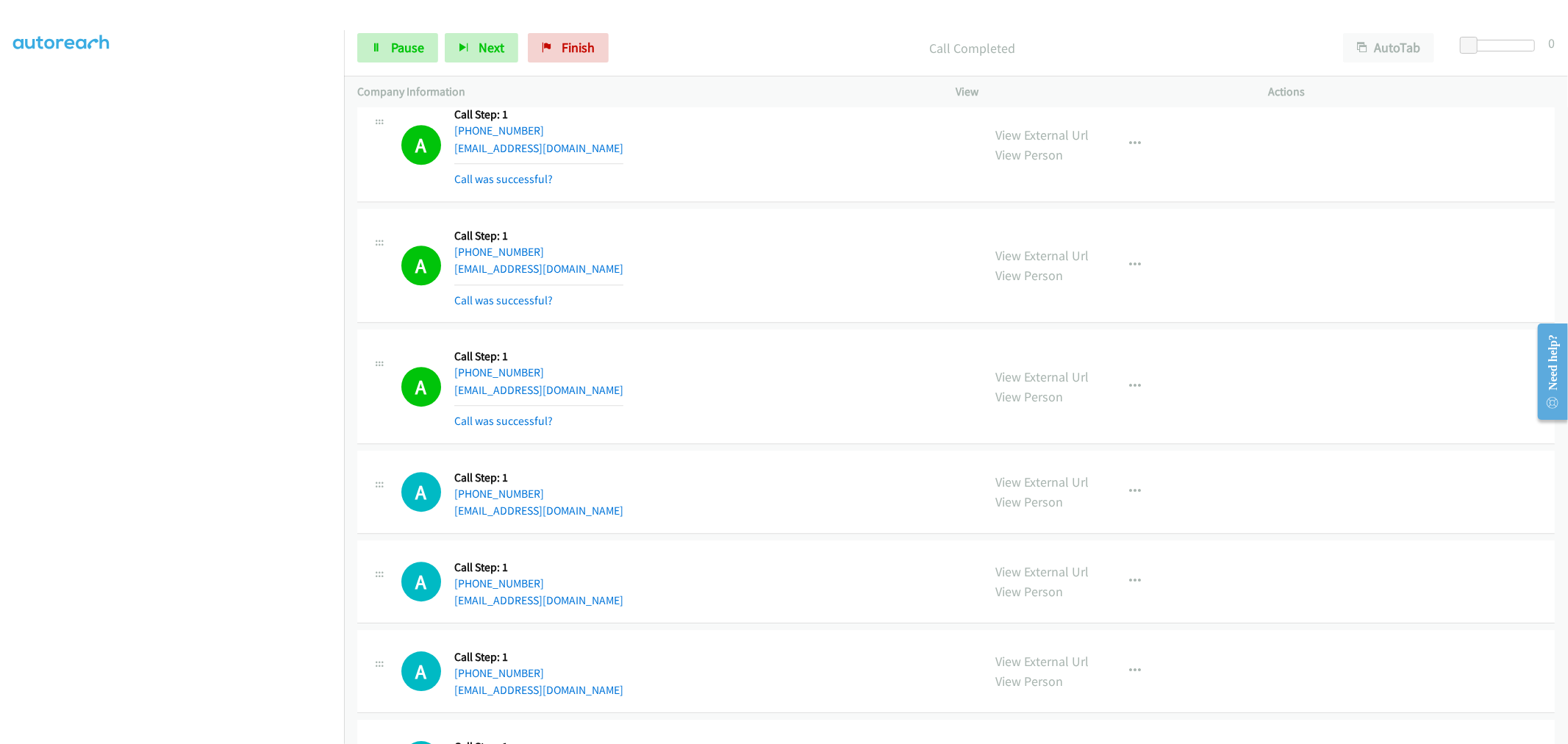
click at [1107, 396] on div "View External Url View Person View External Url Email Schedule/Manage Callback …" at bounding box center [1145, 386] width 326 height 87
click at [1135, 388] on button "button" at bounding box center [1136, 386] width 40 height 29
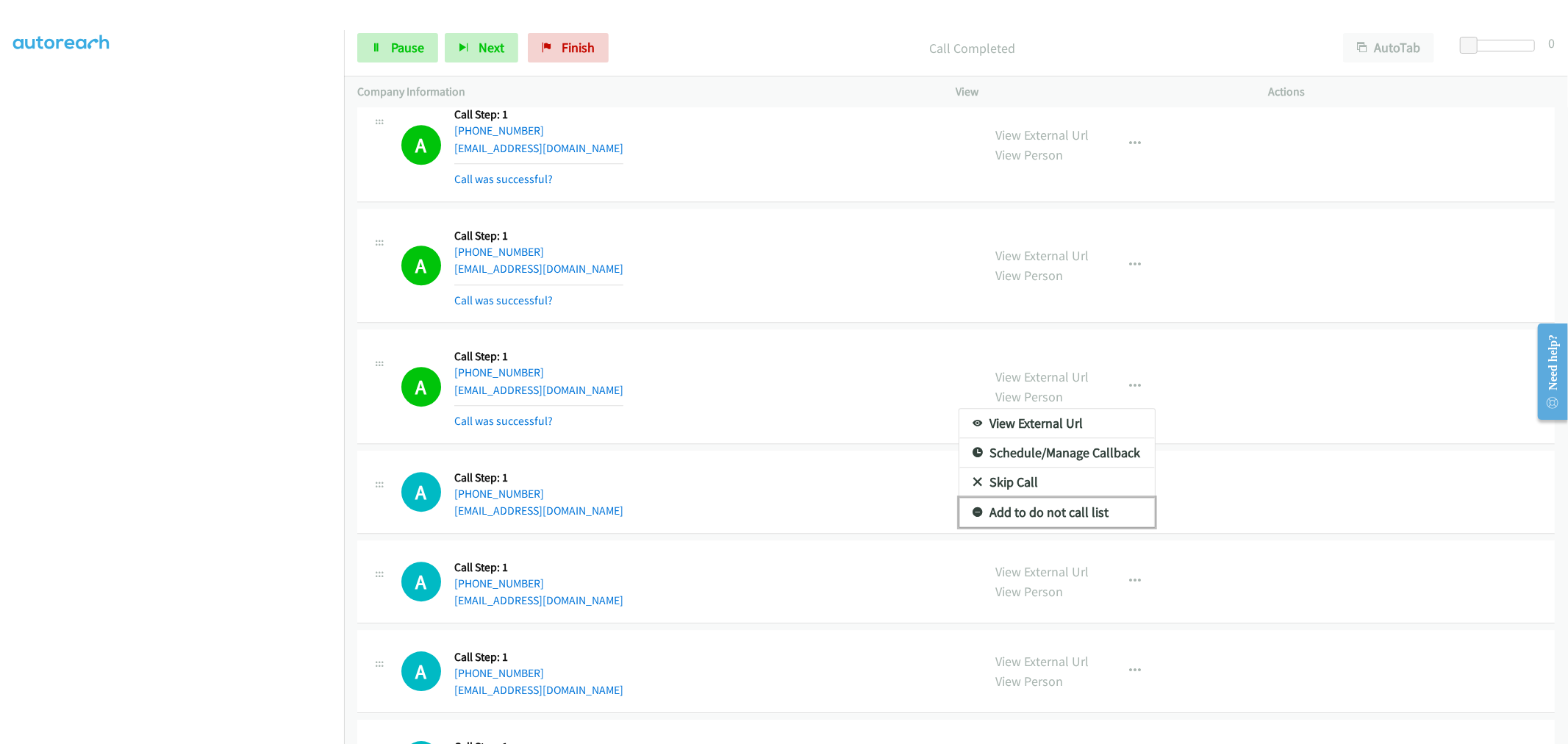
click at [1046, 523] on link "Add to do not call list" at bounding box center [1057, 512] width 196 height 29
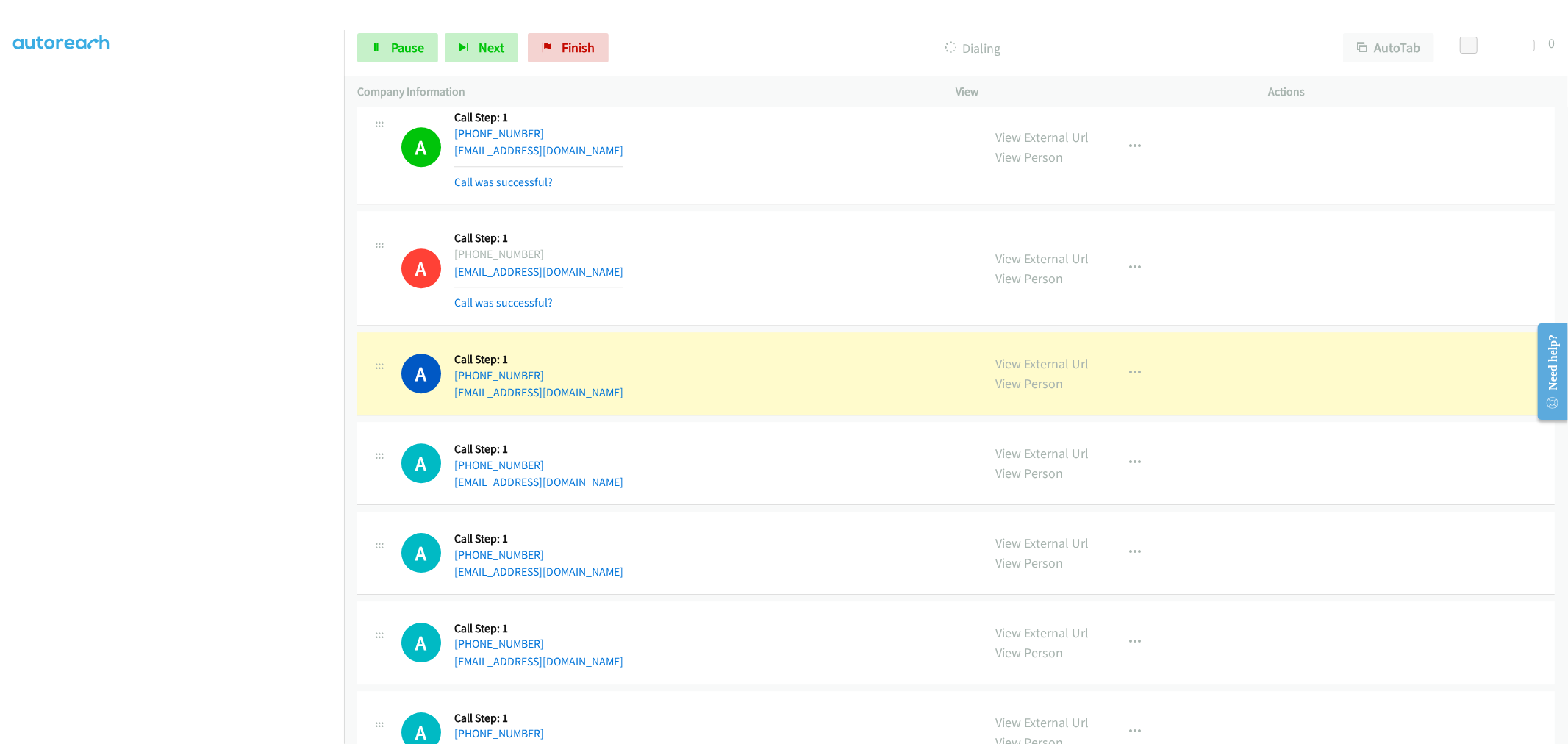
scroll to position [8558, 0]
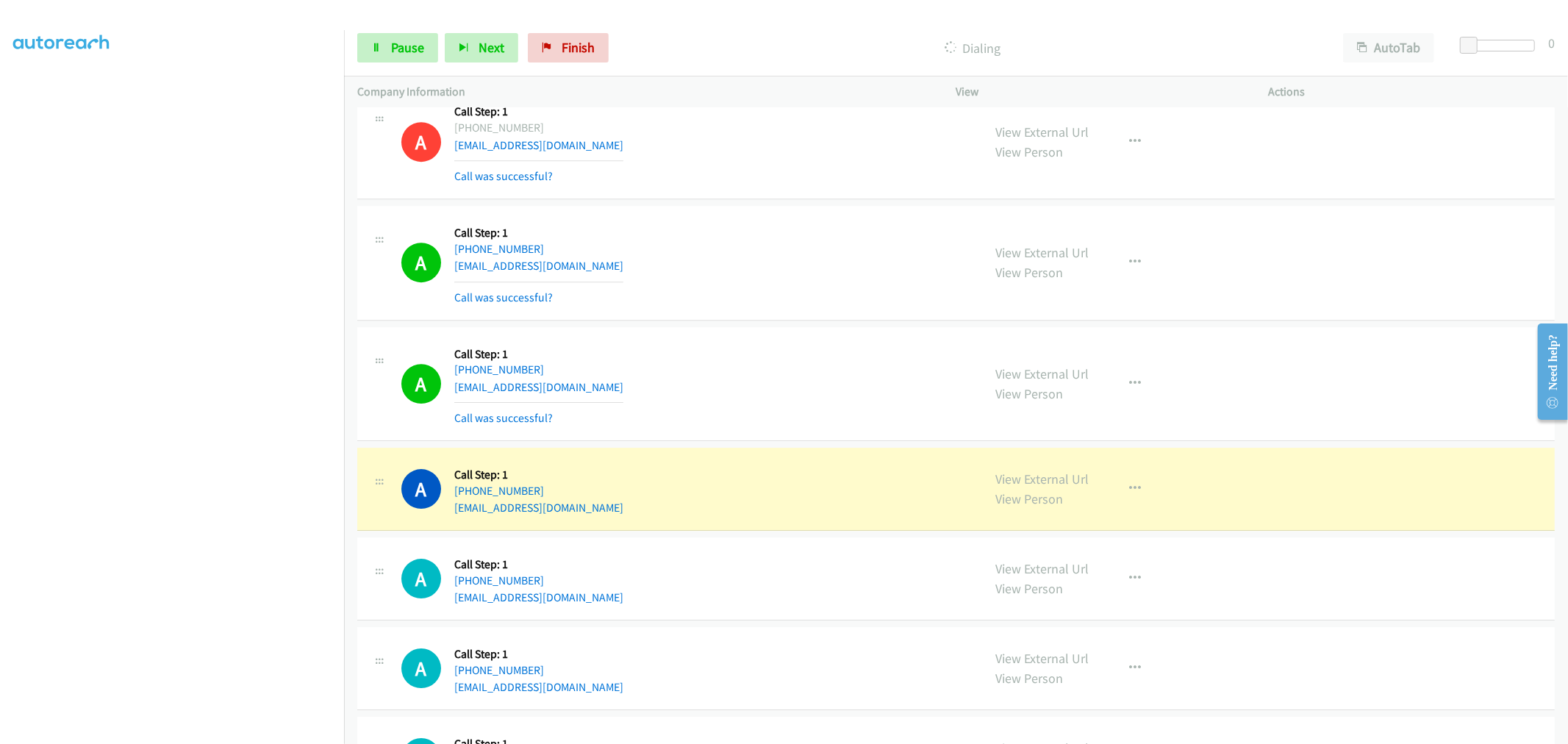
click at [786, 334] on div "A Callback Scheduled Call Step: 1 America/New_York [PHONE_NUMBER] [EMAIL_ADDRES…" at bounding box center [956, 385] width 1198 height 115
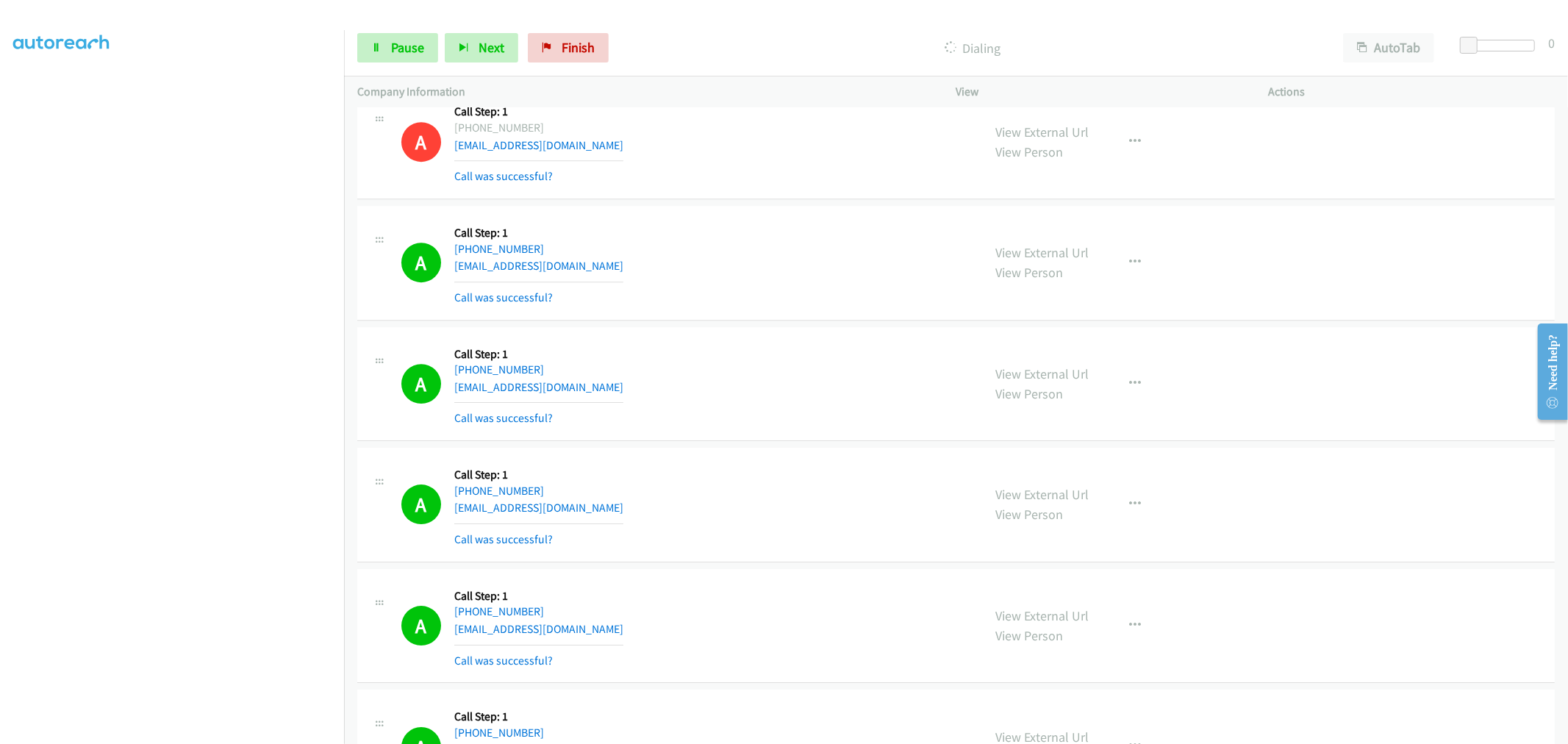
click at [747, 398] on div "A Callback Scheduled Call Step: 1 America/New_York [PHONE_NUMBER] [EMAIL_ADDRES…" at bounding box center [685, 384] width 568 height 87
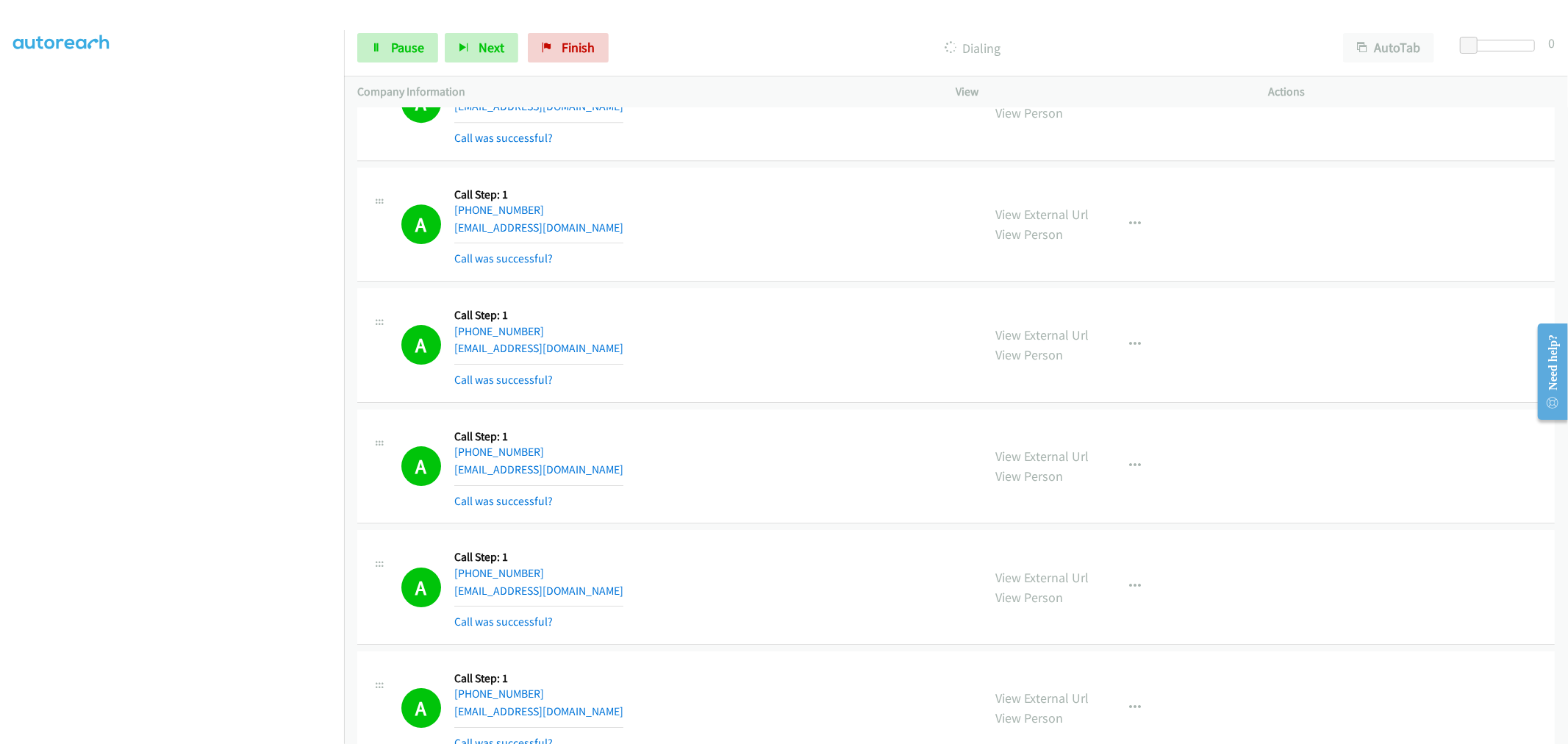
scroll to position [8899, 0]
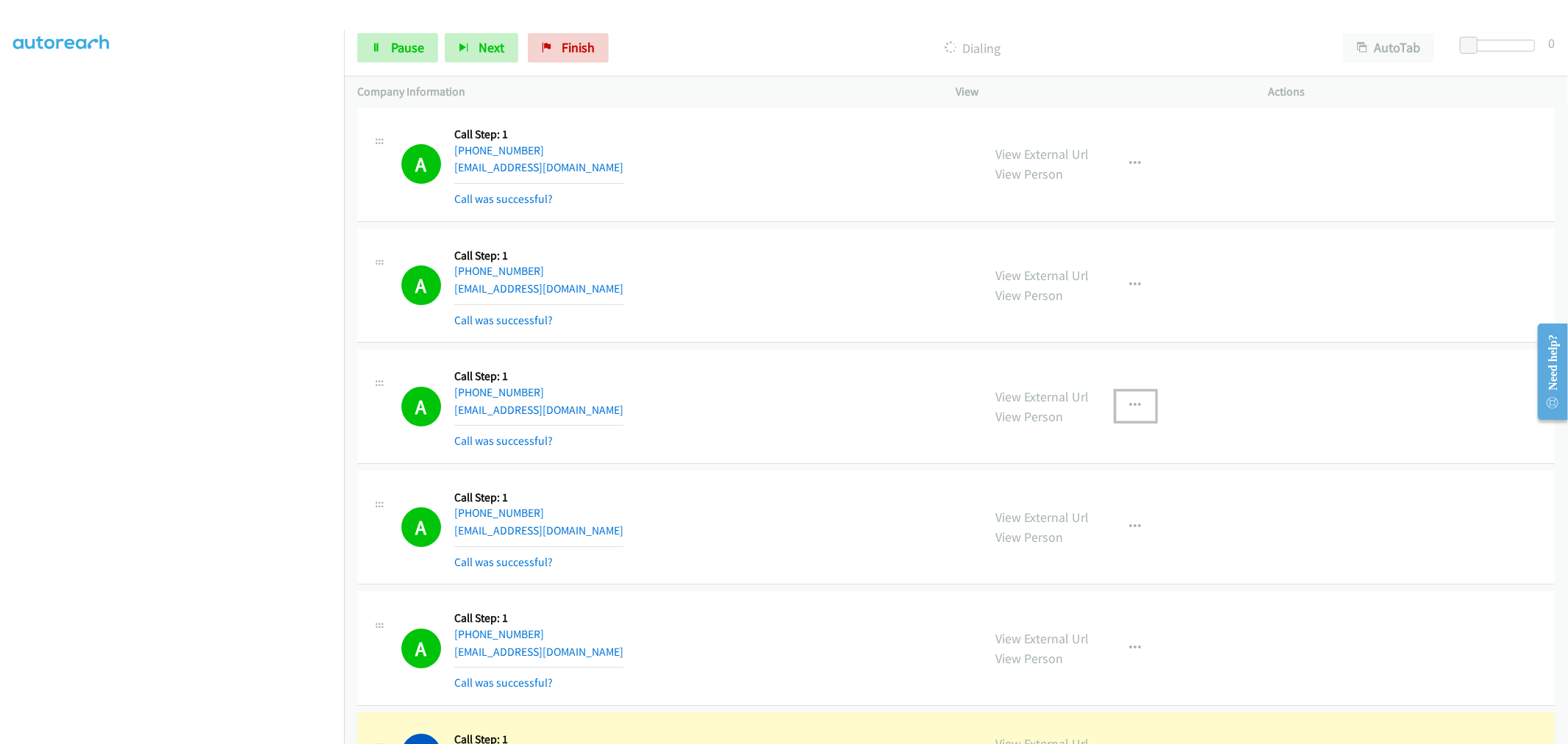
click at [1130, 405] on icon "button" at bounding box center [1135, 405] width 12 height 12
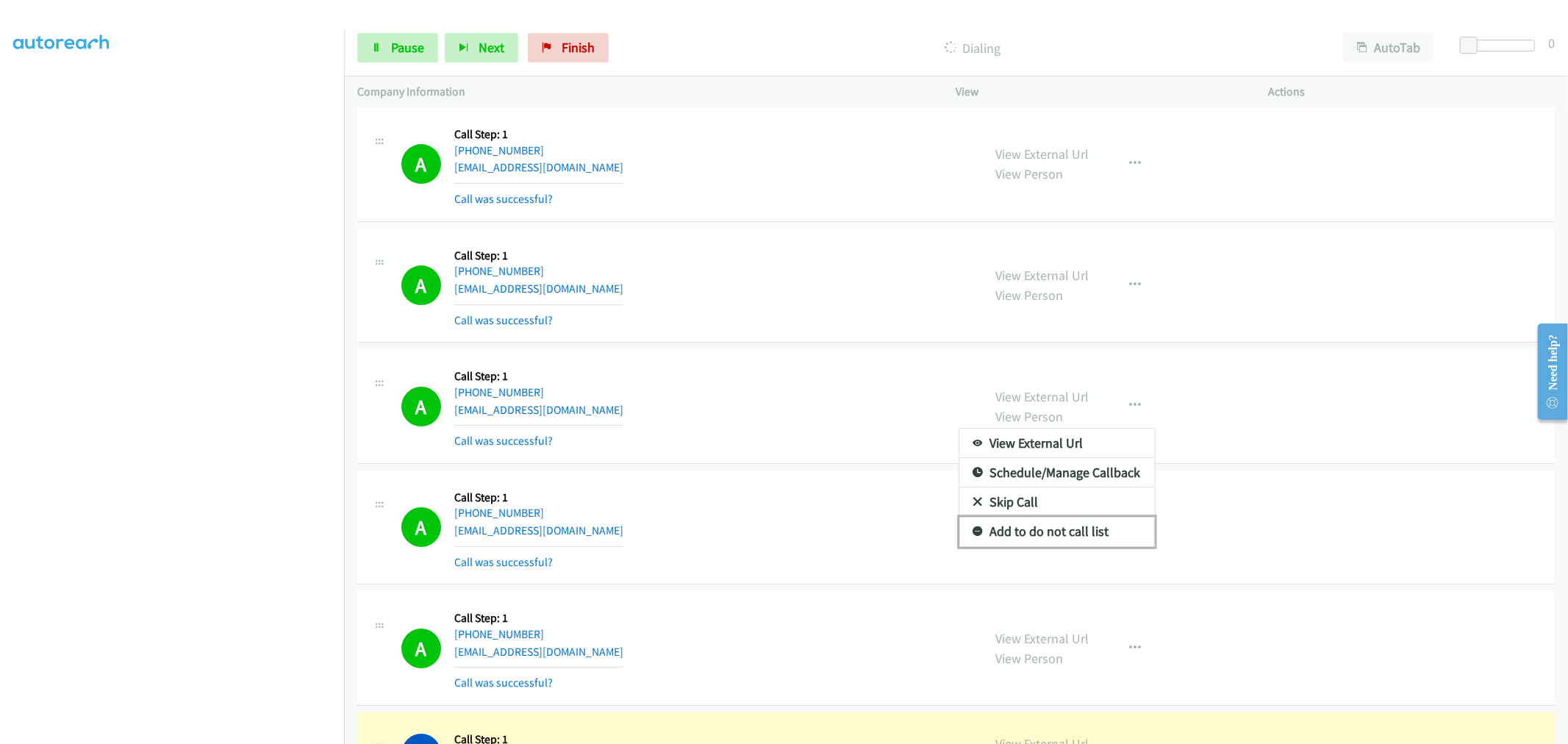
click at [1071, 535] on link "Add to do not call list" at bounding box center [1057, 531] width 196 height 29
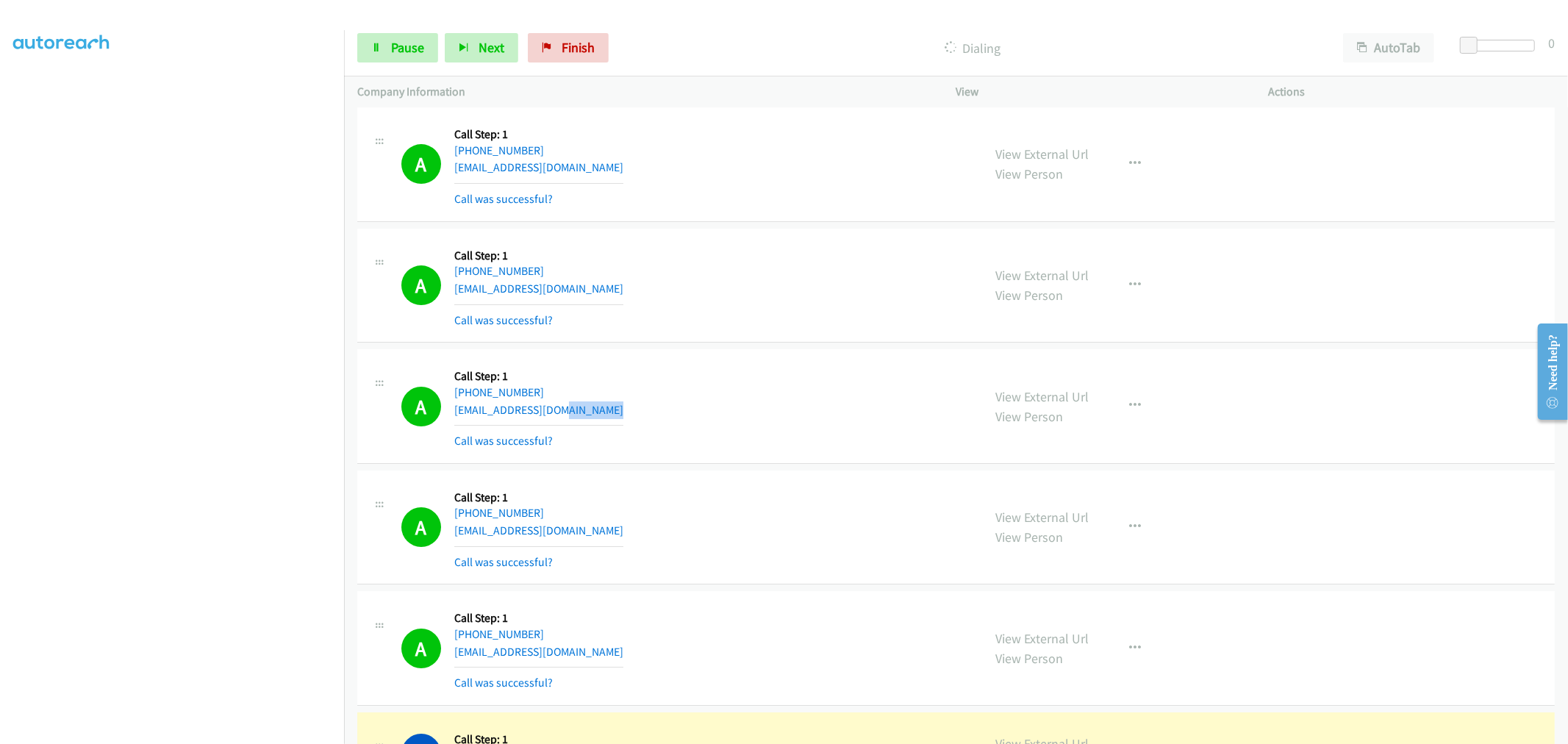
drag, startPoint x: 824, startPoint y: 422, endPoint x: 1061, endPoint y: 219, distance: 312.1
click at [822, 421] on div "A Callback Scheduled Call Step: 1 [GEOGRAPHIC_DATA]/[GEOGRAPHIC_DATA] [PHONE_NU…" at bounding box center [685, 406] width 568 height 87
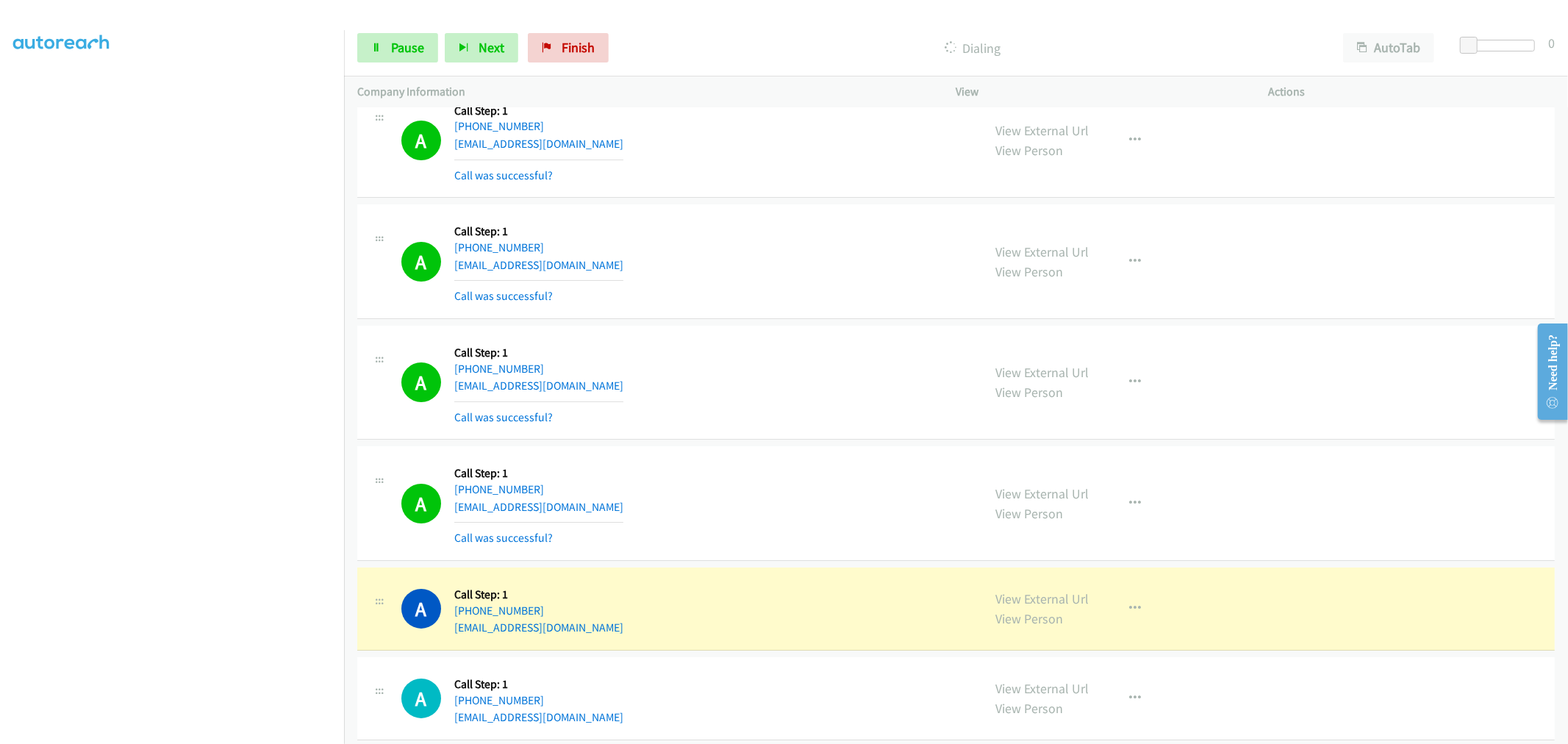
scroll to position [9390, 0]
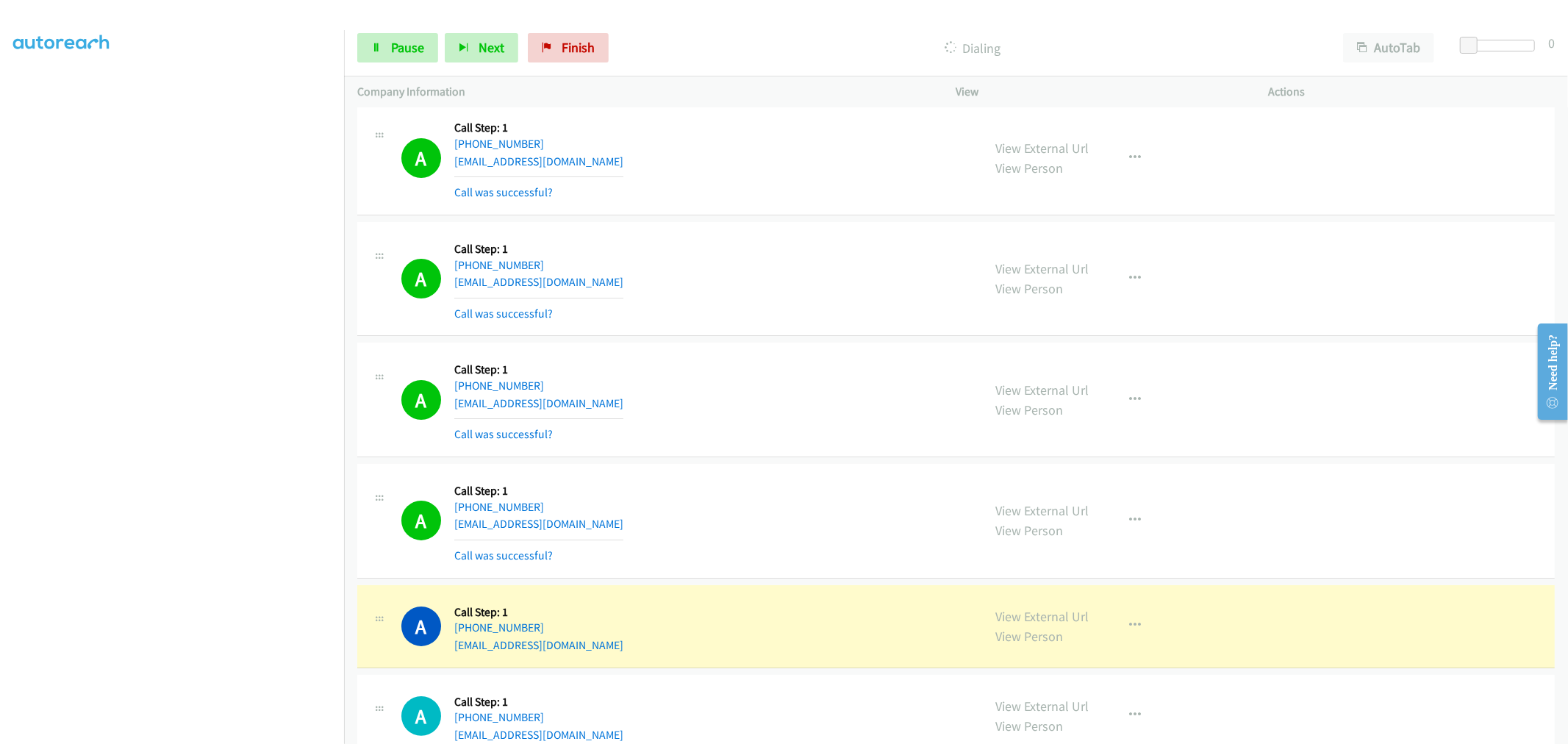
click at [731, 306] on div "A Callback Scheduled Call Step: 1 [GEOGRAPHIC_DATA]/[GEOGRAPHIC_DATA] [PHONE_NU…" at bounding box center [685, 279] width 568 height 87
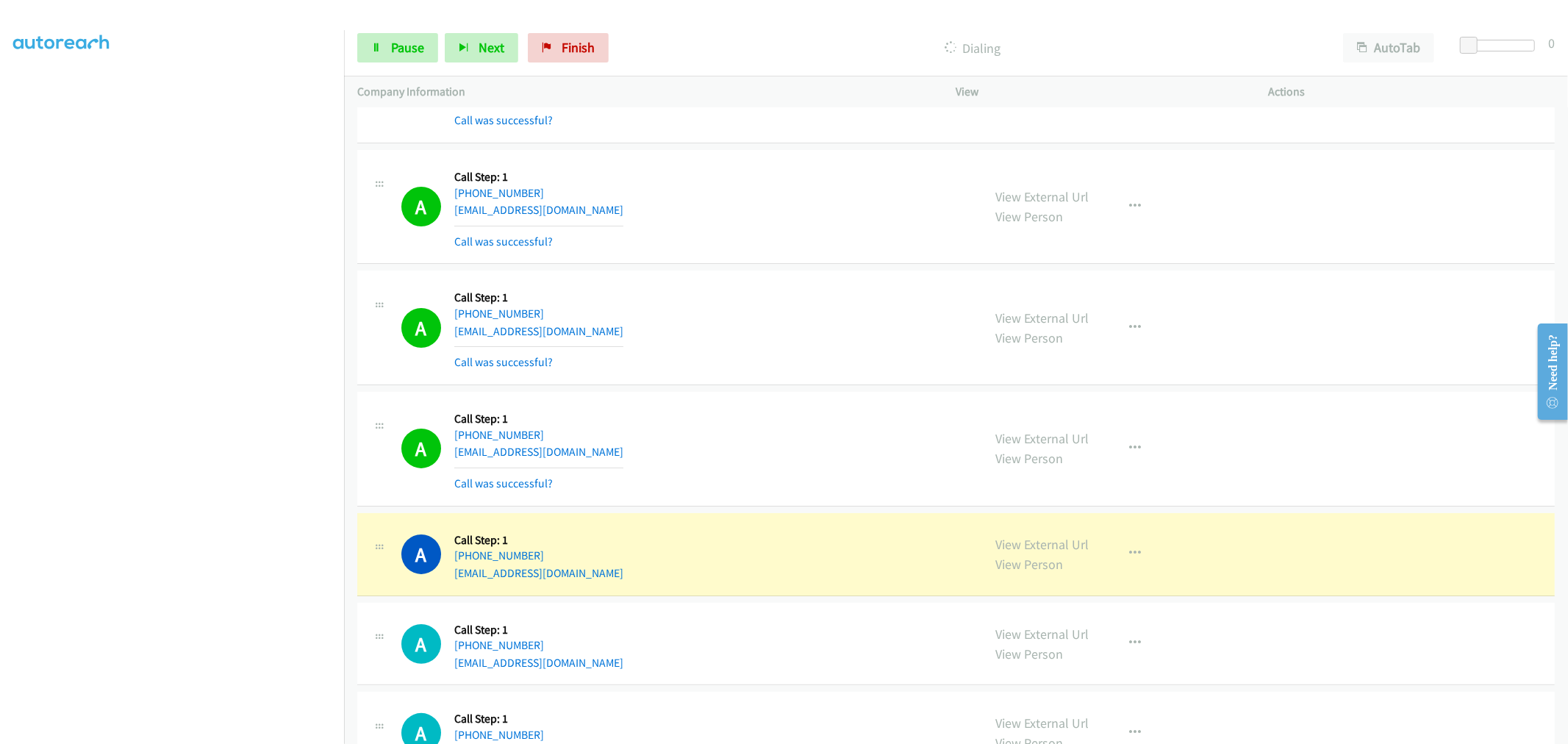
scroll to position [9553, 0]
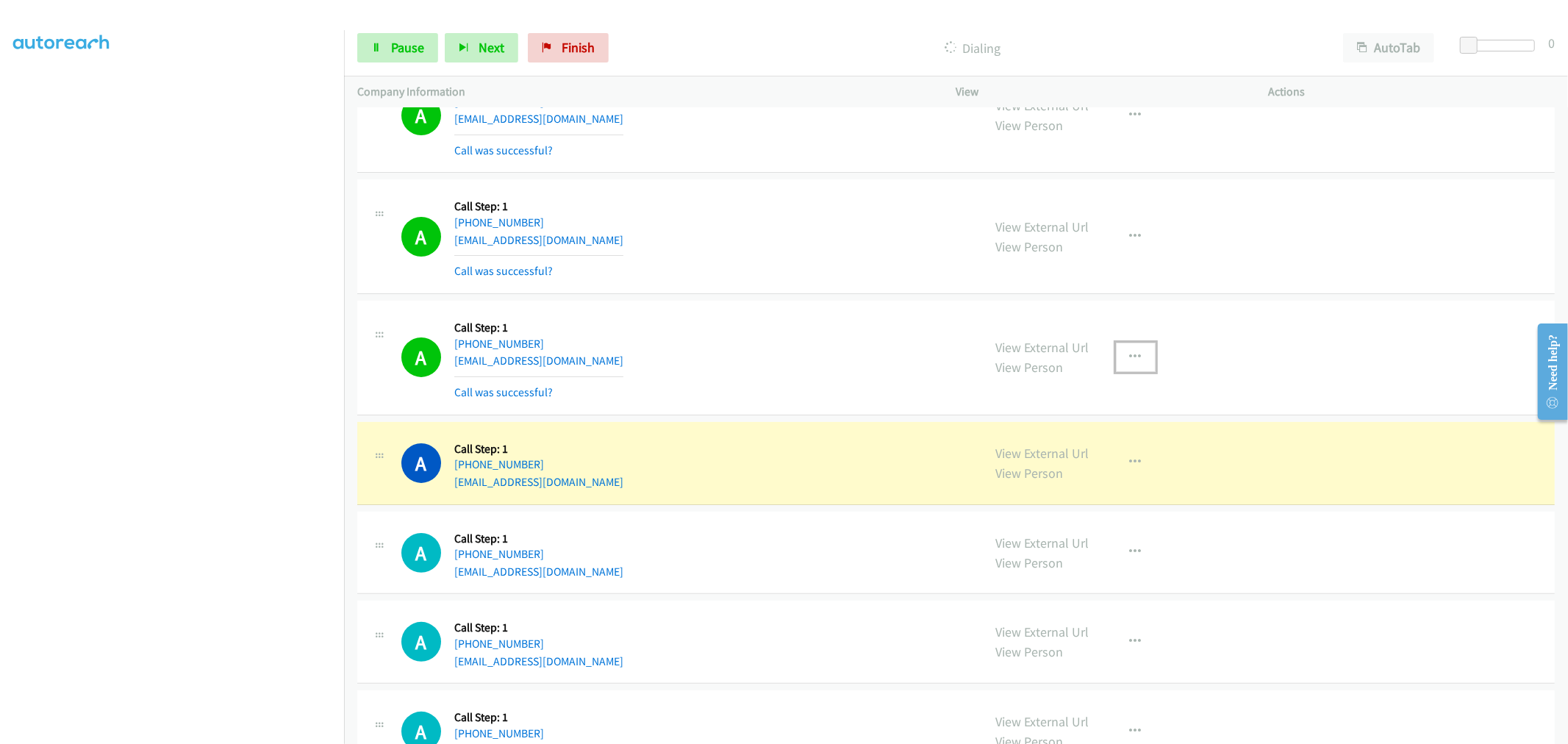
click at [1138, 372] on button "button" at bounding box center [1136, 357] width 40 height 29
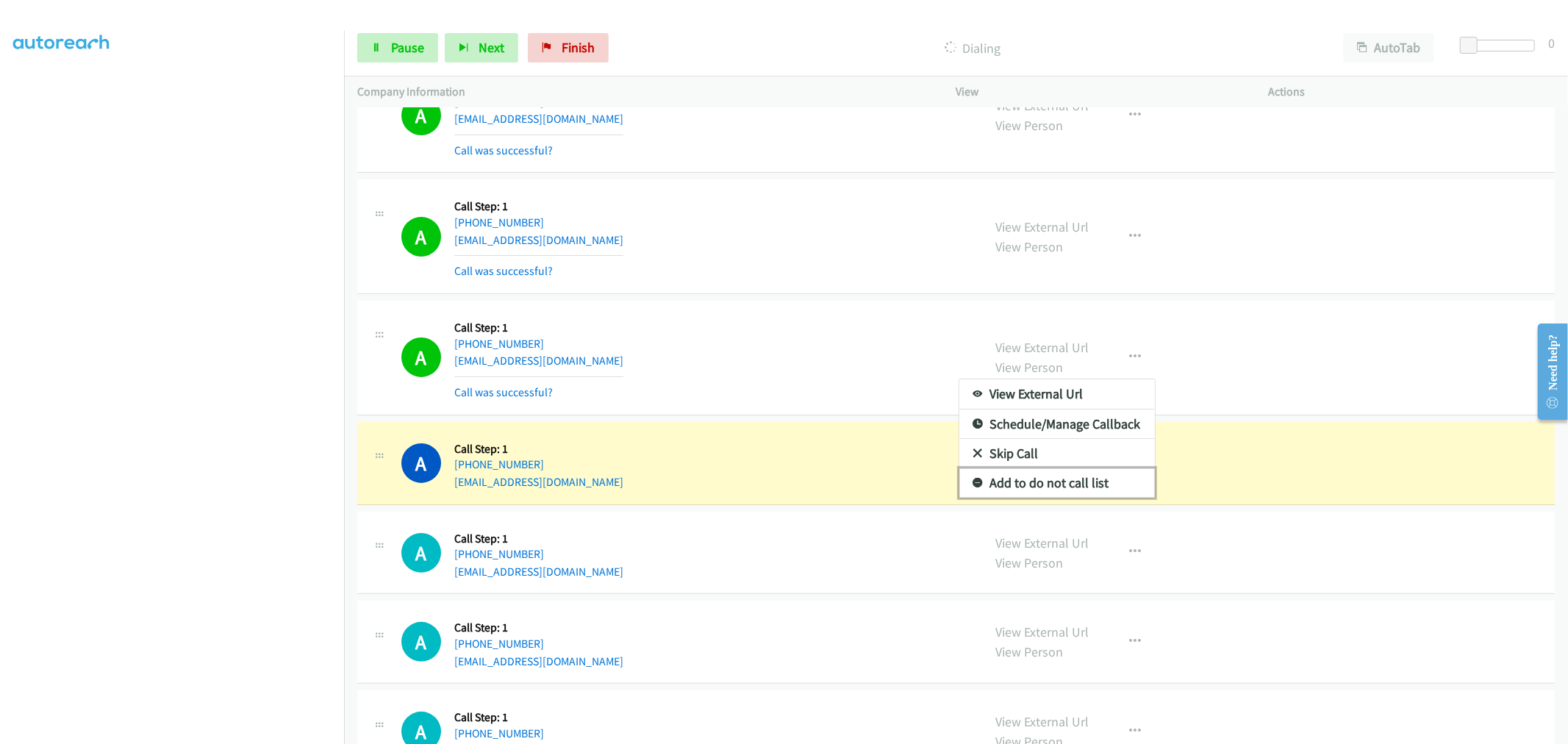
drag, startPoint x: 1056, startPoint y: 497, endPoint x: 1029, endPoint y: 474, distance: 35.5
click at [1056, 496] on link "Add to do not call list" at bounding box center [1057, 483] width 196 height 29
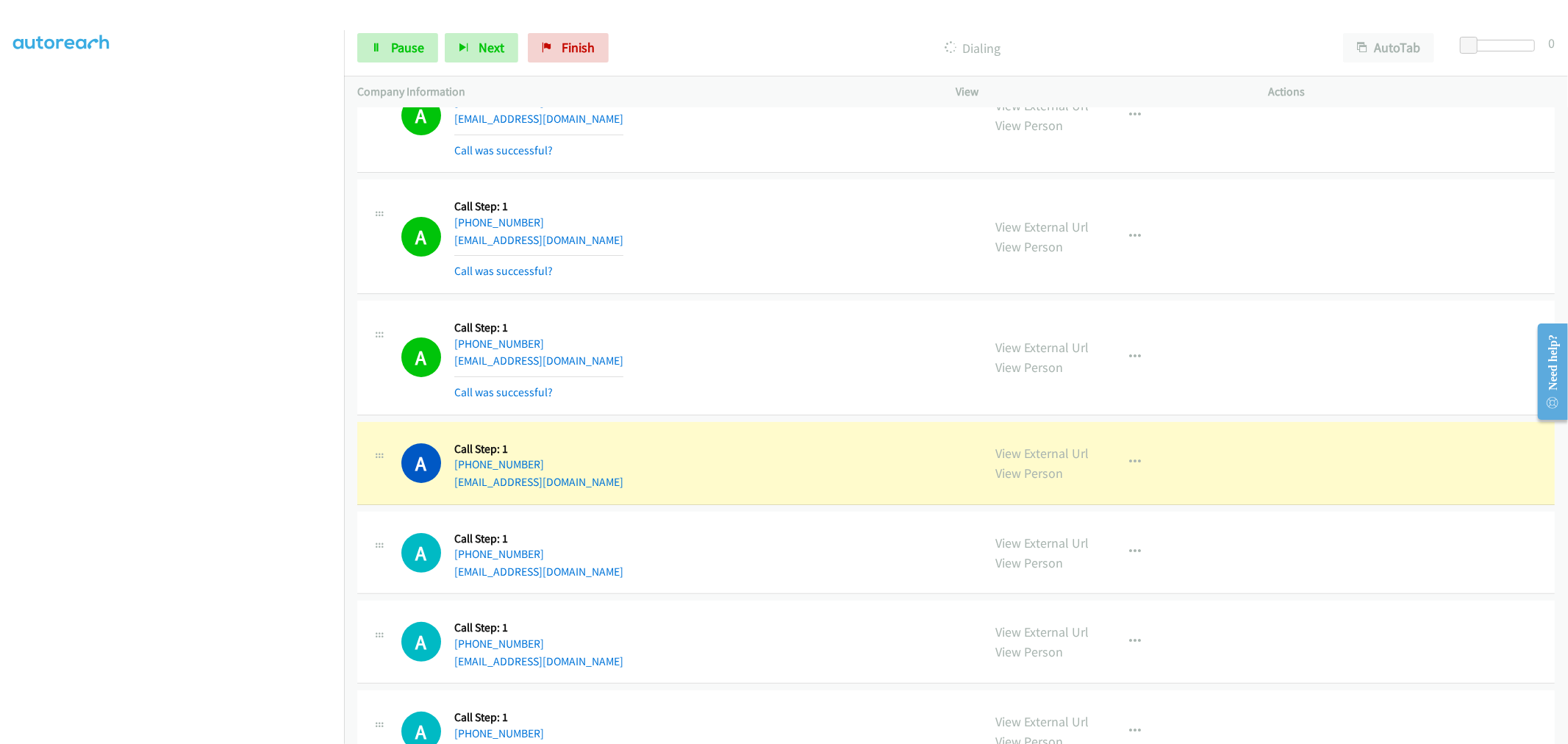
click at [702, 277] on div "A Callback Scheduled Call Step: 1 America/New_York [PHONE_NUMBER] [EMAIL_ADDRES…" at bounding box center [685, 236] width 568 height 87
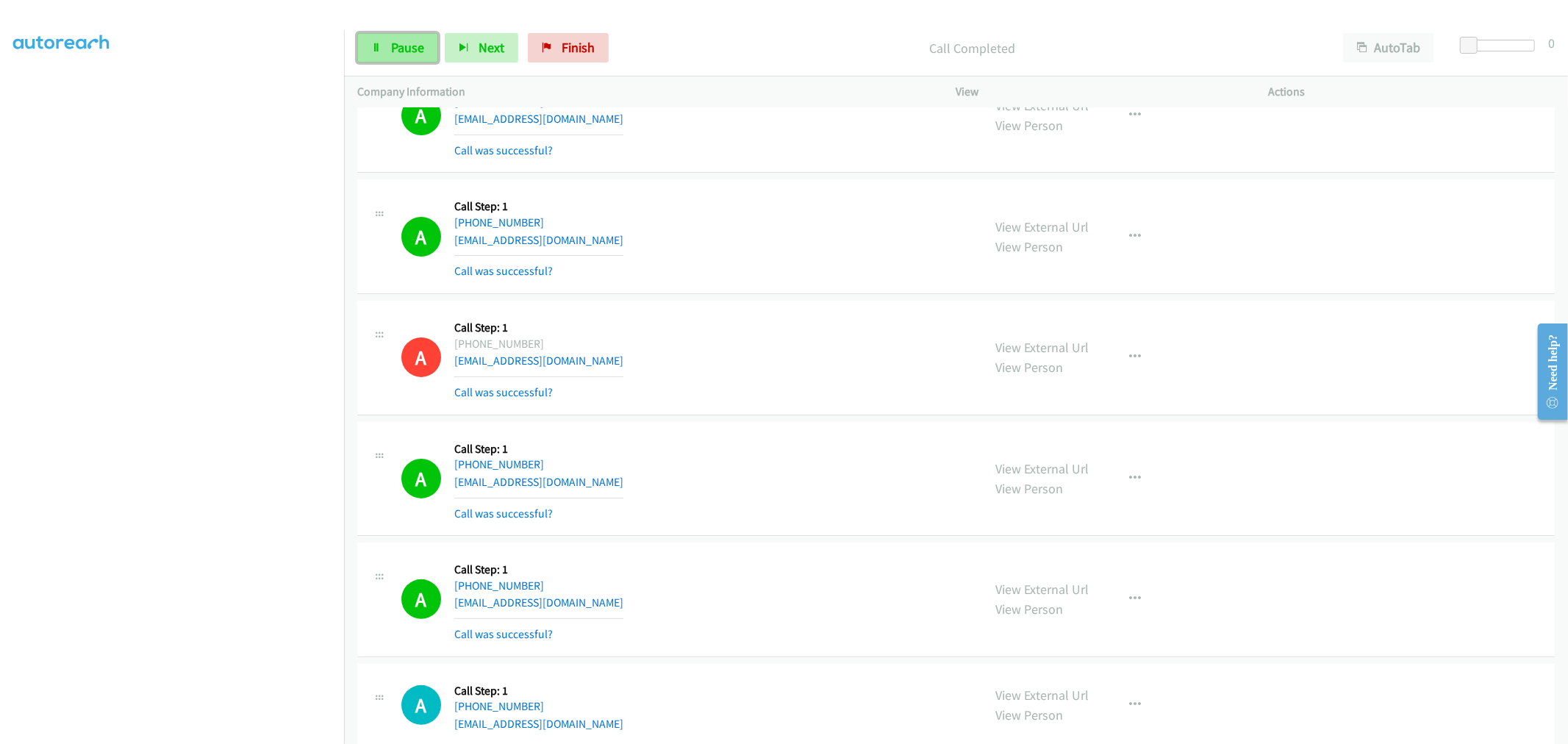
click at [409, 41] on span "Pause" at bounding box center [407, 47] width 33 height 17
click at [413, 49] on span "Start Calls" at bounding box center [419, 47] width 57 height 17
click at [1462, 687] on div "A Callback Scheduled Call Step: 1 [GEOGRAPHIC_DATA]/[GEOGRAPHIC_DATA] [PHONE_NU…" at bounding box center [956, 705] width 1198 height 83
click at [408, 47] on span "Pause" at bounding box center [407, 47] width 33 height 17
click at [739, 294] on div "A Callback Scheduled Call Step: 1 America/New_York [PHONE_NUMBER] [EMAIL_ADDRES…" at bounding box center [956, 236] width 1198 height 115
